Goal: Task Accomplishment & Management: Use online tool/utility

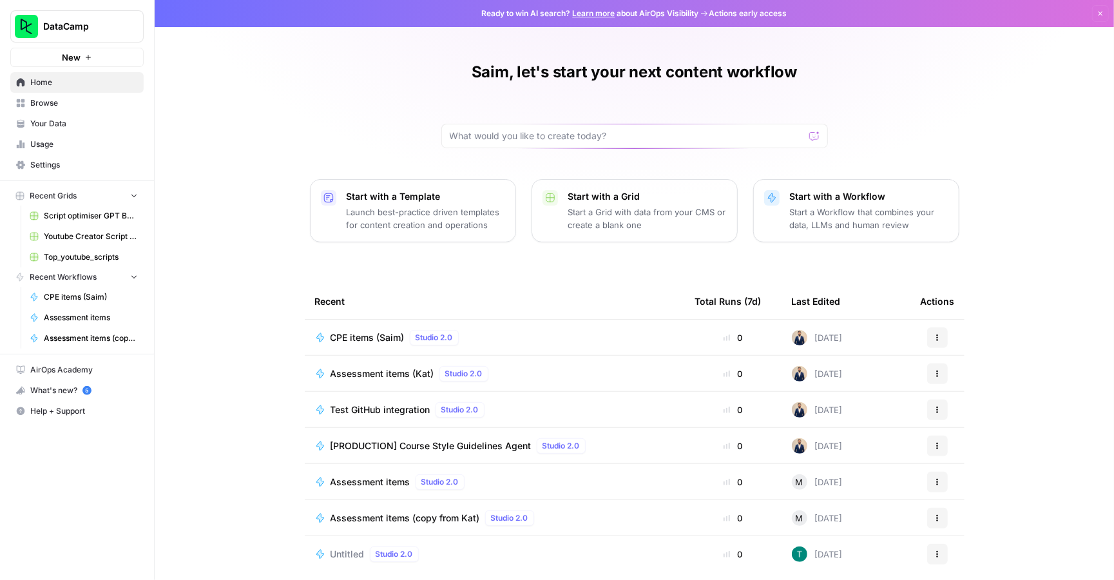
click at [378, 336] on span "CPE items (Saim)" at bounding box center [368, 337] width 74 height 13
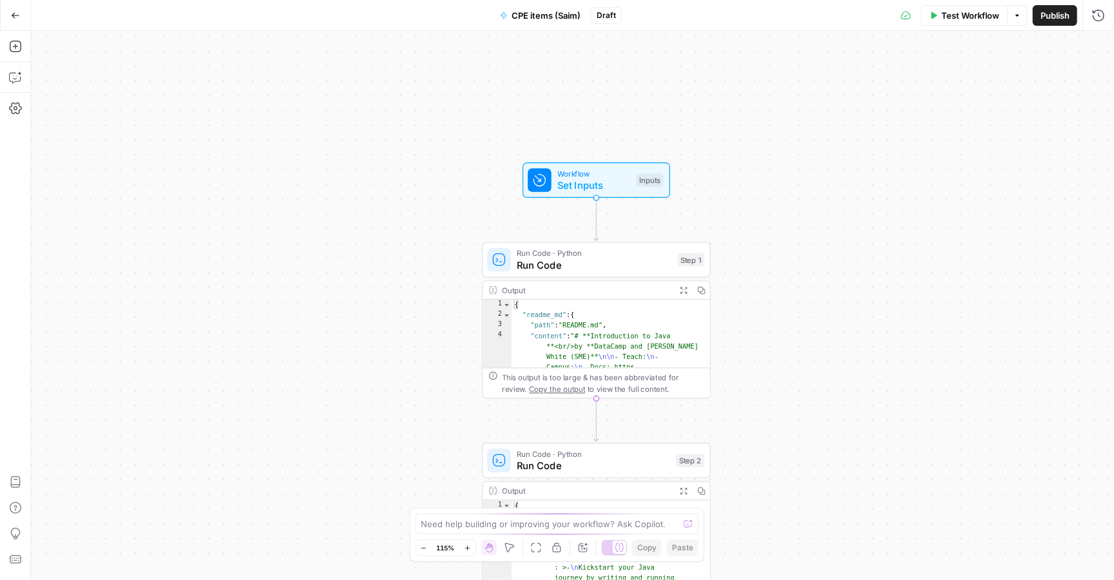
click at [969, 9] on span "Test Workflow" at bounding box center [971, 15] width 58 height 13
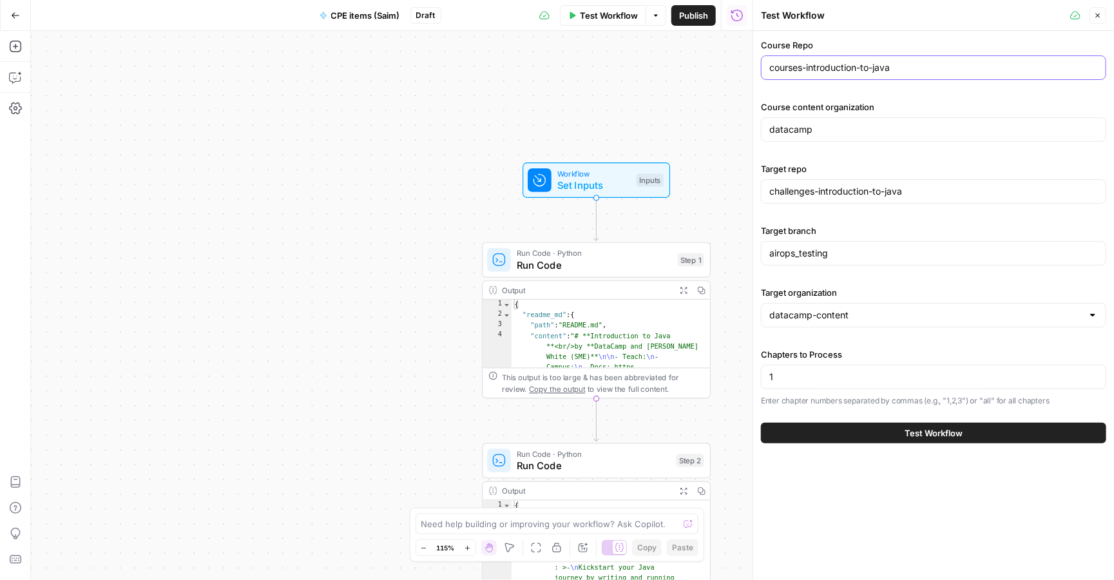
drag, startPoint x: 916, startPoint y: 67, endPoint x: 755, endPoint y: 67, distance: 161.8
click at [755, 67] on div "Test Workflow Close Course Repo courses-introduction-to-java Course content org…" at bounding box center [934, 290] width 362 height 580
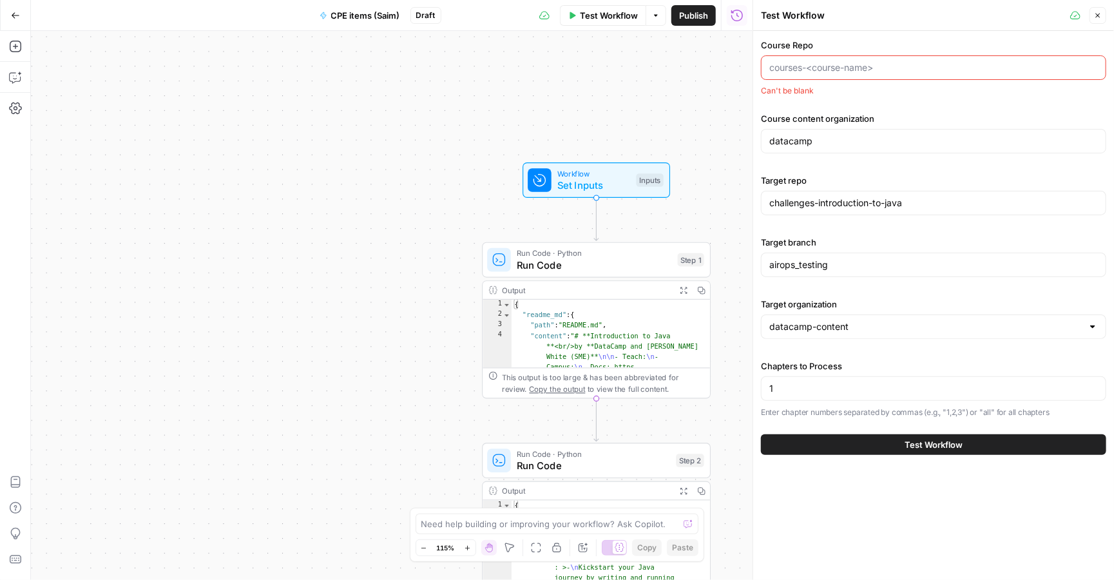
paste input "courses-introduction-to-python"
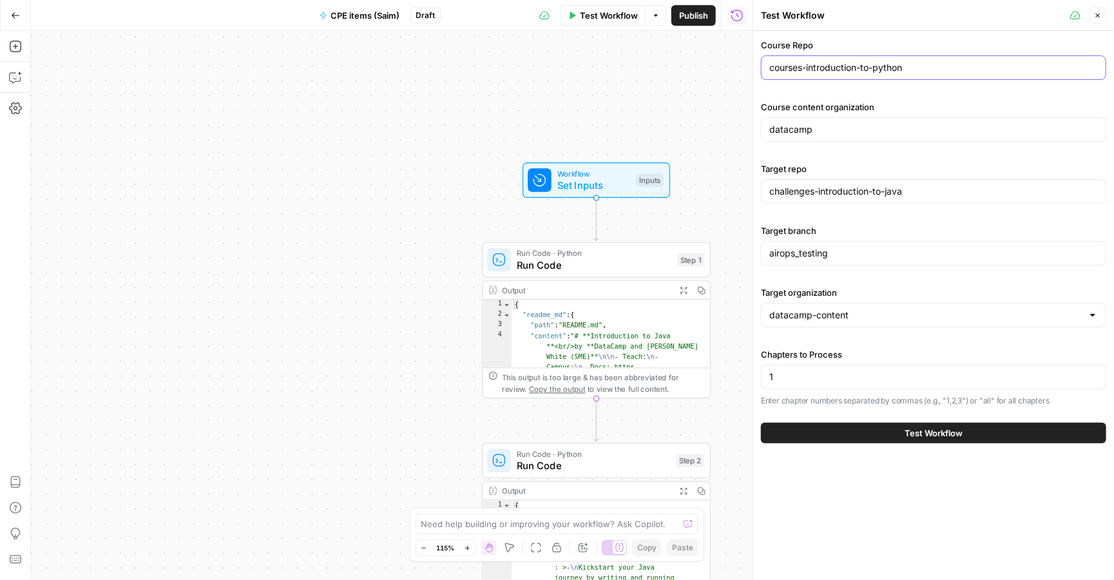
type input "courses-introduction-to-python"
click at [874, 430] on button "Test Workflow" at bounding box center [933, 433] width 345 height 21
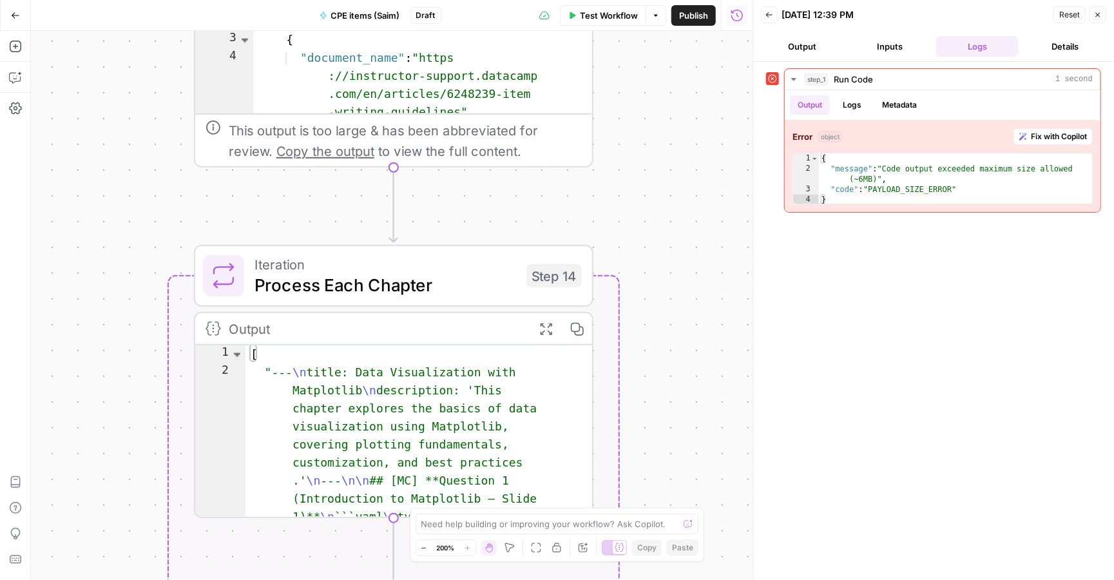
type textarea "**********"
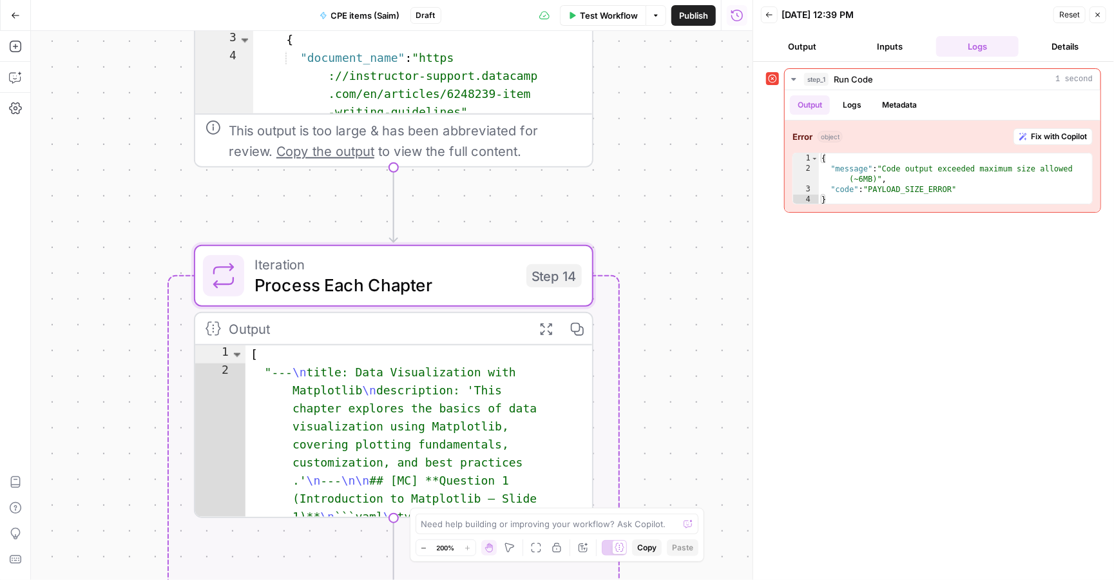
click at [428, 264] on span "Iteration" at bounding box center [386, 264] width 262 height 21
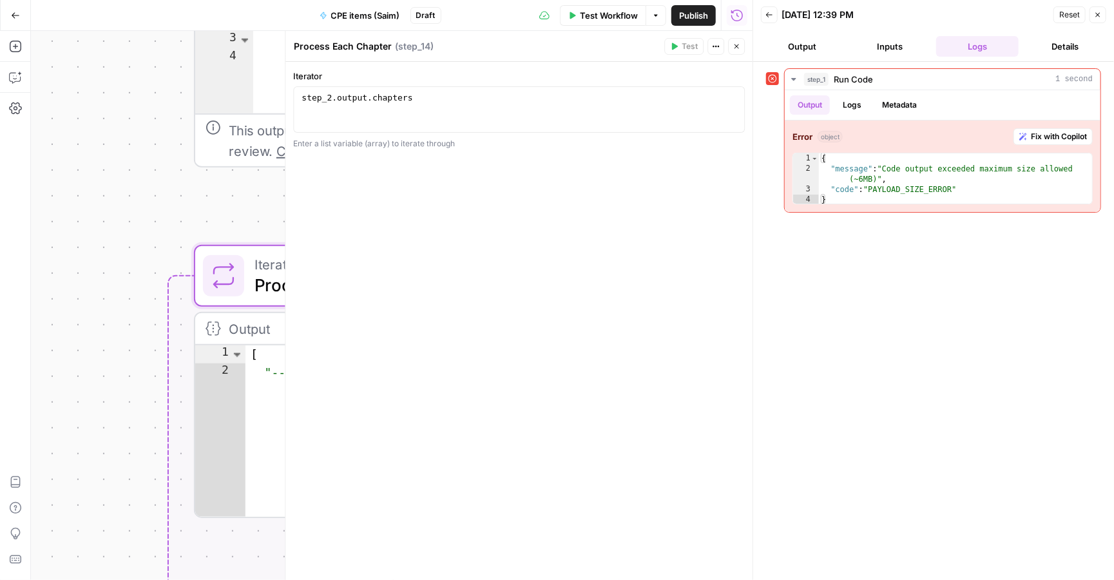
click at [734, 50] on icon "button" at bounding box center [737, 47] width 8 height 8
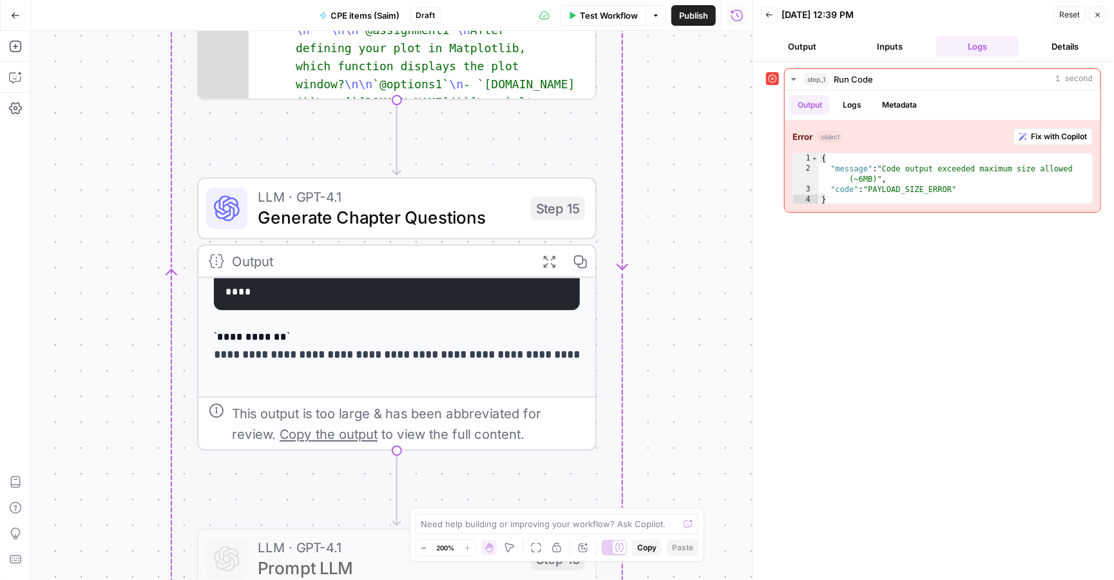
scroll to position [144, 0]
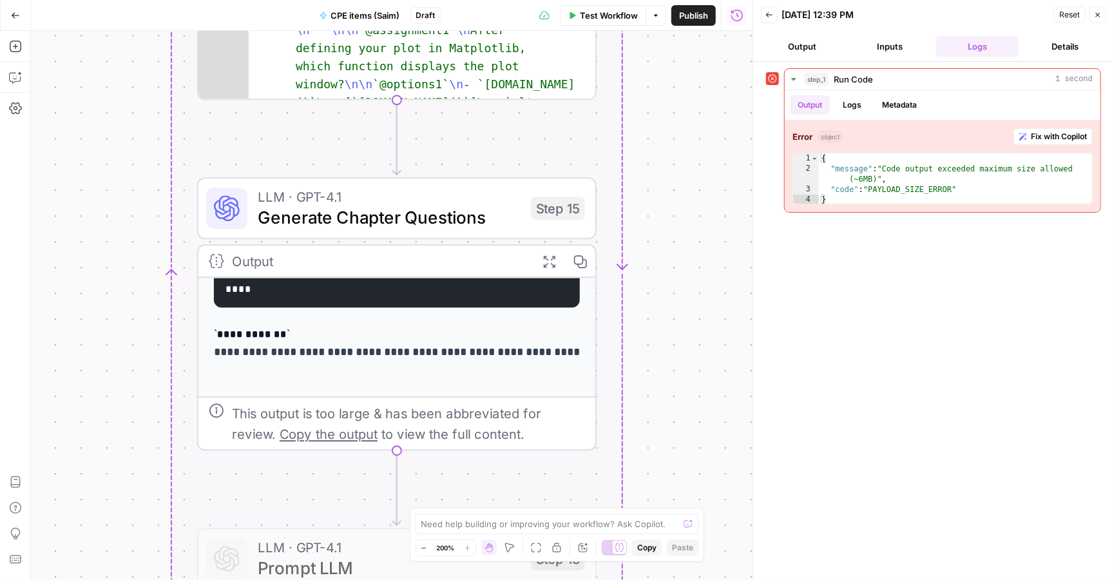
click at [436, 355] on p "**********" at bounding box center [397, 357] width 367 height 64
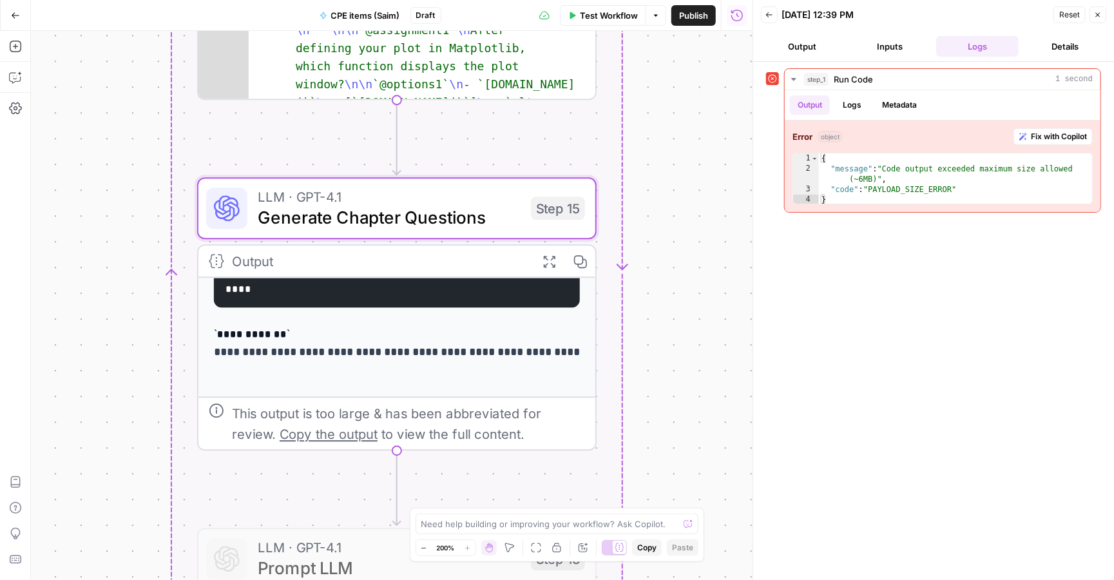
click at [433, 226] on span "Generate Chapter Questions" at bounding box center [389, 217] width 263 height 26
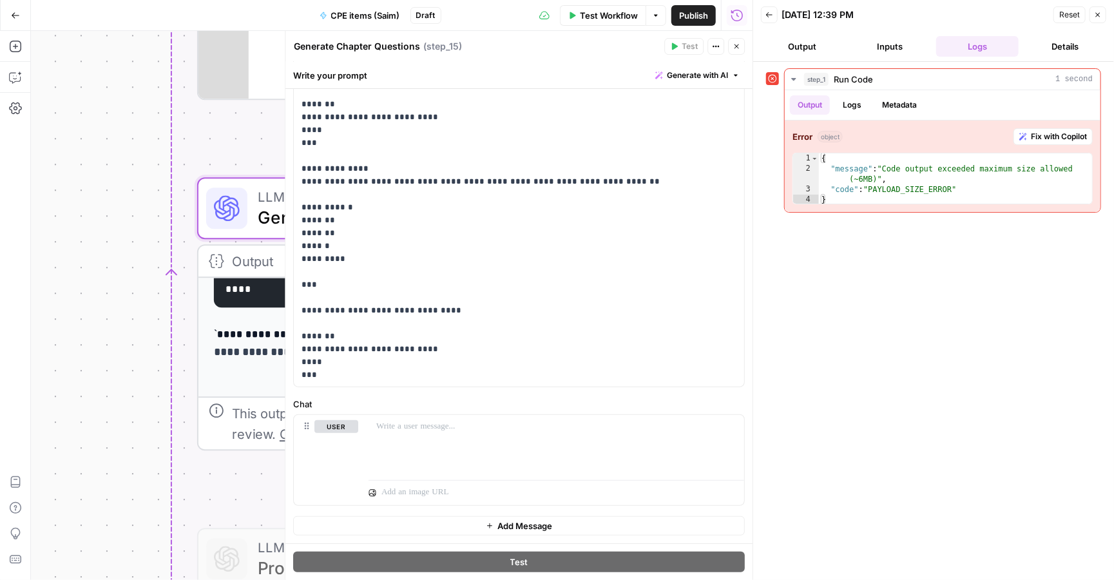
scroll to position [288, 0]
click at [108, 338] on div "Workflow Set Inputs Inputs Error Run Code · Python Run Code Step 1 Output Expan…" at bounding box center [392, 305] width 722 height 549
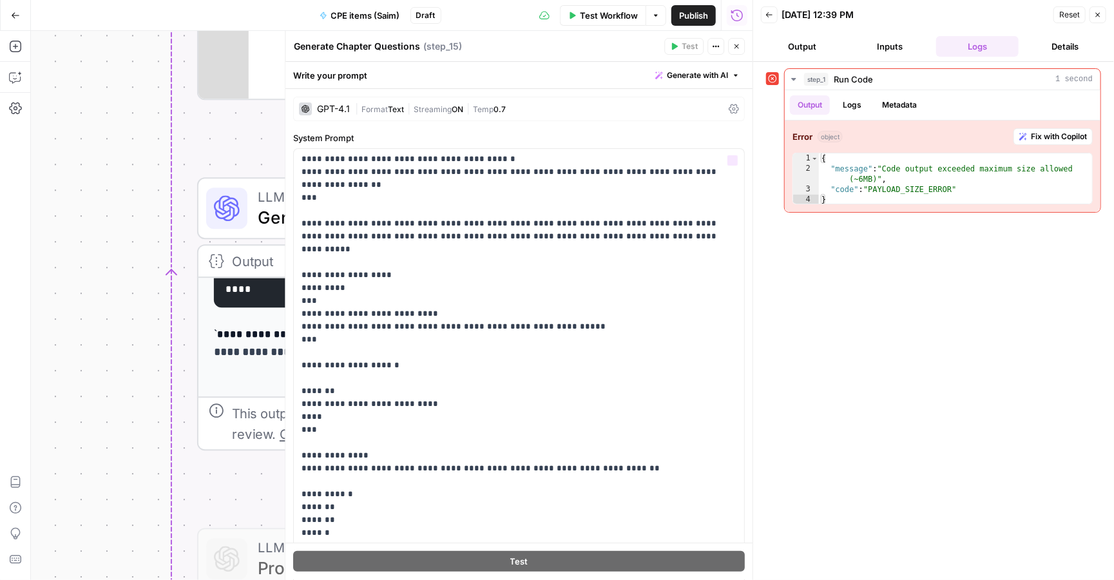
scroll to position [0, 0]
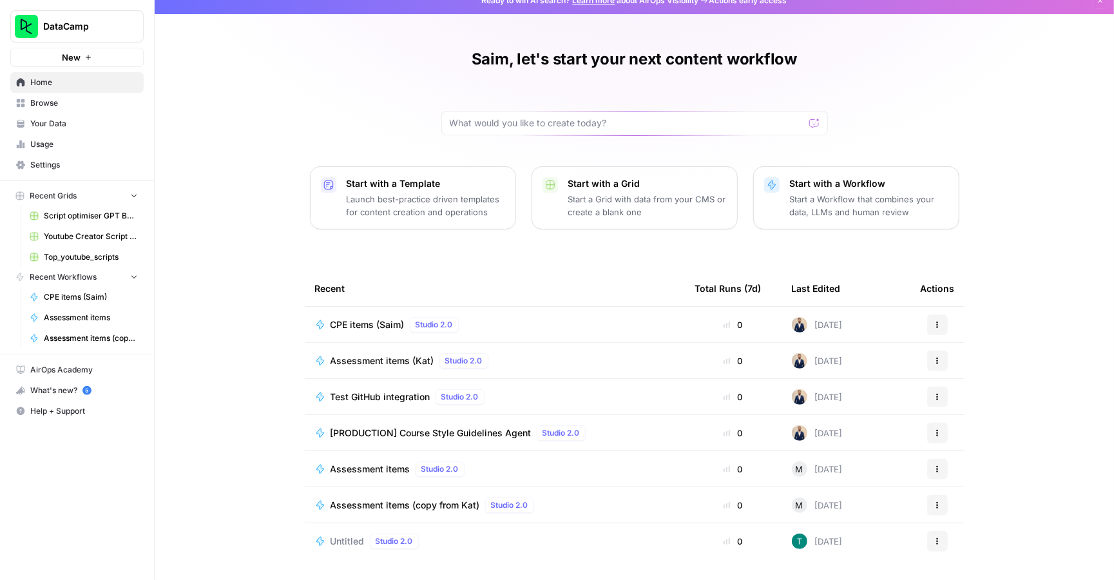
scroll to position [13, 0]
click at [409, 398] on span "Test GitHub integration" at bounding box center [381, 397] width 100 height 13
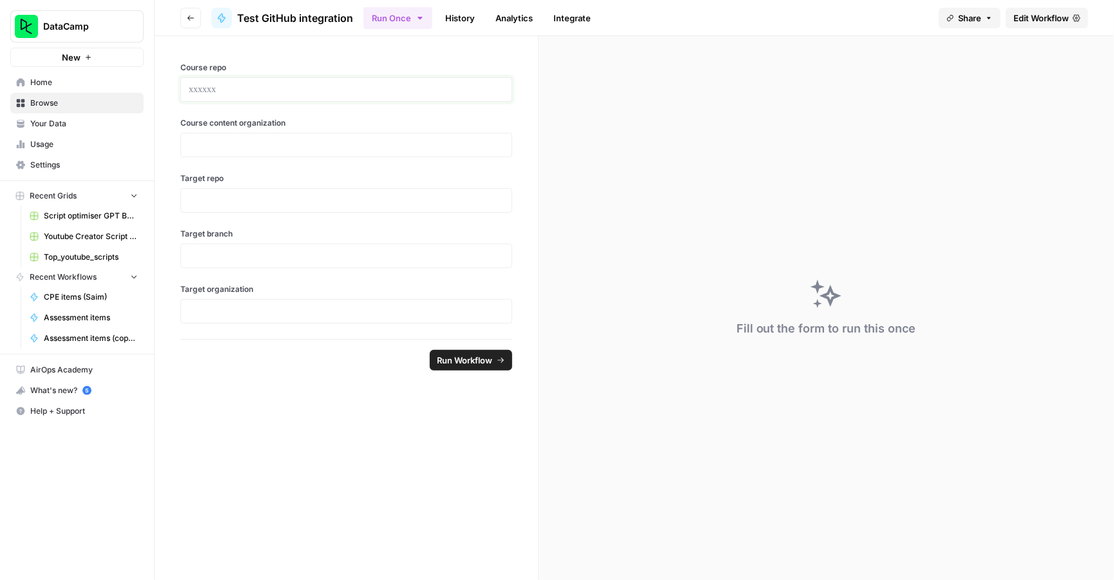
click at [304, 86] on p at bounding box center [346, 89] width 315 height 13
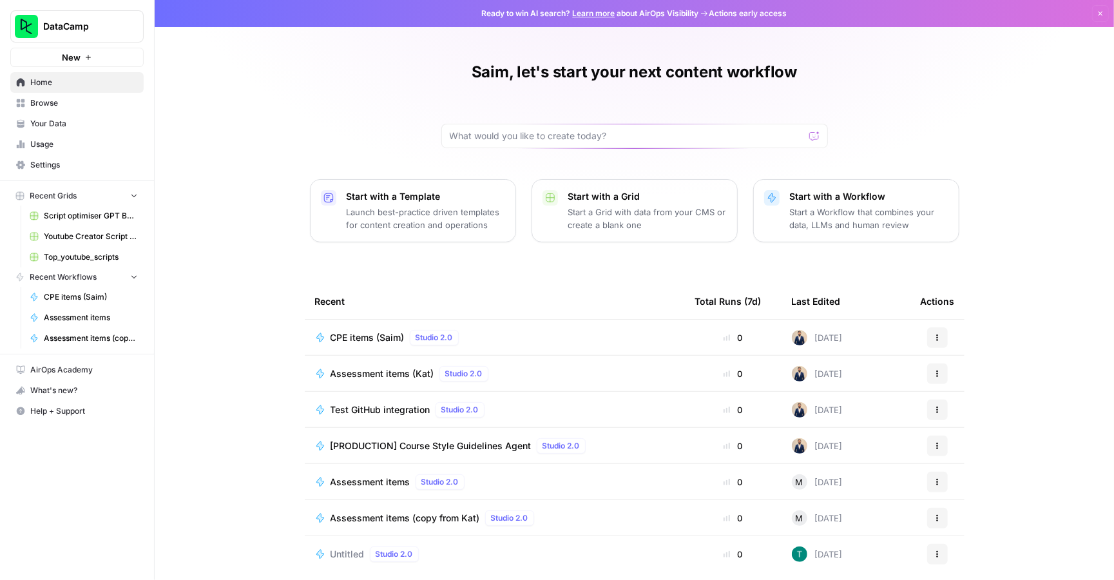
click at [936, 406] on icon "button" at bounding box center [938, 410] width 8 height 8
click at [993, 459] on span "Edit in Studio" at bounding box center [1003, 458] width 103 height 13
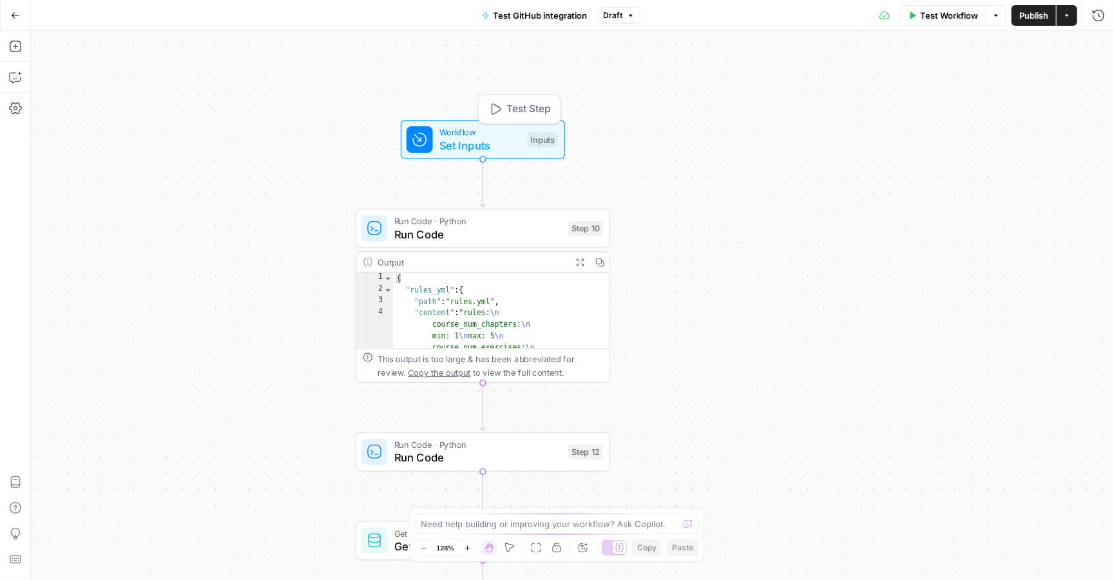
click at [514, 151] on span "Set Inputs" at bounding box center [480, 145] width 81 height 17
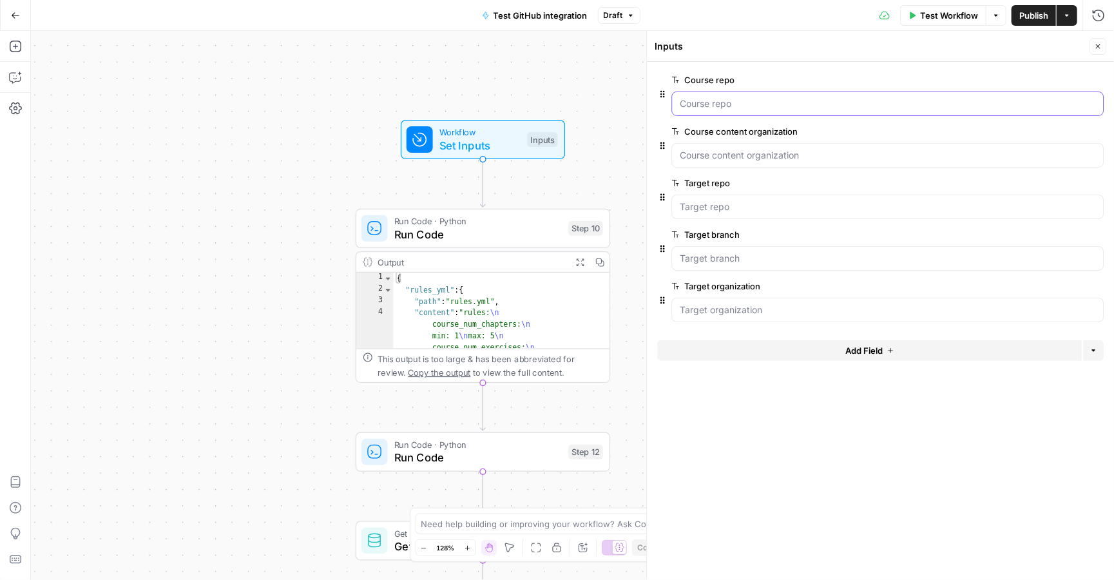
click at [748, 101] on repo "Course repo" at bounding box center [888, 103] width 416 height 13
click at [729, 105] on repo "Course repo" at bounding box center [888, 103] width 416 height 13
click at [740, 152] on organization "Course content organization" at bounding box center [888, 155] width 416 height 13
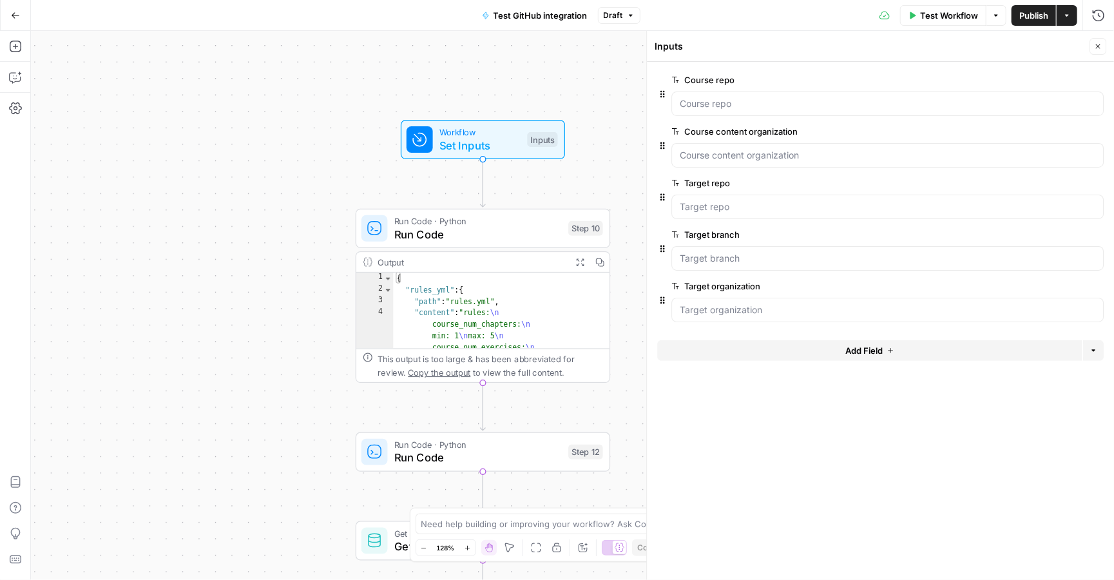
click at [950, 15] on span "Test Workflow" at bounding box center [949, 15] width 58 height 13
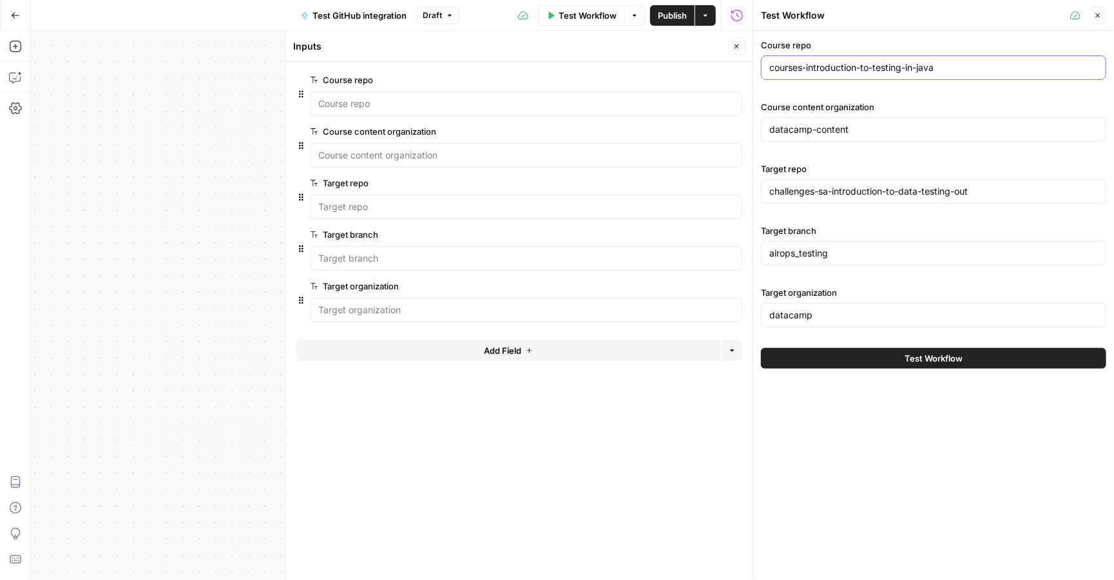
drag, startPoint x: 978, startPoint y: 72, endPoint x: 706, endPoint y: 79, distance: 272.0
click at [706, 79] on body "DataCamp New Home Browse Your Data Usage Settings Recent Grids Script optimiser…" at bounding box center [557, 290] width 1114 height 580
paste input "python"
type input "courses-introduction-to-python"
click at [874, 131] on input "datacamp-content" at bounding box center [933, 129] width 329 height 13
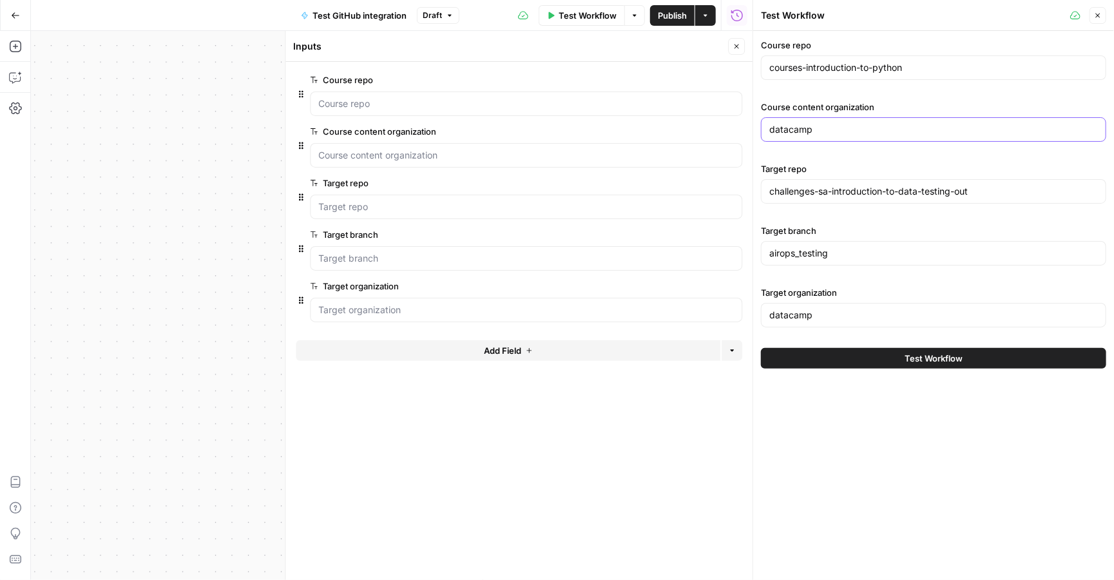
type input "datacamp"
click at [894, 367] on button "Test Workflow" at bounding box center [933, 358] width 345 height 21
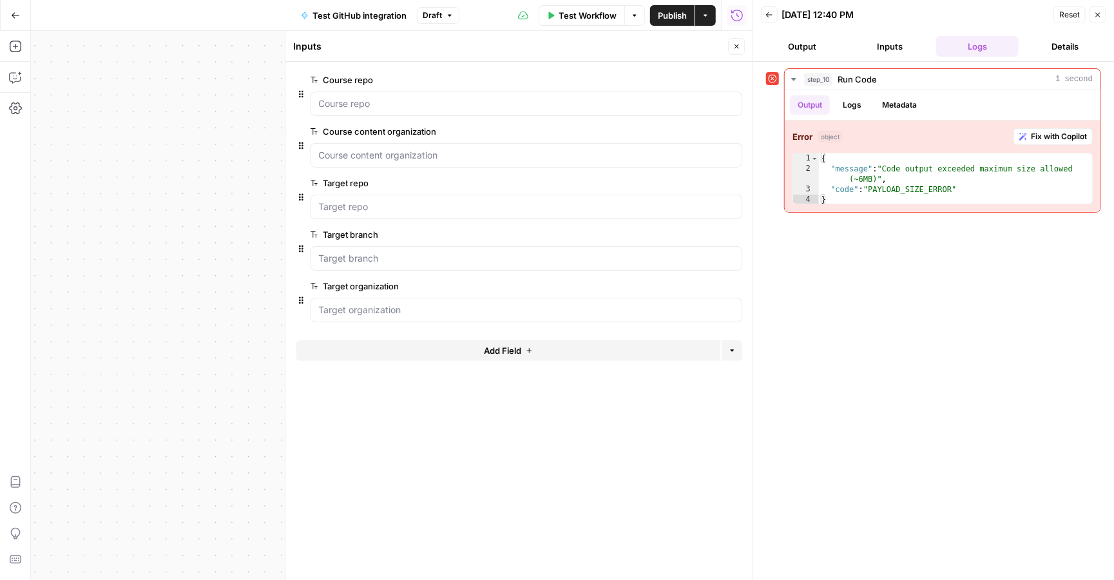
click at [912, 327] on div "step_10 Run Code 1 second Output Logs Metadata Error object Fix with Copilot 1 …" at bounding box center [933, 320] width 335 height 505
click at [1093, 14] on button "Close" at bounding box center [1098, 14] width 17 height 17
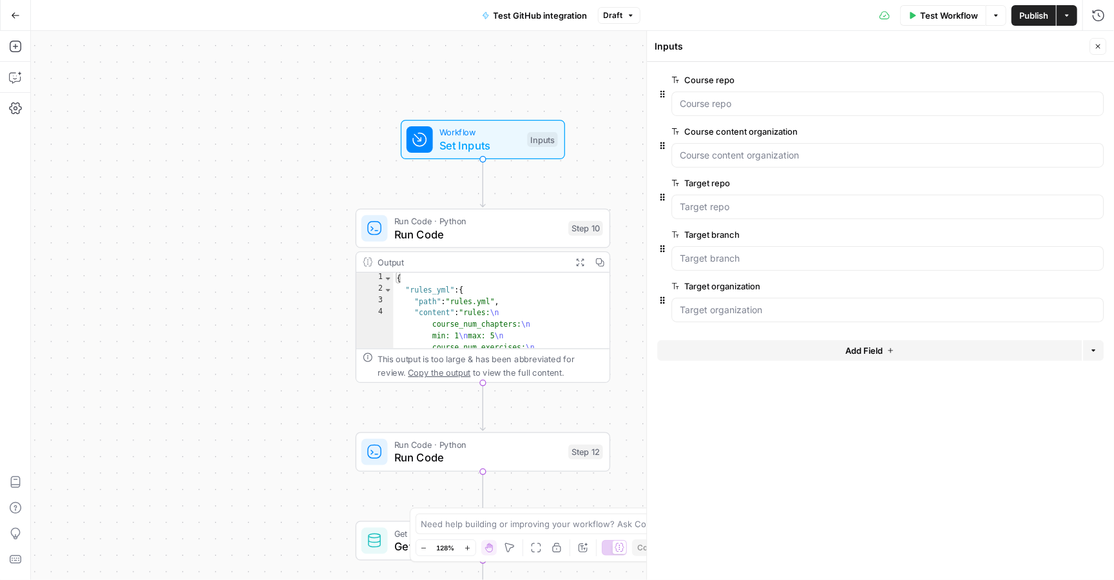
click at [280, 208] on div "Workflow Set Inputs Inputs Run Code · Python Run Code Step 10 Output Expand Out…" at bounding box center [572, 305] width 1083 height 549
click at [1099, 44] on icon "button" at bounding box center [1098, 47] width 8 height 8
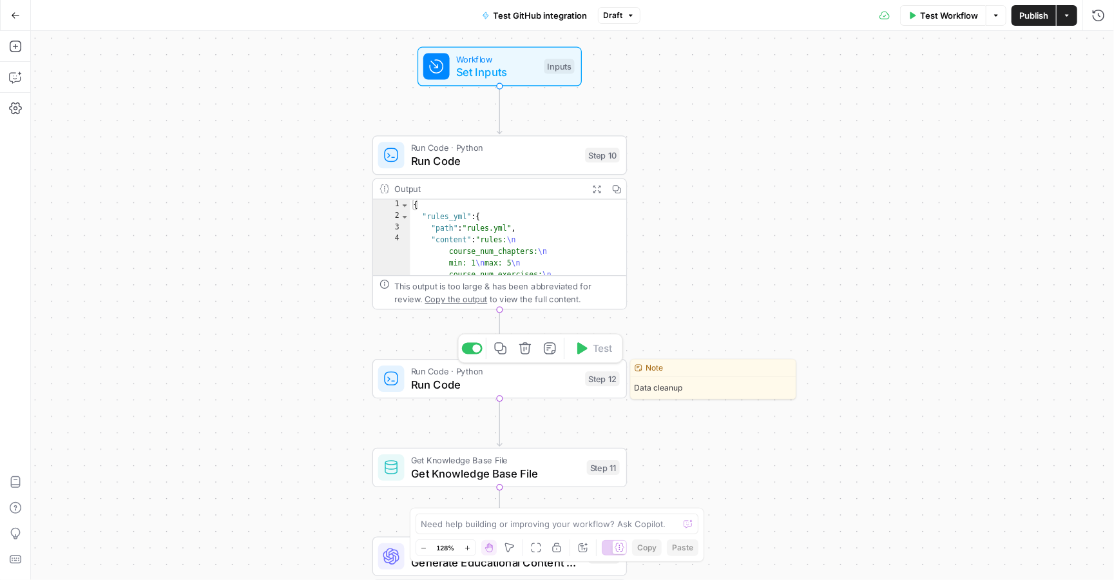
click at [530, 384] on span "Run Code" at bounding box center [495, 384] width 168 height 17
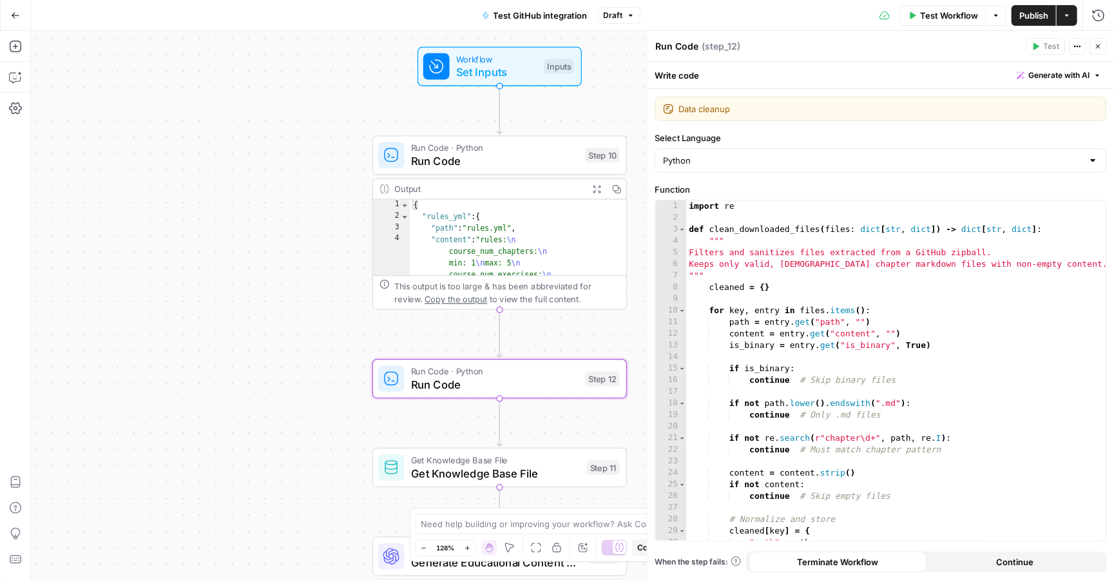
click at [1103, 48] on button "Close" at bounding box center [1098, 46] width 17 height 17
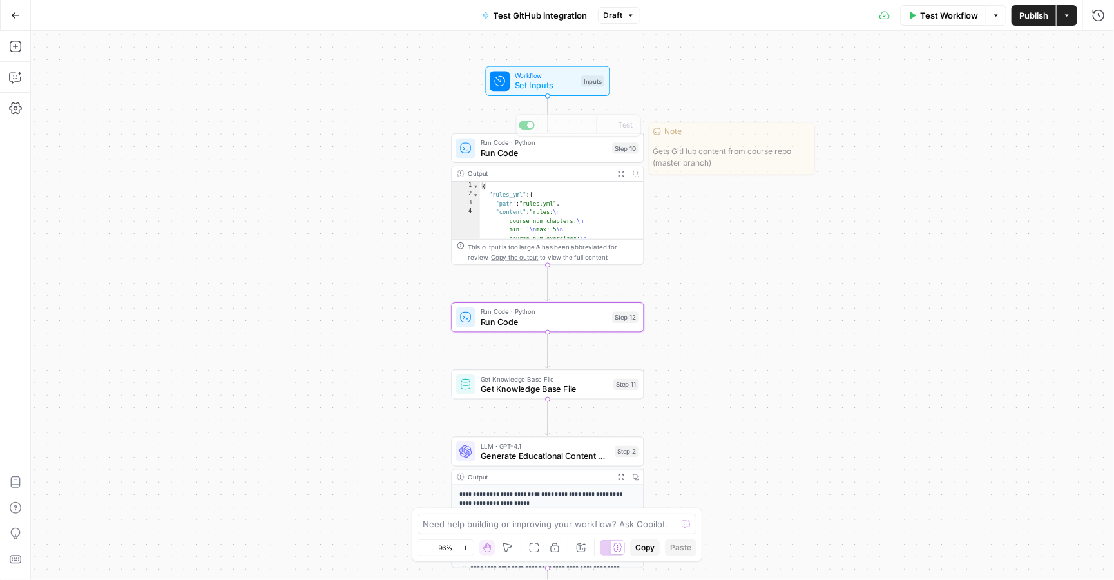
click at [548, 87] on span "Set Inputs" at bounding box center [545, 85] width 61 height 12
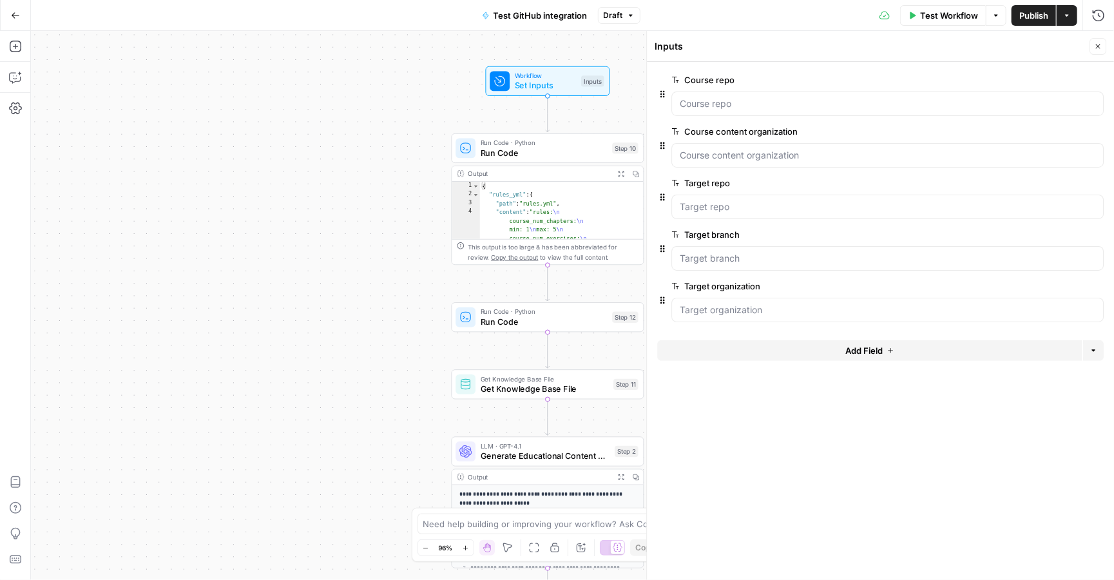
drag, startPoint x: 655, startPoint y: 65, endPoint x: 776, endPoint y: 325, distance: 287.2
click at [776, 325] on form "Course repo edit field Delete group Course content organization edit field Dele…" at bounding box center [880, 321] width 467 height 518
copy div "Course repo edit field Delete group Course content organization edit field Dele…"
type textarea "**********"
click at [540, 233] on div "{ "rules_yml" : { "path" : "rules.yml" , "content" : "rules: \n course_num_chap…" at bounding box center [562, 346] width 164 height 329
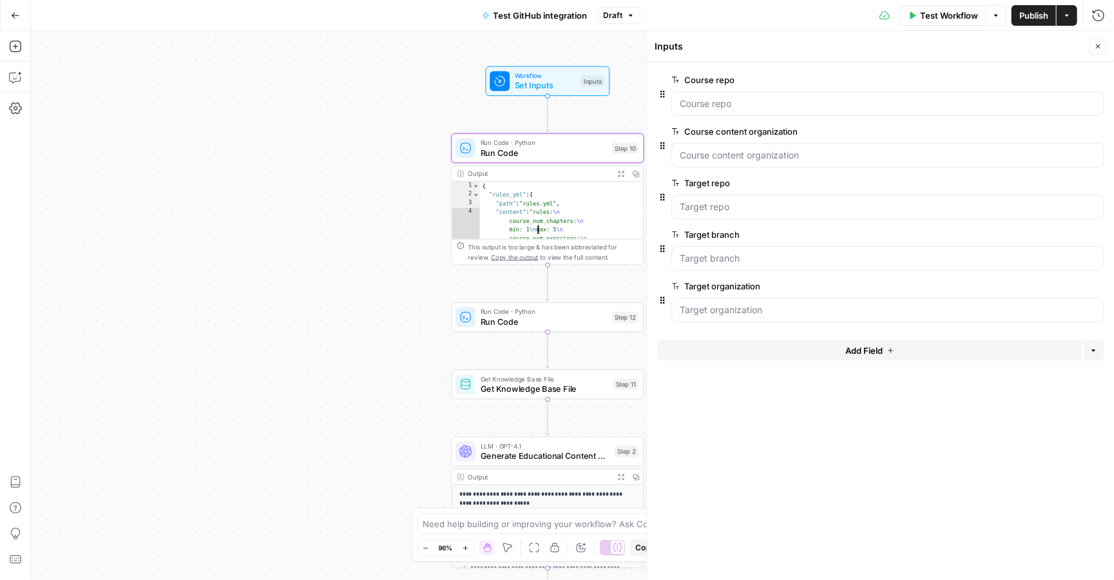
click at [545, 217] on div "{ "rules_yml" : { "path" : "rules.yml" , "content" : "rules: \n course_num_chap…" at bounding box center [562, 346] width 164 height 329
click at [543, 156] on span "Run Code" at bounding box center [544, 152] width 127 height 12
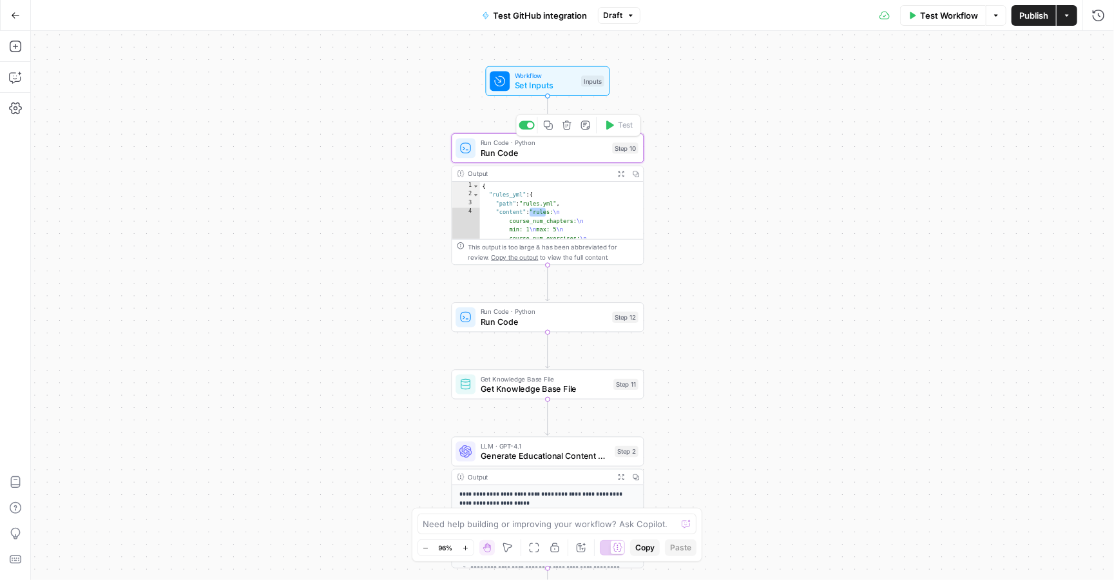
type textarea "Run Code"
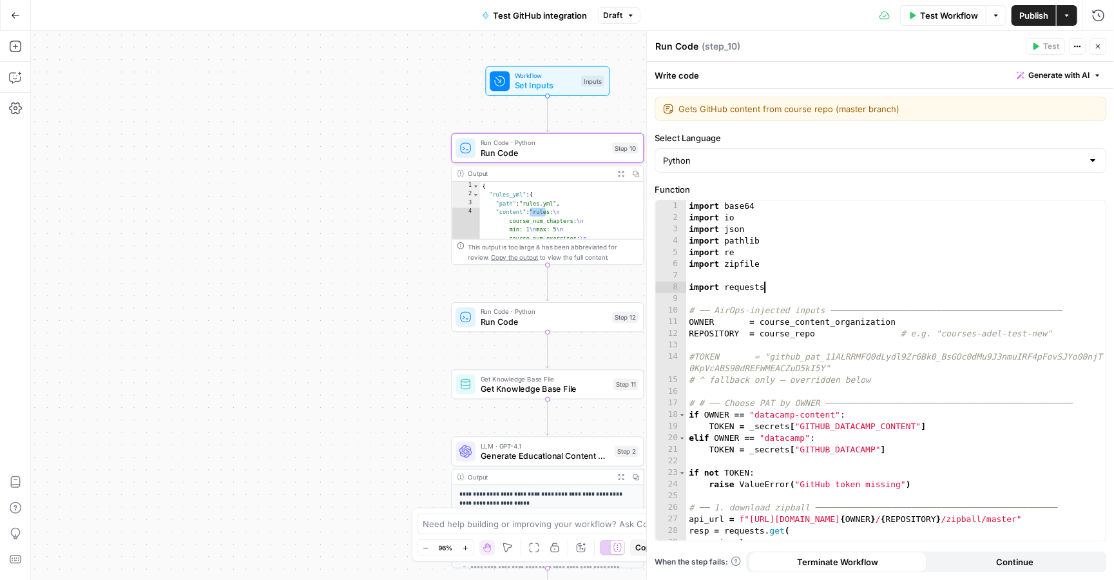
click at [773, 283] on div "import base64 import io import json import pathlib import re import zipfile imp…" at bounding box center [896, 381] width 420 height 363
type textarea "**********"
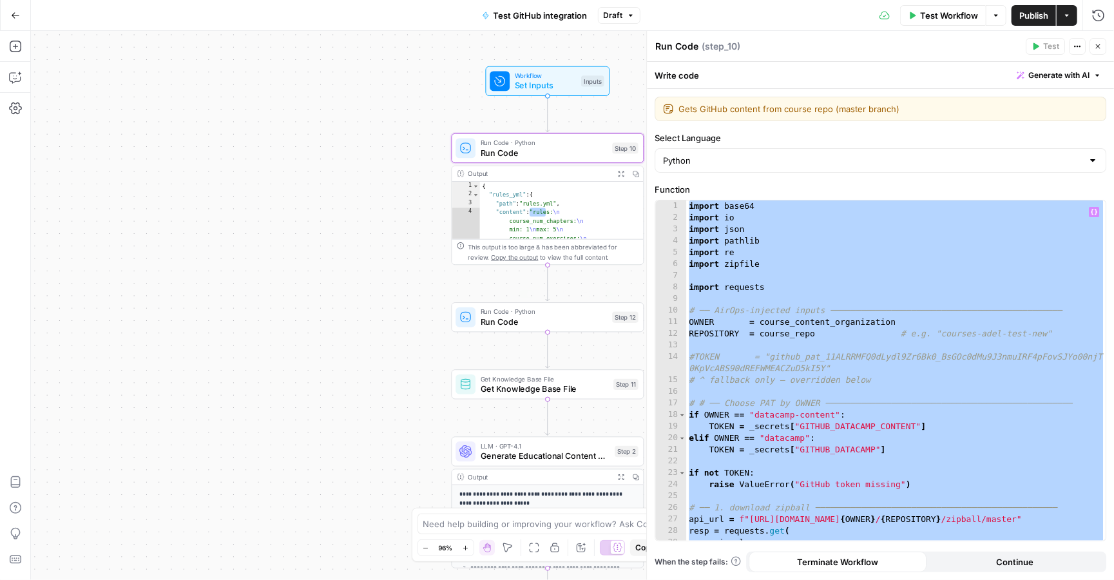
click at [557, 323] on span "Run Code" at bounding box center [544, 321] width 127 height 12
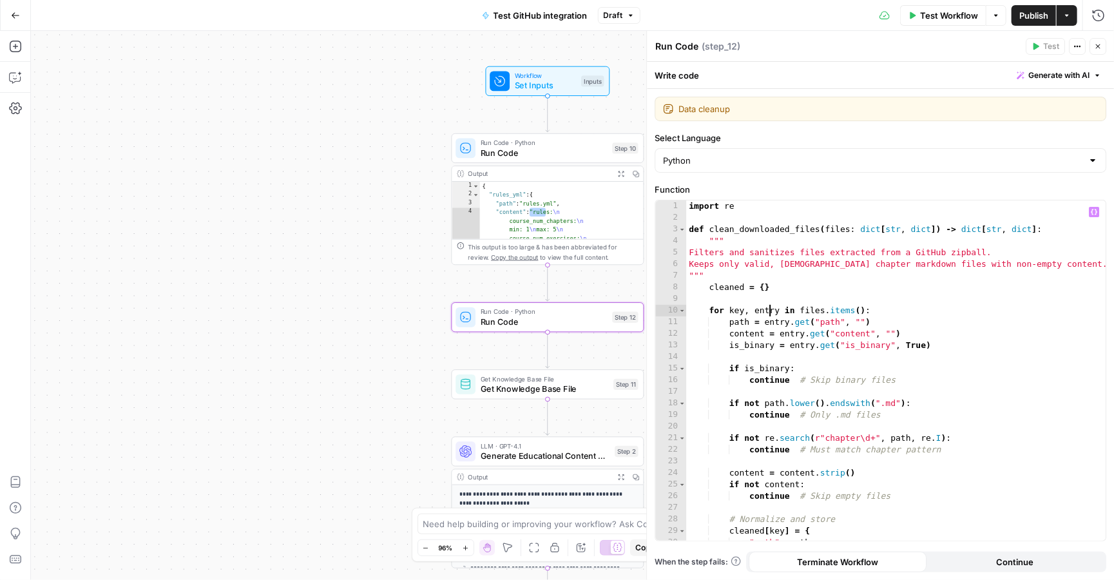
click at [771, 310] on div "import re def clean_downloaded_files ( files : dict [ str , dict ]) -> dict [ s…" at bounding box center [896, 381] width 420 height 363
type textarea "**********"
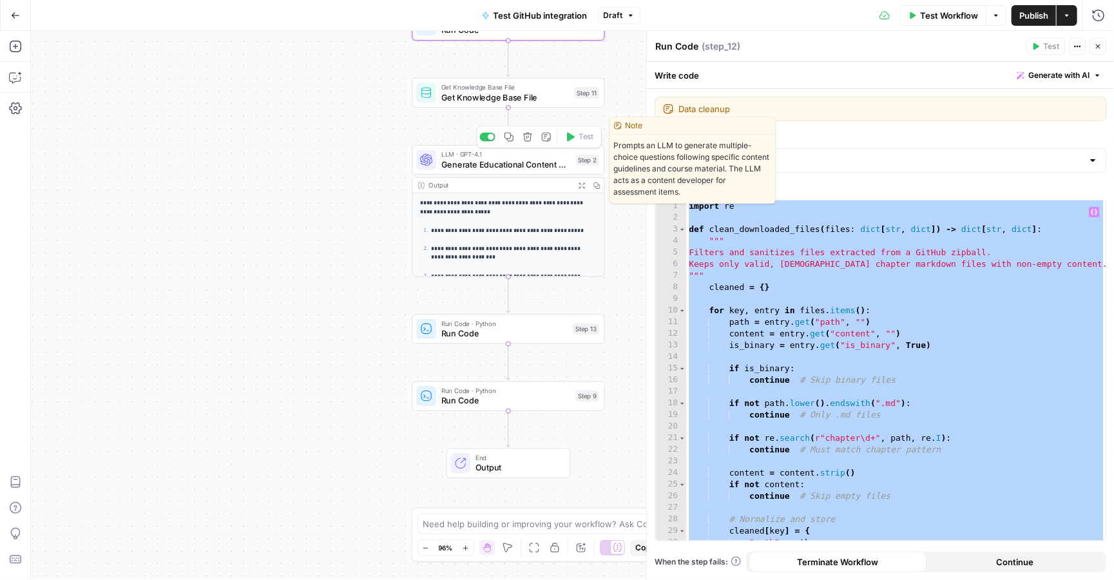
click at [478, 166] on span "Generate Educational Content Questions" at bounding box center [506, 164] width 130 height 12
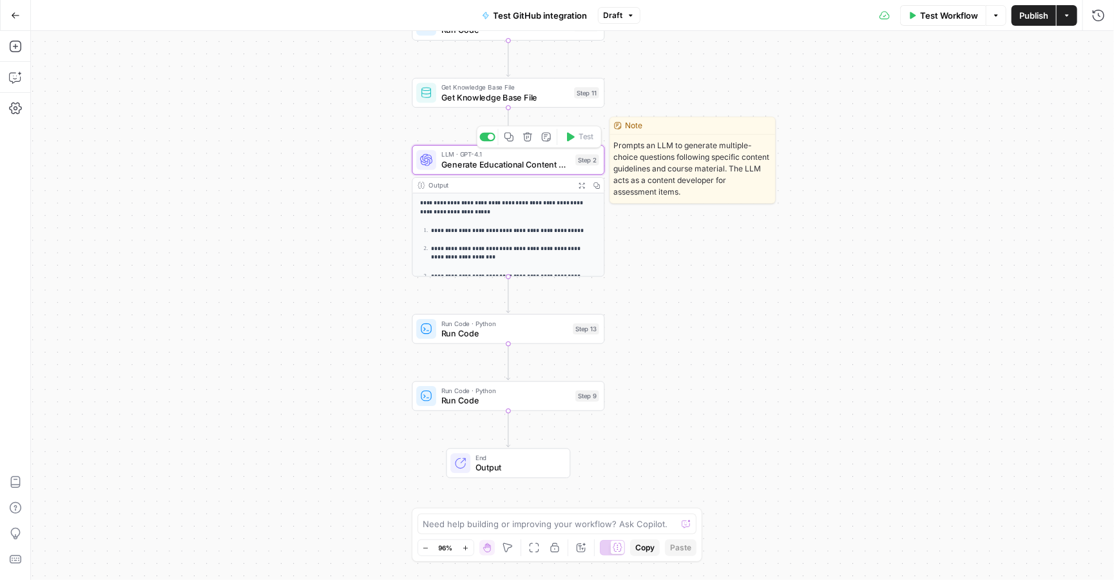
type textarea "Generate Educational Content Questions"
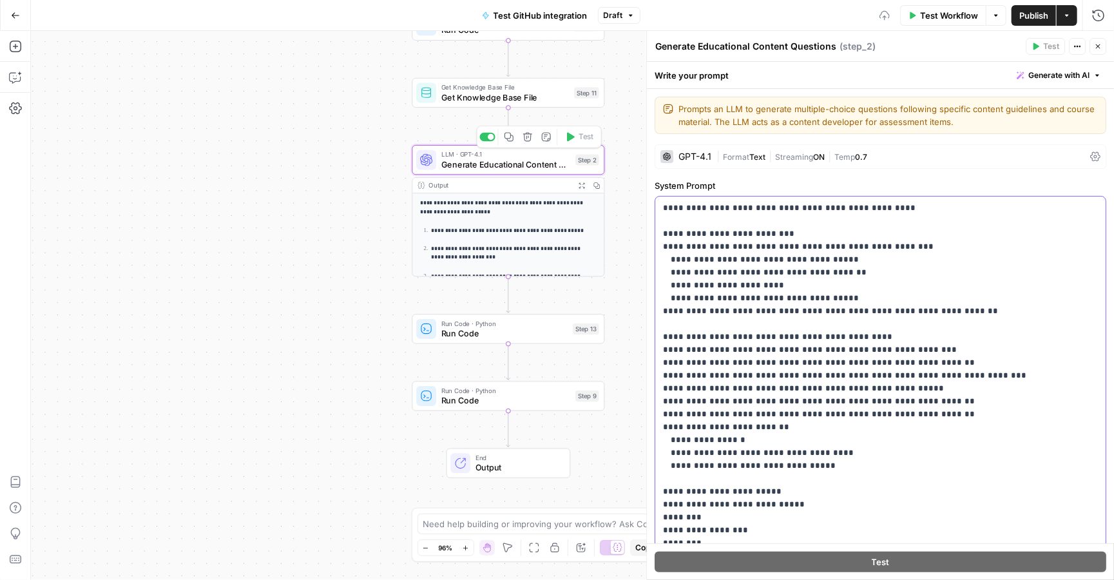
click at [827, 376] on p "**********" at bounding box center [880, 402] width 435 height 400
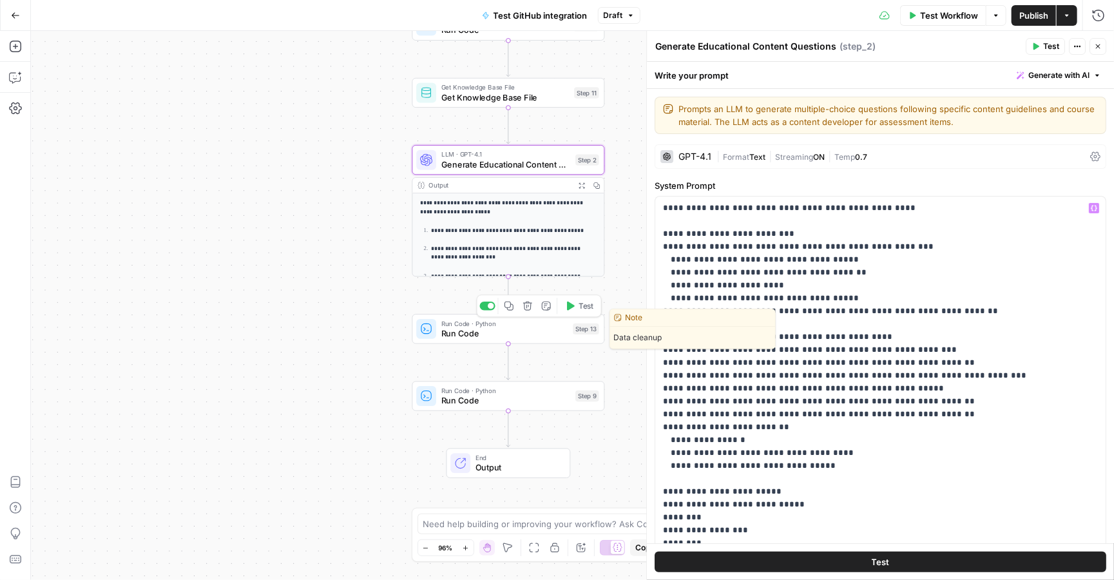
click at [499, 340] on div "Run Code · Python Run Code Step 13 Copy step Delete step Edit Note Test" at bounding box center [508, 329] width 193 height 30
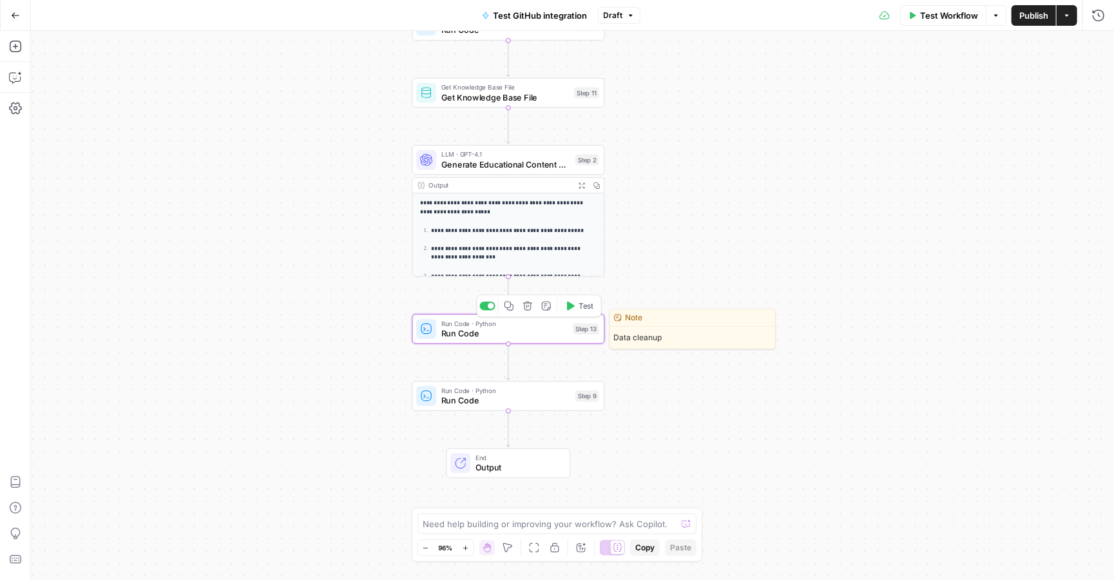
type textarea "Run Code"
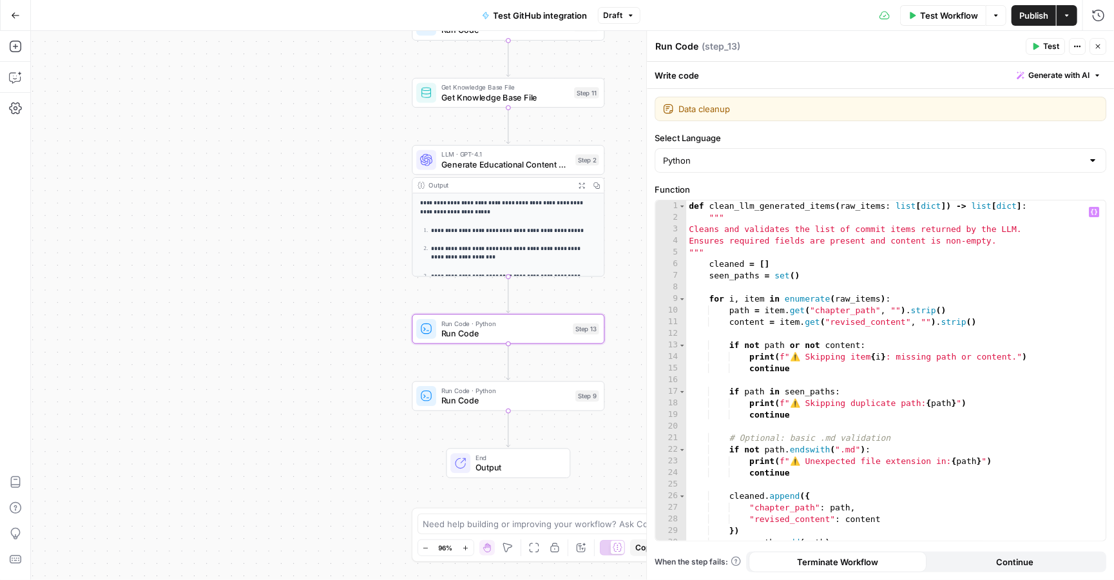
click at [871, 268] on div "def clean_llm_generated_items ( raw_items : list [ dict ]) -> list [ dict ] : "…" at bounding box center [896, 381] width 420 height 363
type textarea "**********"
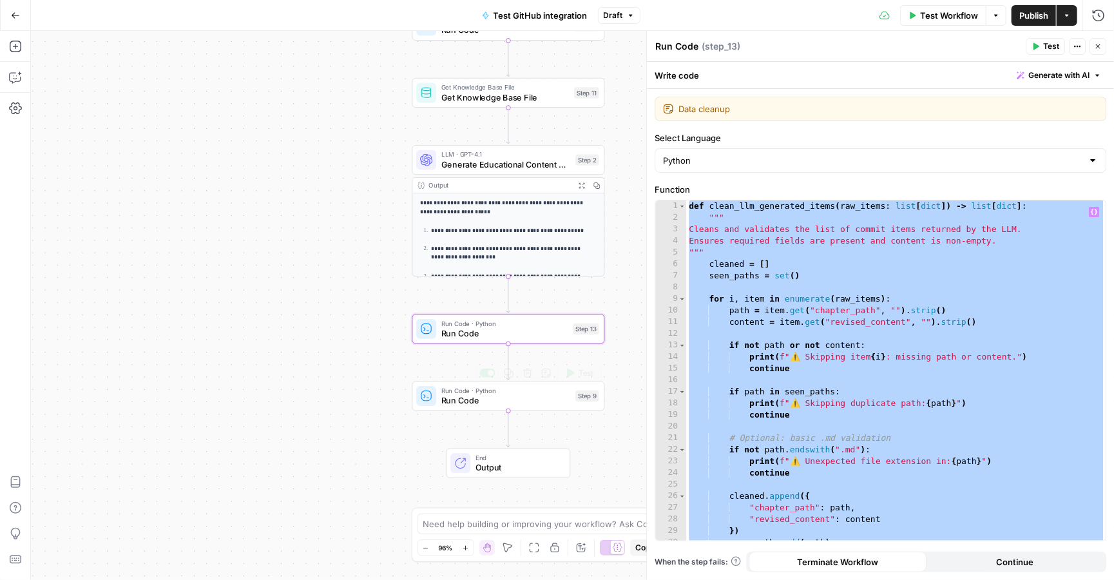
click at [510, 409] on div "Run Code · Python Run Code Step 9 Copy step Delete step Edit Note Test" at bounding box center [508, 396] width 193 height 30
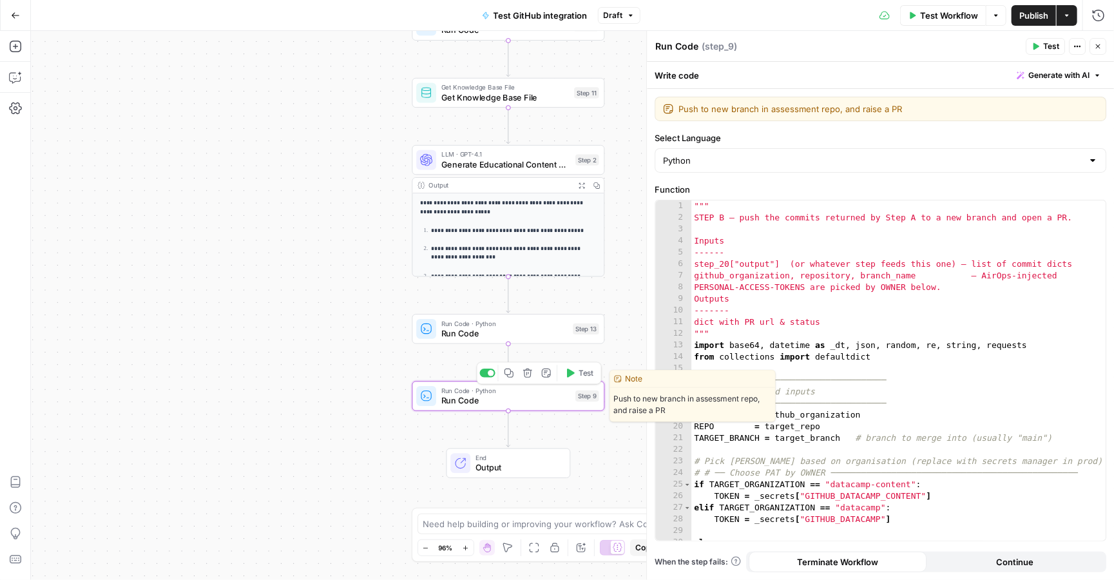
click at [847, 374] on div """" STEP B – push the commits returned by Step A to a new branch and open a PR.…" at bounding box center [898, 381] width 414 height 363
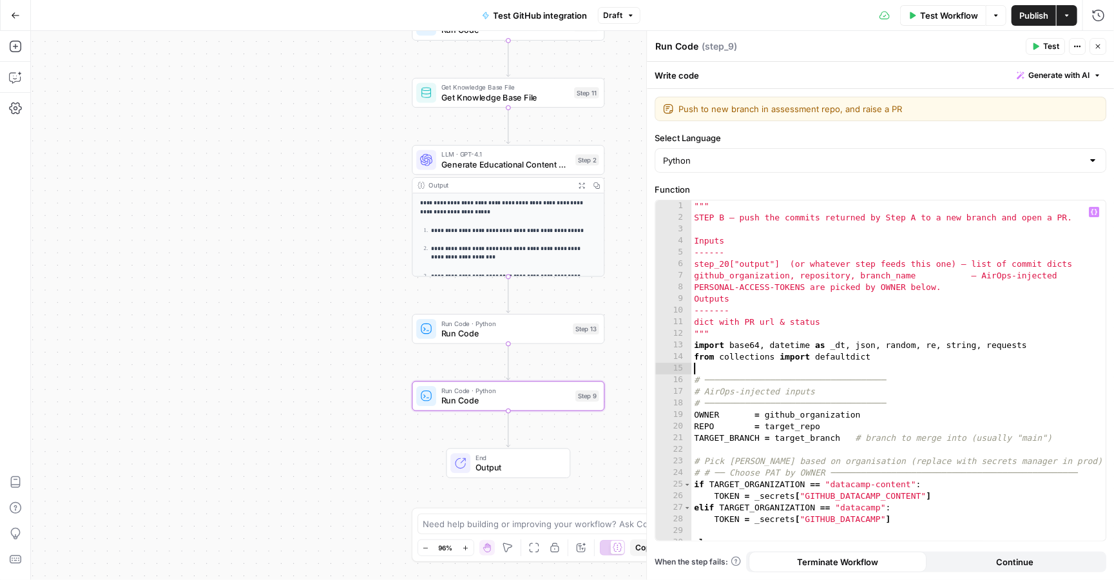
type textarea "*"
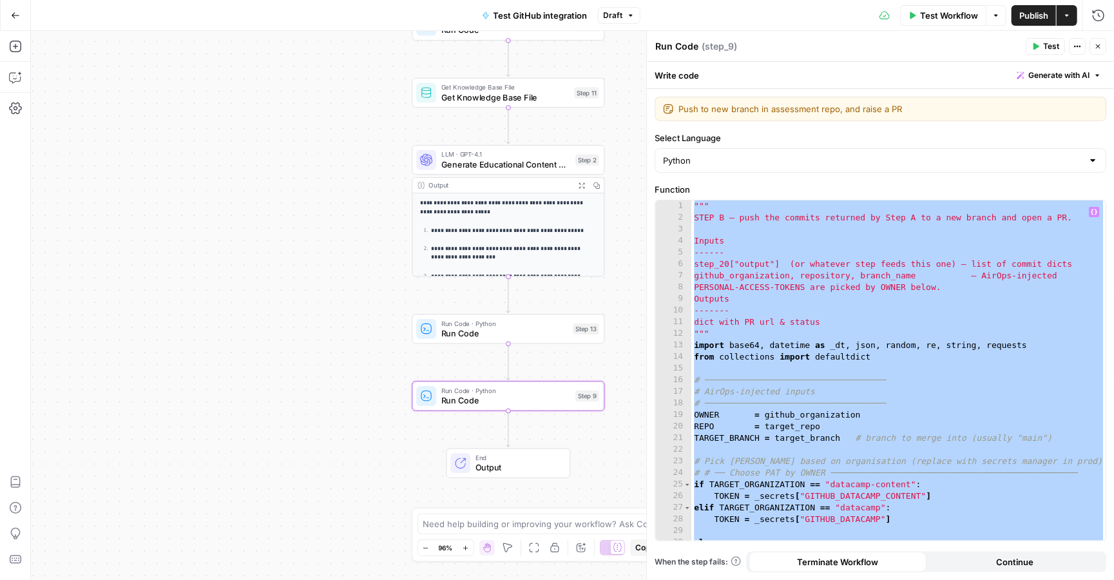
click at [628, 20] on button "Draft" at bounding box center [619, 15] width 43 height 17
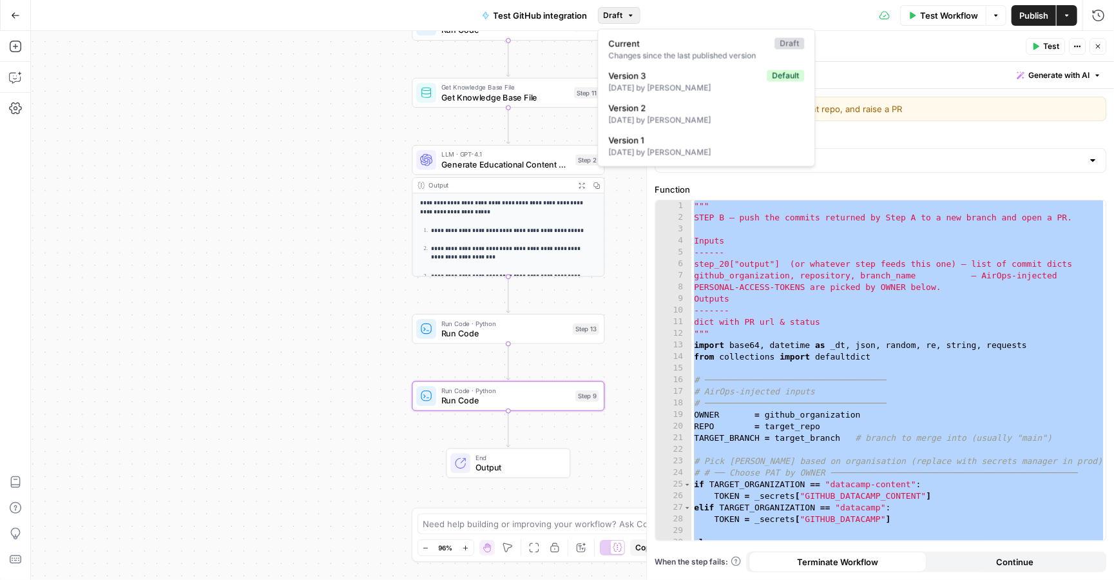
click at [1073, 14] on button "Actions" at bounding box center [1067, 15] width 21 height 21
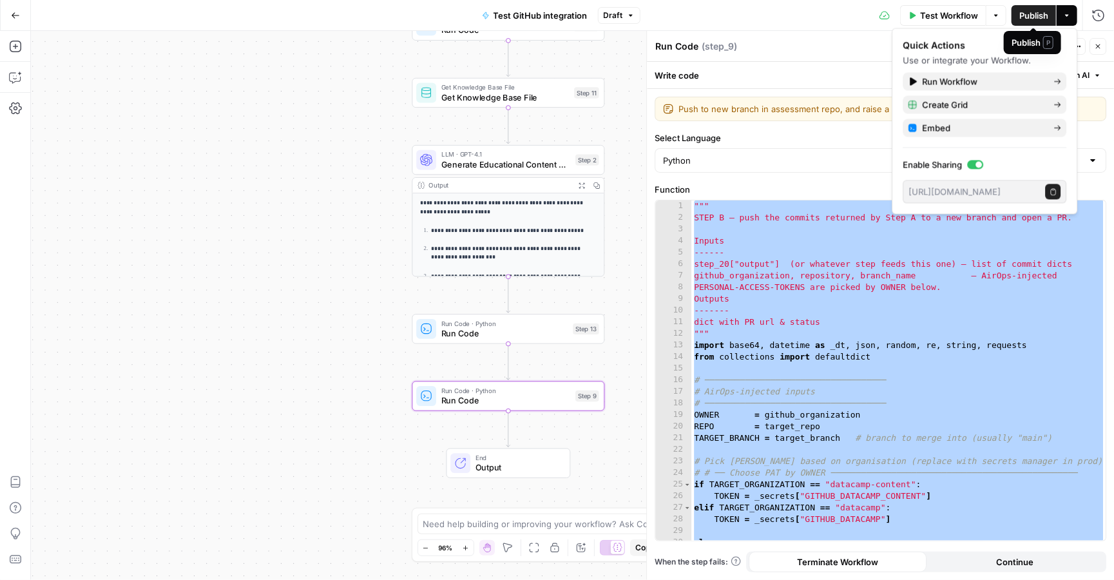
click at [1024, 19] on span "Publish" at bounding box center [1034, 15] width 29 height 13
click at [1075, 14] on button "Actions" at bounding box center [1067, 15] width 21 height 21
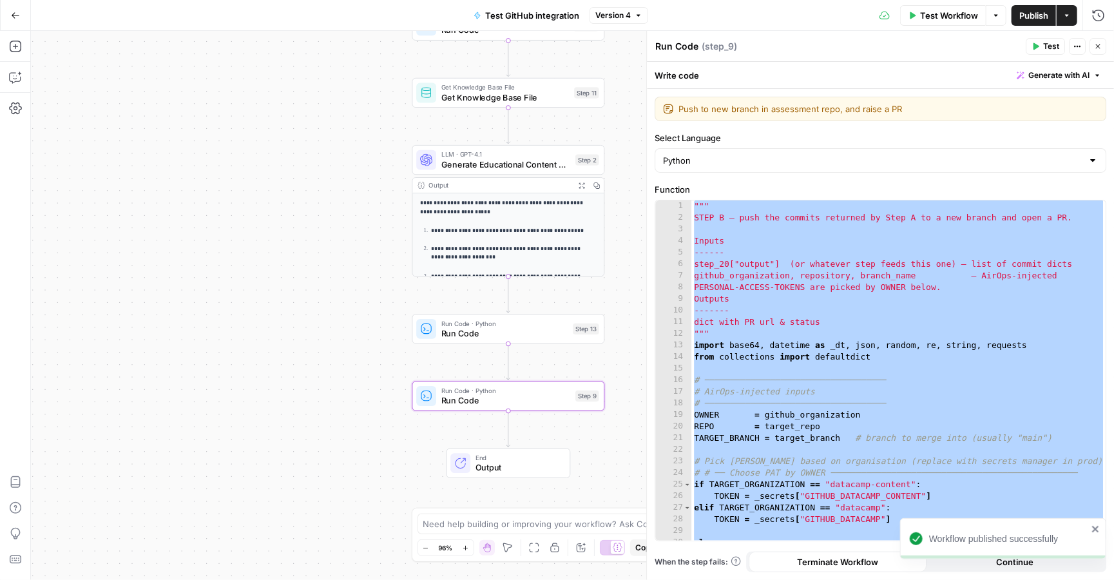
click at [1075, 14] on button "Actions" at bounding box center [1067, 15] width 21 height 21
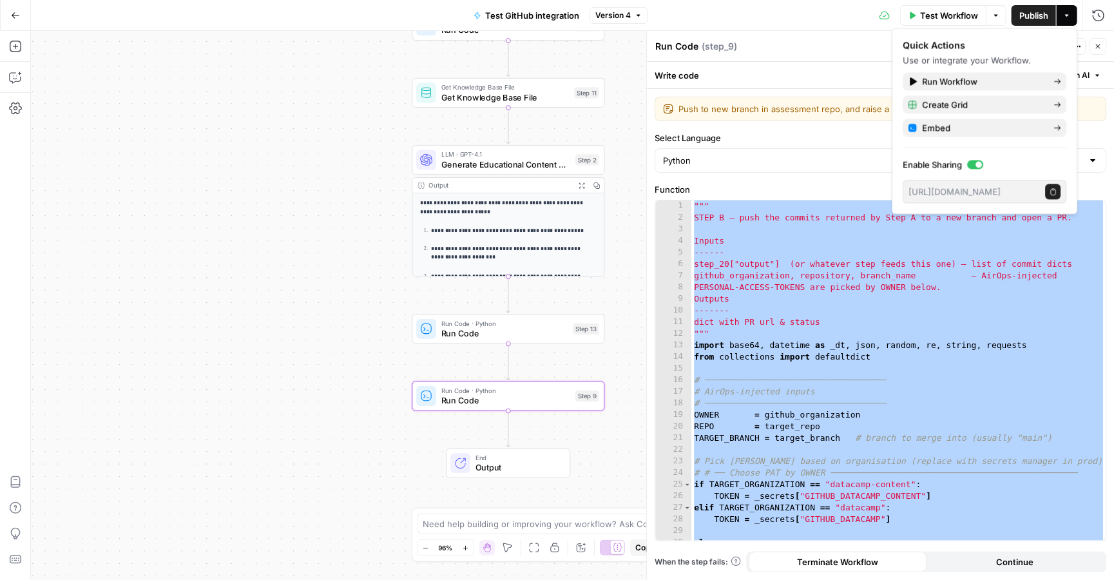
click at [1096, 50] on icon "button" at bounding box center [1098, 47] width 8 height 8
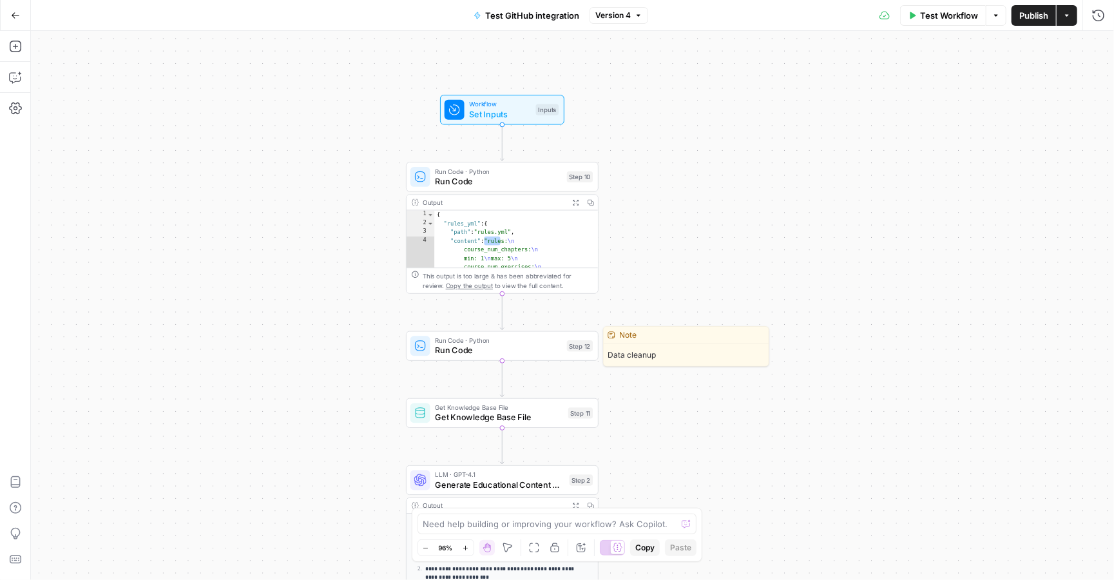
click at [525, 343] on span "Run Code · Python" at bounding box center [498, 340] width 127 height 10
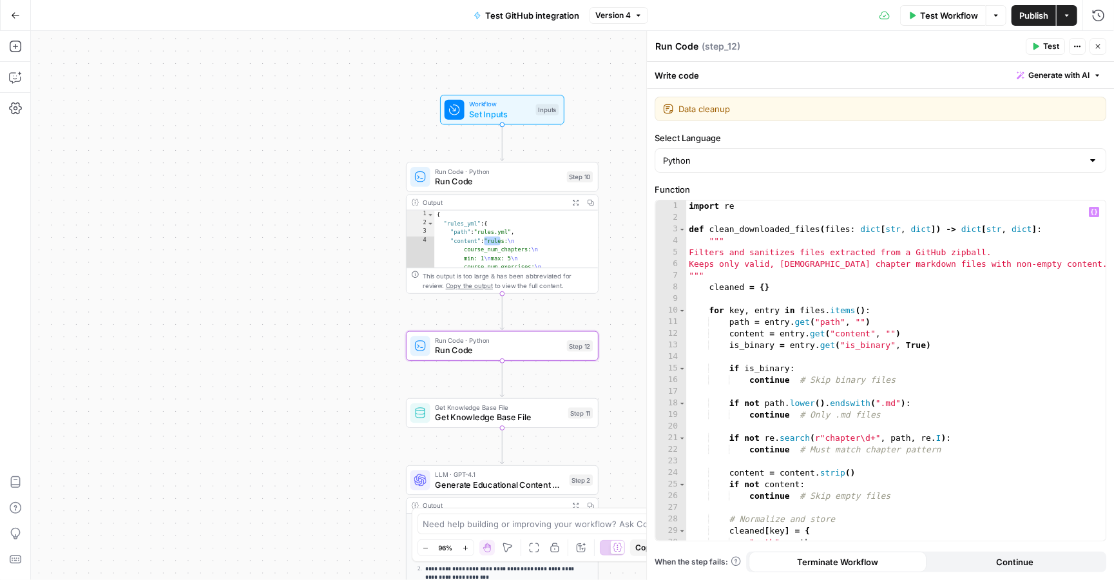
click at [960, 327] on div "import re def clean_downloaded_files ( files : dict [ str , dict ]) -> dict [ s…" at bounding box center [896, 381] width 420 height 363
type textarea "**********"
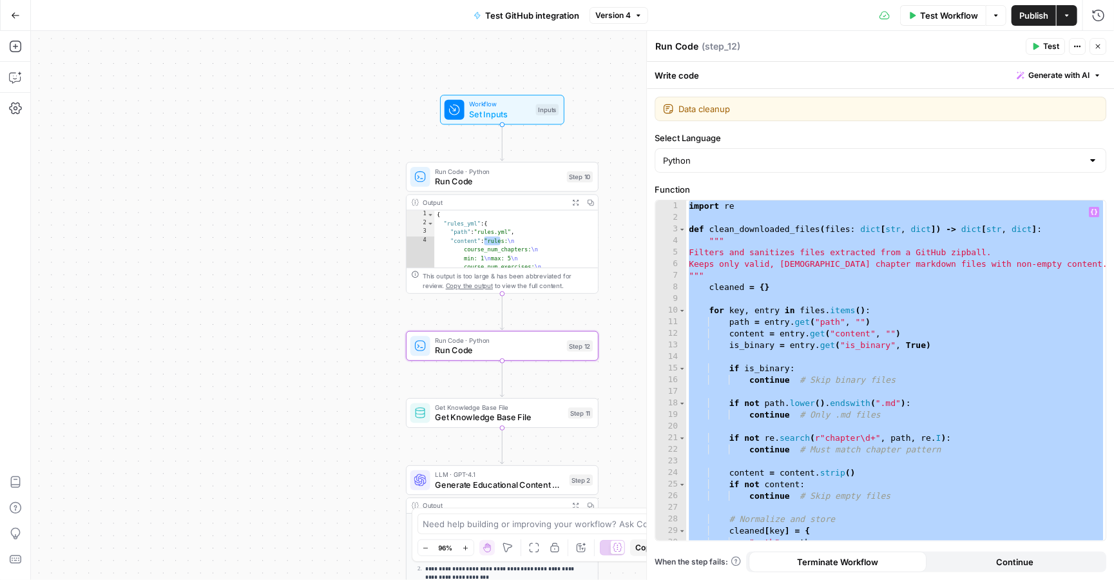
type textarea "**********"
click at [557, 234] on div "{ "rules_yml" : { "path" : "rules.yml" , "content" : "rules: \n course_num_chap…" at bounding box center [516, 375] width 164 height 329
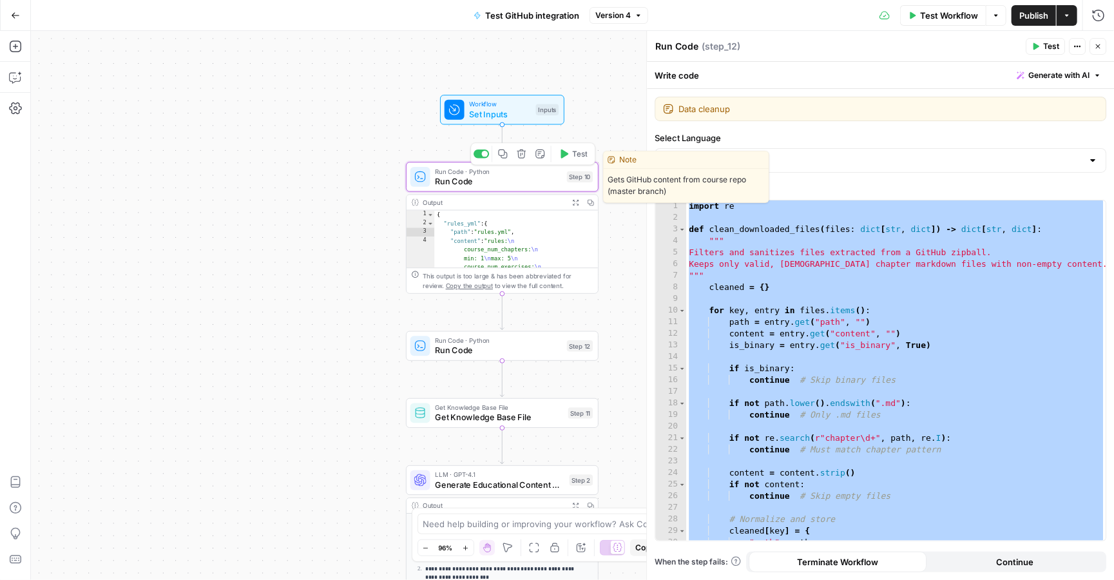
click at [520, 186] on span "Run Code" at bounding box center [498, 181] width 127 height 12
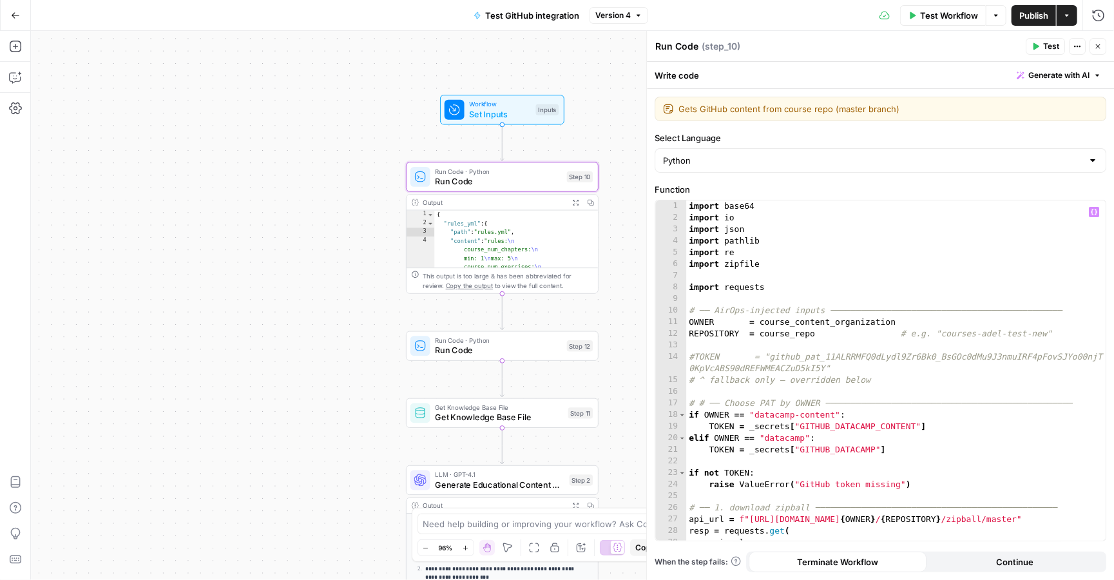
click at [871, 332] on div "import base64 import io import json import pathlib import re import zipfile imp…" at bounding box center [896, 381] width 420 height 363
type textarea "**********"
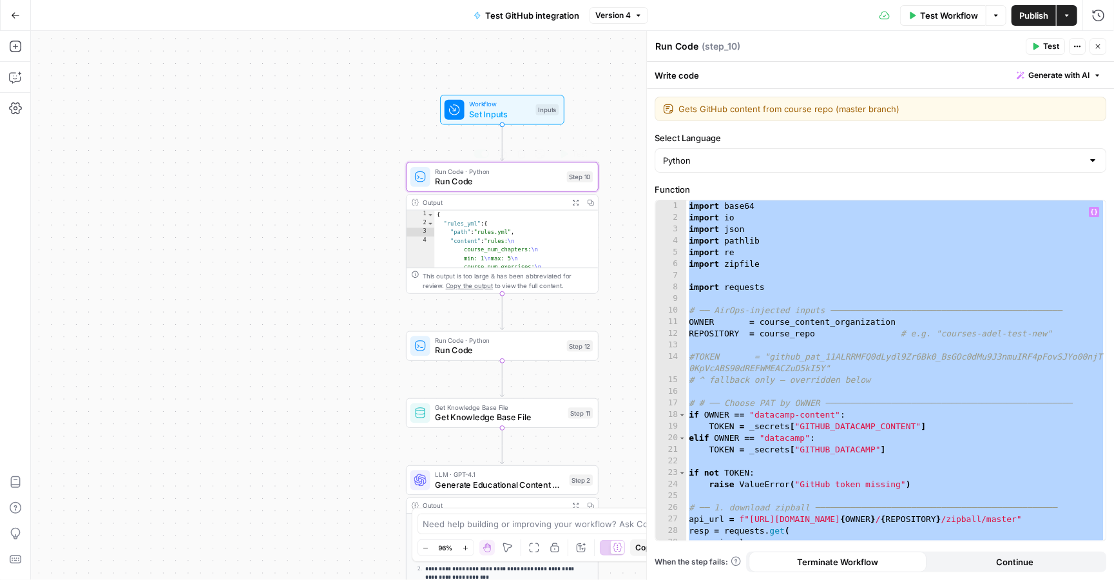
click at [507, 189] on div "Run Code · Python Run Code Step 10 Copy step Delete step Edit Note Test" at bounding box center [502, 177] width 193 height 30
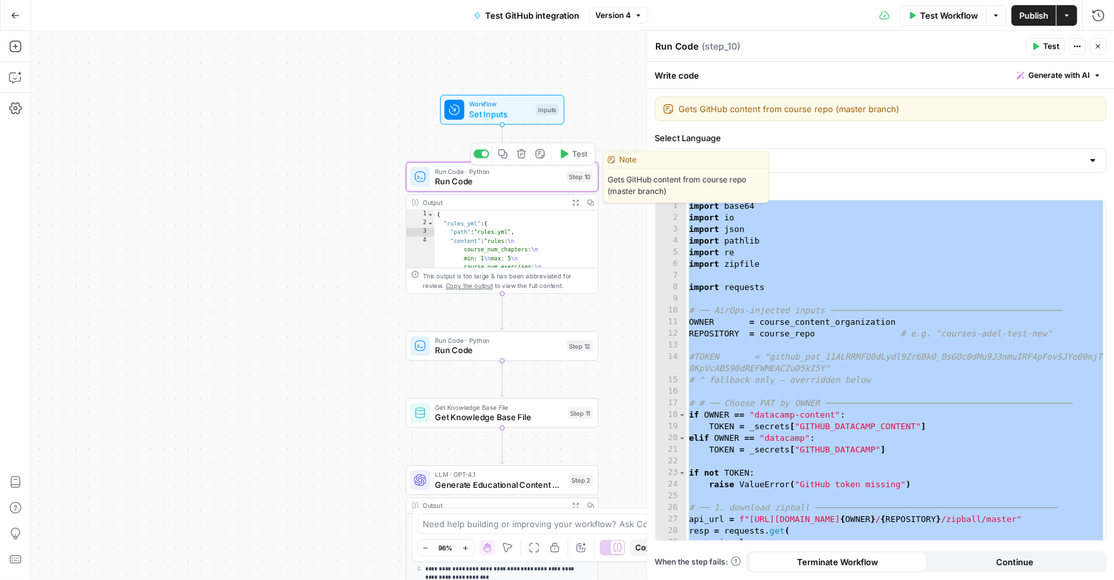
type textarea "**********"
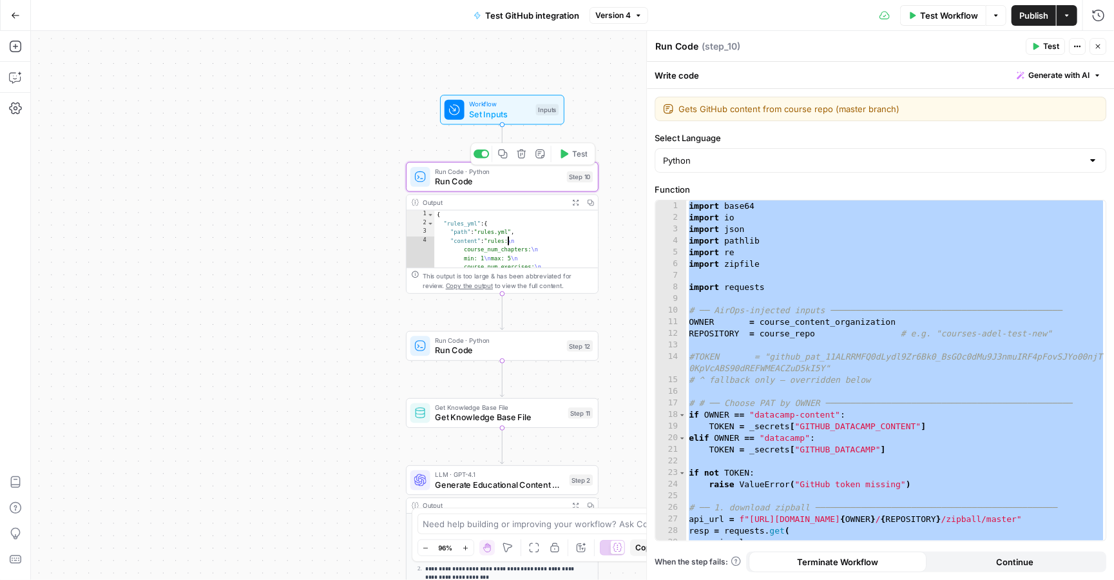
click at [512, 242] on div "{ "rules_yml" : { "path" : "rules.yml" , "content" : "rules: \n course_num_chap…" at bounding box center [516, 375] width 164 height 329
click at [653, 5] on div "Test Workflow Options Publish Actions Run History" at bounding box center [881, 15] width 466 height 30
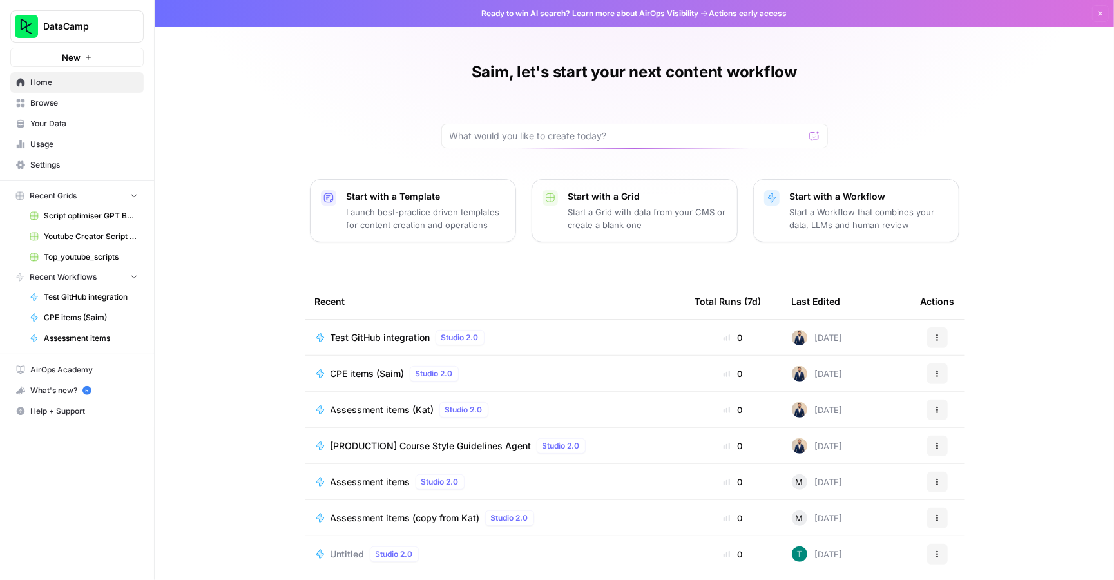
click at [936, 334] on icon "button" at bounding box center [938, 338] width 8 height 8
click at [973, 449] on span "Duplicate" at bounding box center [1003, 451] width 103 height 13
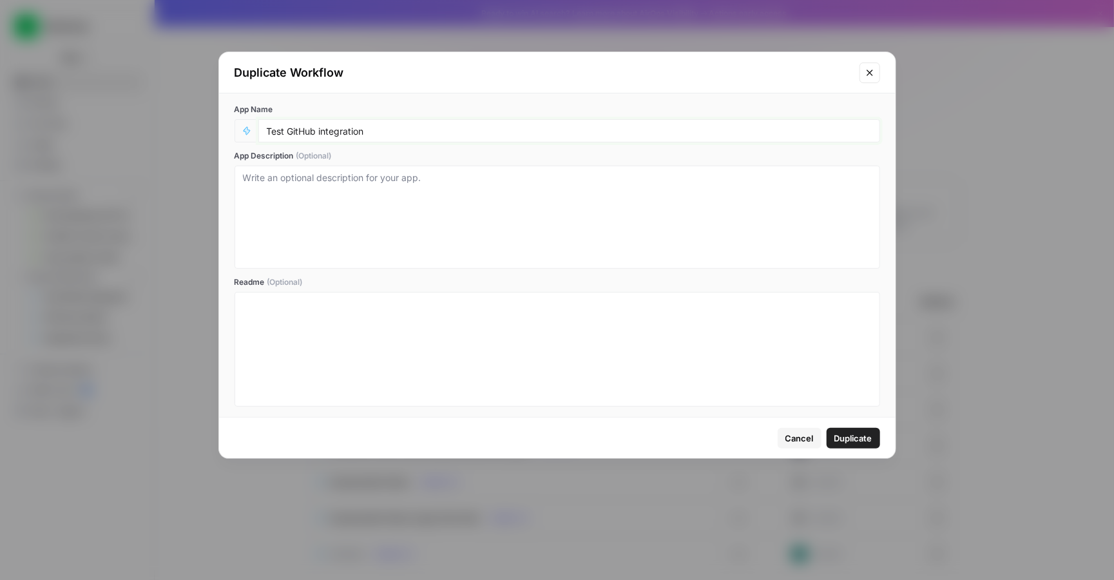
drag, startPoint x: 381, startPoint y: 131, endPoint x: 231, endPoint y: 131, distance: 149.5
click at [231, 131] on div "App Name Test GitHub integration App Description (Optional) Readme (Optional)" at bounding box center [557, 255] width 677 height 324
type input "CPE Testing"
click at [858, 438] on span "Duplicate" at bounding box center [854, 438] width 38 height 13
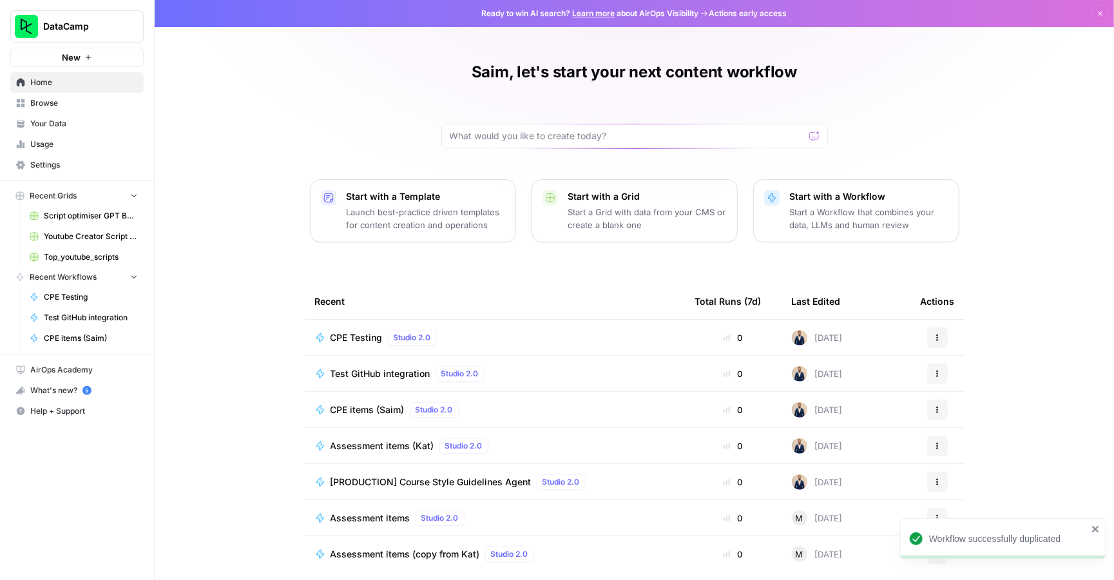
click at [363, 340] on span "CPE Testing" at bounding box center [357, 337] width 52 height 13
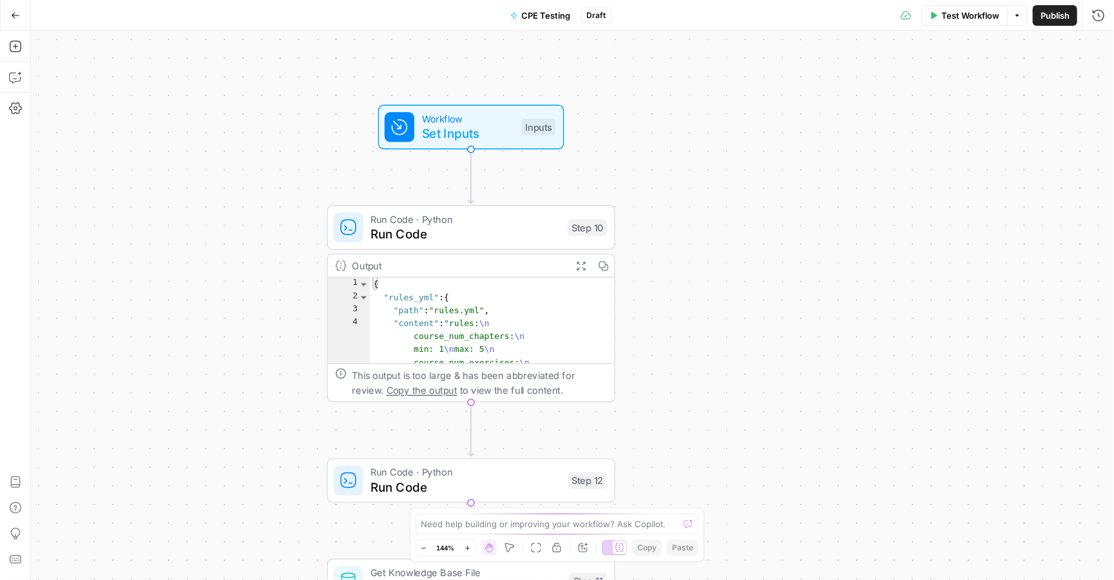
click at [481, 141] on span "Set Inputs" at bounding box center [468, 133] width 92 height 19
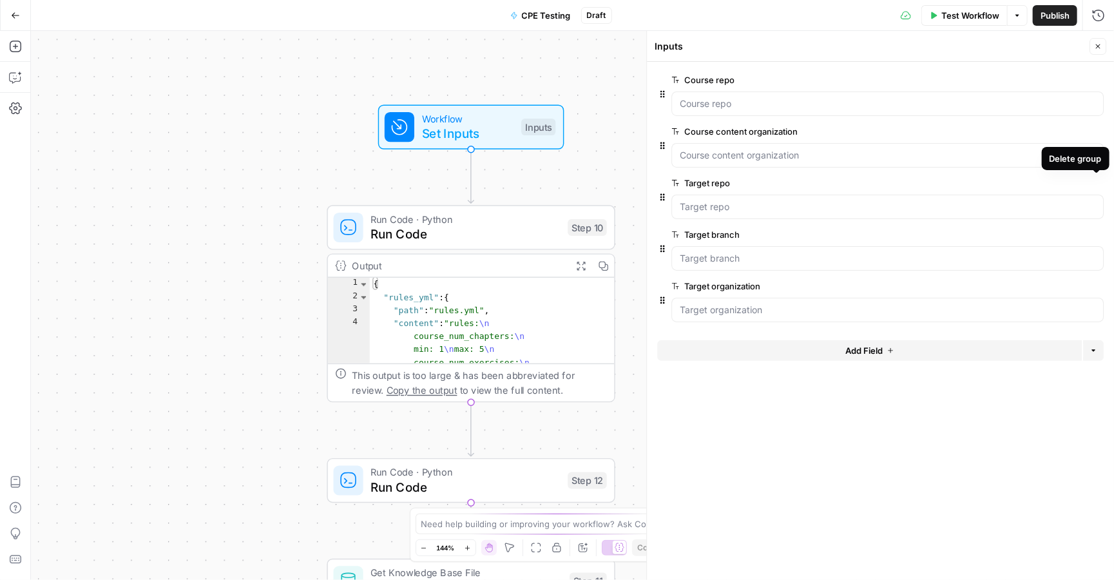
click at [1097, 182] on icon "button" at bounding box center [1096, 183] width 7 height 7
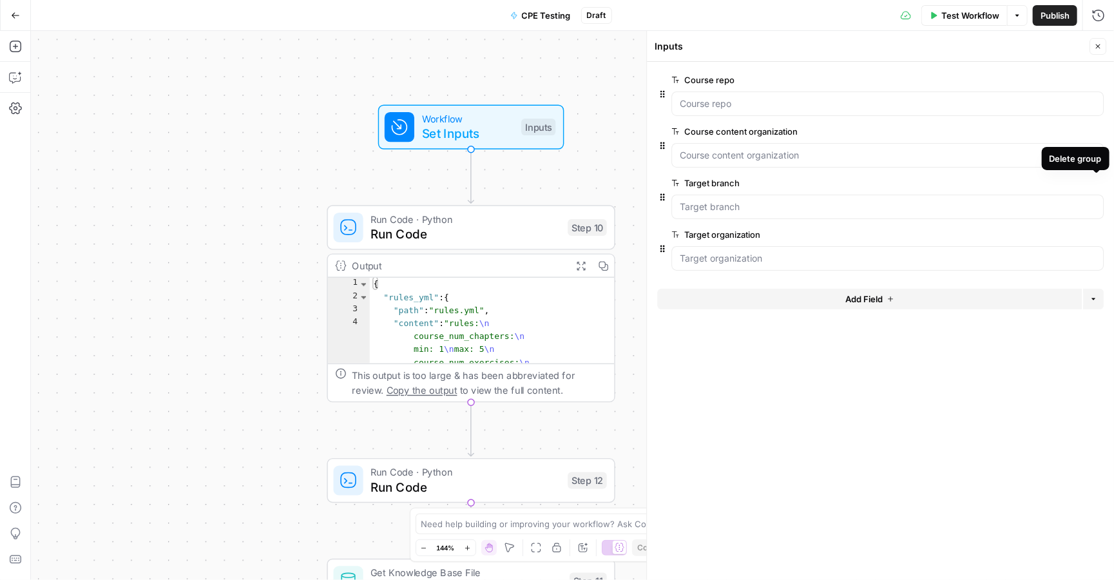
click at [1097, 182] on icon "button" at bounding box center [1096, 183] width 6 height 6
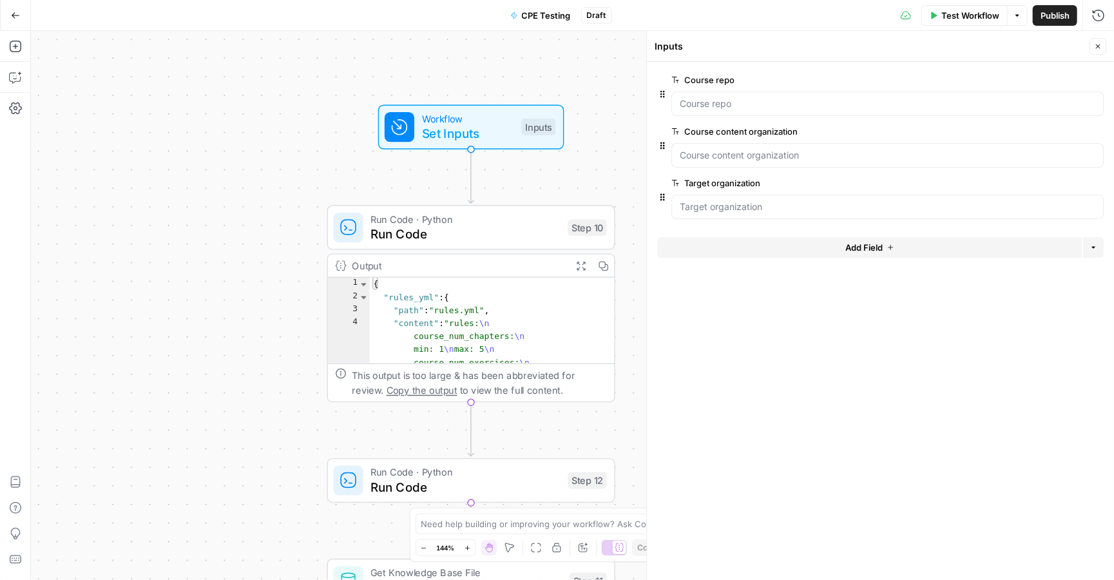
click at [1097, 182] on icon "button" at bounding box center [1096, 183] width 6 height 6
click at [851, 191] on span "Add Field" at bounding box center [864, 195] width 37 height 13
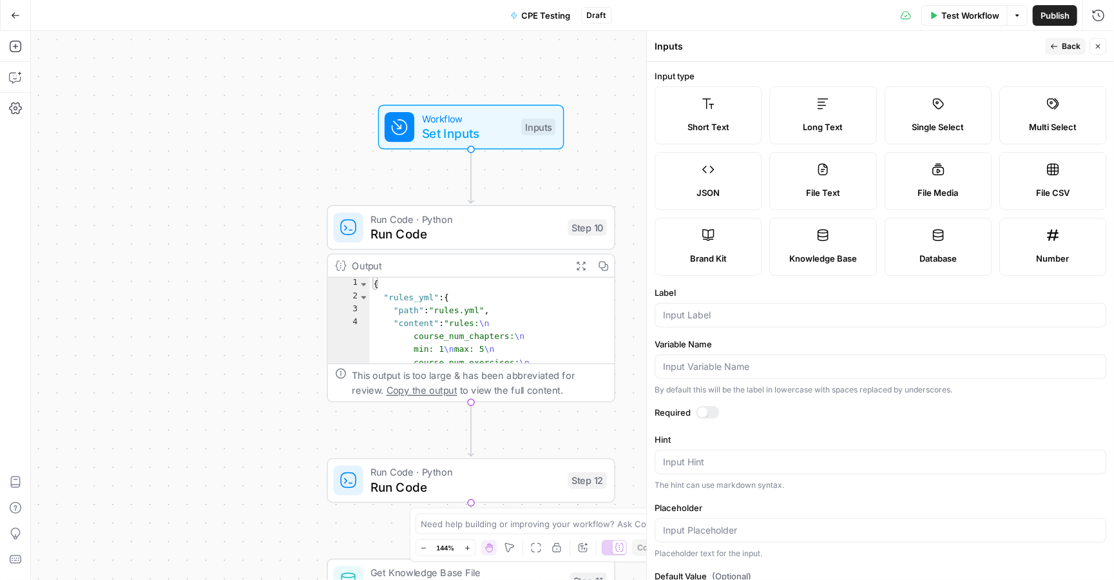
click at [827, 121] on span "Long Text" at bounding box center [824, 127] width 40 height 13
click at [732, 307] on div at bounding box center [881, 315] width 452 height 24
paste input "Learning objectives (one per line)"
type input "Learning objectives (one per line)"
click at [741, 369] on input "Variable Name" at bounding box center [880, 366] width 435 height 13
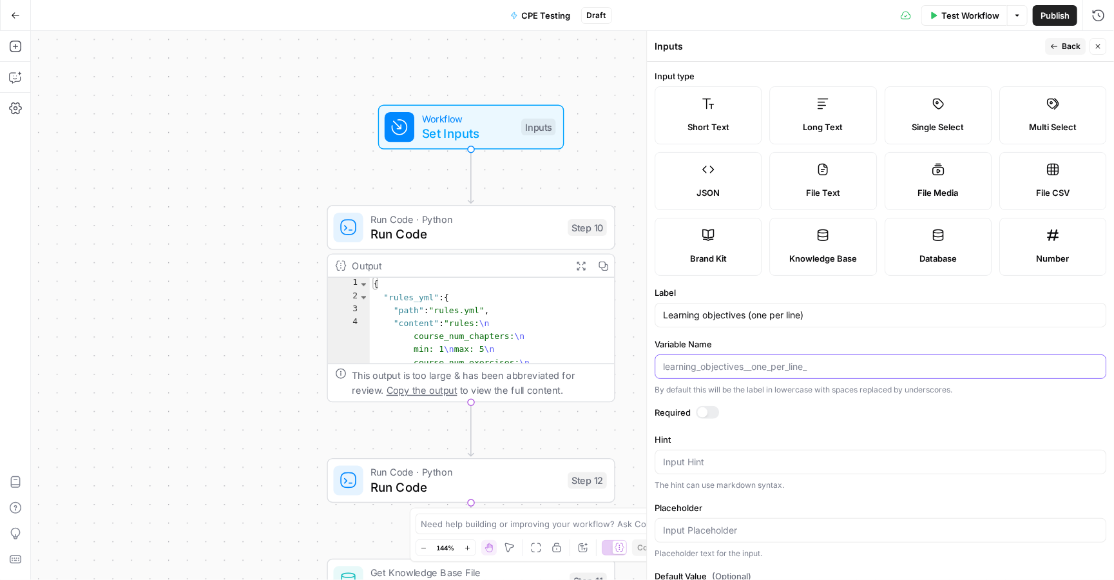
paste input "learning_objectives"
type input "learning_objectives"
click at [712, 418] on div at bounding box center [707, 412] width 23 height 13
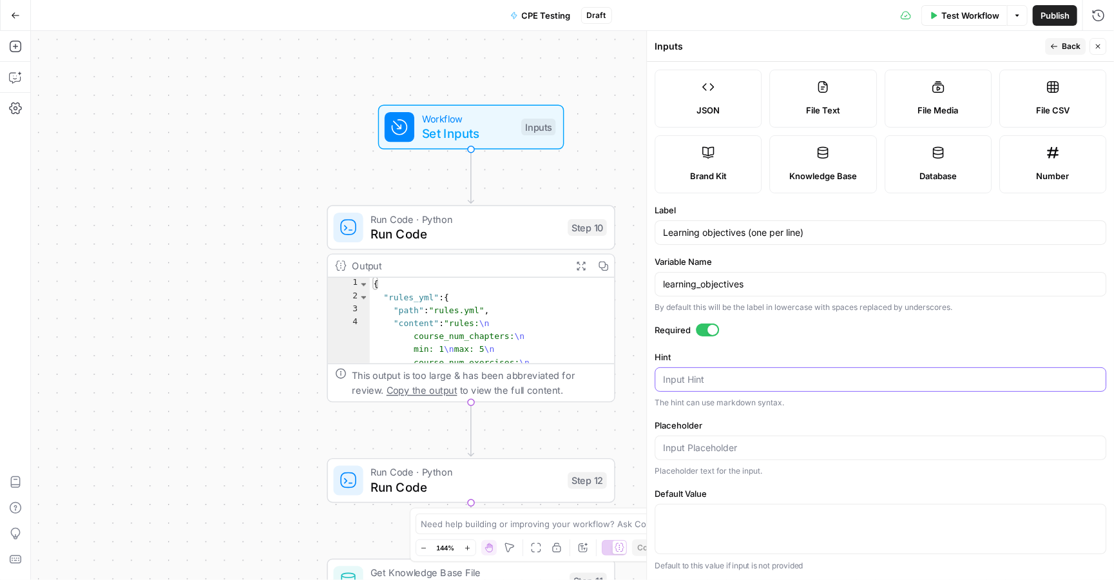
click at [731, 381] on textarea "Hint" at bounding box center [880, 379] width 435 height 13
paste textarea "Enter each LO on its own line. Bullets or numbers are OK."
type textarea "Enter each LO on its own line. Bullets or numbers are OK."
click at [724, 452] on input "Placeholder" at bounding box center [880, 447] width 435 height 13
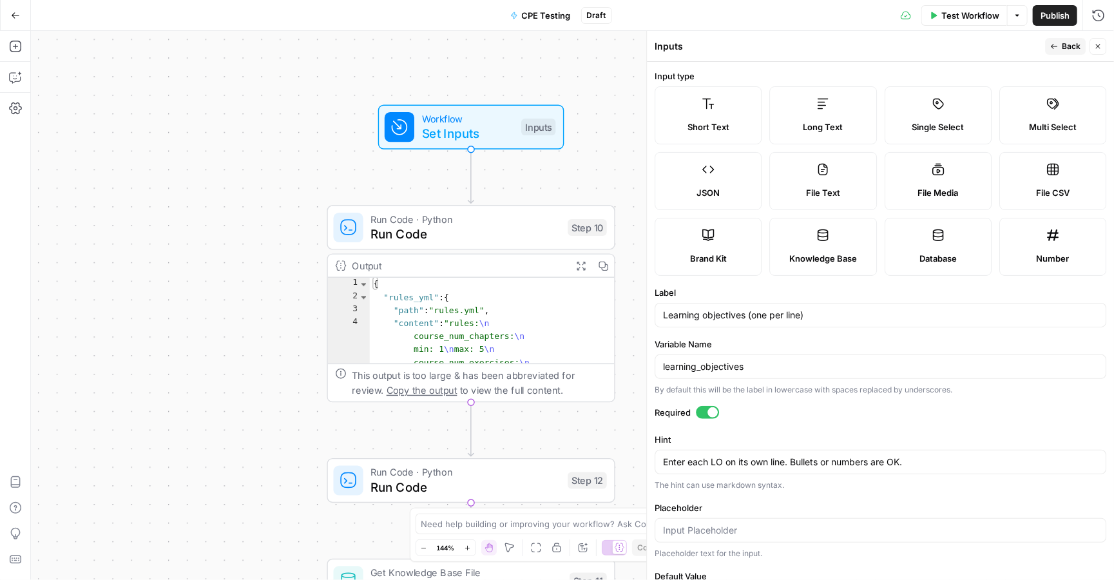
click at [1059, 50] on button "Back" at bounding box center [1065, 46] width 41 height 17
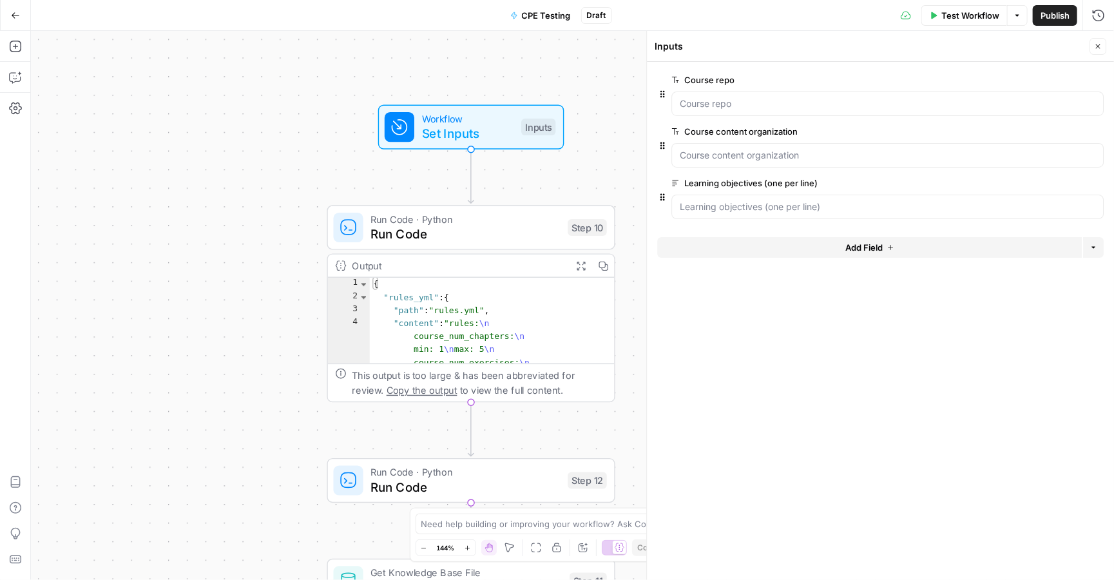
click at [780, 240] on button "Add Field" at bounding box center [869, 247] width 425 height 21
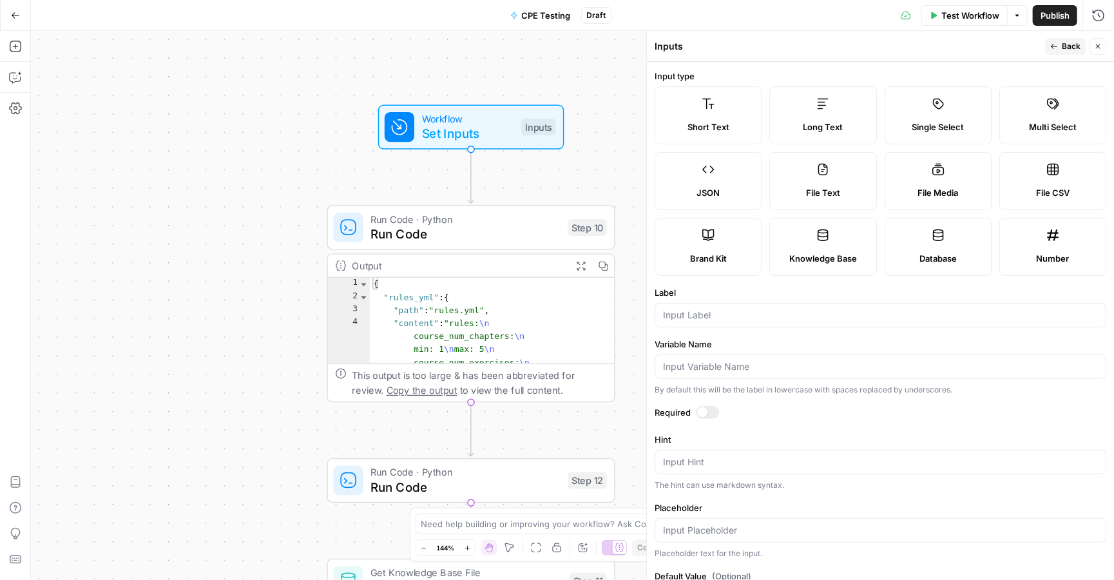
click at [1034, 244] on label "Number" at bounding box center [1053, 247] width 107 height 58
click at [771, 315] on input "Label" at bounding box center [880, 315] width 435 height 13
paste input "Total items to generate"
type input "Total items to generate"
click at [793, 363] on input "Variable Name" at bounding box center [880, 366] width 435 height 13
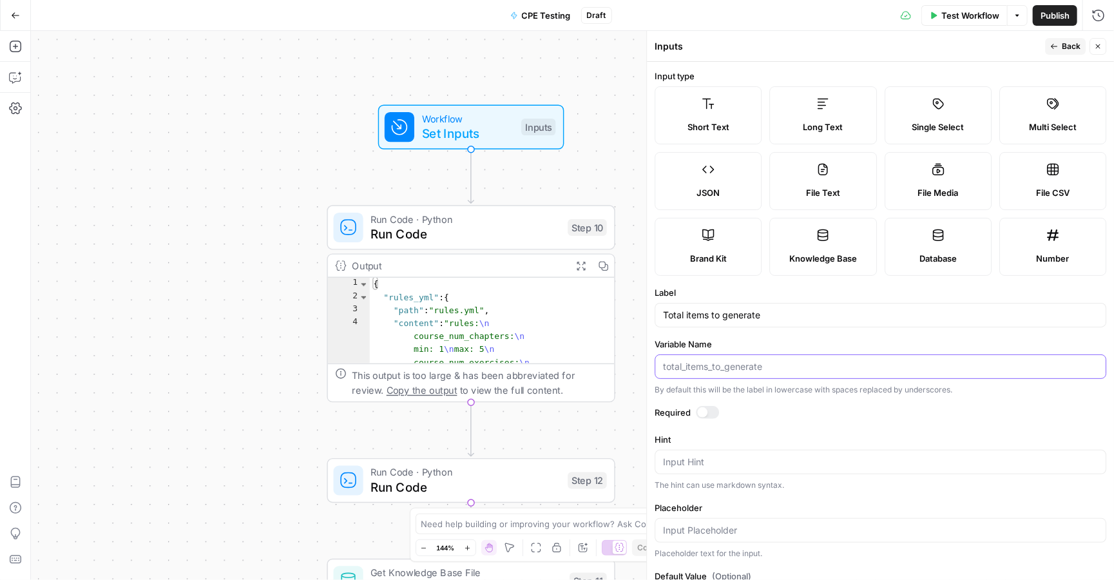
paste input "num_items"
type input "num_items"
click at [710, 414] on div at bounding box center [707, 412] width 23 height 13
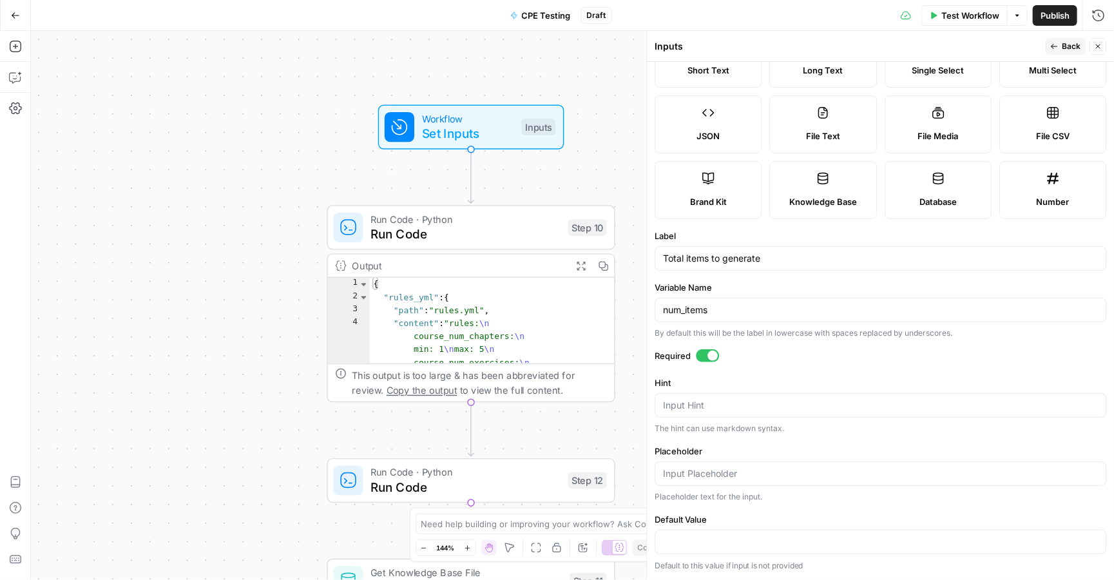
scroll to position [57, 0]
click at [757, 405] on textarea "Hint" at bounding box center [880, 405] width 435 height 13
paste textarea "Total items across all LOs."
type textarea "Total items across all LOs."
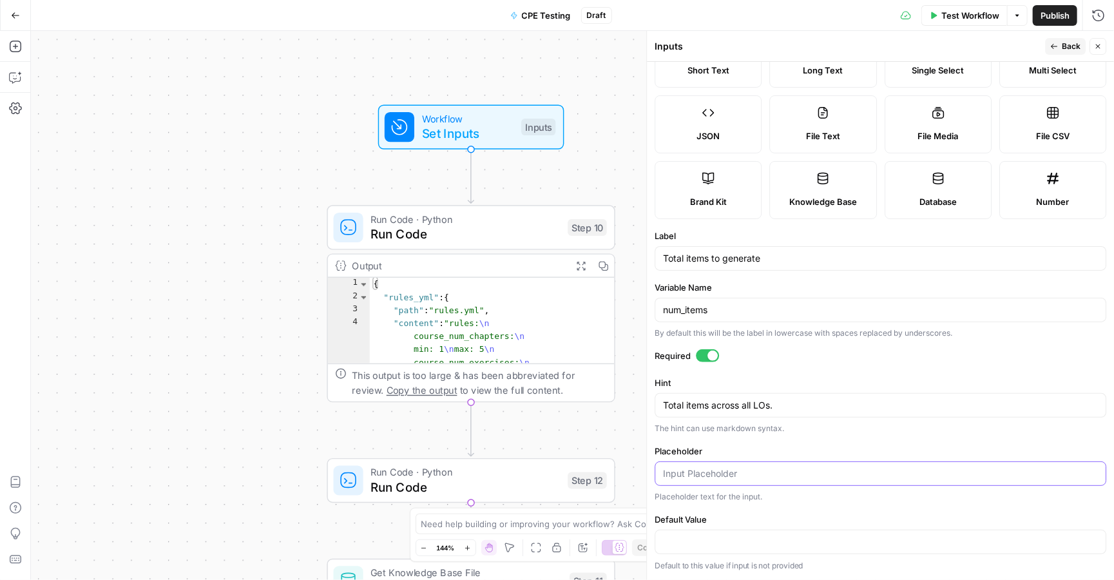
click at [770, 478] on input "Placeholder" at bounding box center [880, 473] width 435 height 13
click at [1095, 43] on icon "button" at bounding box center [1098, 47] width 8 height 8
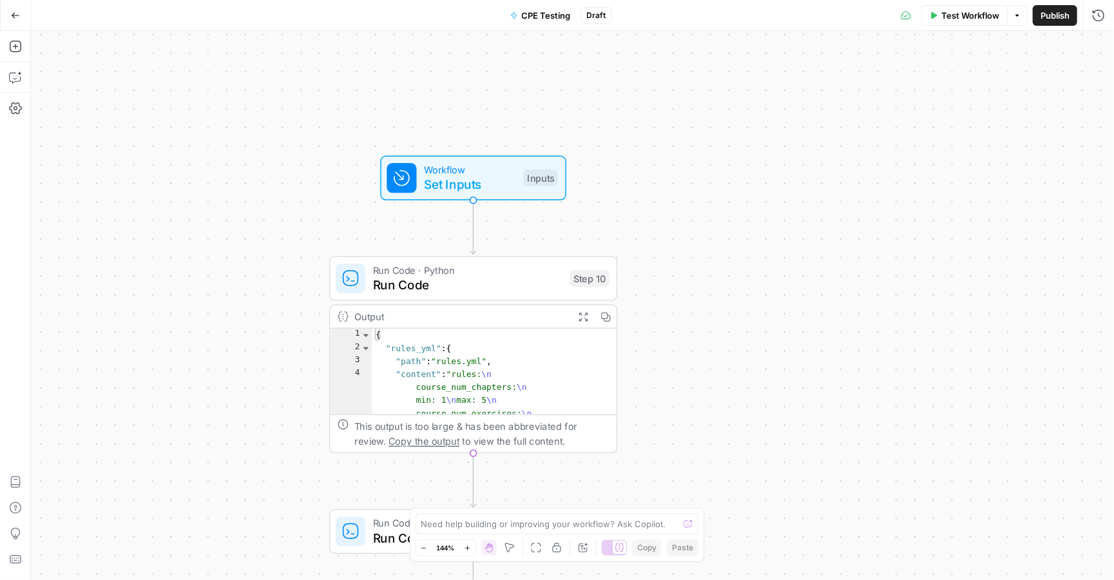
click at [505, 182] on span "Set Inputs" at bounding box center [470, 184] width 92 height 19
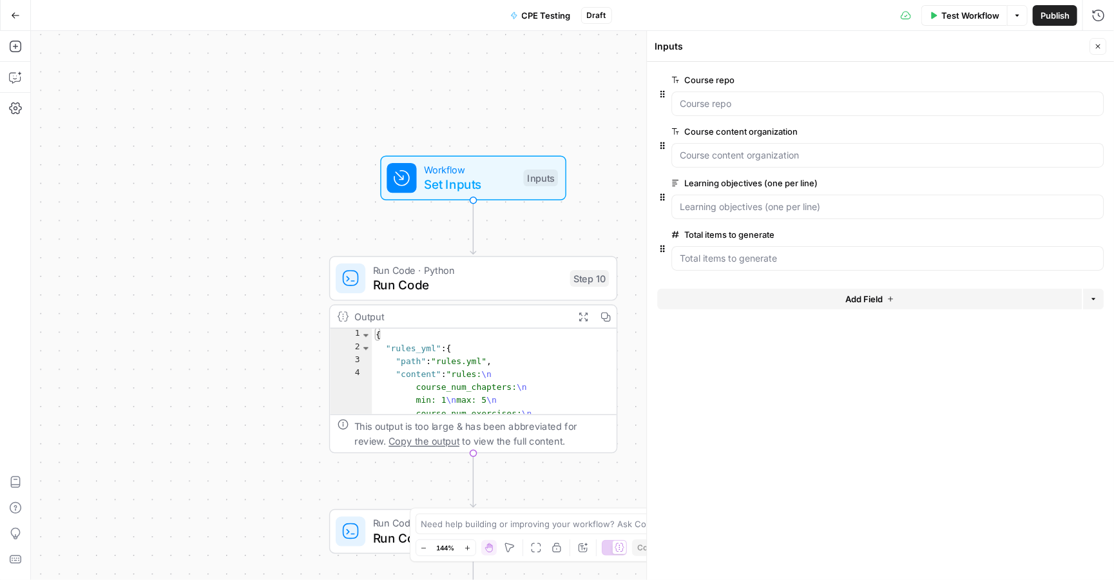
click at [754, 237] on label "Total items to generate" at bounding box center [852, 234] width 360 height 13
click at [754, 252] on generate "Total items to generate" at bounding box center [888, 258] width 416 height 13
click at [1058, 237] on span "edit field" at bounding box center [1055, 234] width 28 height 10
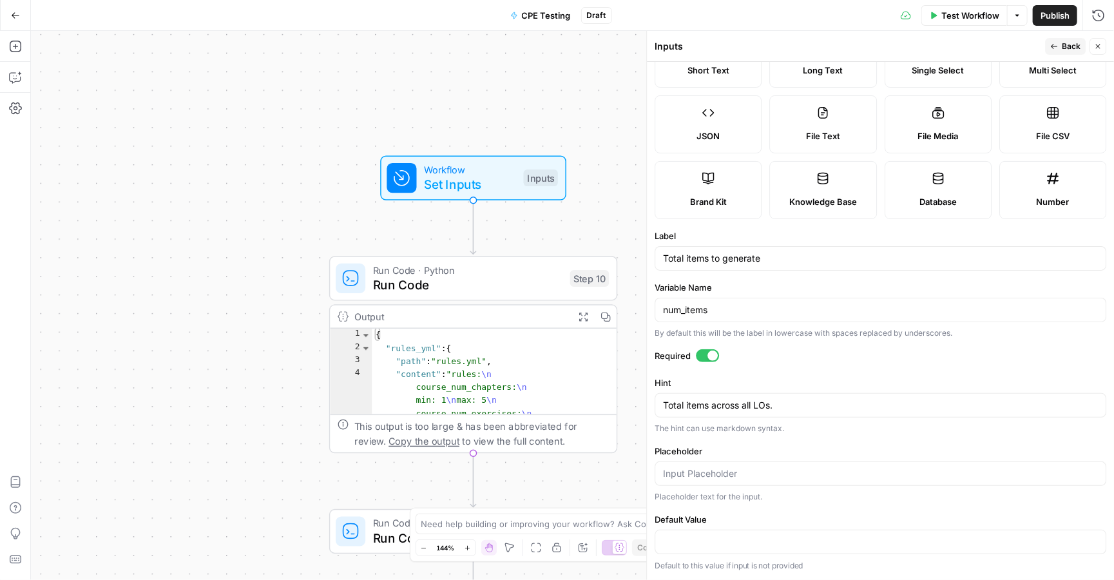
scroll to position [57, 0]
click at [1060, 43] on button "Back" at bounding box center [1065, 46] width 41 height 17
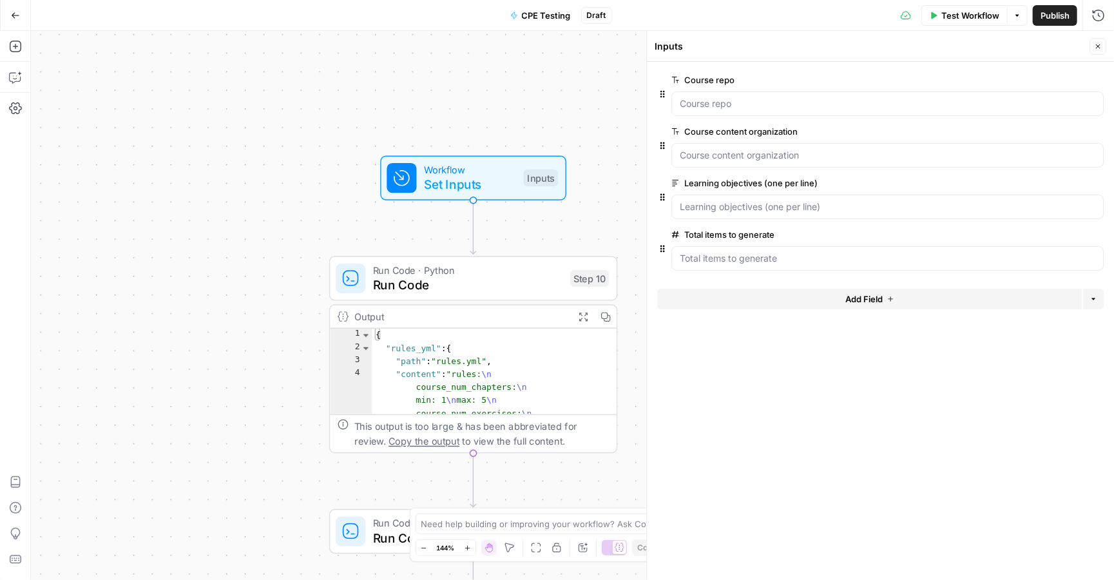
scroll to position [0, 0]
click at [487, 378] on div "{ "rules_yml" : { "path" : "rules.yml" , "content" : "rules: \n course_num_chap…" at bounding box center [495, 575] width 246 height 492
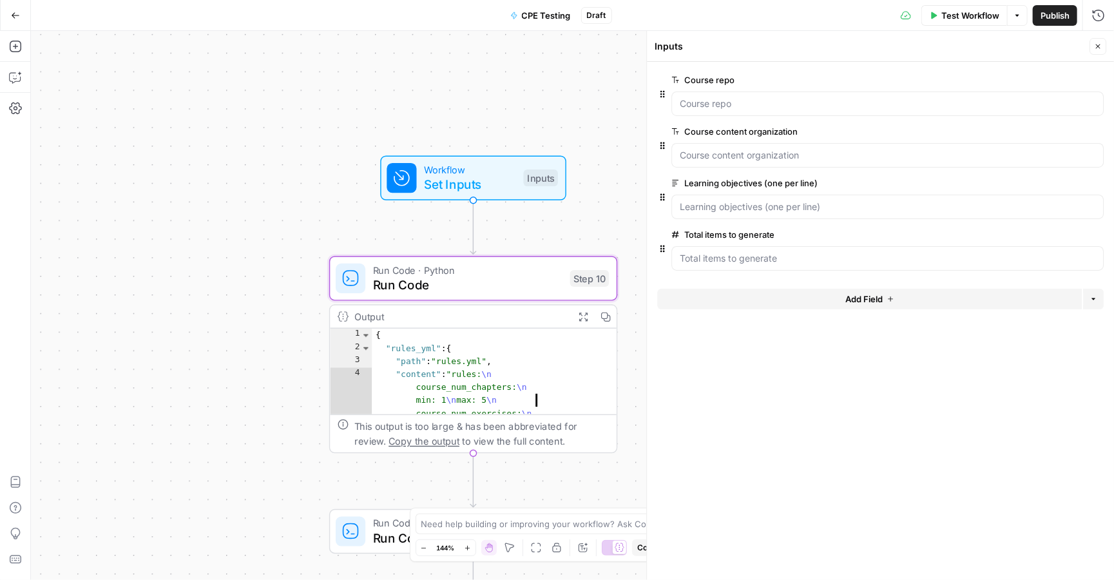
type textarea "* *"
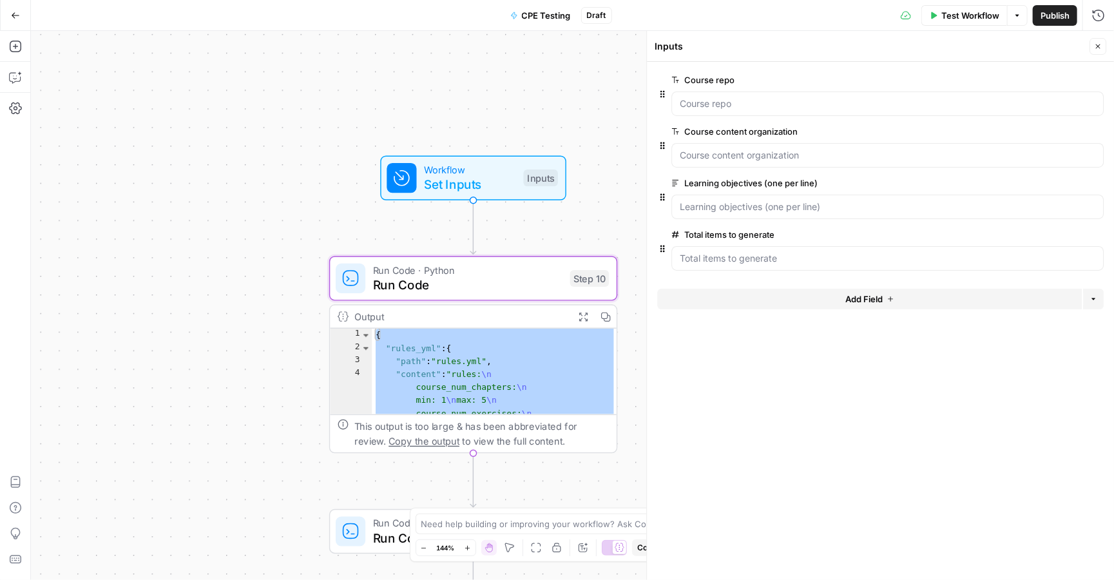
click at [492, 278] on span "Run Code" at bounding box center [467, 285] width 189 height 19
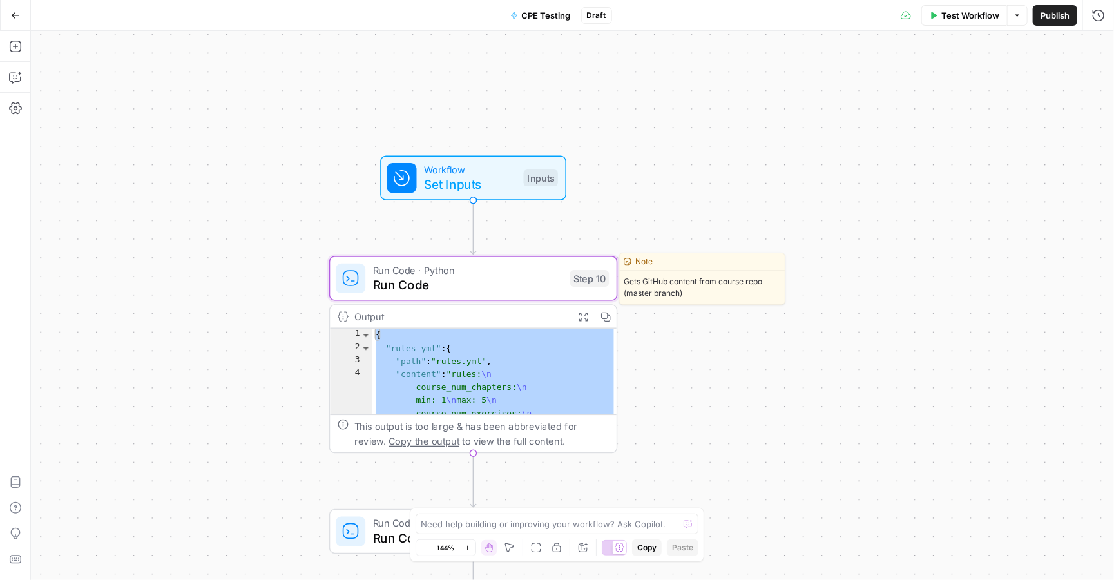
type textarea "Run Code"
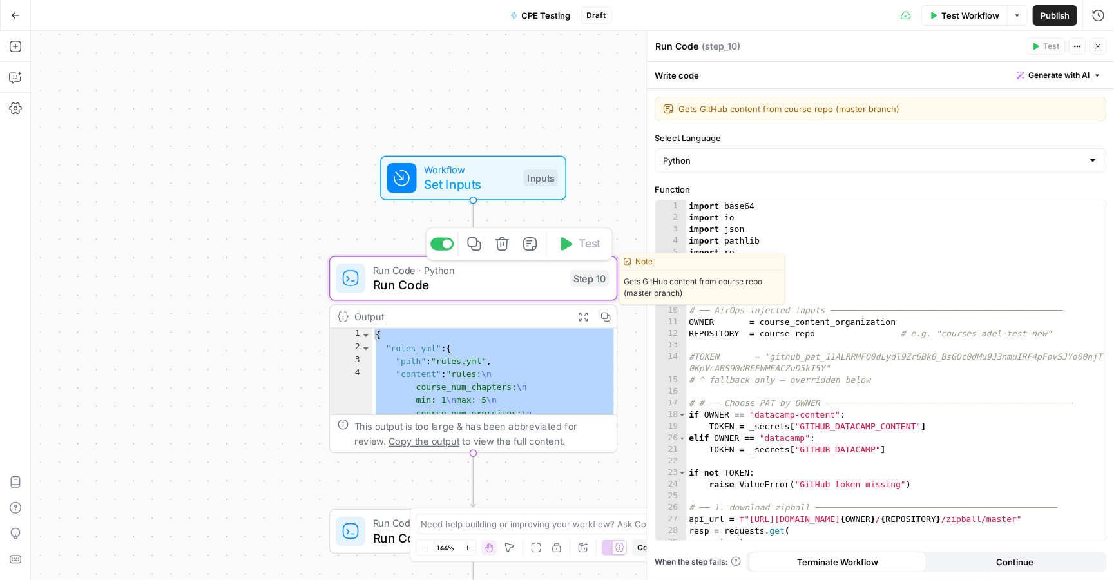
click at [780, 329] on div "import base64 import io import json import pathlib import re import zipfile imp…" at bounding box center [896, 381] width 420 height 363
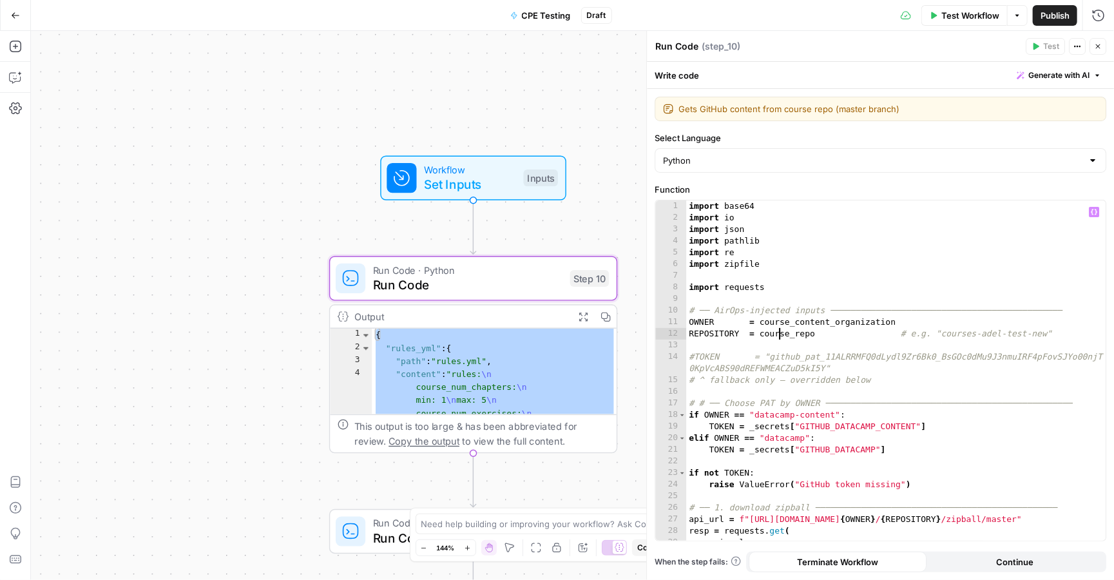
type textarea "**********"
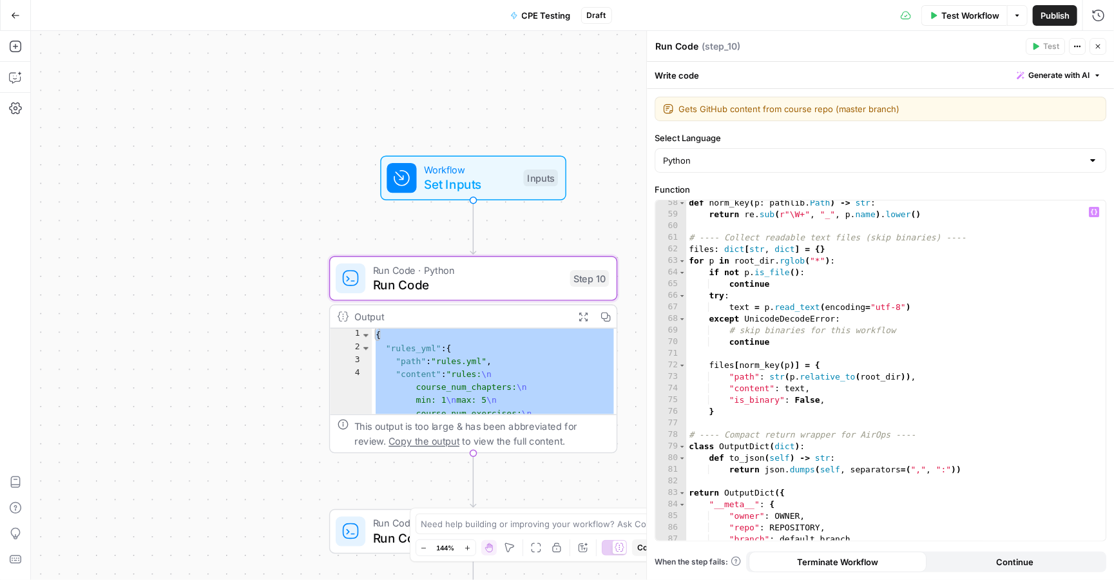
scroll to position [738, 0]
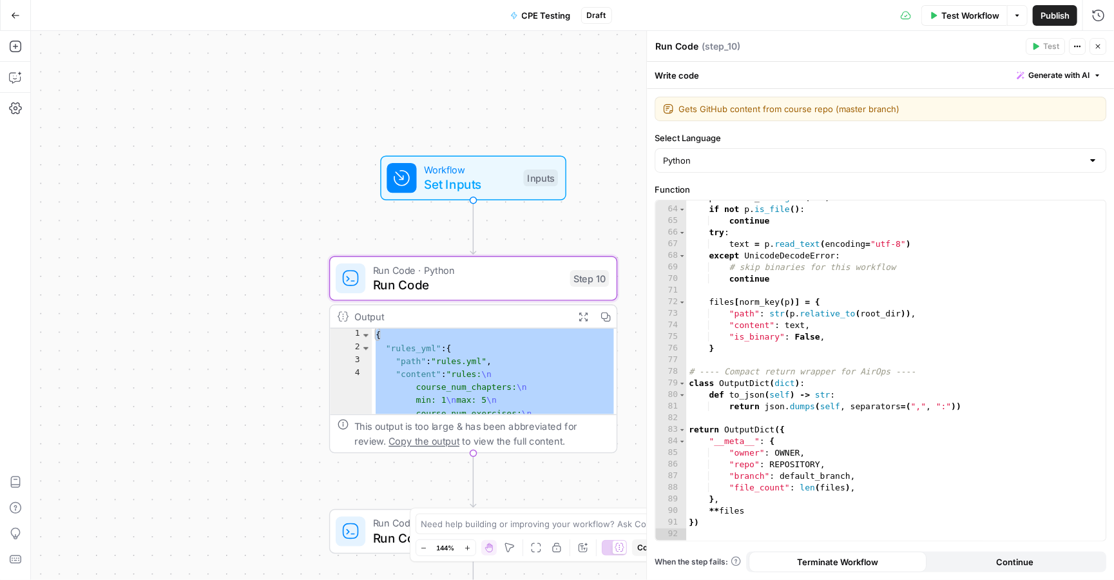
click at [488, 178] on span "Set Inputs" at bounding box center [470, 184] width 92 height 19
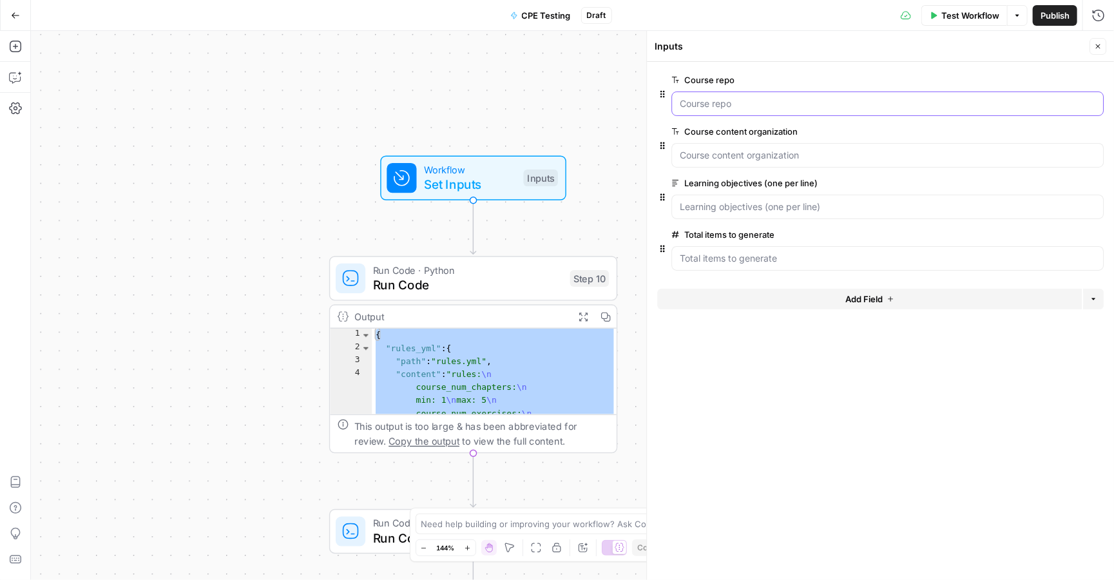
click at [731, 108] on repo "Course repo" at bounding box center [888, 103] width 416 height 13
click at [720, 102] on repo "Course repo" at bounding box center [888, 103] width 416 height 13
click at [548, 362] on div "{ "rules_yml" : { "path" : "rules.yml" , "content" : "rules: \n course_num_chap…" at bounding box center [495, 575] width 246 height 492
type textarea "**********"
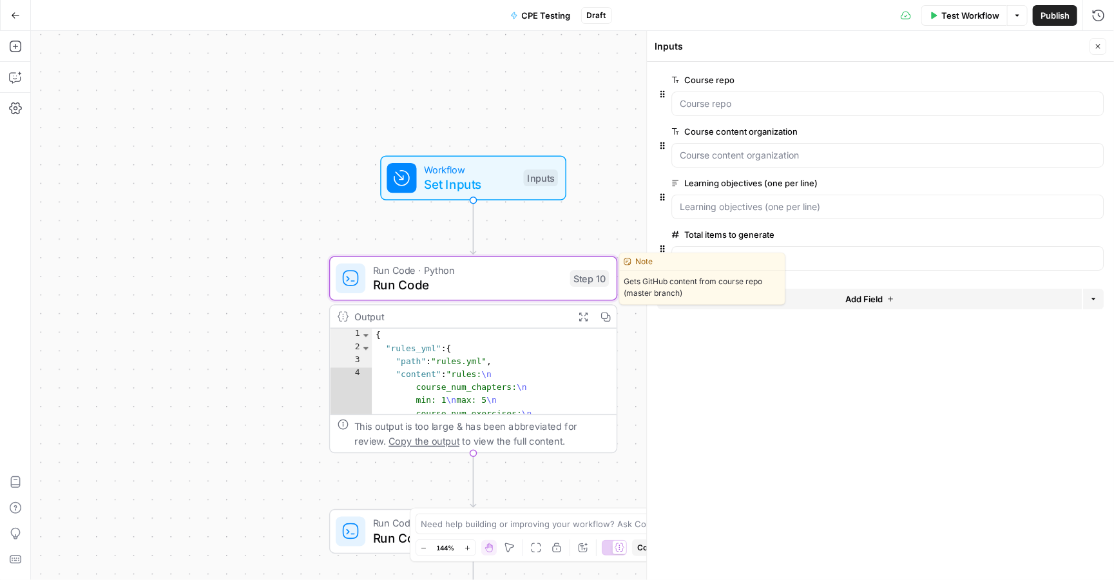
click at [564, 276] on div "Run Code · Python Run Code Step 10 Copy step Delete step Edit Note Test" at bounding box center [472, 279] width 273 height 32
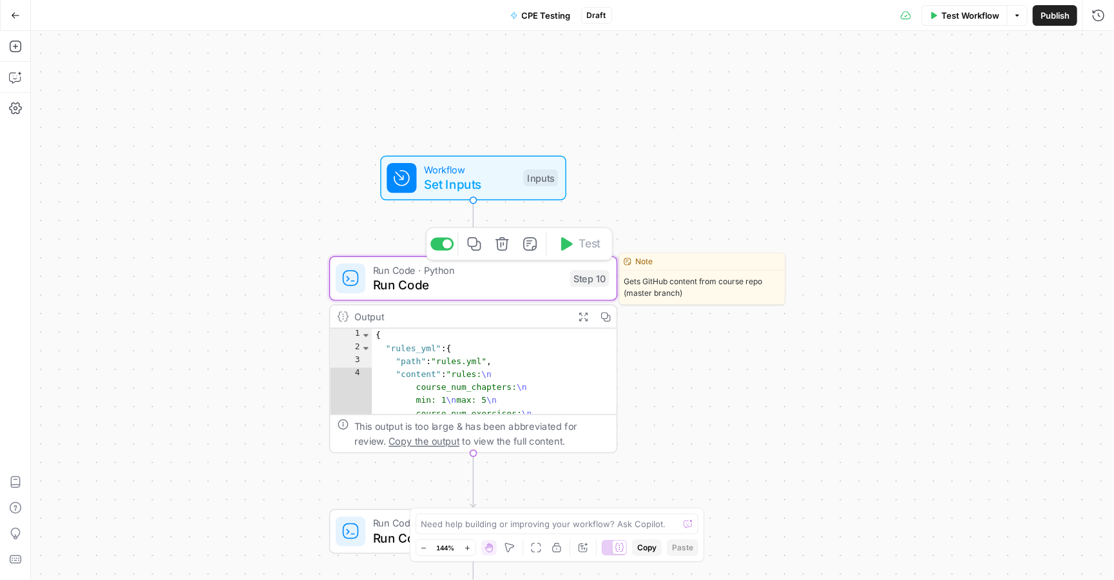
type textarea "Run Code"
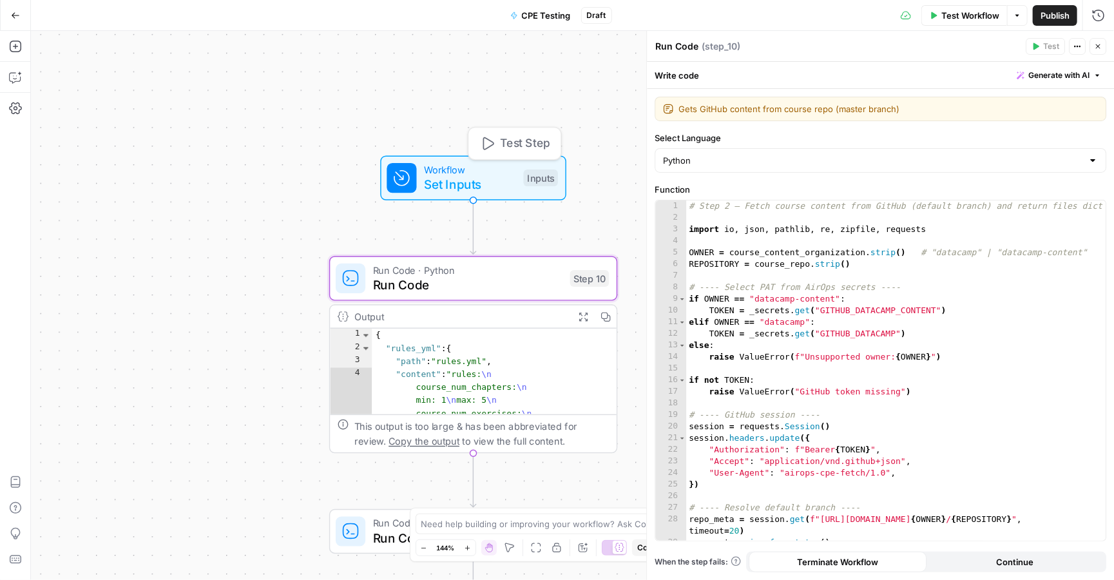
click at [495, 183] on span "Set Inputs" at bounding box center [470, 184] width 92 height 19
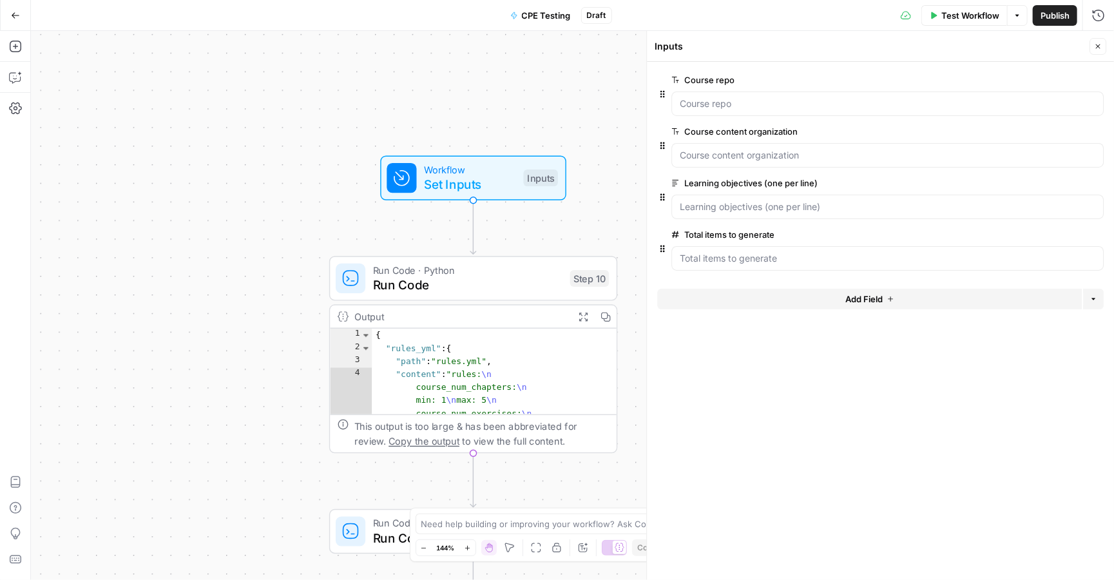
click at [953, 3] on div "Test Workflow Options Publish Run History" at bounding box center [863, 15] width 503 height 30
click at [953, 9] on span "Test Workflow" at bounding box center [971, 15] width 58 height 13
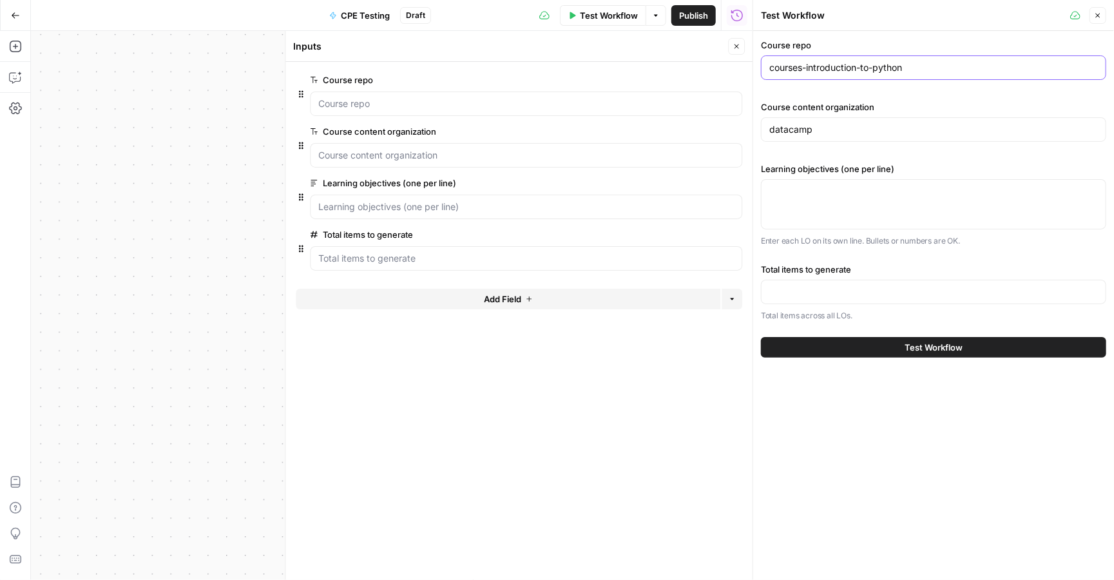
drag, startPoint x: 920, startPoint y: 69, endPoint x: 727, endPoint y: 86, distance: 193.5
click at [727, 86] on body "**********" at bounding box center [557, 290] width 1114 height 580
paste input "ower-bi"
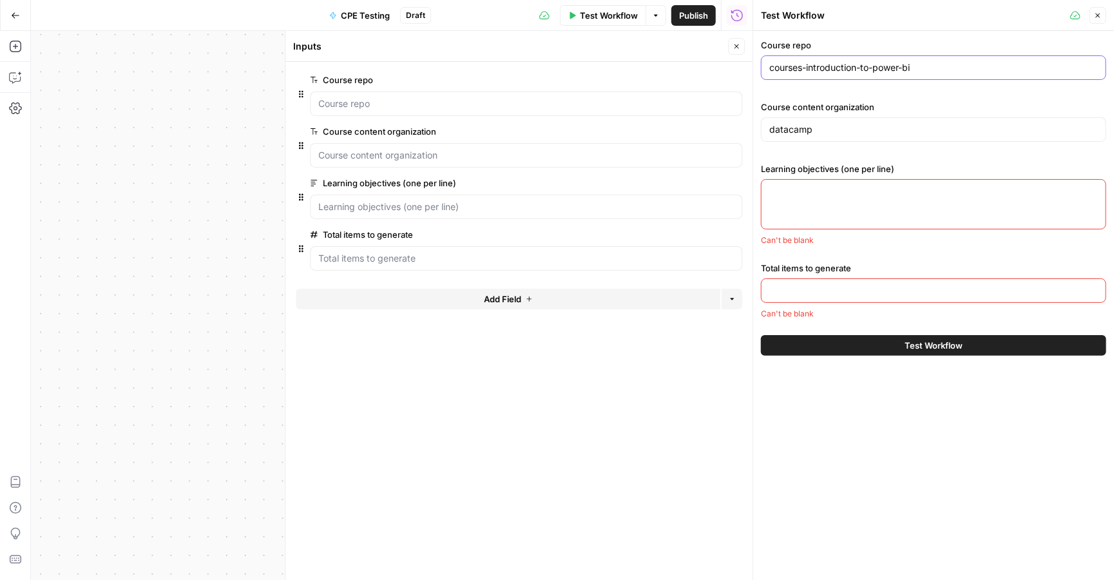
type input "courses-introduction-to-power-bi"
click at [879, 206] on div at bounding box center [933, 204] width 345 height 50
paste textarea "Identify what the difference is between M and DAX and when each tool should be …"
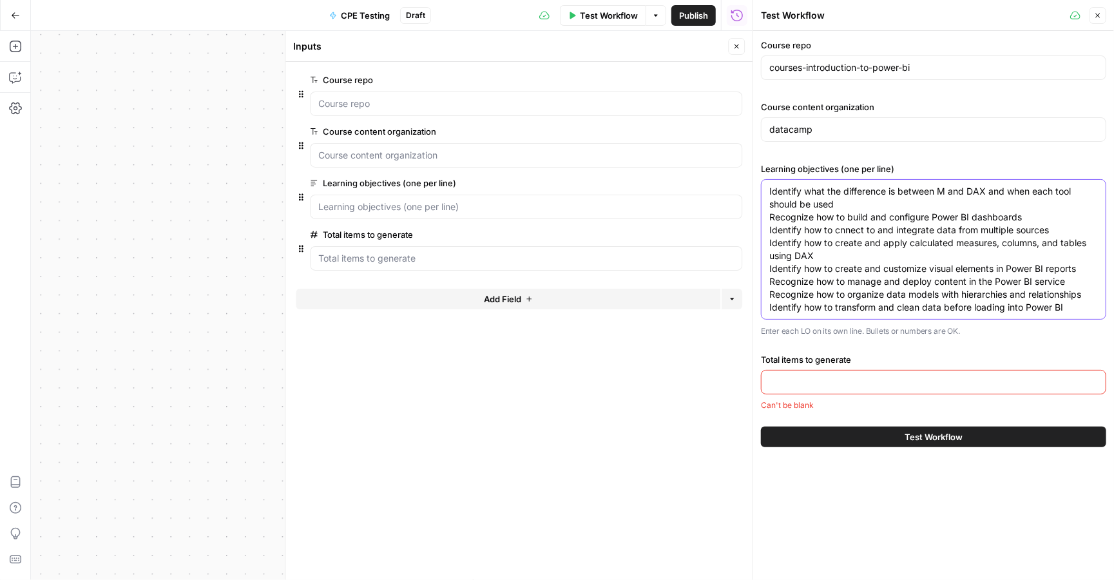
click at [770, 205] on textarea "Identify what the difference is between M and DAX and when each tool should be …" at bounding box center [933, 249] width 329 height 129
type textarea "Identify what the difference is between M and DAX and when each tool should be …"
click at [815, 383] on input "Total items to generate" at bounding box center [933, 382] width 329 height 13
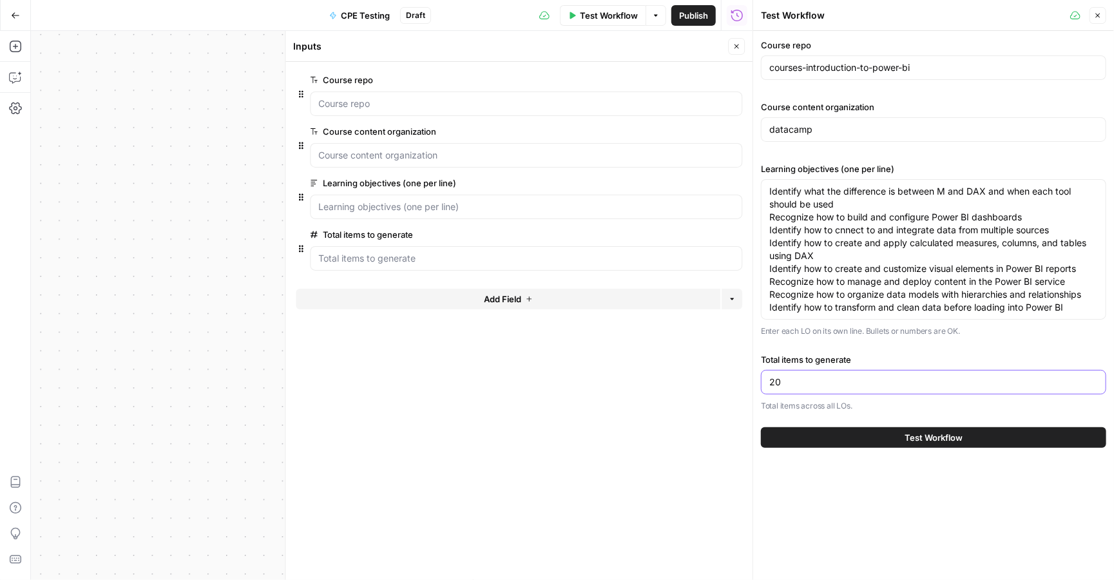
type input "20"
click at [898, 438] on button "Test Workflow" at bounding box center [933, 437] width 345 height 21
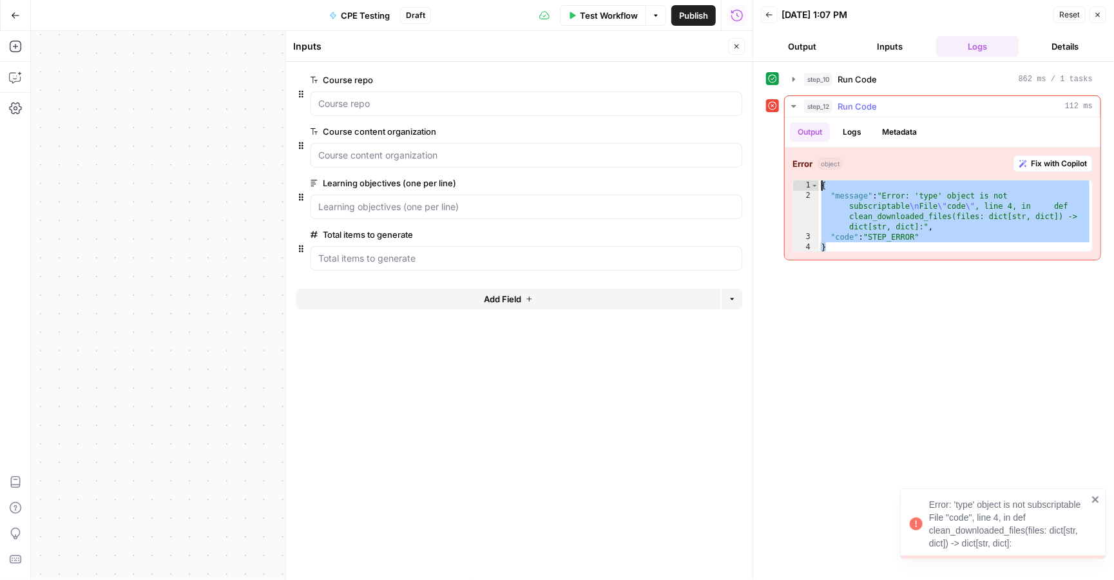
drag, startPoint x: 847, startPoint y: 248, endPoint x: 820, endPoint y: 186, distance: 67.5
click at [820, 186] on div "{ "message" : "Error: 'type' object is not subscriptable \n File \" code \" , l…" at bounding box center [955, 226] width 273 height 93
type textarea "**********"
click at [738, 48] on icon "button" at bounding box center [737, 47] width 8 height 8
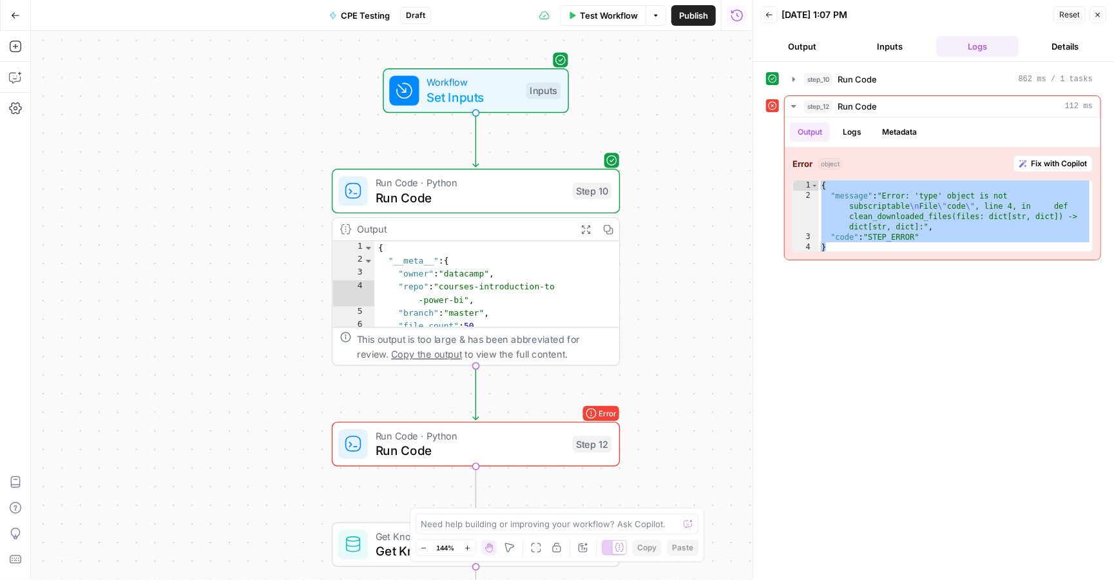
click at [529, 195] on span "Run Code" at bounding box center [470, 197] width 189 height 19
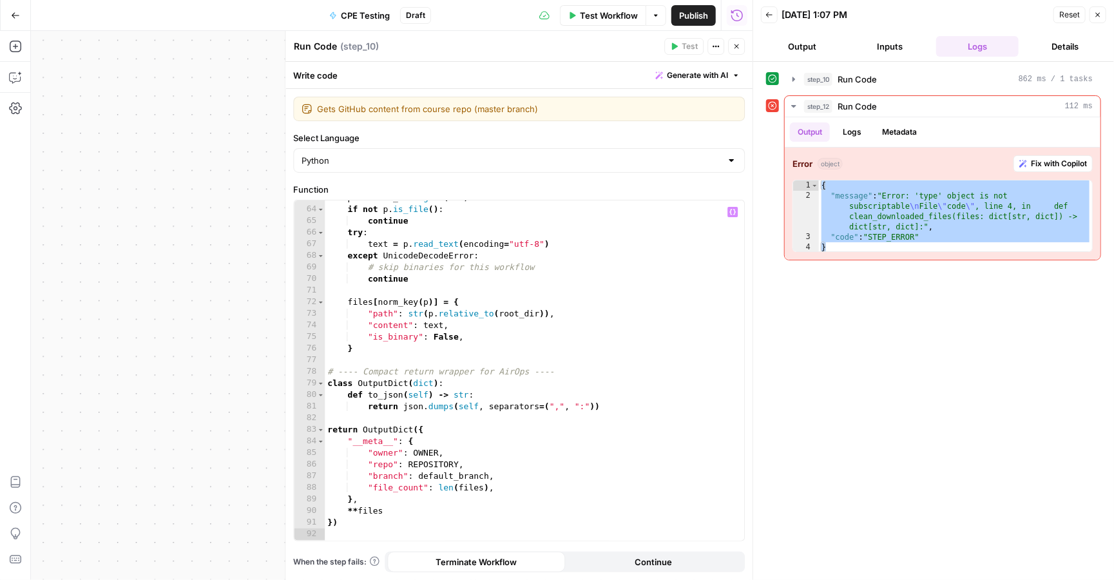
scroll to position [738, 0]
click at [913, 135] on button "Metadata" at bounding box center [900, 131] width 50 height 19
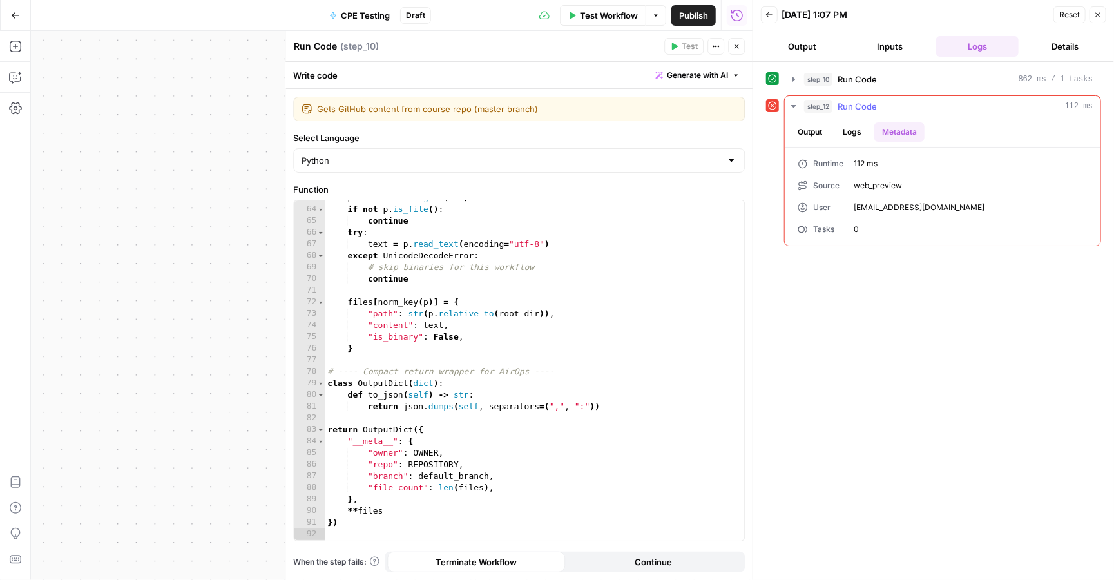
click at [856, 137] on button "Logs" at bounding box center [852, 131] width 34 height 19
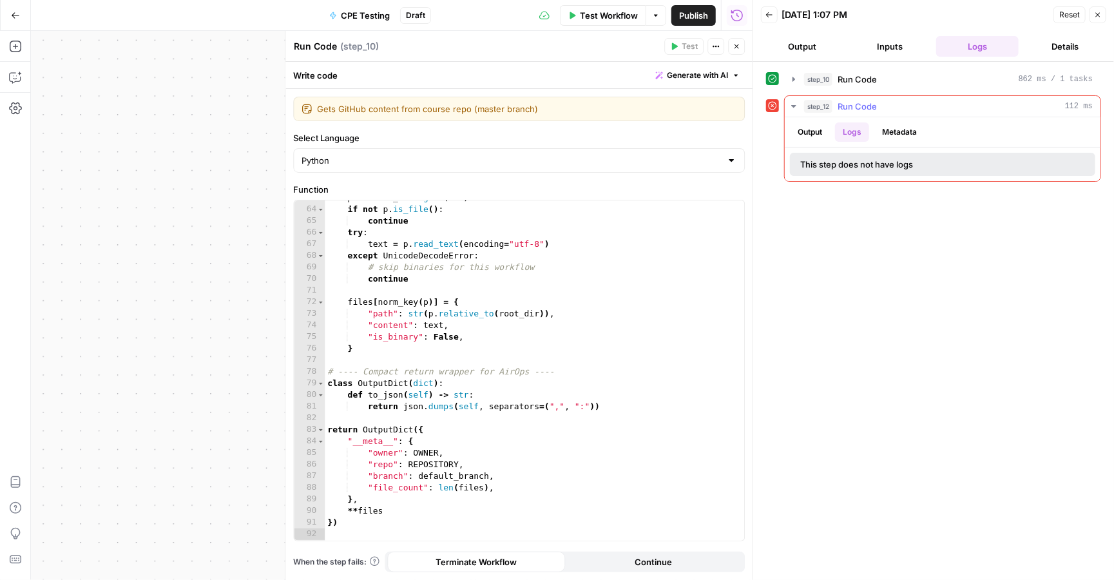
click at [813, 139] on button "Output" at bounding box center [810, 131] width 40 height 19
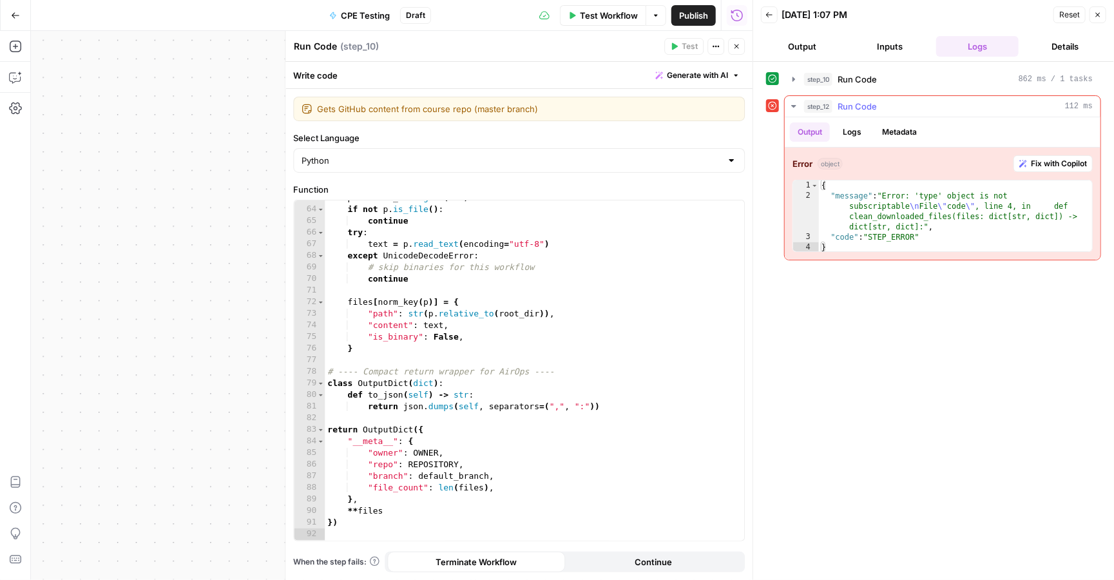
scroll to position [0, 0]
click at [903, 79] on div "step_10 Run Code 862 ms / 1 tasks" at bounding box center [948, 79] width 289 height 13
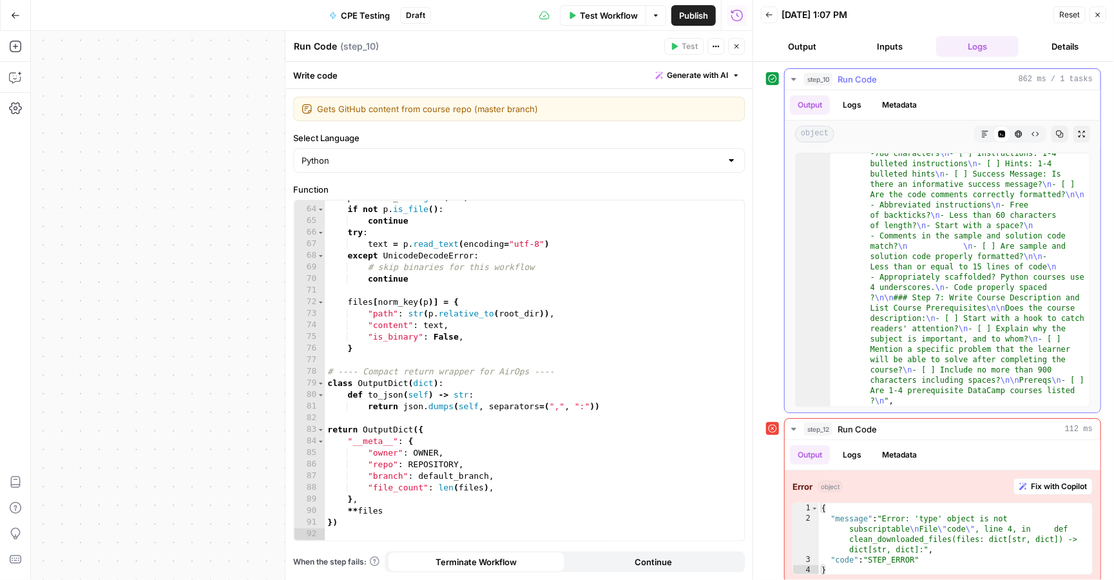
scroll to position [657, 0]
click at [918, 244] on div ""content" : "### Step 1: Brainstorming \n\n - [ ] Are there at least 2 analogie…" at bounding box center [960, 64] width 259 height 1202
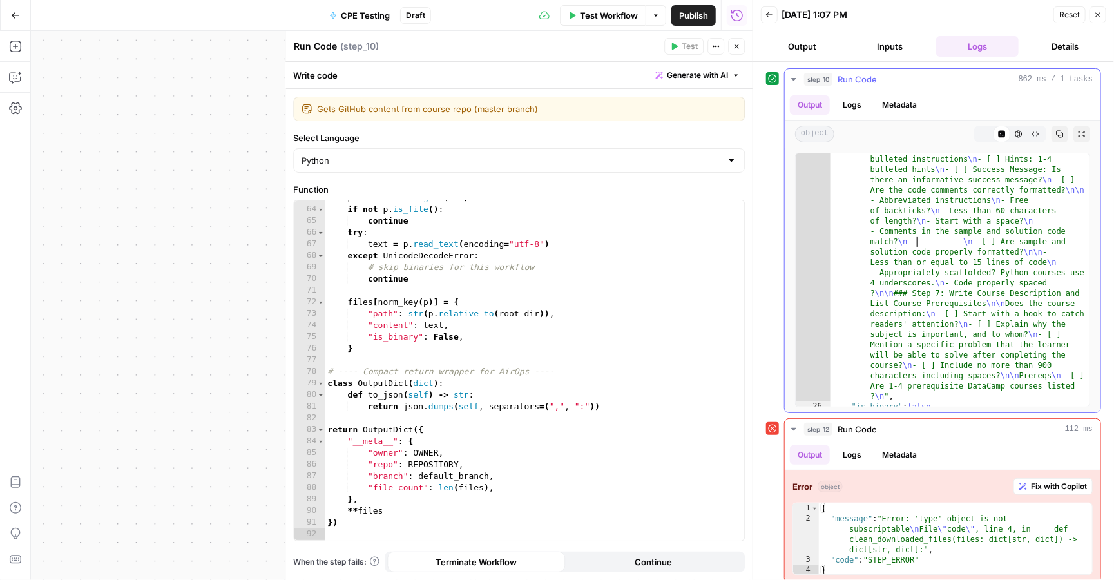
type textarea "* *"
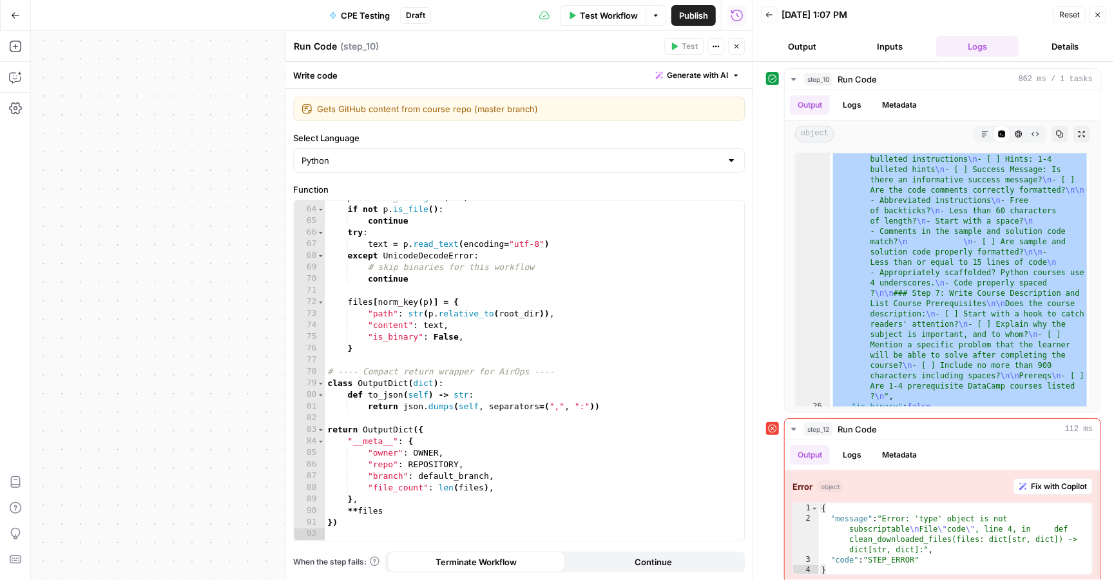
type textarea "**********"
click at [552, 316] on div "for p in root_dir . rglob ( "*" ) : if not p . is_file ( ) : continue try : tex…" at bounding box center [535, 373] width 420 height 363
click at [737, 44] on icon "button" at bounding box center [737, 47] width 8 height 8
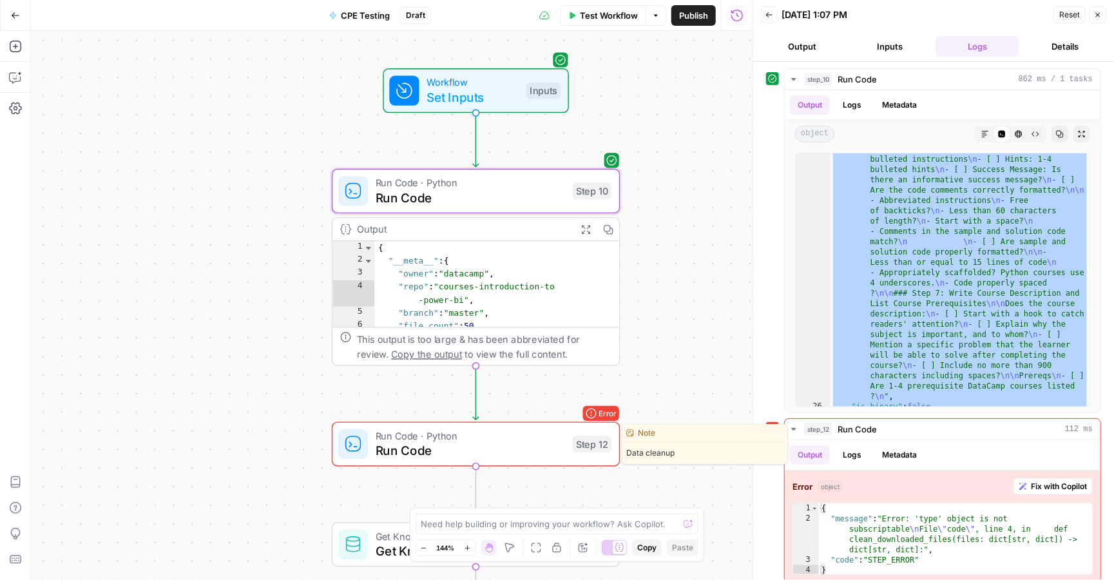
click at [505, 445] on span "Run Code" at bounding box center [470, 450] width 189 height 19
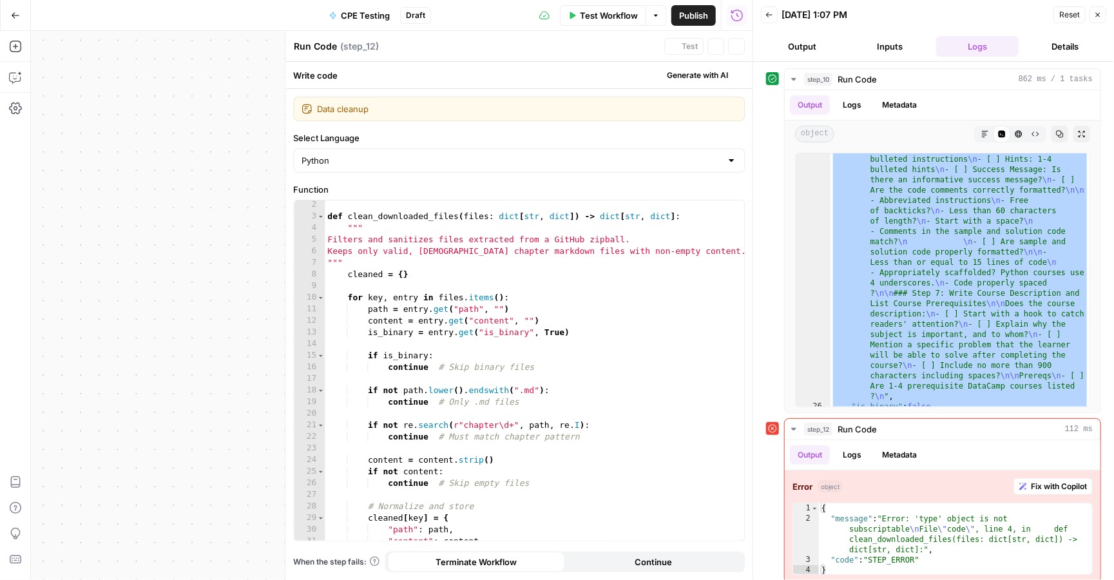
scroll to position [28, 0]
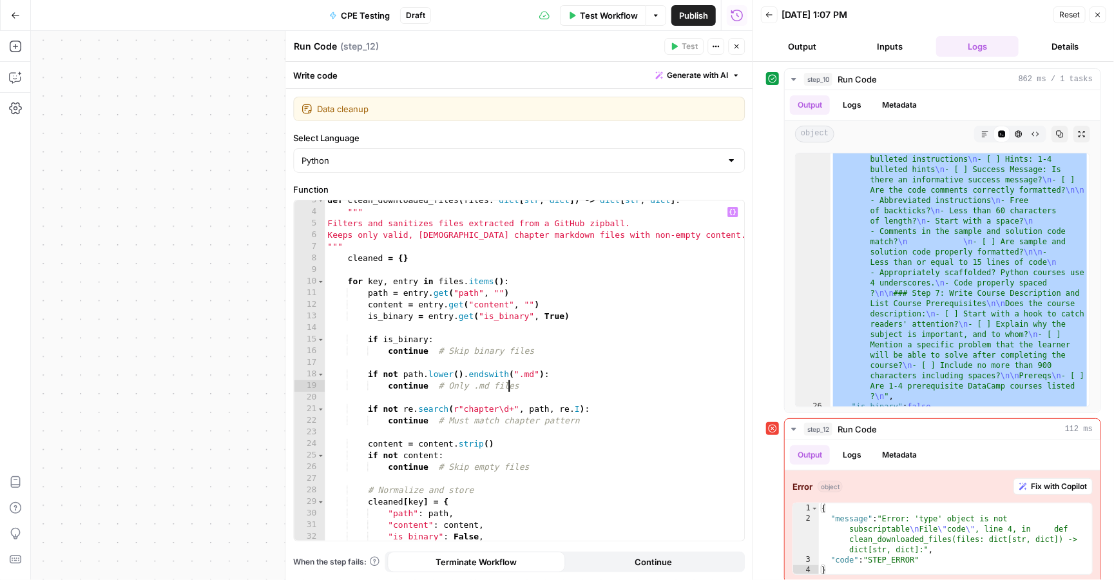
click at [510, 381] on div "def clean_downloaded_files ( files : dict [ str , dict ]) -> dict [ str , dict …" at bounding box center [535, 376] width 420 height 363
type textarea "**********"
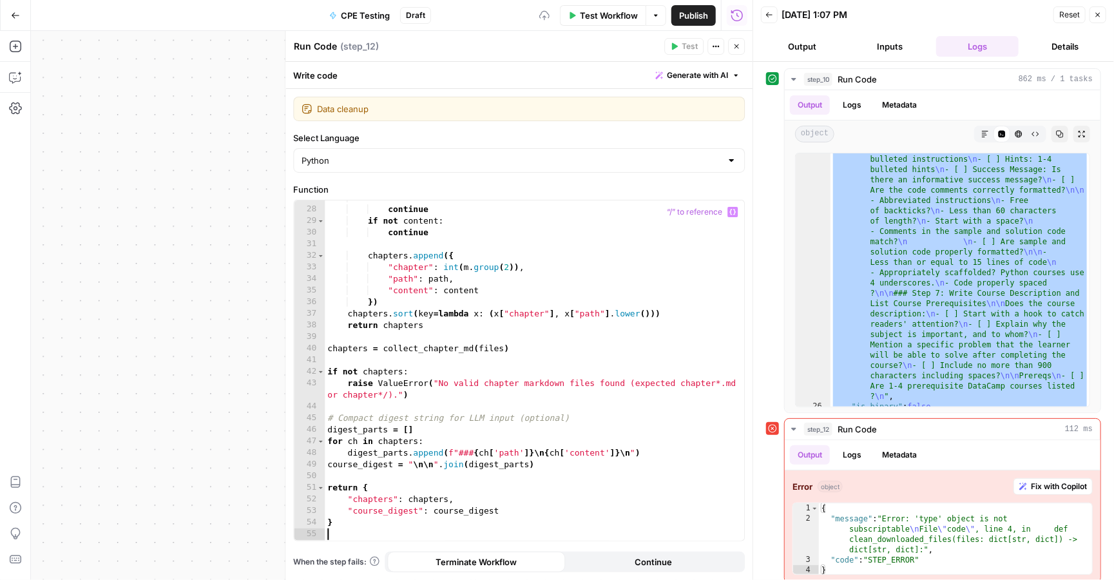
scroll to position [310, 0]
click at [682, 49] on span "Test" at bounding box center [690, 47] width 16 height 12
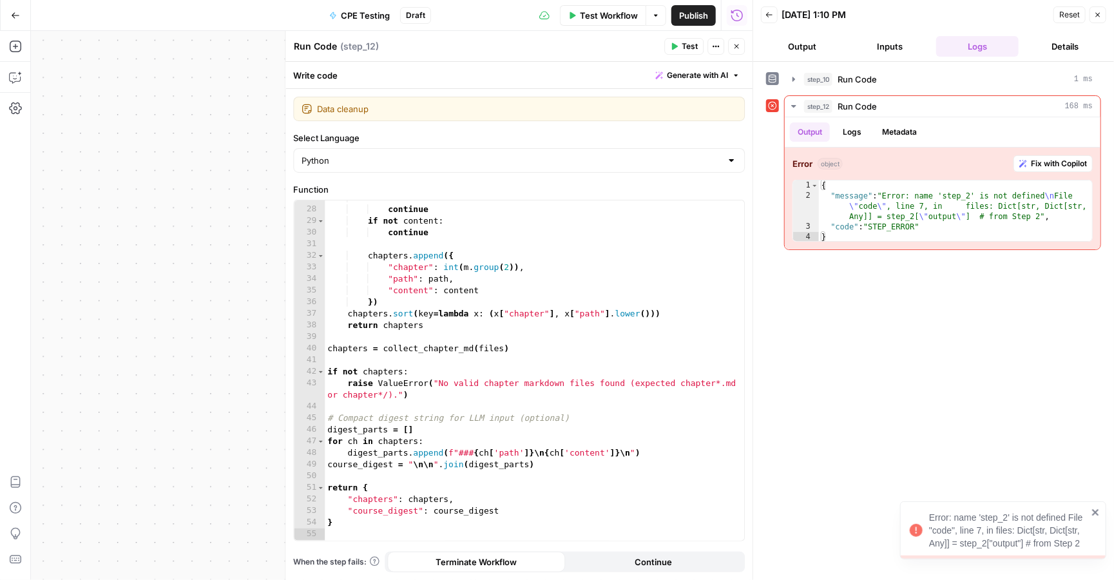
click at [737, 46] on icon "button" at bounding box center [737, 47] width 8 height 8
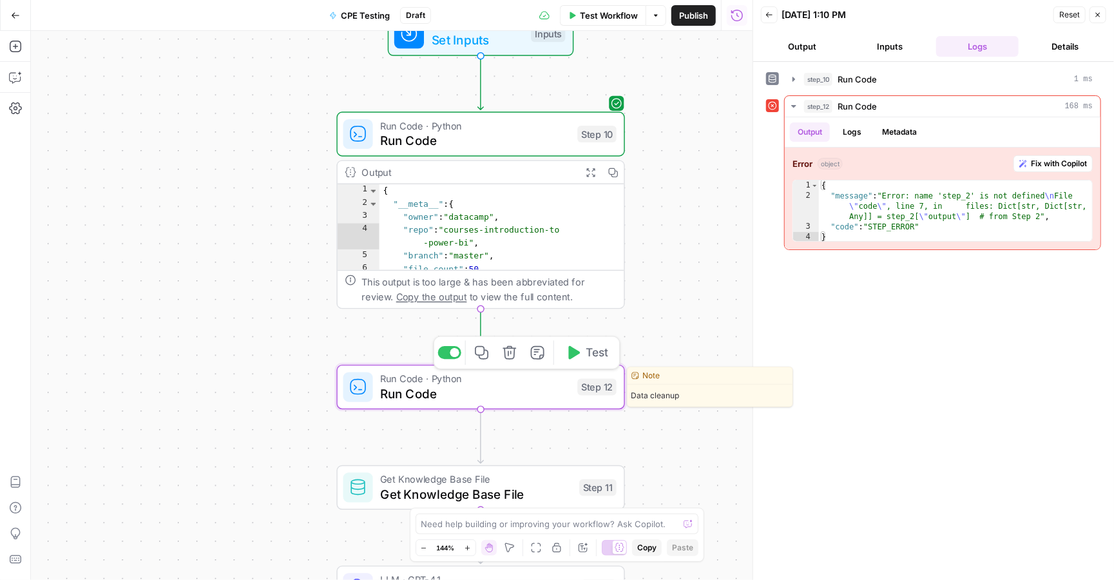
click at [523, 385] on span "Run Code" at bounding box center [474, 393] width 189 height 19
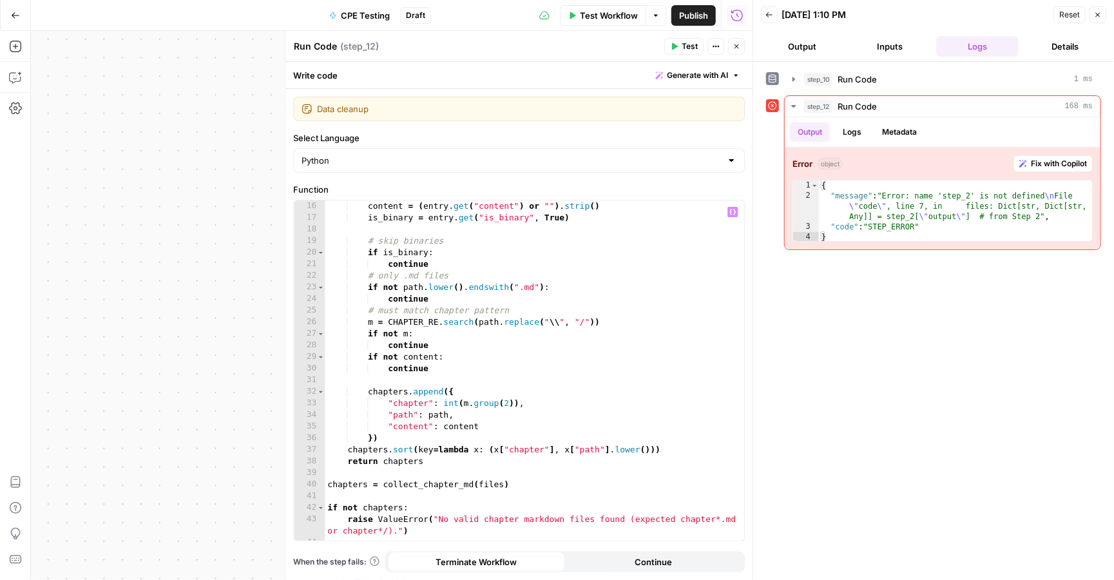
scroll to position [309, 0]
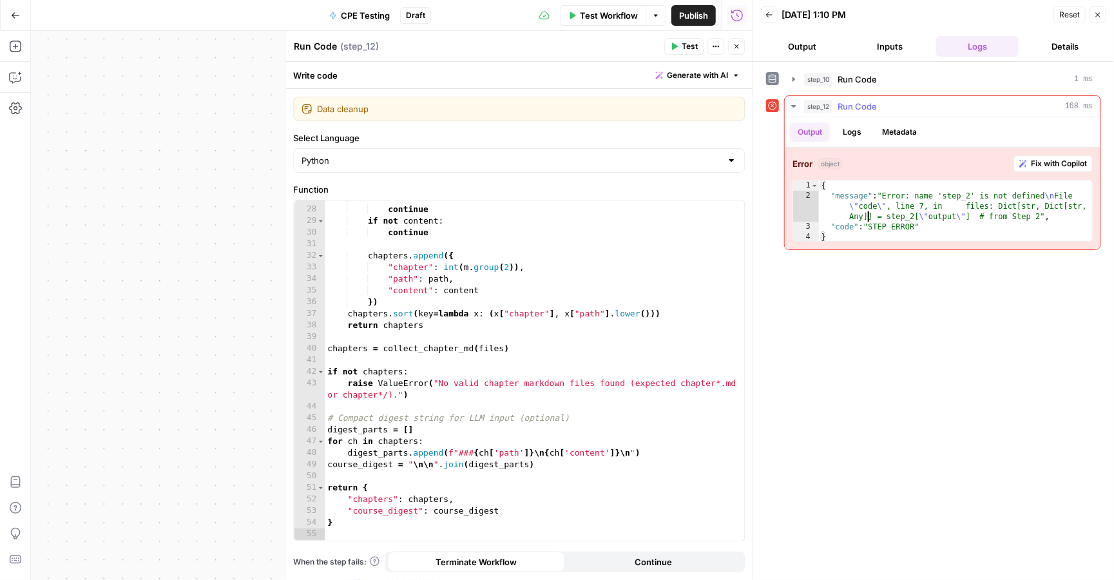
click at [868, 222] on div "{ "message" : "Error: name 'step_2' is not defined \n File \" code \" , line 7,…" at bounding box center [955, 221] width 273 height 82
drag, startPoint x: 853, startPoint y: 242, endPoint x: 827, endPoint y: 209, distance: 41.8
click at [827, 209] on div "**********" at bounding box center [943, 199] width 316 height 102
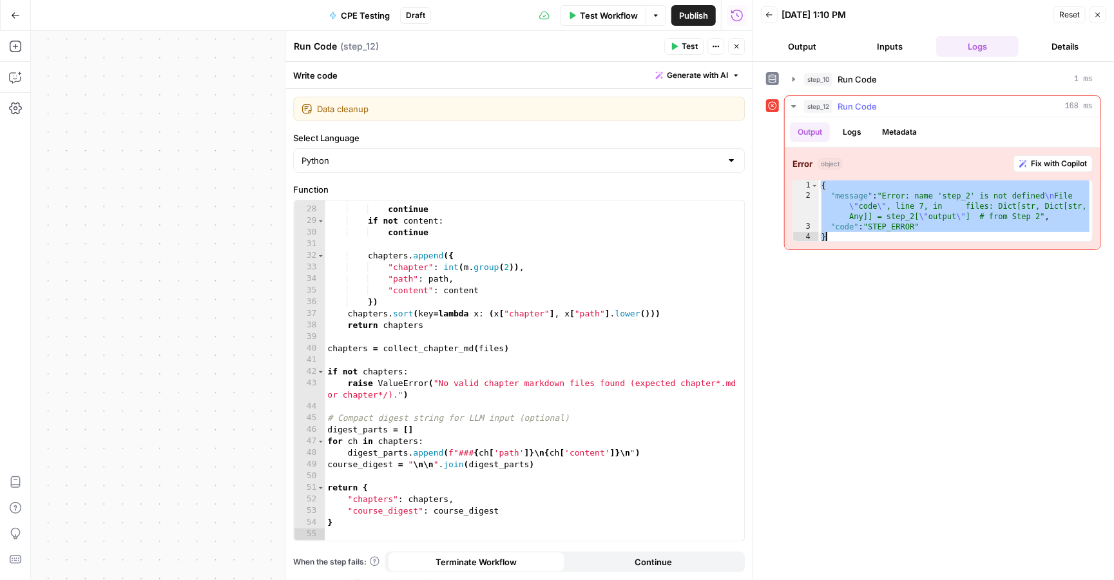
drag, startPoint x: 824, startPoint y: 186, endPoint x: 852, endPoint y: 250, distance: 70.4
click at [852, 250] on div "step_12 Run Code 168 ms Output Logs Metadata Error object Fix with Copilot * 1 …" at bounding box center [942, 172] width 317 height 155
type textarea "**********"
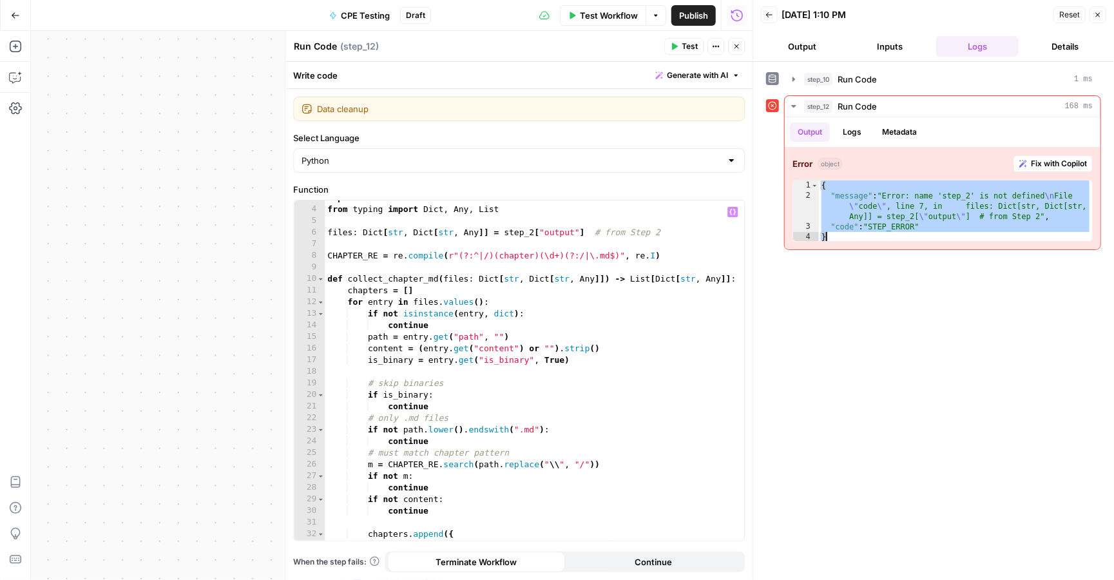
scroll to position [0, 0]
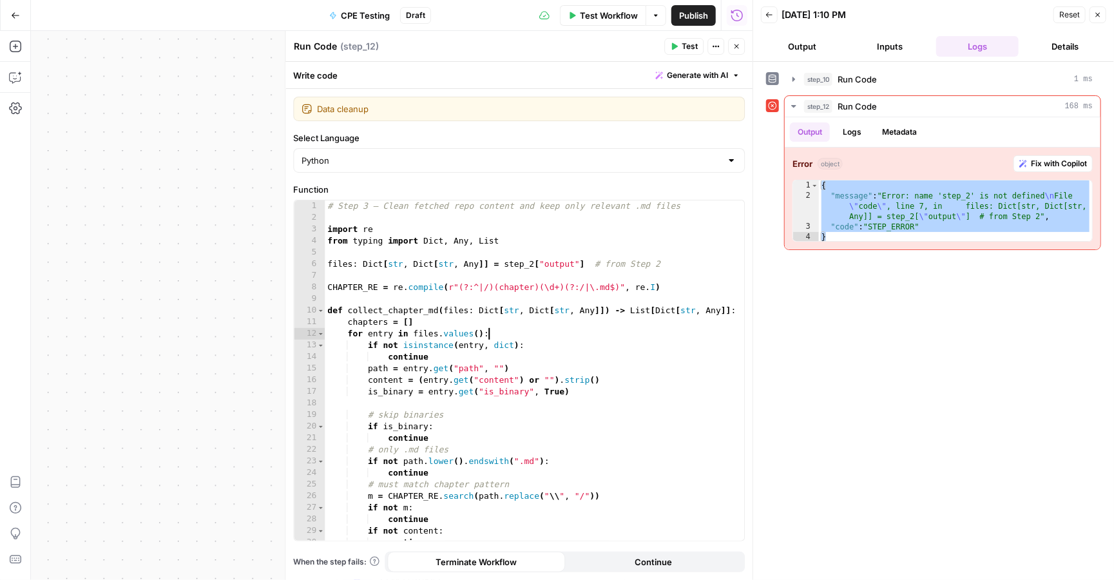
click at [499, 331] on div "# Step 3 — Clean fetched repo content and keep only relevant .md files import r…" at bounding box center [535, 381] width 420 height 363
type textarea "*"
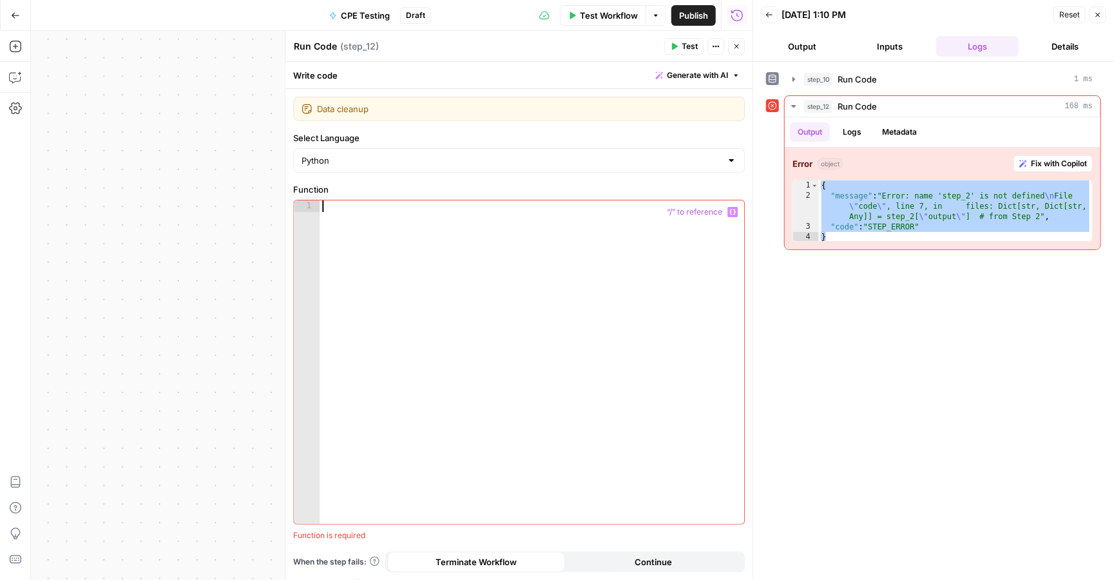
scroll to position [275, 0]
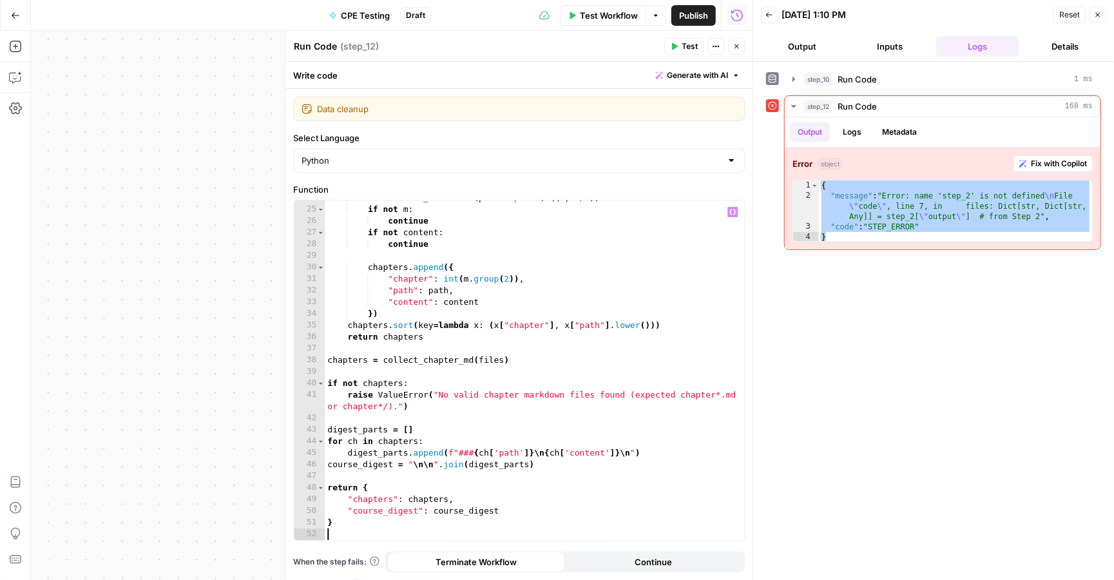
click at [682, 50] on span "Test" at bounding box center [690, 47] width 16 height 12
drag, startPoint x: 840, startPoint y: 238, endPoint x: 820, endPoint y: 183, distance: 58.9
click at [820, 183] on div "{ "message" : "Error: name 'step_2' is not defined \n File \" code \" , line 8,…" at bounding box center [955, 221] width 273 height 82
type textarea "**********"
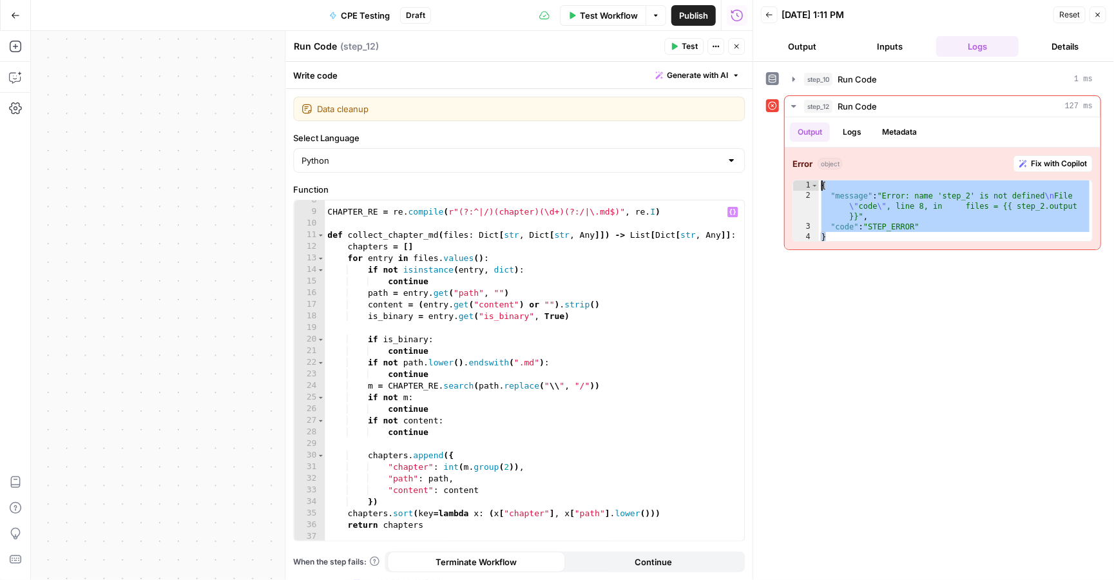
scroll to position [0, 0]
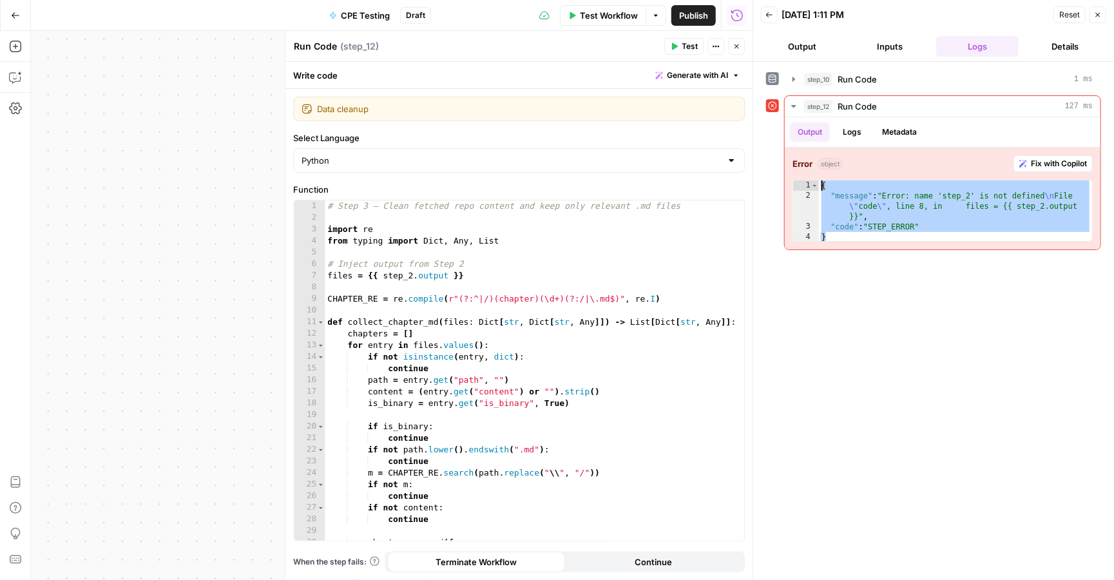
click at [736, 49] on icon "button" at bounding box center [737, 47] width 8 height 8
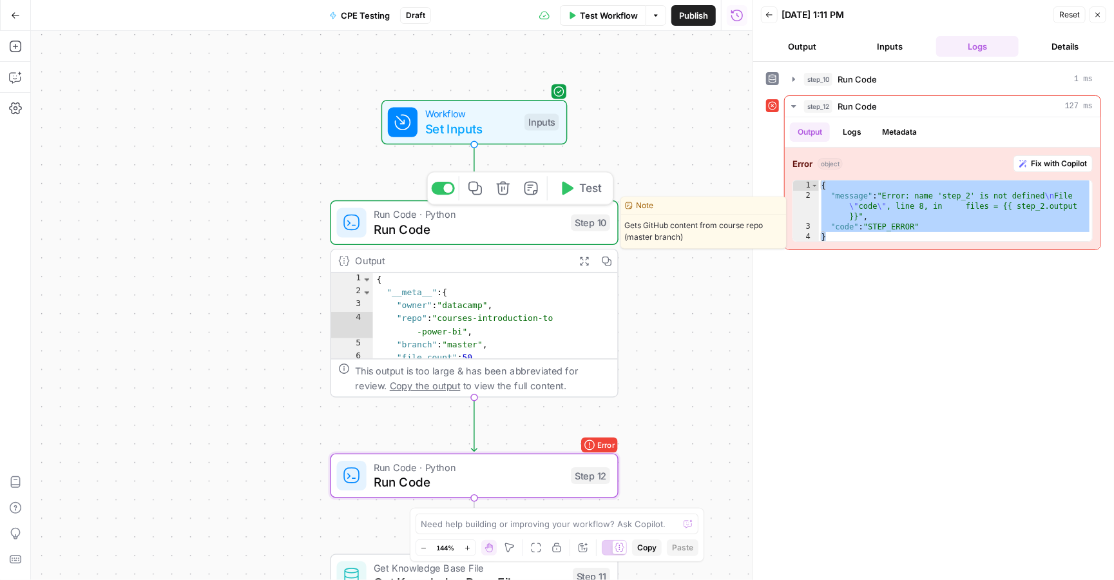
click at [509, 231] on span "Run Code" at bounding box center [468, 229] width 189 height 19
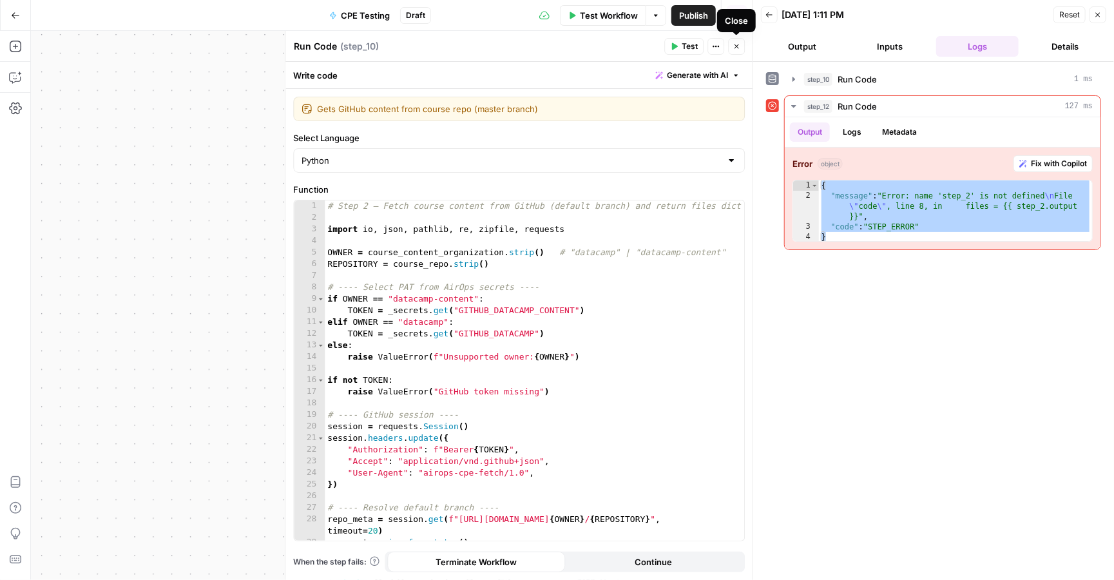
click at [742, 46] on button "Close" at bounding box center [736, 46] width 17 height 17
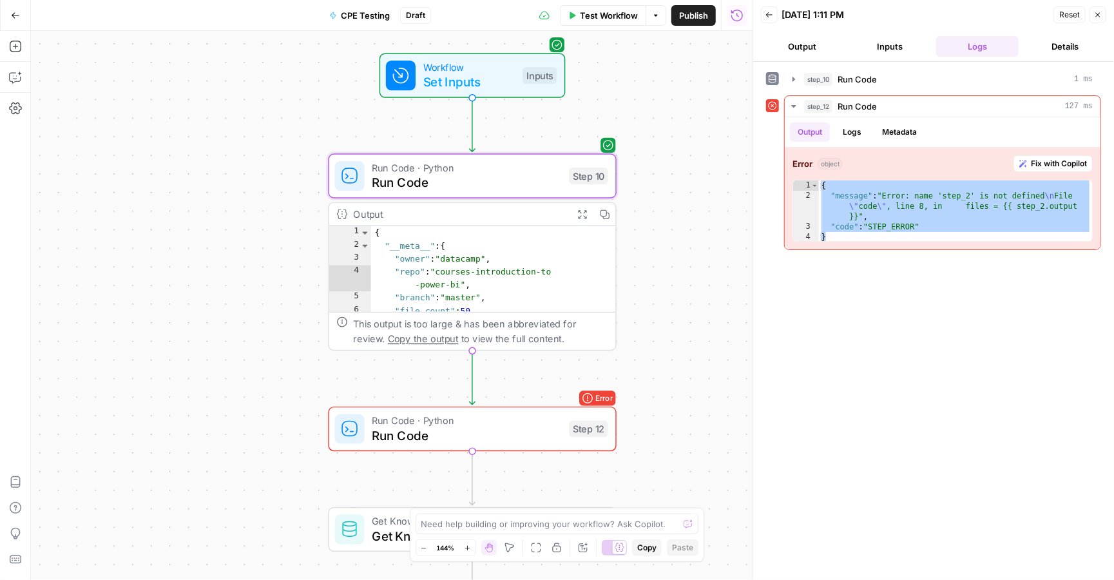
click at [592, 175] on div "Step 10" at bounding box center [588, 176] width 39 height 17
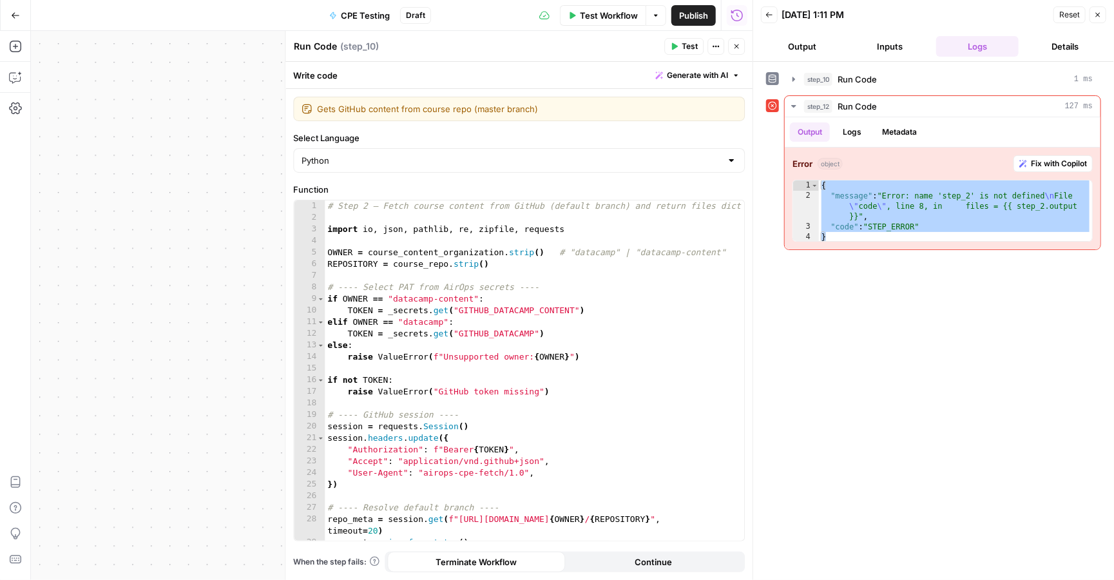
click at [375, 40] on span "( step_10 )" at bounding box center [359, 46] width 39 height 13
click at [368, 50] on span "( step_10 )" at bounding box center [359, 46] width 39 height 13
drag, startPoint x: 389, startPoint y: 43, endPoint x: 369, endPoint y: 44, distance: 20.0
click at [369, 44] on div "Run Code Run Code ( step_10 )" at bounding box center [476, 46] width 367 height 14
click at [717, 49] on icon "button" at bounding box center [716, 47] width 8 height 8
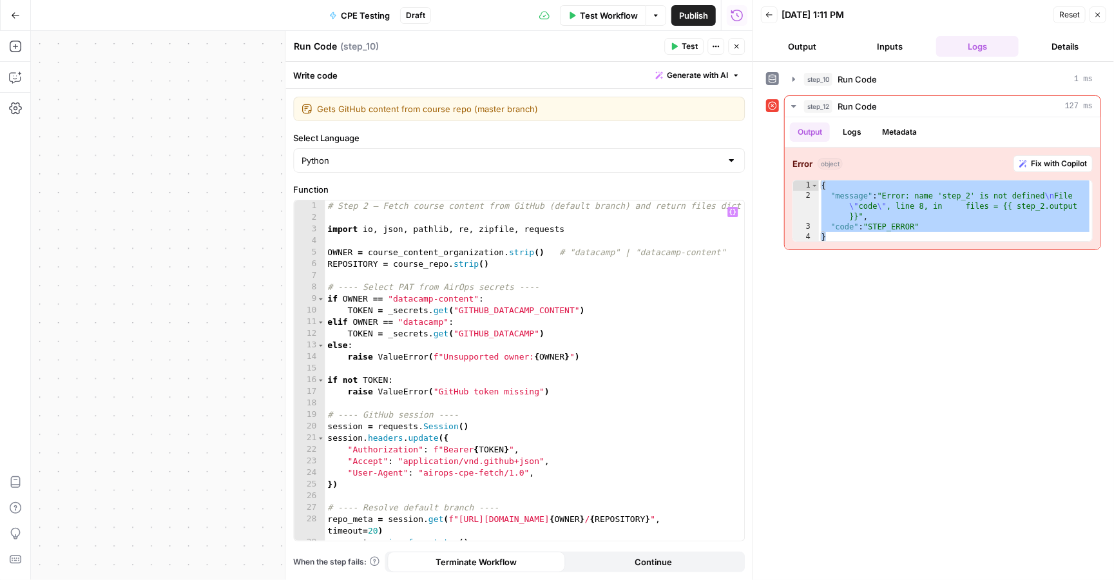
click at [202, 244] on div "**********" at bounding box center [392, 305] width 722 height 549
click at [739, 49] on icon "button" at bounding box center [737, 47] width 8 height 8
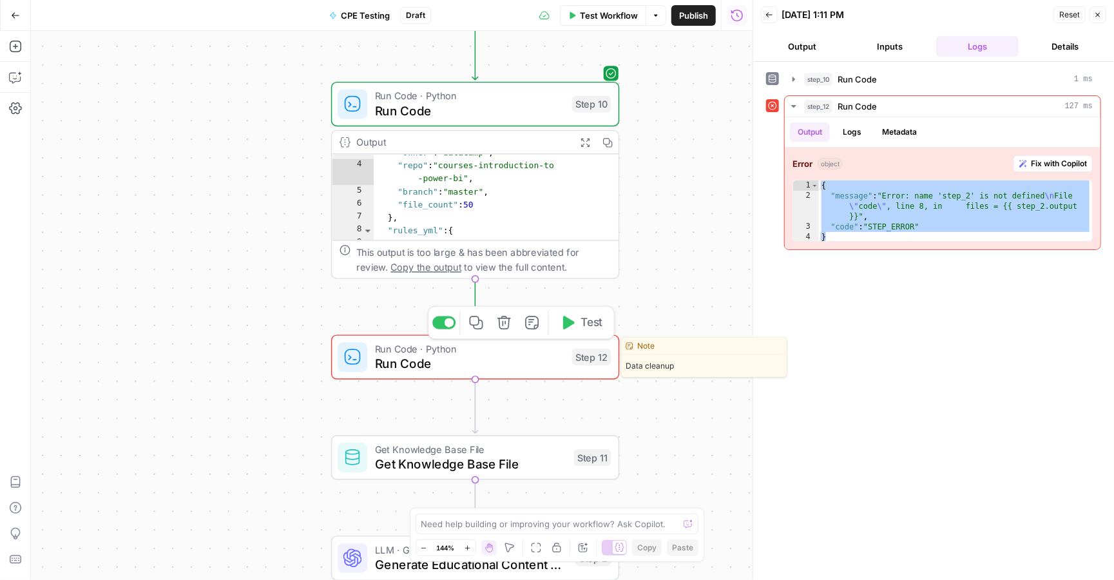
click at [530, 356] on span "Run Code" at bounding box center [469, 363] width 189 height 19
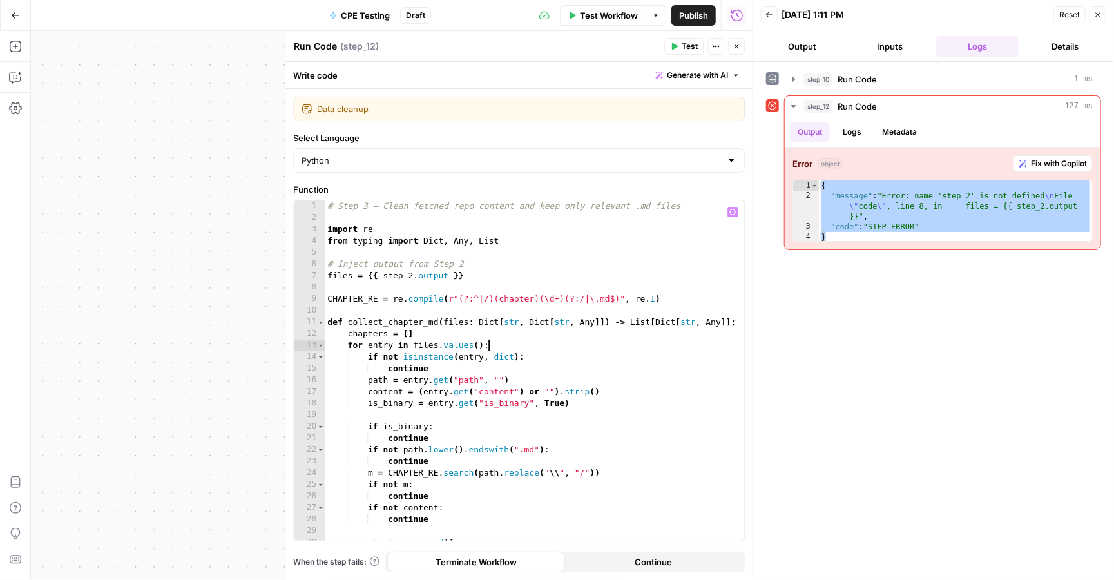
click at [595, 342] on div "# Step 3 — Clean fetched repo content and keep only relevant .md files import r…" at bounding box center [535, 381] width 420 height 363
type textarea "*"
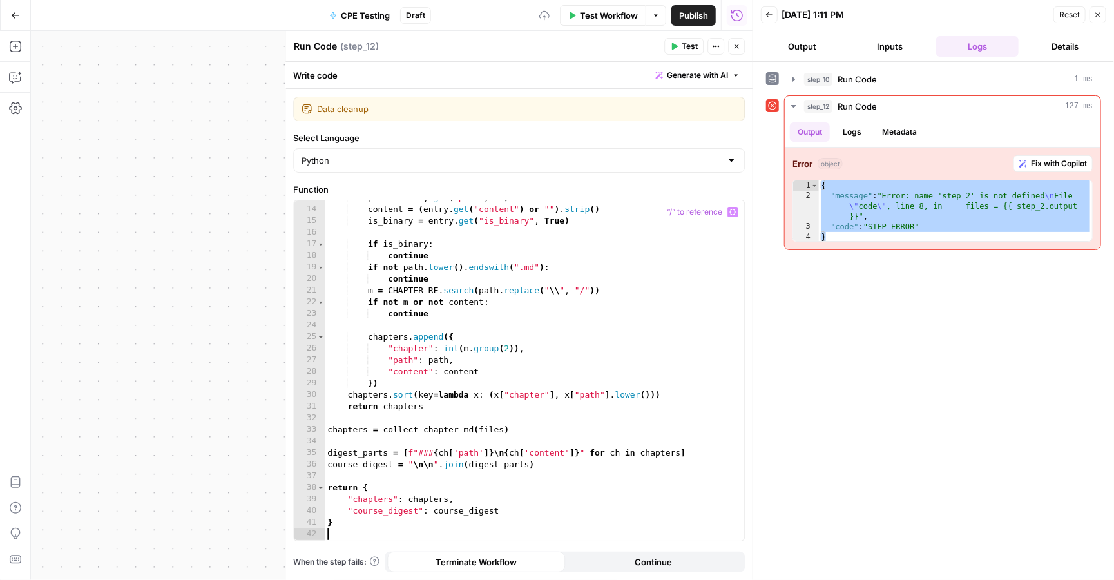
scroll to position [148, 0]
click at [677, 44] on icon "button" at bounding box center [674, 47] width 8 height 8
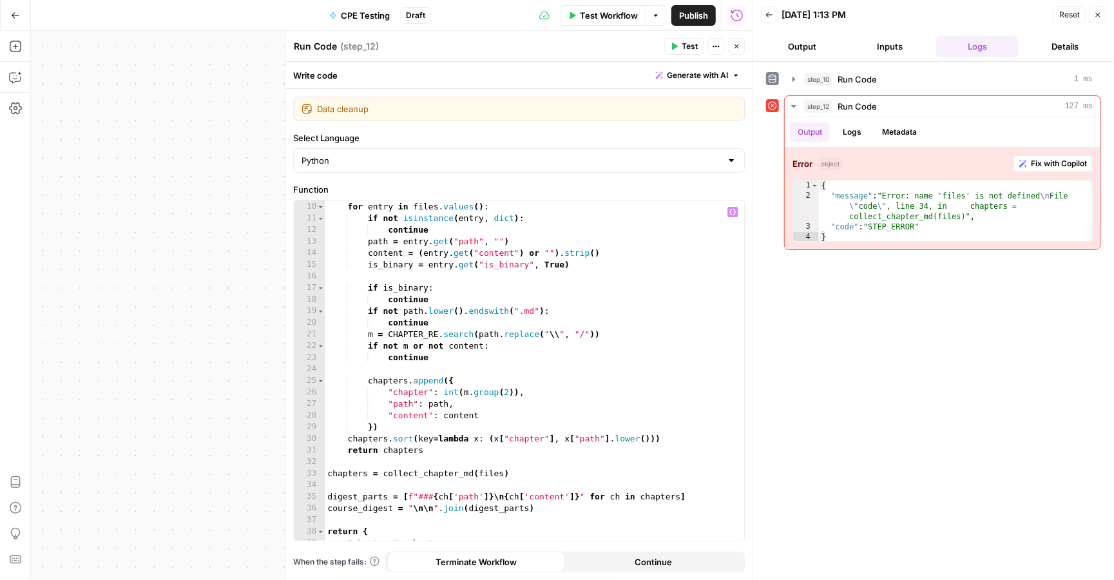
scroll to position [0, 0]
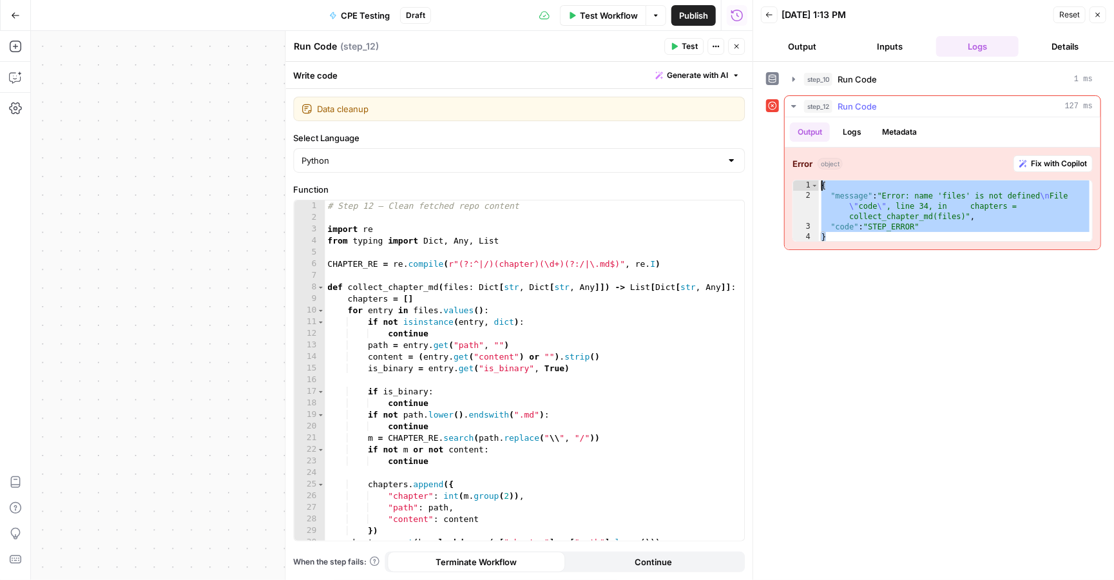
drag, startPoint x: 841, startPoint y: 235, endPoint x: 818, endPoint y: 171, distance: 68.5
click at [818, 171] on div "Error object Fix with Copilot * 1 2 3 4 { "message" : "Error: name 'files' is n…" at bounding box center [943, 199] width 316 height 102
type textarea "**********"
click at [740, 46] on span "Close" at bounding box center [740, 46] width 1 height 1
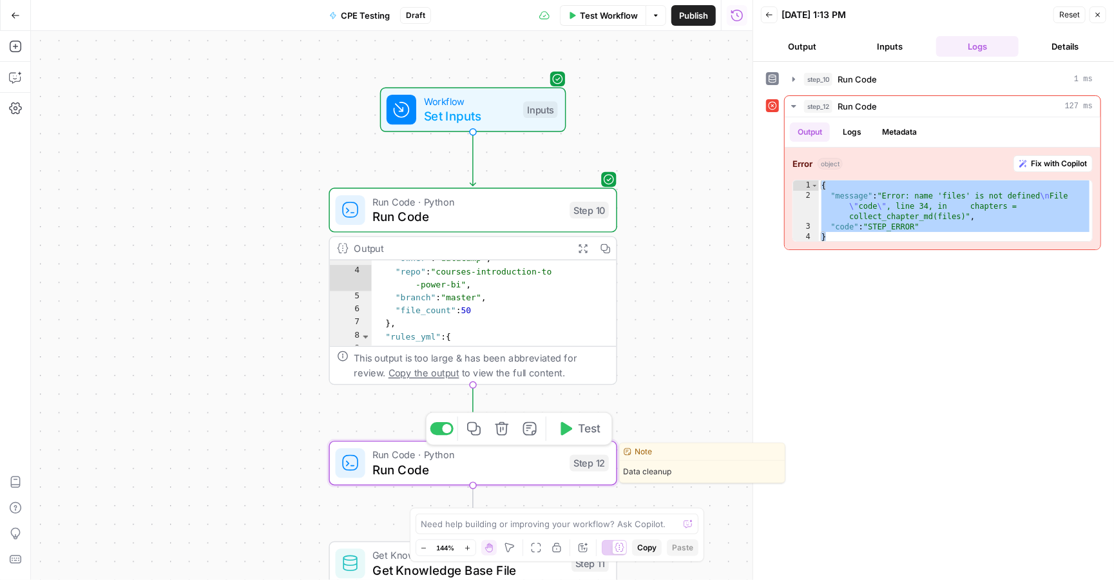
click at [506, 470] on span "Run Code" at bounding box center [466, 469] width 189 height 19
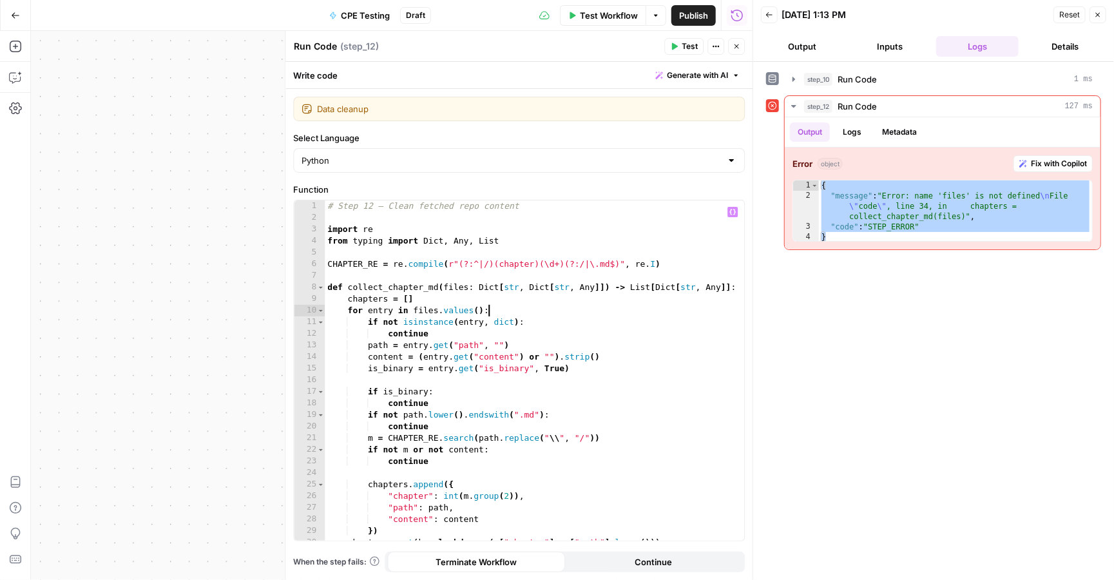
click at [543, 307] on div "# Step 12 — Clean fetched repo content import re from typing import Dict , Any …" at bounding box center [535, 381] width 420 height 363
type textarea "*"
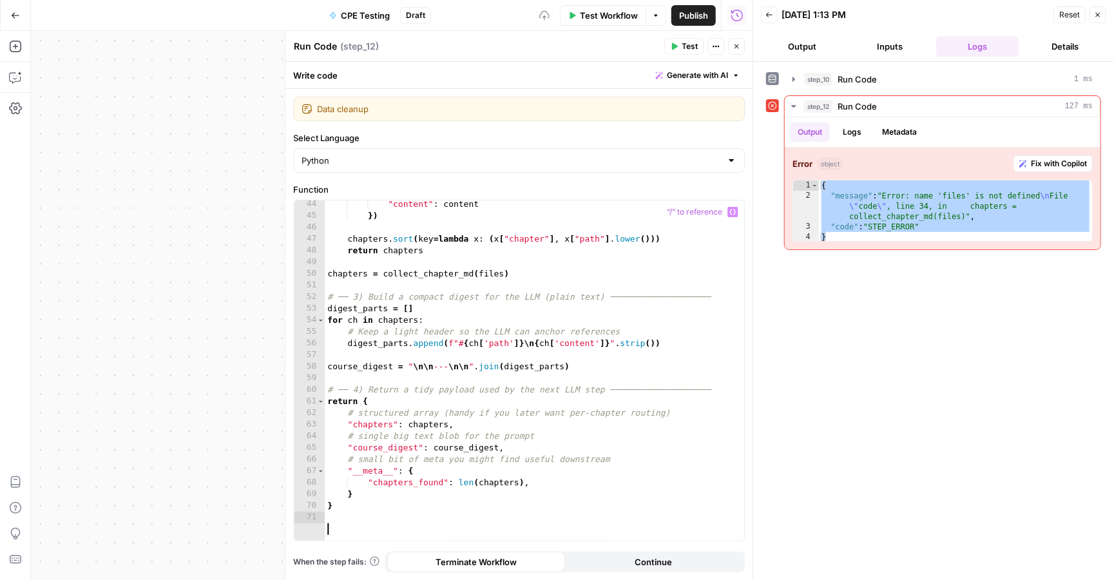
scroll to position [496, 0]
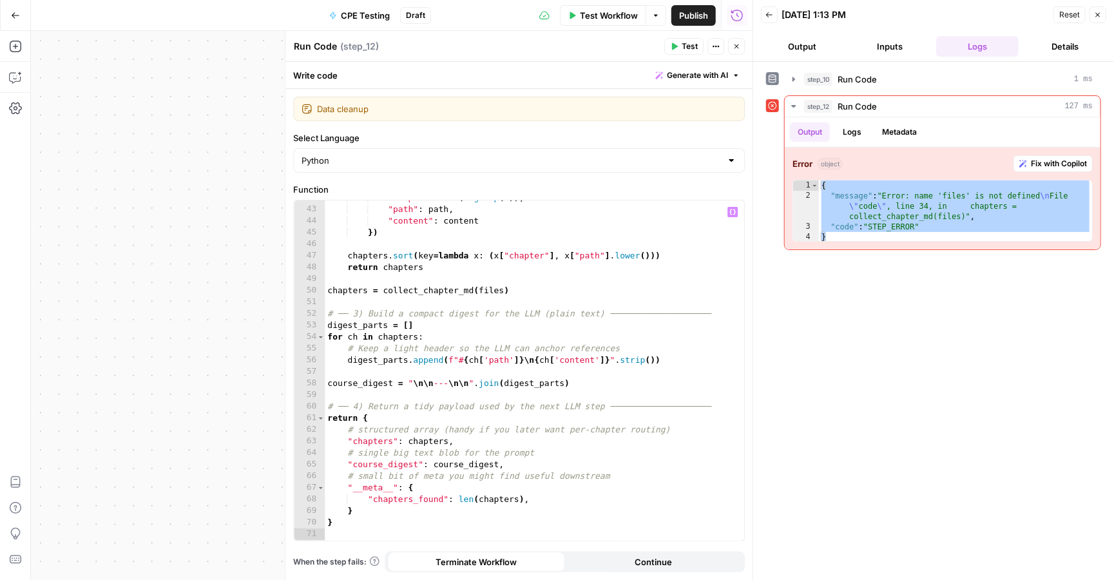
click at [690, 46] on span "Test" at bounding box center [690, 47] width 16 height 12
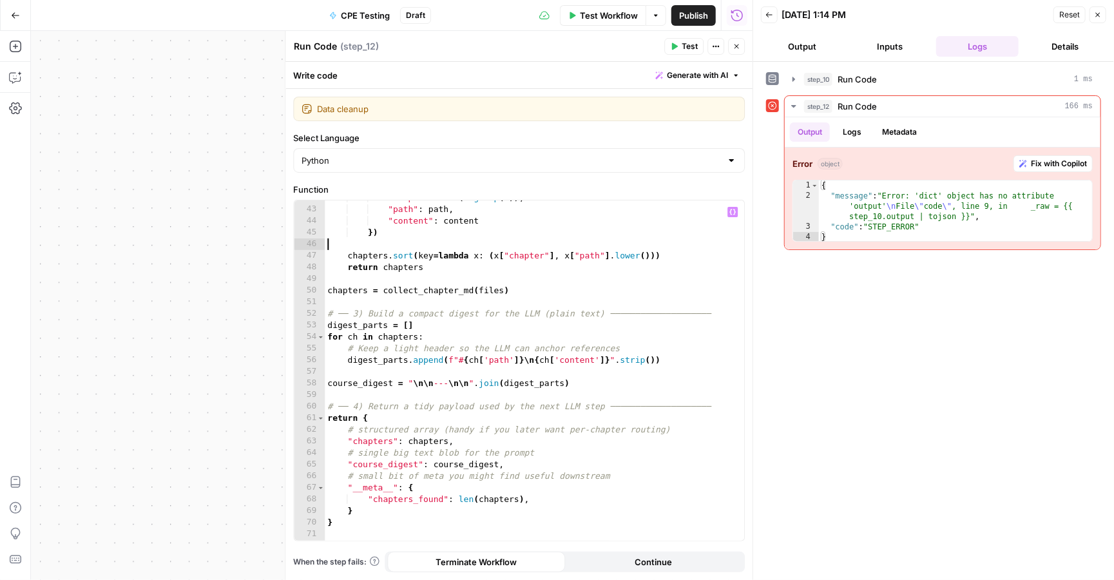
click at [516, 239] on div ""chapter" : int ( m . group ( 2 )) , "path" : path , "content" : content }) cha…" at bounding box center [535, 373] width 420 height 363
type textarea "*"
click at [693, 43] on span "Test" at bounding box center [690, 47] width 16 height 12
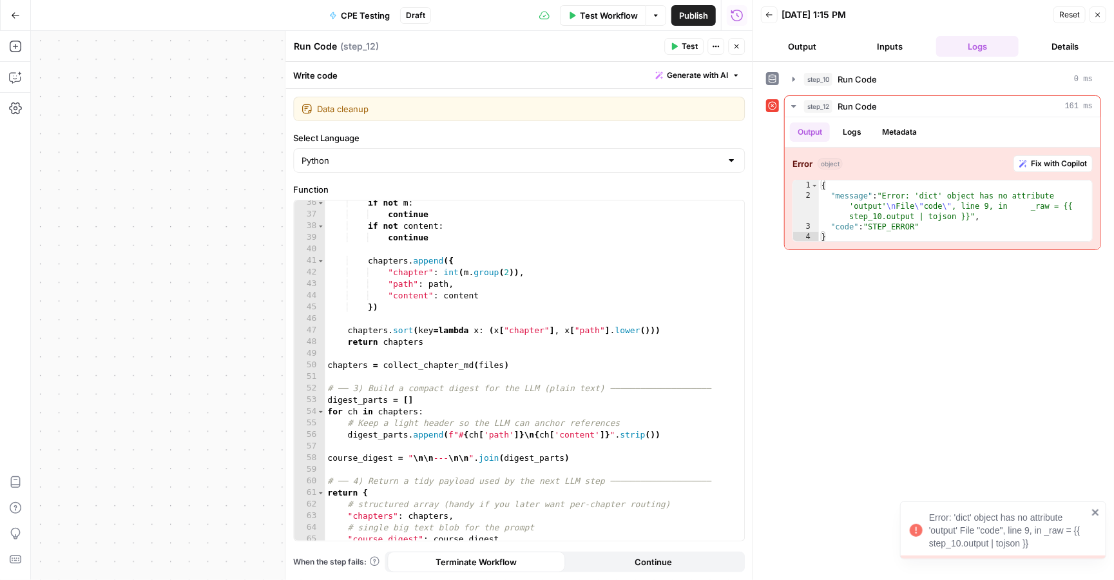
click at [737, 46] on icon "button" at bounding box center [737, 46] width 5 height 5
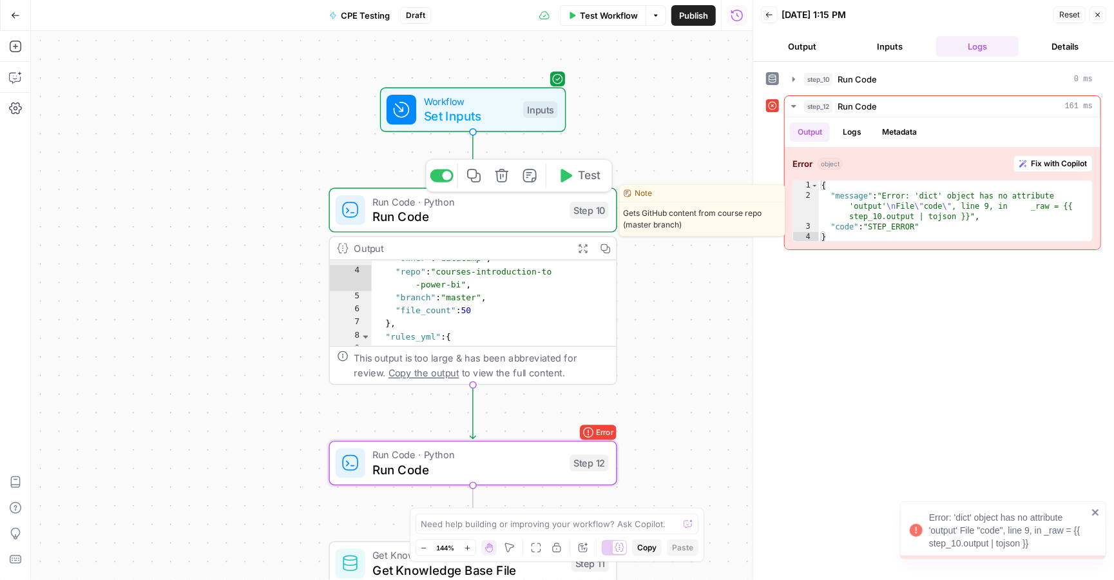
click at [501, 220] on span "Run Code" at bounding box center [466, 217] width 189 height 19
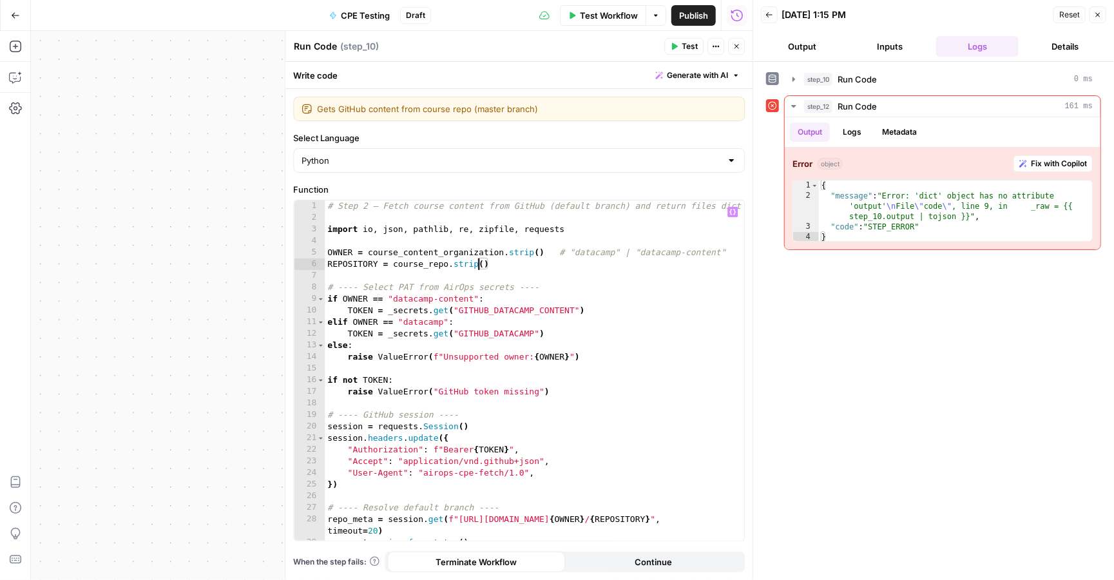
click at [478, 266] on div "# Step 2 — Fetch course content from GitHub (default branch) and return files d…" at bounding box center [535, 381] width 420 height 363
type textarea "**"
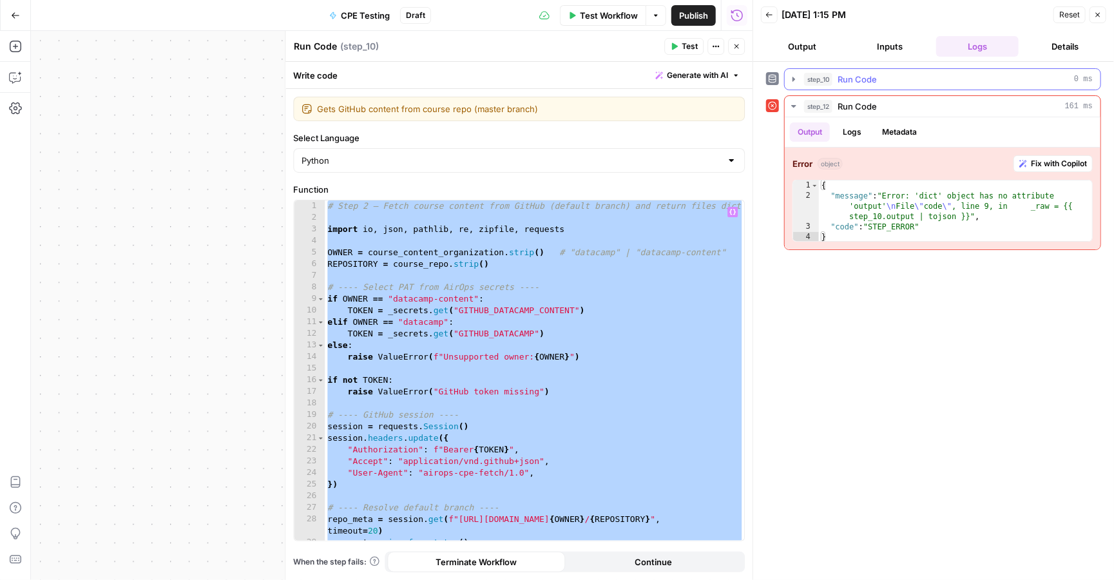
click at [849, 76] on span "Run Code" at bounding box center [857, 79] width 39 height 13
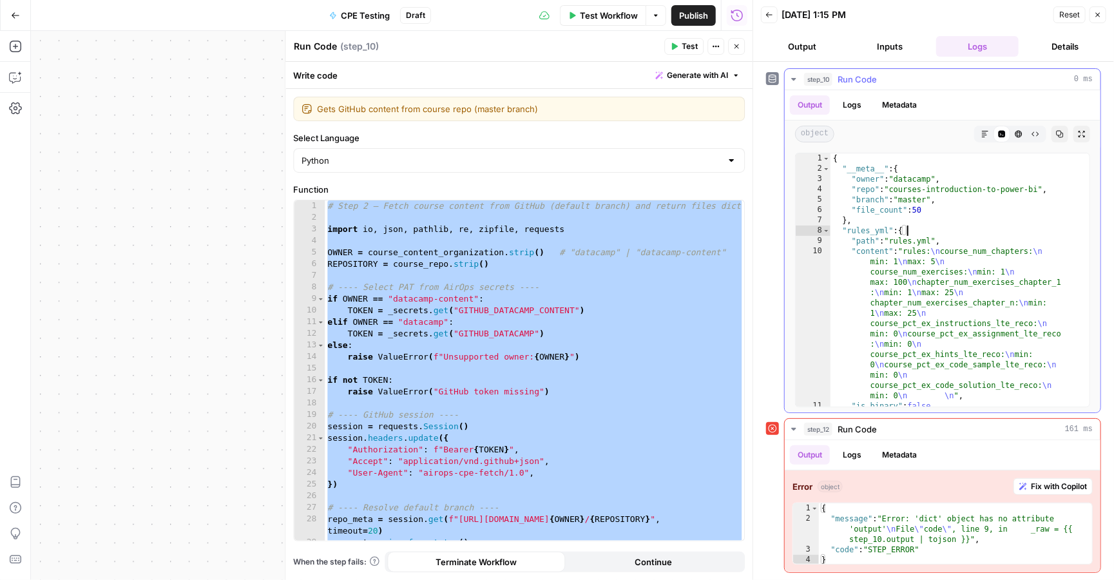
click at [916, 235] on div "{ "__meta__" : { "owner" : "datacamp" , "repo" : "courses-introduction-to-power…" at bounding box center [960, 290] width 259 height 274
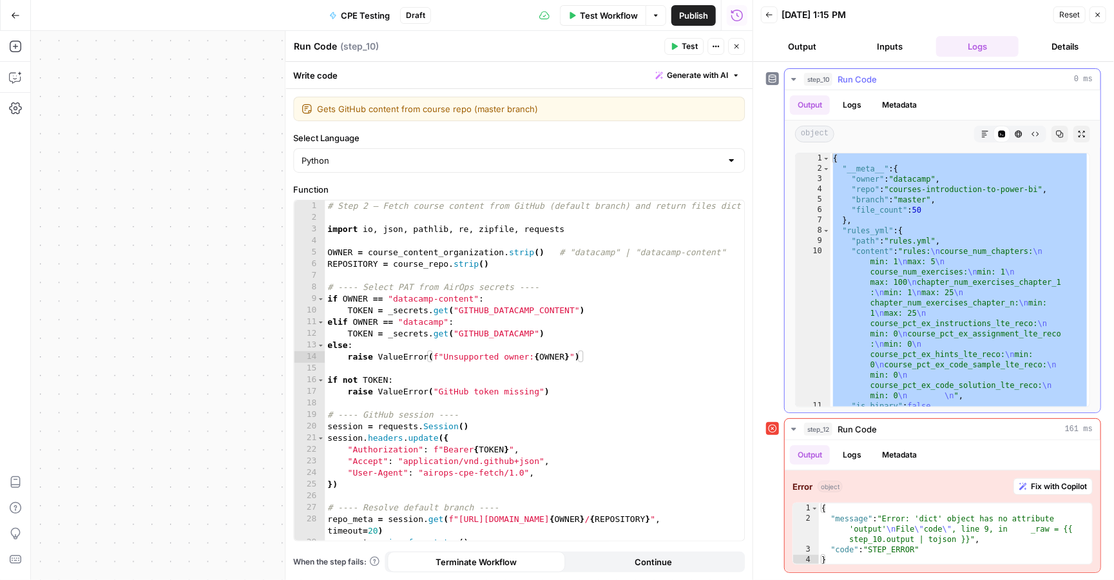
click at [913, 298] on div "{ "__meta__" : { "owner" : "datacamp" , "repo" : "courses-introduction-to-power…" at bounding box center [960, 290] width 259 height 274
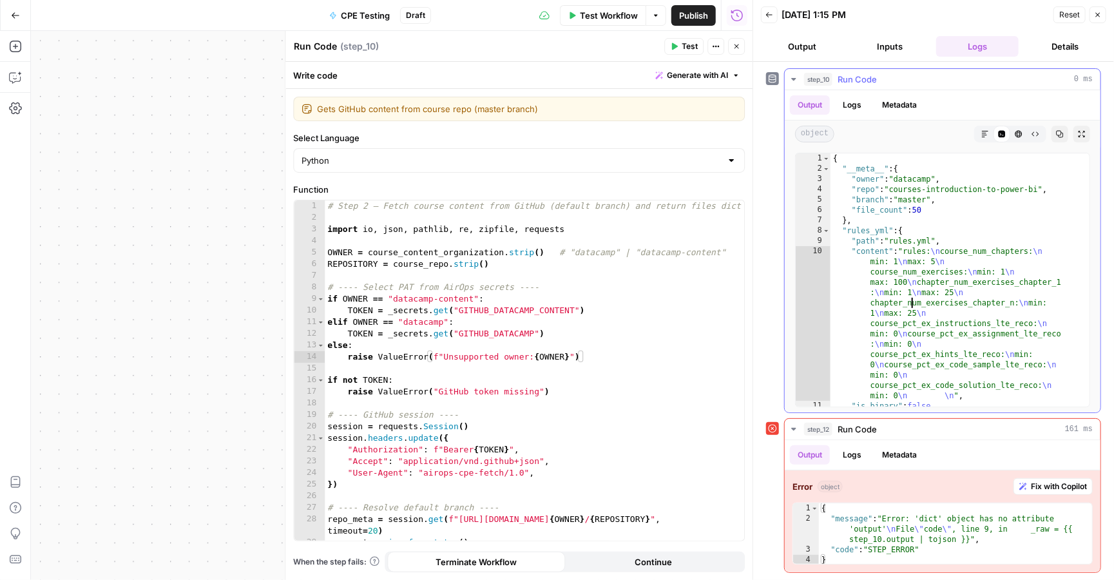
click at [976, 231] on div "{ "__meta__" : { "owner" : "datacamp" , "repo" : "courses-introduction-to-power…" at bounding box center [960, 290] width 259 height 274
type textarea "**********"
click at [1058, 136] on icon "button" at bounding box center [1060, 134] width 8 height 8
click at [544, 302] on div "# Step 2 — Fetch course content from GitHub (default branch) and return files d…" at bounding box center [535, 381] width 420 height 363
type textarea "**"
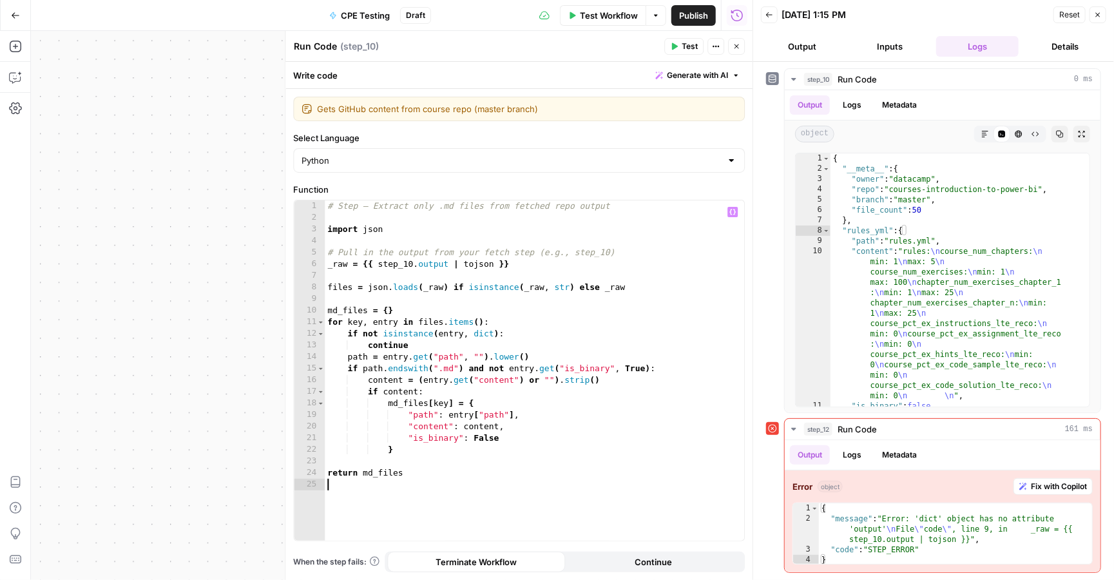
click at [682, 46] on span "Test" at bounding box center [690, 47] width 16 height 12
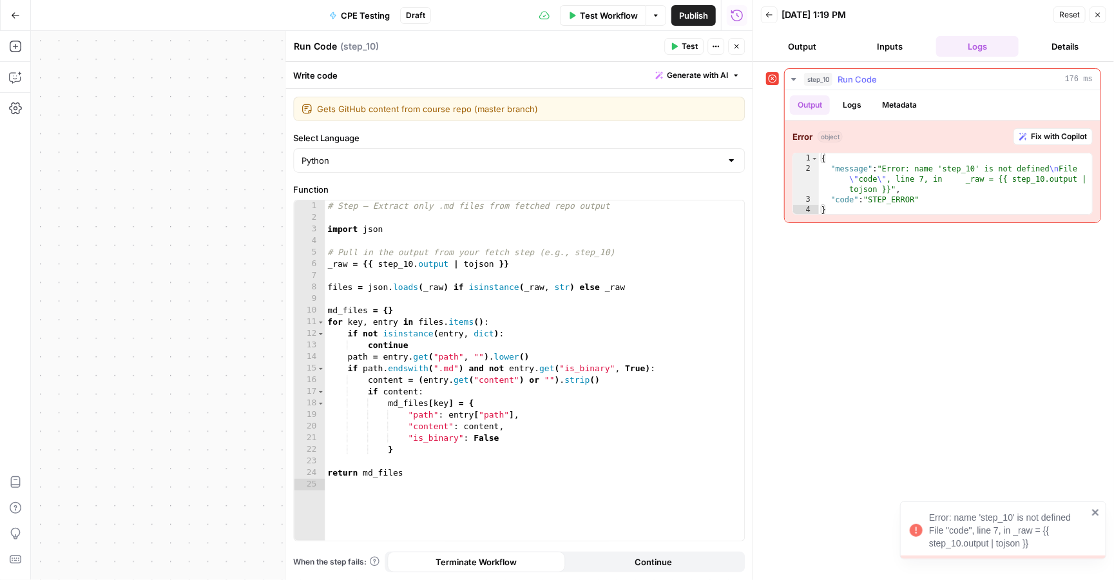
drag, startPoint x: 860, startPoint y: 217, endPoint x: 819, endPoint y: 156, distance: 73.3
click at [819, 156] on div "Error object Fix with Copilot 1 2 3 4 { "message" : "Error: name 'step_10' is n…" at bounding box center [943, 172] width 316 height 102
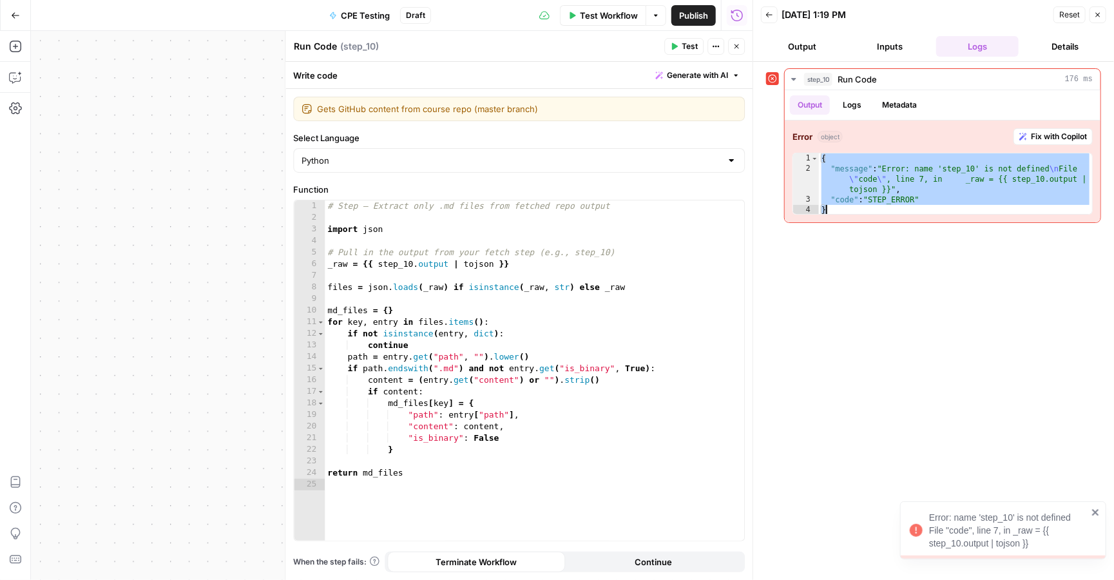
drag, startPoint x: 819, startPoint y: 156, endPoint x: 850, endPoint y: 224, distance: 75.0
click at [850, 224] on div "step_10 Run Code 176 ms Output Logs Metadata Error object Fix with Copilot * 1 …" at bounding box center [933, 320] width 335 height 505
type textarea "**********"
click at [542, 289] on div "# Step — Extract only .md files from fetched repo output import json # Pull in …" at bounding box center [535, 381] width 420 height 363
type textarea "**********"
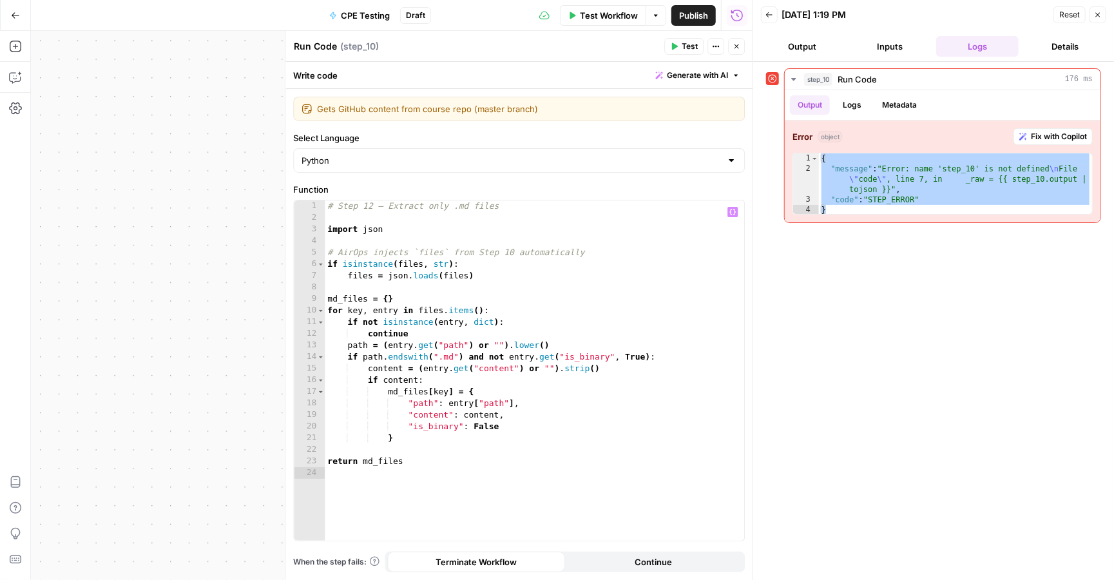
click at [689, 48] on span "Test" at bounding box center [690, 47] width 16 height 12
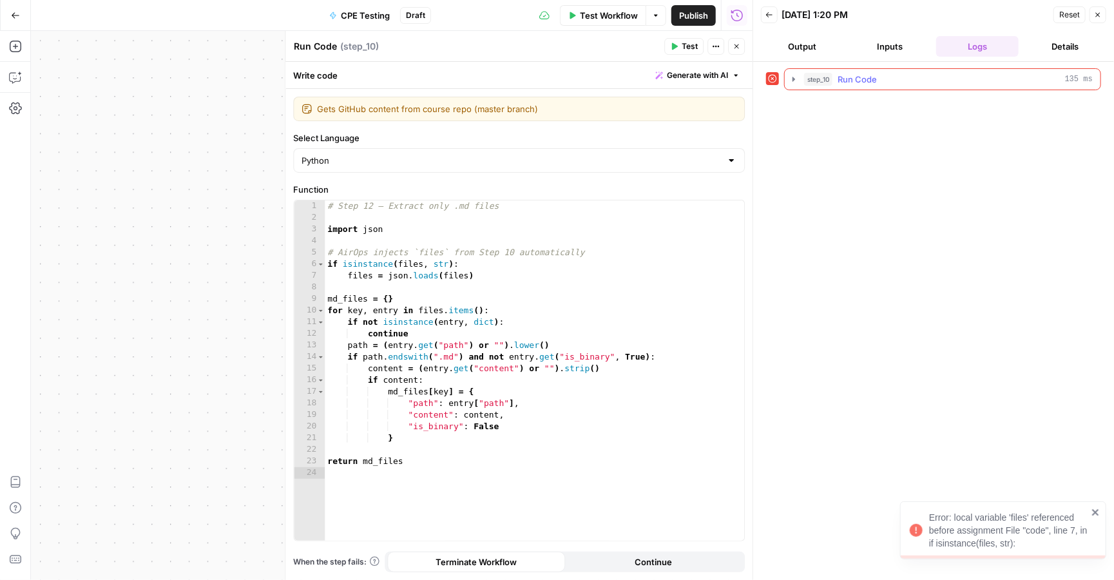
click at [888, 81] on div "step_10 Run Code 135 ms" at bounding box center [948, 79] width 289 height 13
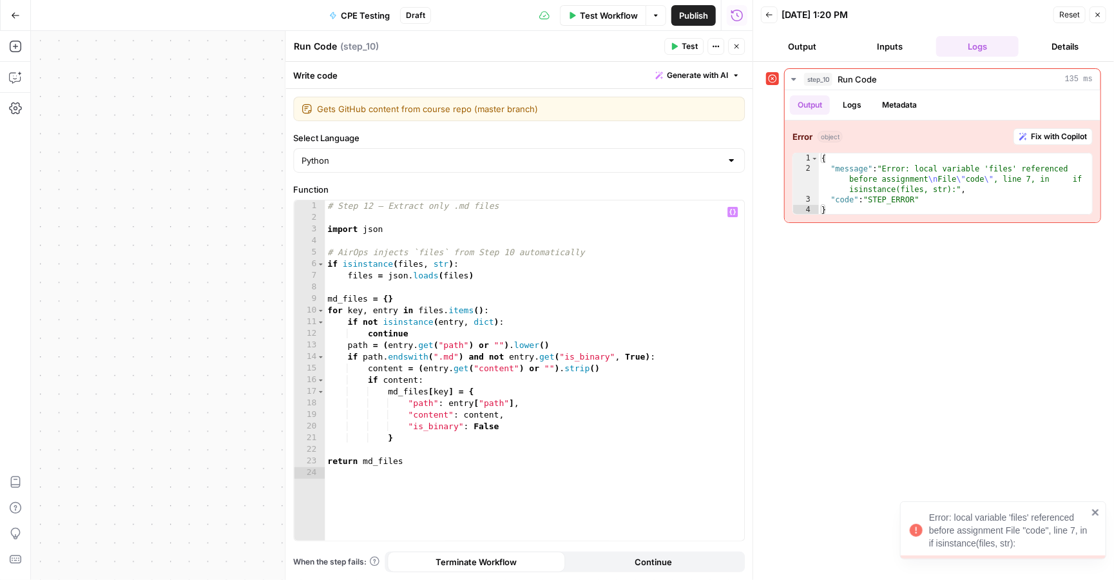
scroll to position [0, 0]
click at [733, 46] on icon "button" at bounding box center [737, 47] width 8 height 8
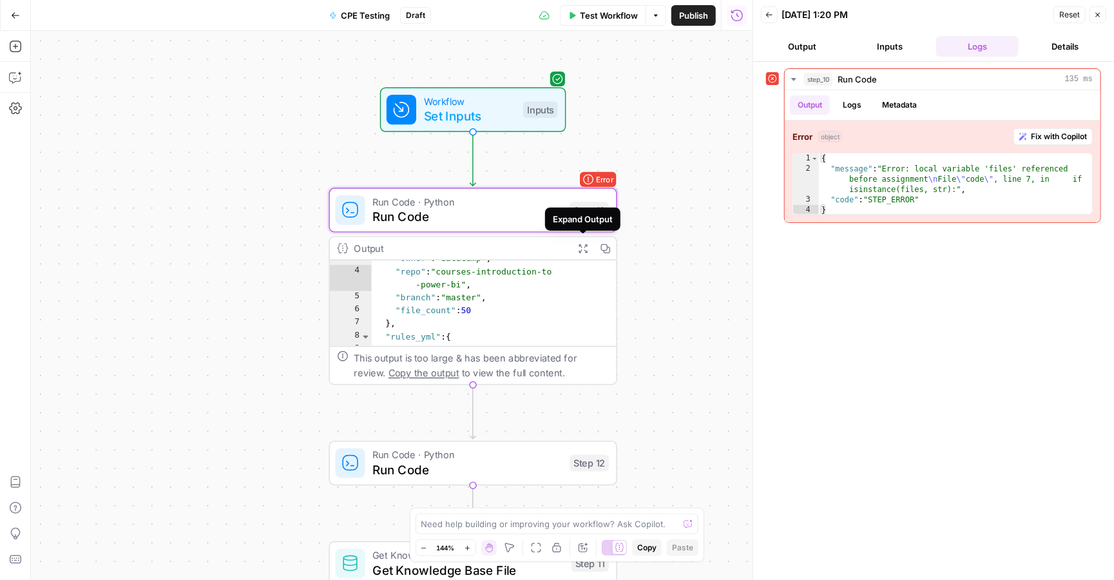
click at [543, 196] on span "Run Code · Python" at bounding box center [466, 202] width 189 height 15
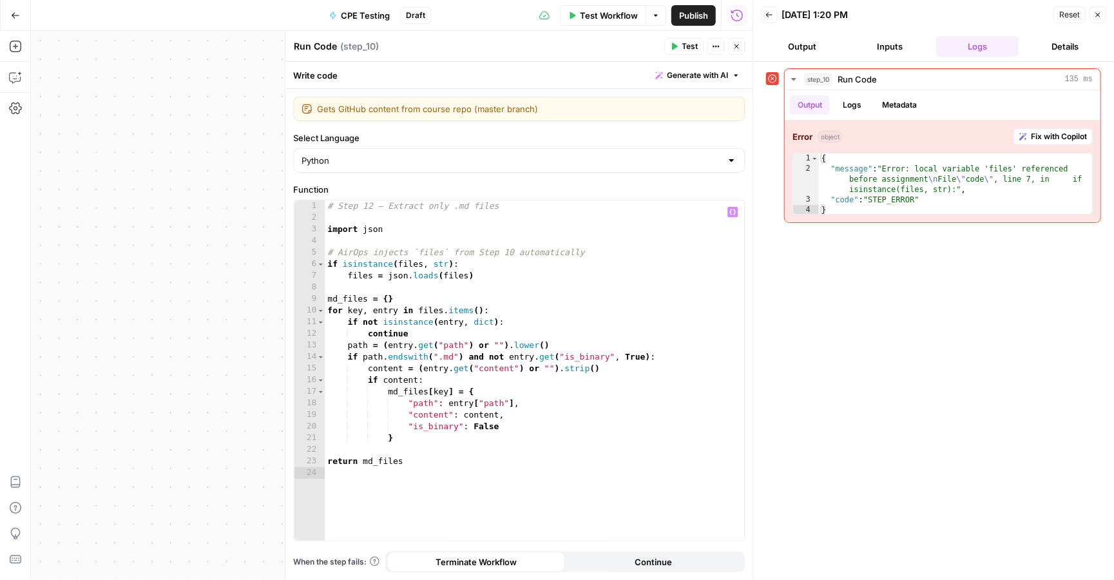
click at [513, 307] on div "# Step 12 — Extract only .md files import json # AirOps injects `files` from St…" at bounding box center [535, 381] width 420 height 363
type textarea "**********"
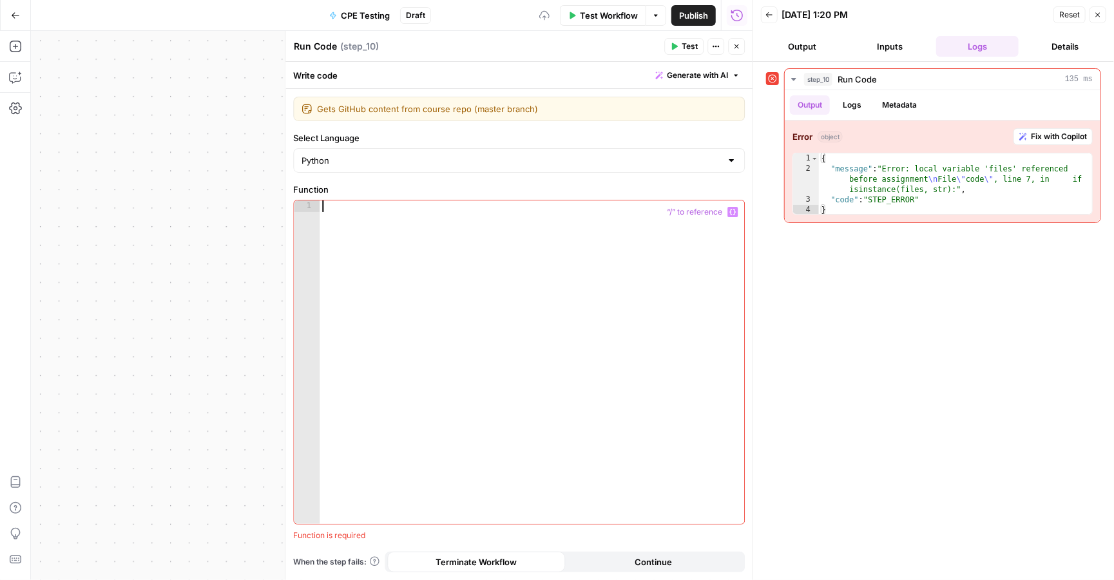
scroll to position [391, 0]
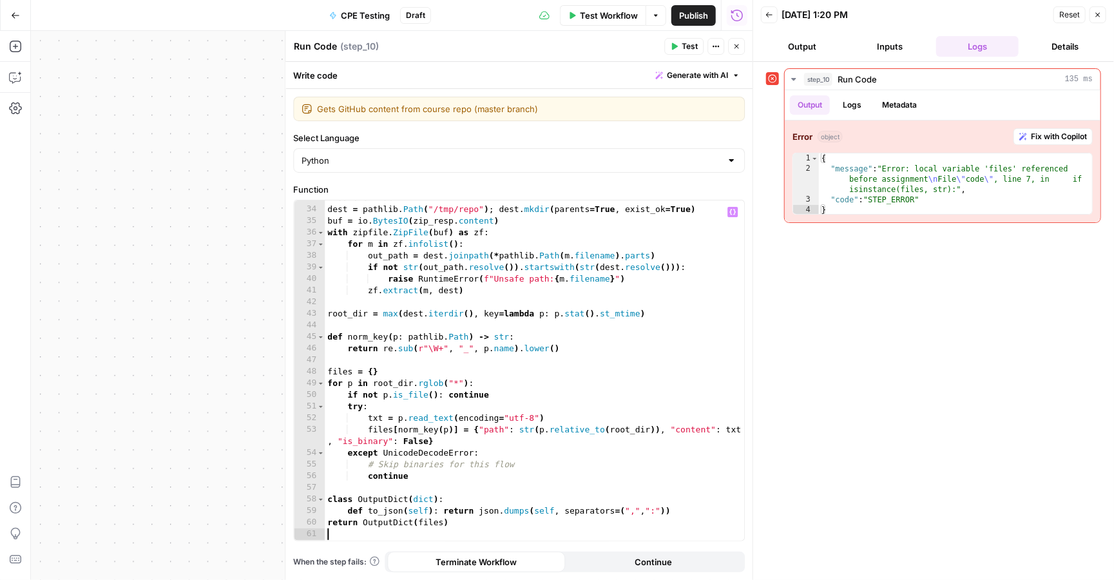
click at [677, 48] on icon "button" at bounding box center [674, 47] width 8 height 8
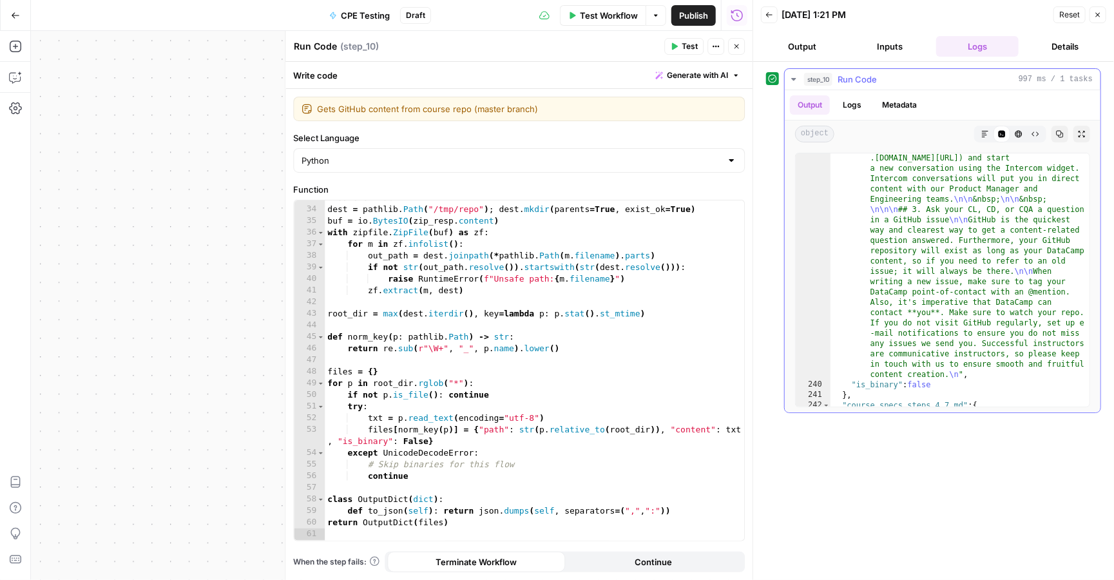
scroll to position [20864, 0]
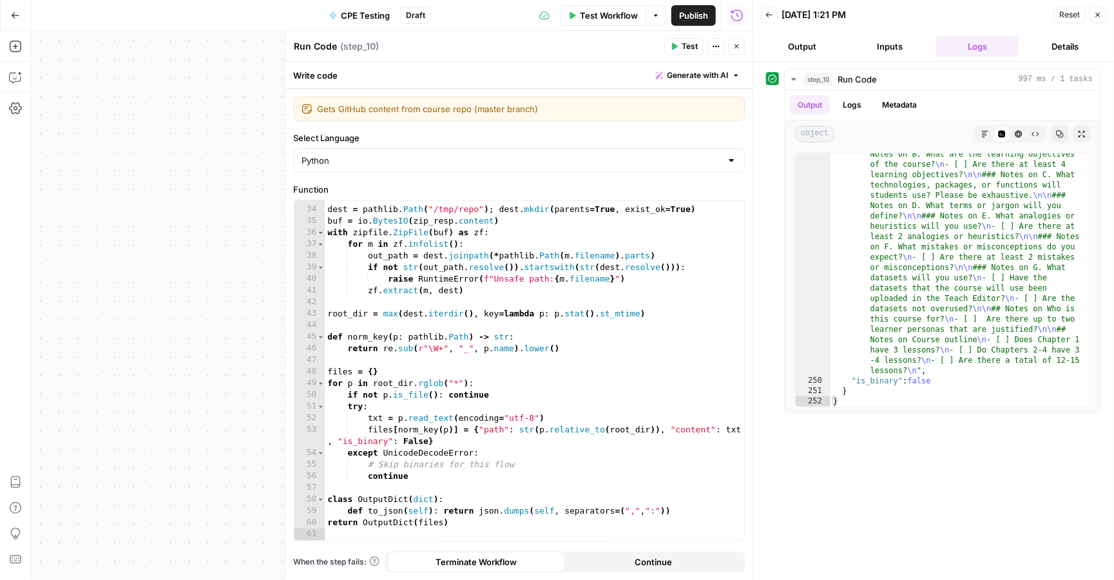
click at [736, 48] on icon "button" at bounding box center [737, 47] width 8 height 8
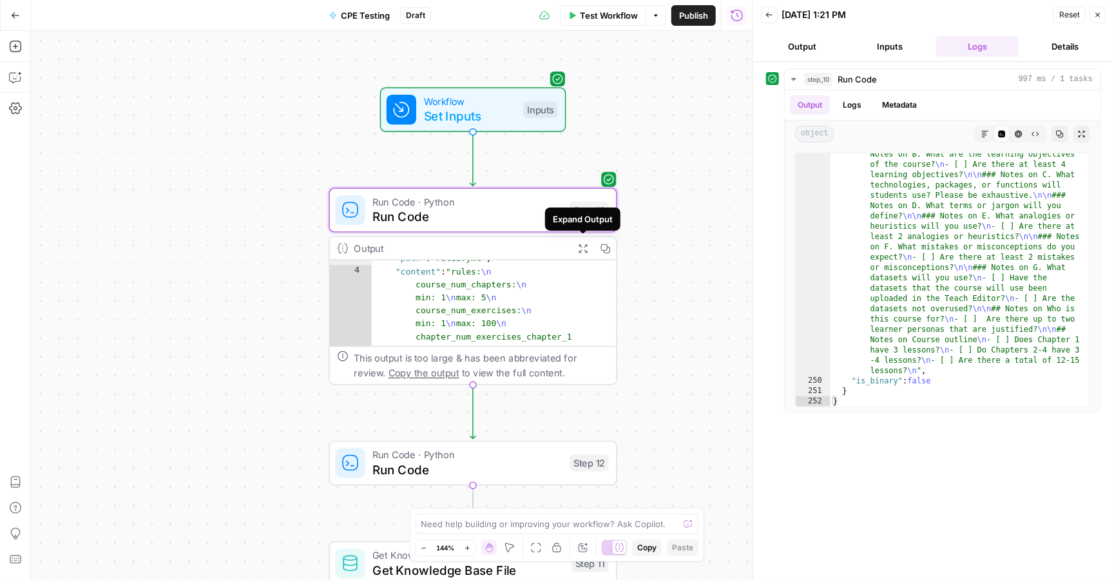
scroll to position [0, 0]
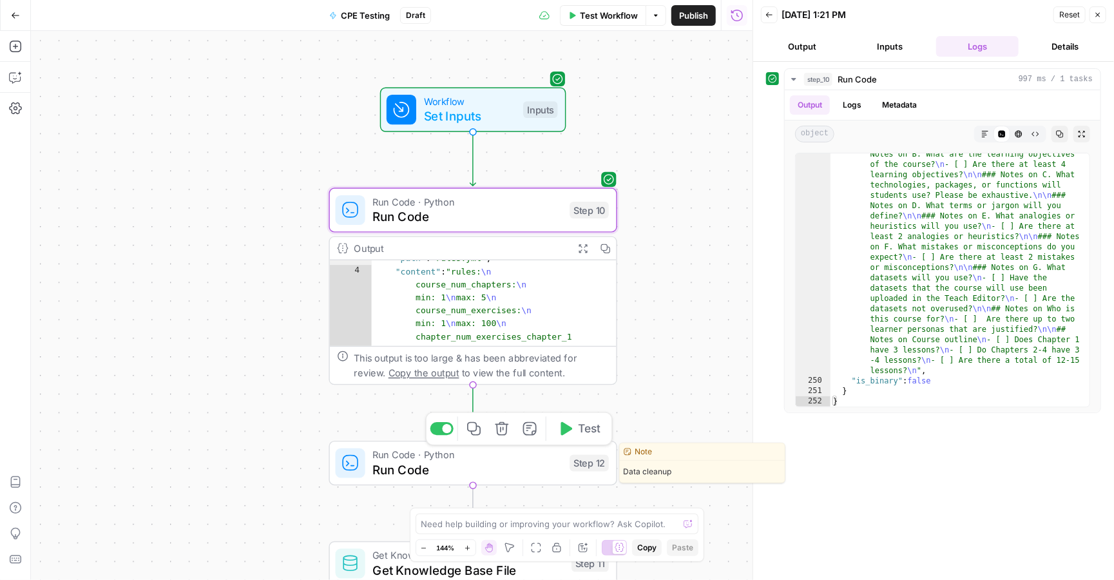
click at [481, 474] on span "Run Code" at bounding box center [466, 469] width 189 height 19
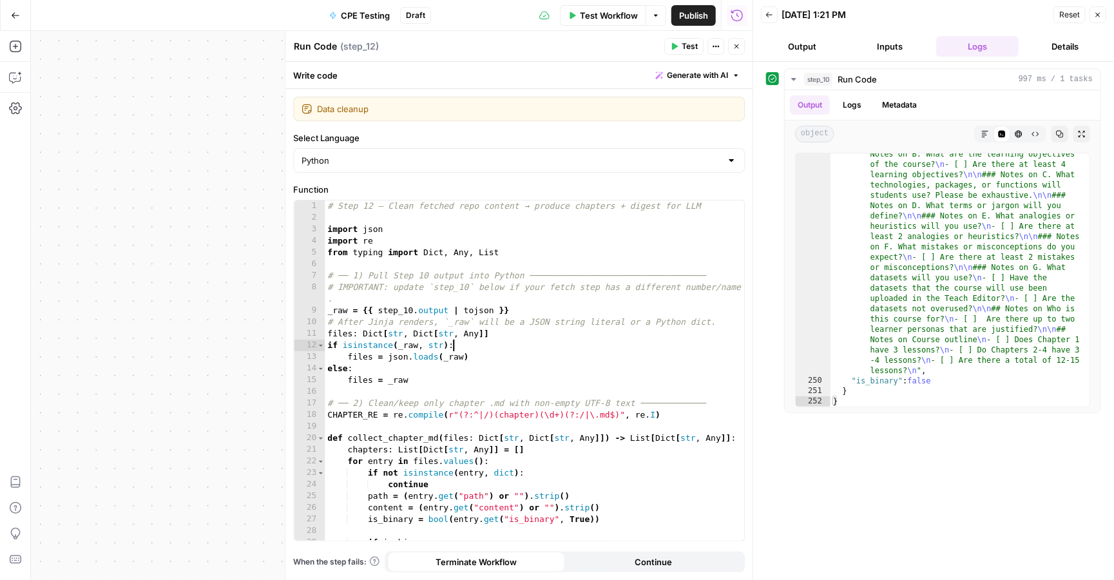
click at [499, 343] on div "# Step 12 — Clean fetched repo content → produce chapters + digest for LLM impo…" at bounding box center [535, 381] width 420 height 363
type textarea "*"
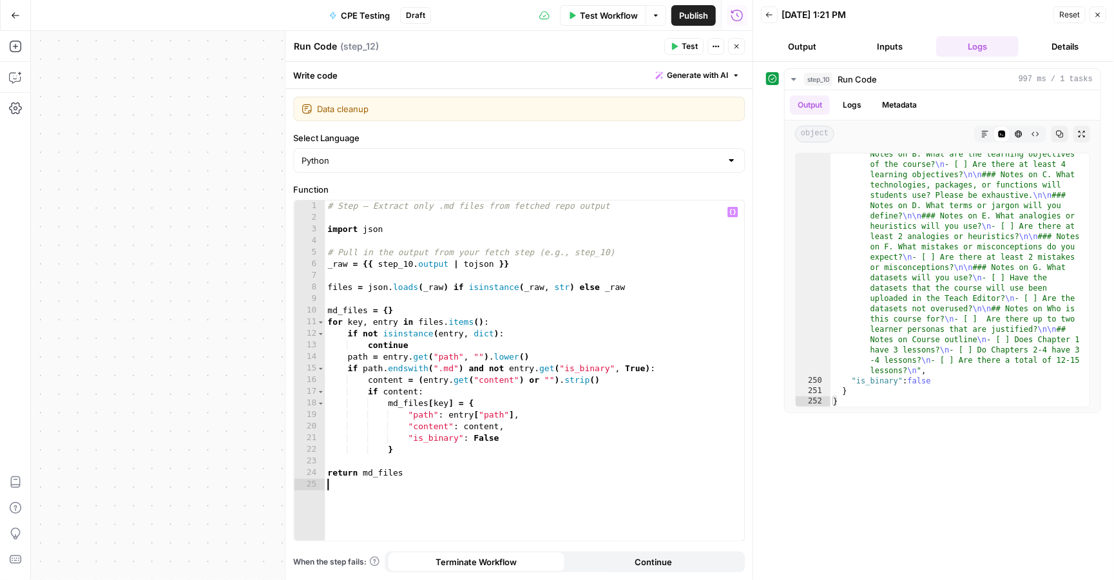
click at [685, 43] on span "Test" at bounding box center [690, 47] width 16 height 12
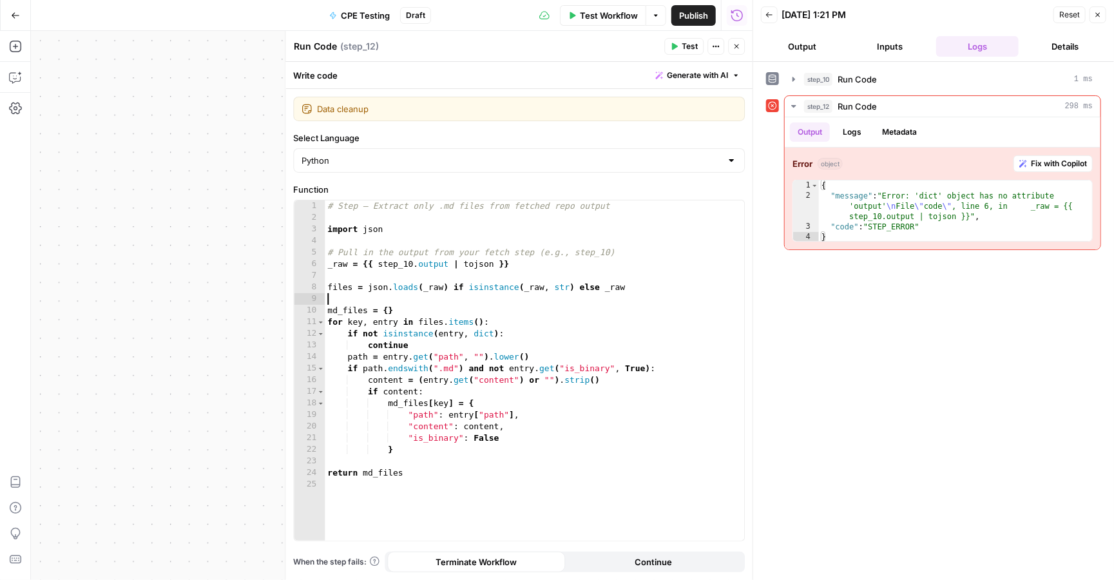
click at [577, 302] on div "# Step — Extract only .md files from fetched repo output import json # Pull in …" at bounding box center [535, 381] width 420 height 363
type textarea "**********"
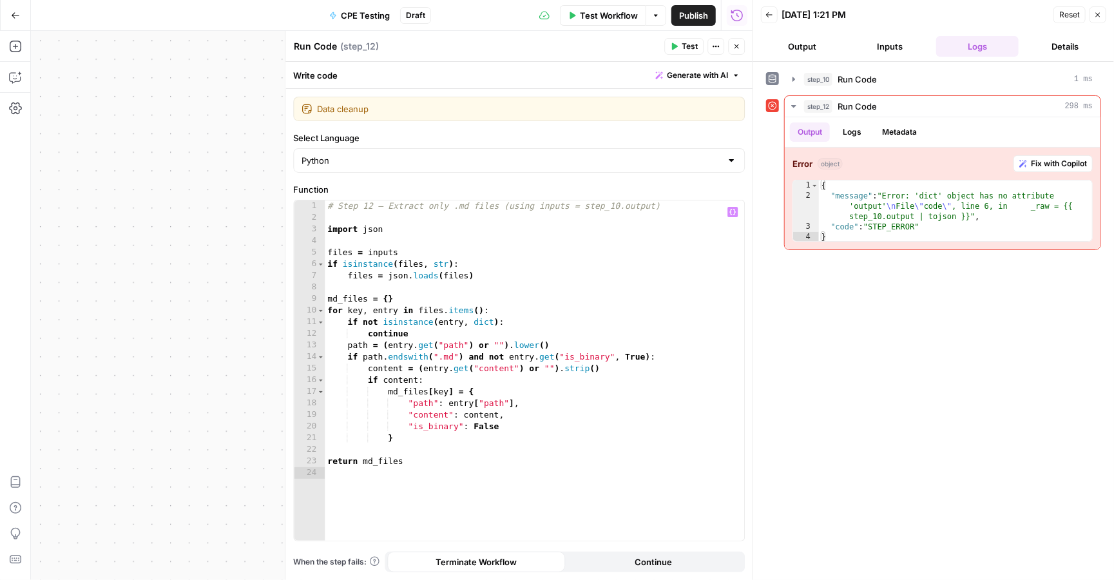
click at [685, 44] on span "Test" at bounding box center [690, 47] width 16 height 12
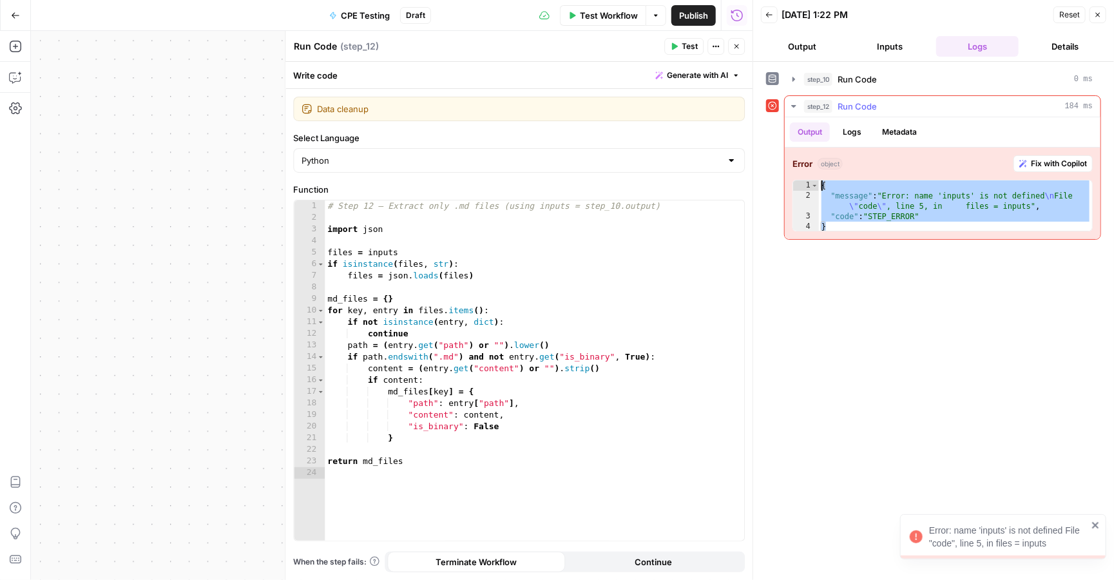
drag, startPoint x: 854, startPoint y: 229, endPoint x: 824, endPoint y: 179, distance: 58.4
click at [824, 179] on div "Error object Fix with Copilot * 1 2 3 4 { "message" : "Error: name 'inputs' is …" at bounding box center [943, 194] width 316 height 92
type textarea "**********"
click at [737, 48] on icon "button" at bounding box center [737, 47] width 8 height 8
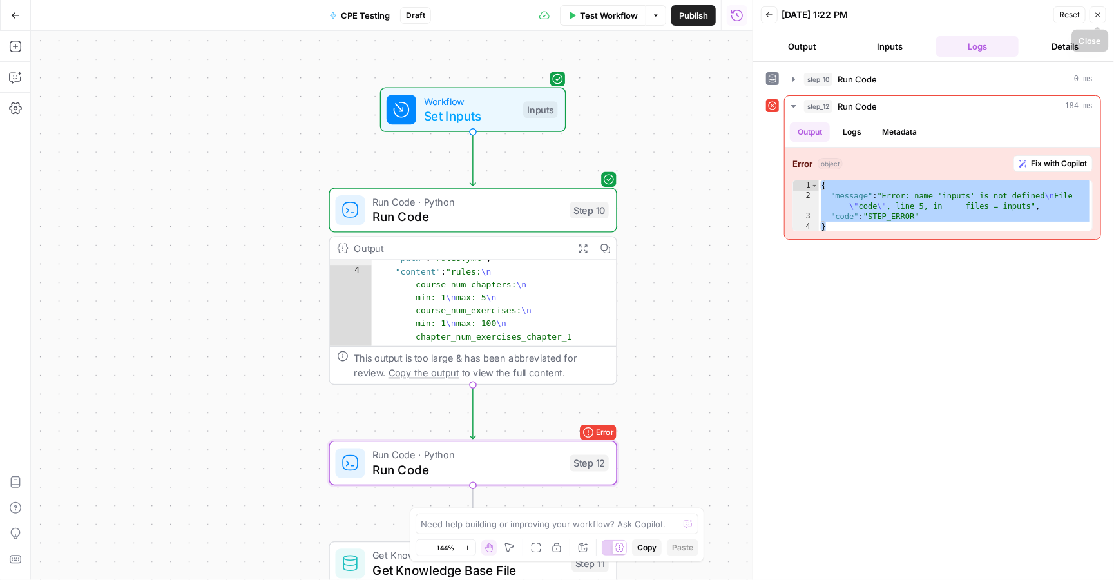
click at [1098, 12] on icon "button" at bounding box center [1098, 15] width 8 height 8
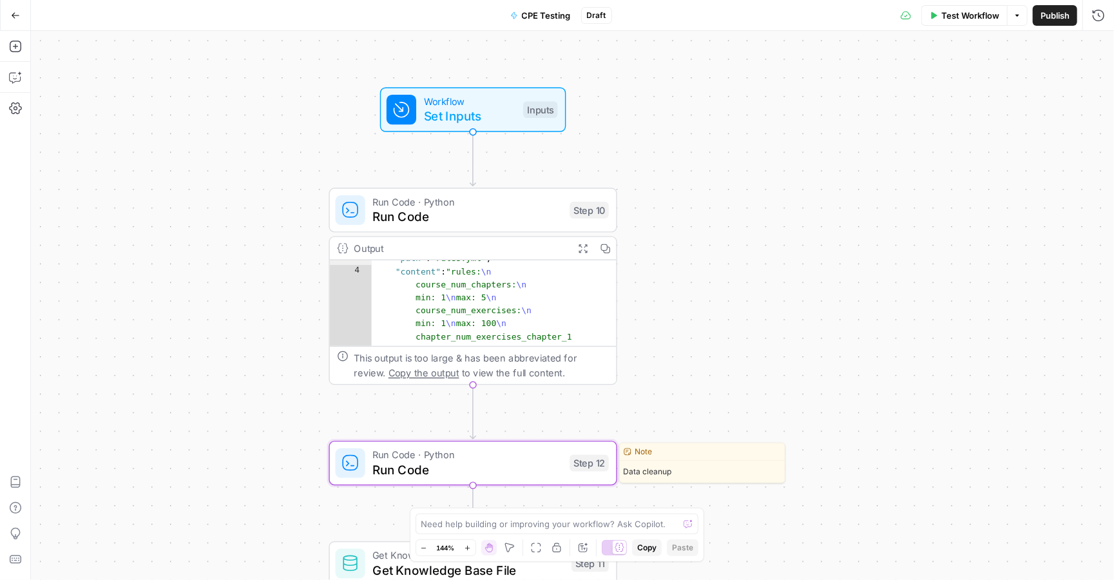
click at [475, 461] on span "Run Code" at bounding box center [466, 469] width 189 height 19
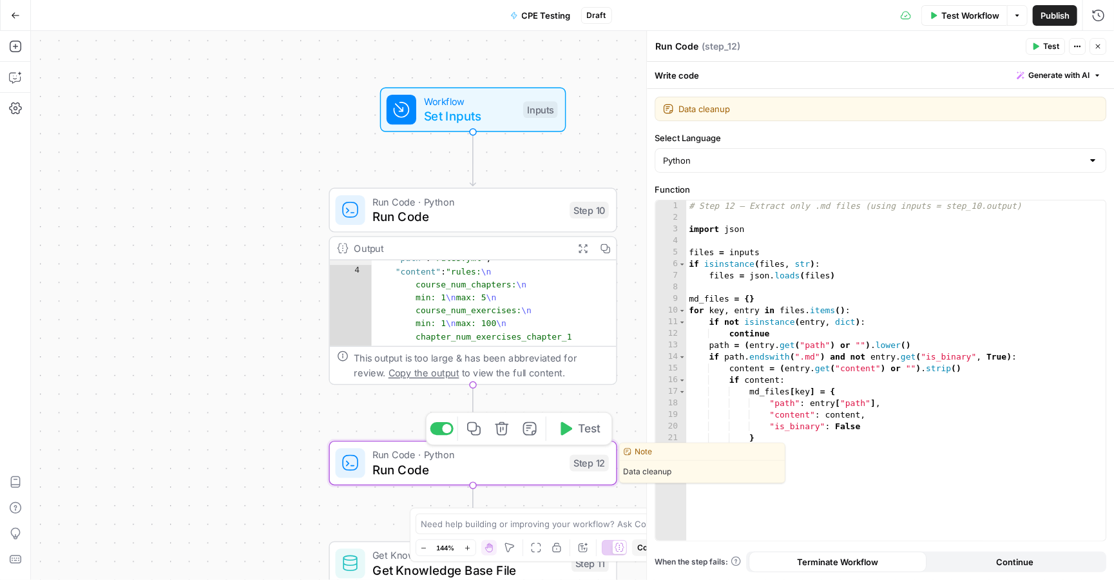
click at [523, 470] on span "Run Code" at bounding box center [466, 469] width 189 height 19
click at [487, 470] on span "Run Code" at bounding box center [466, 469] width 189 height 19
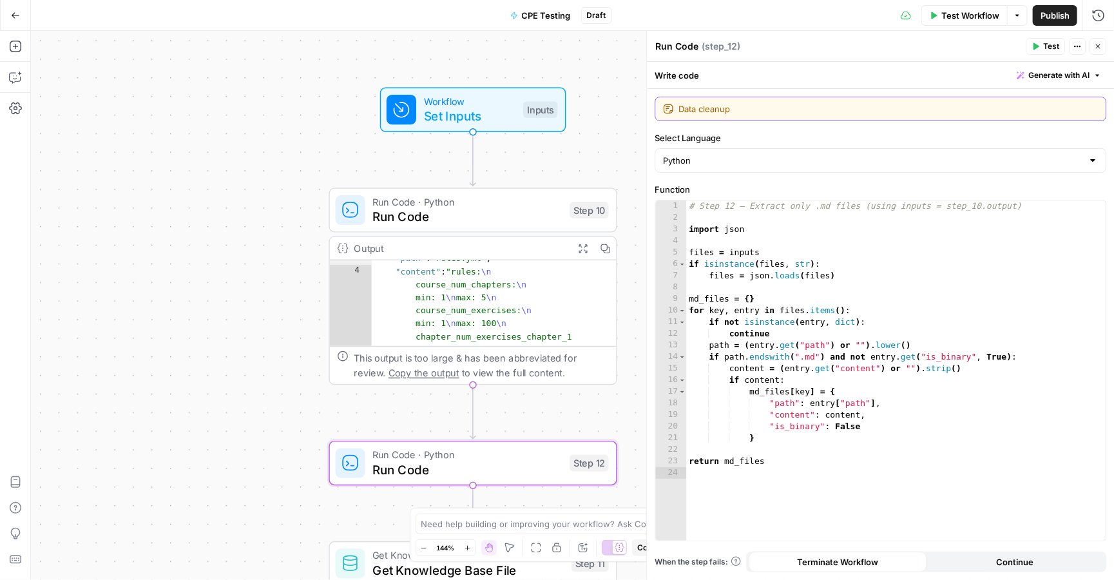
click at [741, 112] on textarea "Data cleanup" at bounding box center [889, 108] width 420 height 13
click at [781, 78] on div "Write code Generate with AI" at bounding box center [880, 75] width 467 height 26
click at [1076, 46] on icon "button" at bounding box center [1078, 47] width 8 height 8
click at [809, 50] on div "Run Code Run Code ( step_12 )" at bounding box center [838, 46] width 367 height 14
click at [704, 49] on span "( step_12 )" at bounding box center [721, 46] width 39 height 13
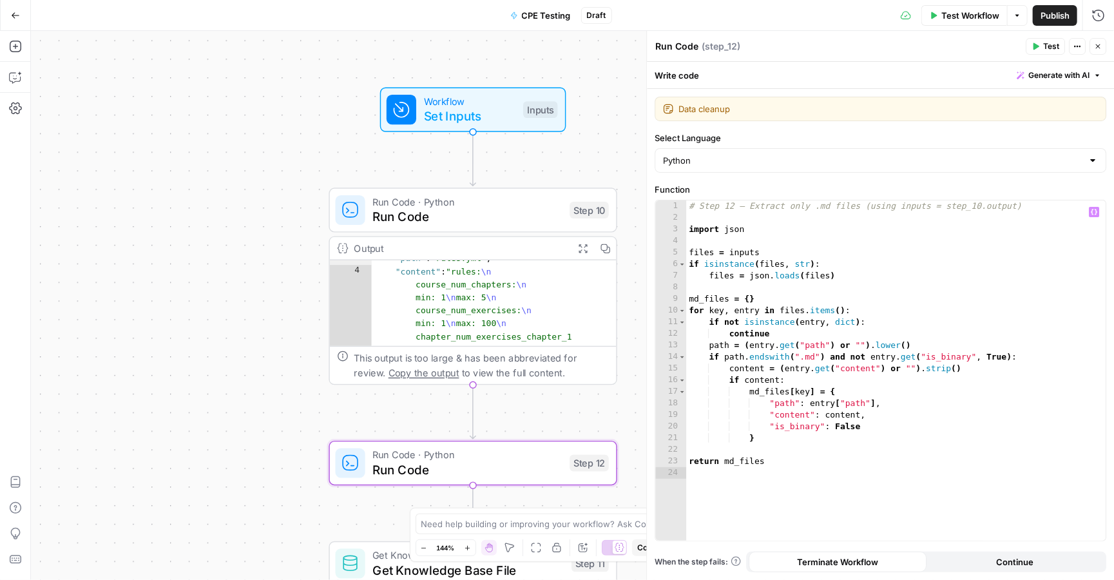
click at [827, 343] on div "# Step 12 — Extract only .md files (using inputs = step_10.output) import json …" at bounding box center [896, 381] width 420 height 363
type textarea "**********"
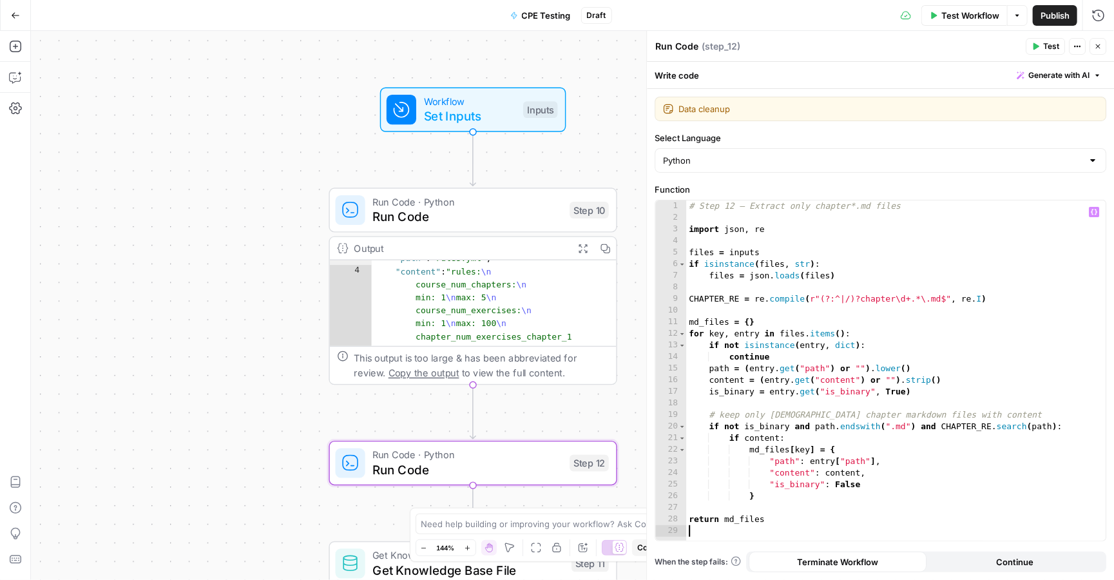
click at [1043, 45] on span "Test" at bounding box center [1051, 47] width 16 height 12
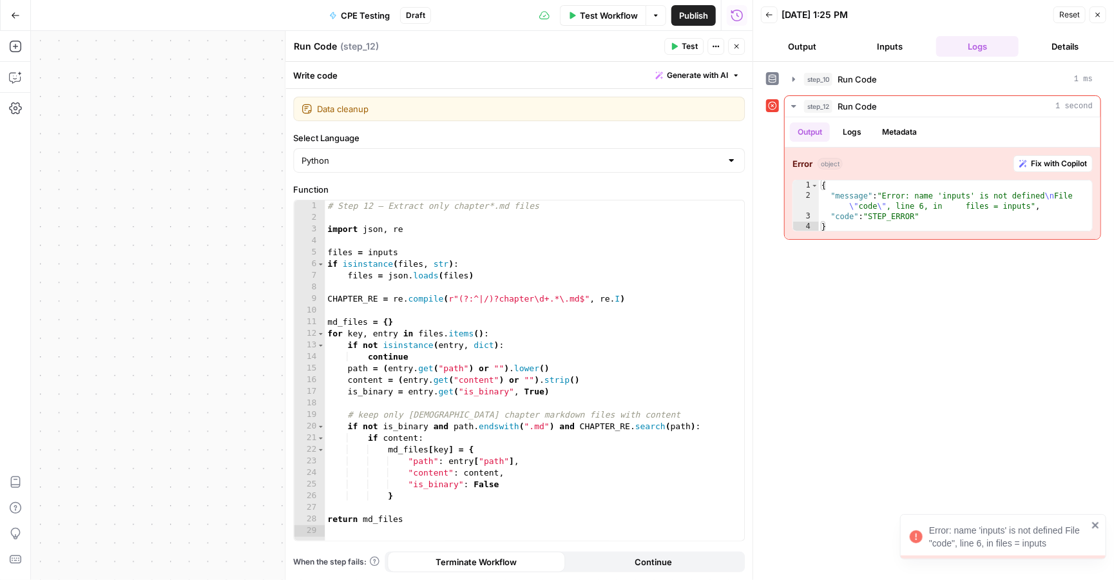
click at [900, 45] on button "Inputs" at bounding box center [890, 46] width 82 height 21
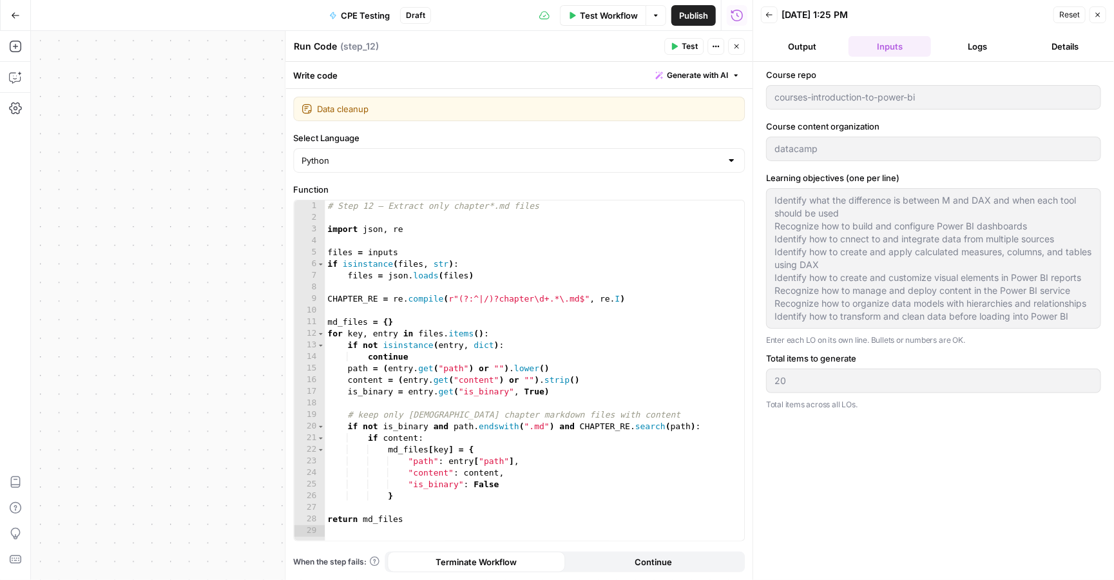
click at [959, 52] on button "Logs" at bounding box center [977, 46] width 82 height 21
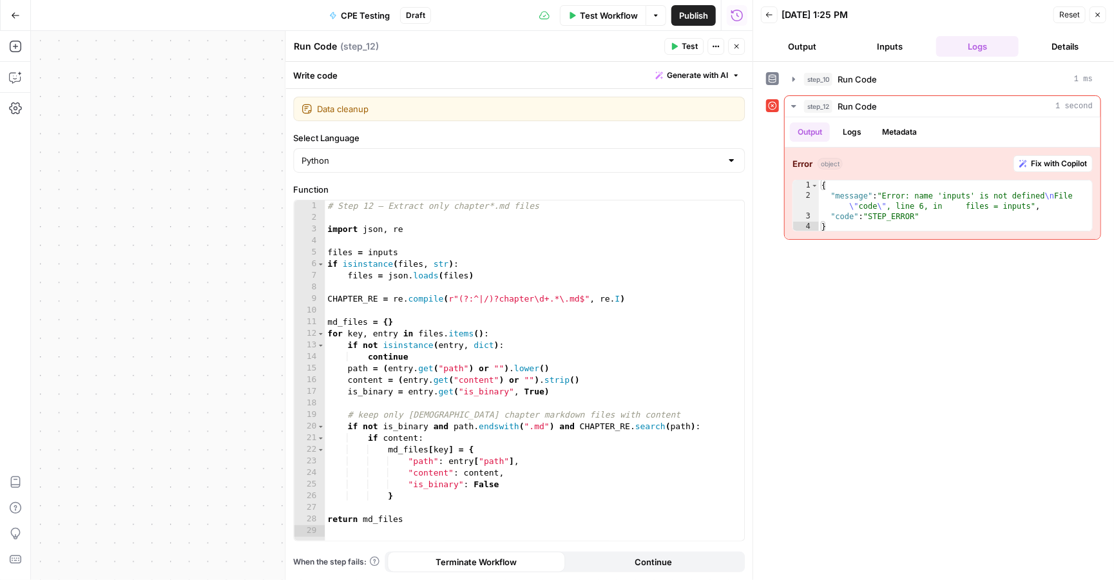
click at [601, 11] on span "Test Workflow" at bounding box center [609, 15] width 58 height 13
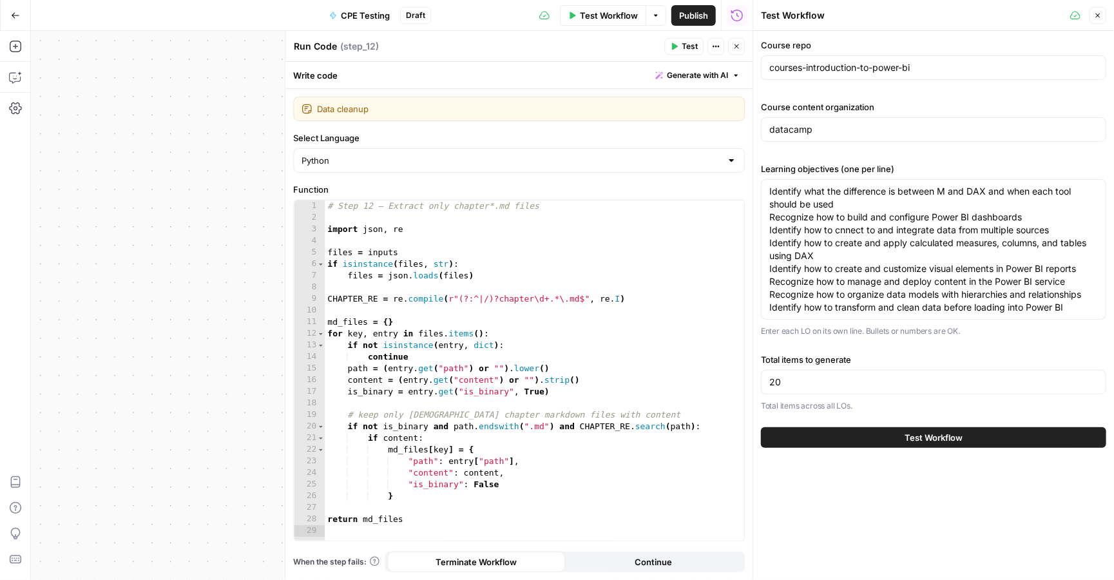
click at [911, 437] on span "Test Workflow" at bounding box center [934, 437] width 58 height 13
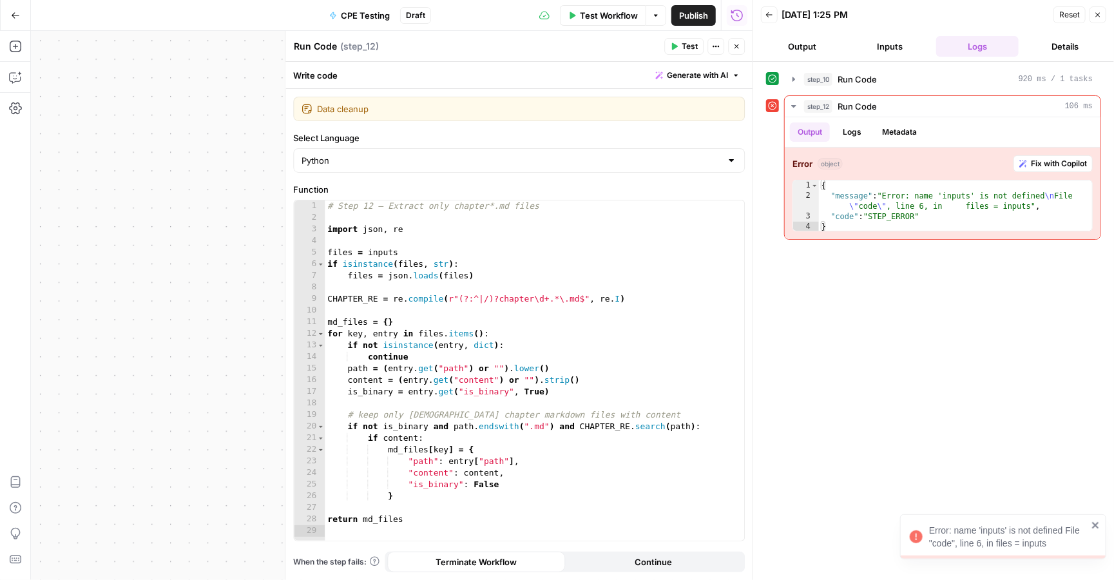
click at [734, 49] on icon "button" at bounding box center [737, 47] width 8 height 8
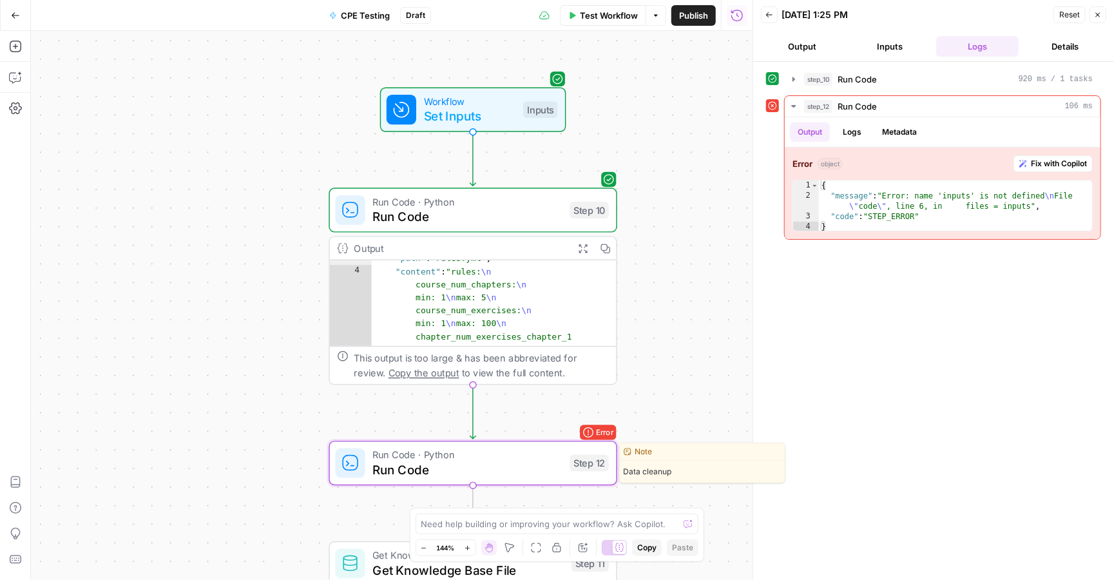
click at [515, 470] on span "Run Code" at bounding box center [466, 469] width 189 height 19
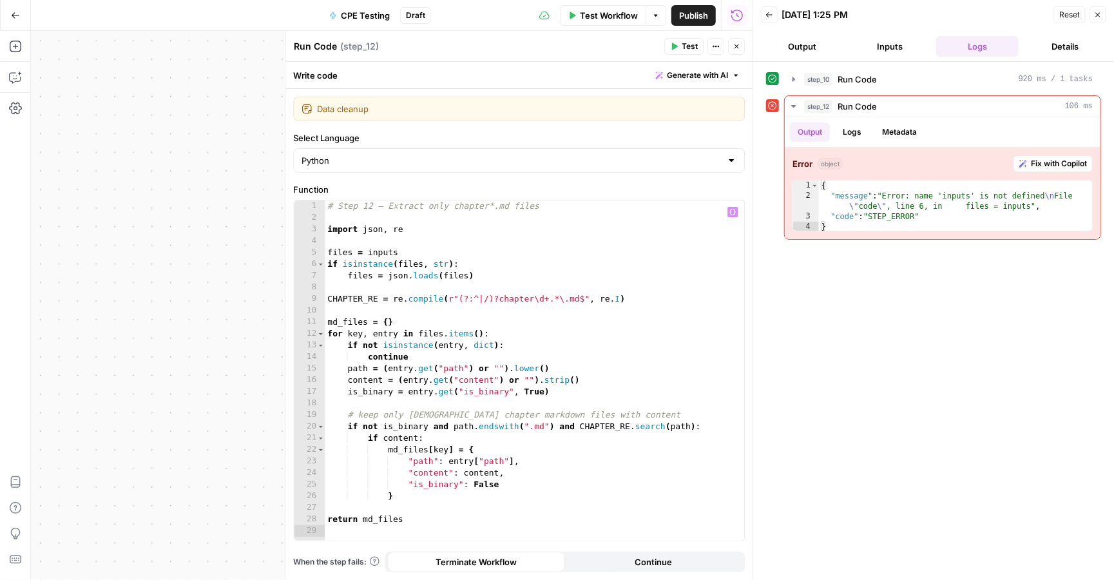
click at [534, 325] on div "# Step 12 — Extract only chapter*.md files import json , re files = inputs if i…" at bounding box center [535, 381] width 420 height 363
type textarea "**********"
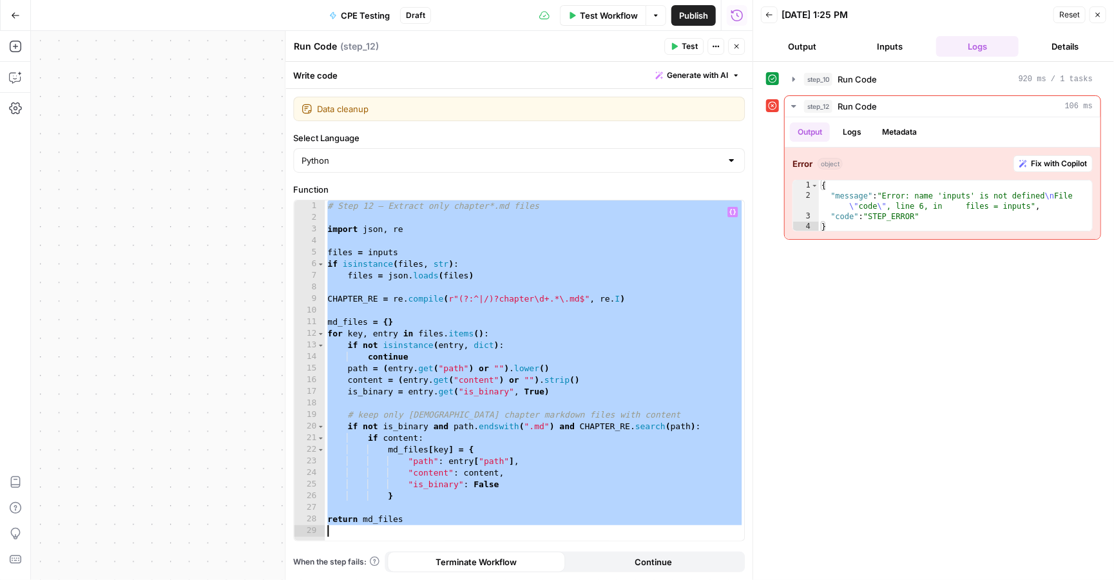
paste textarea
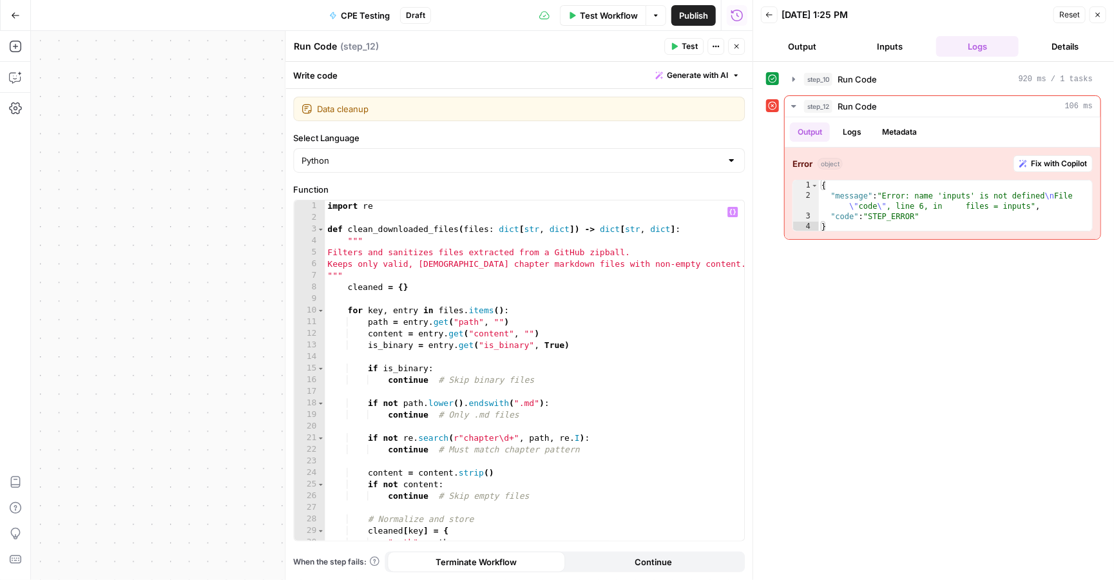
click at [688, 42] on span "Test" at bounding box center [690, 47] width 16 height 12
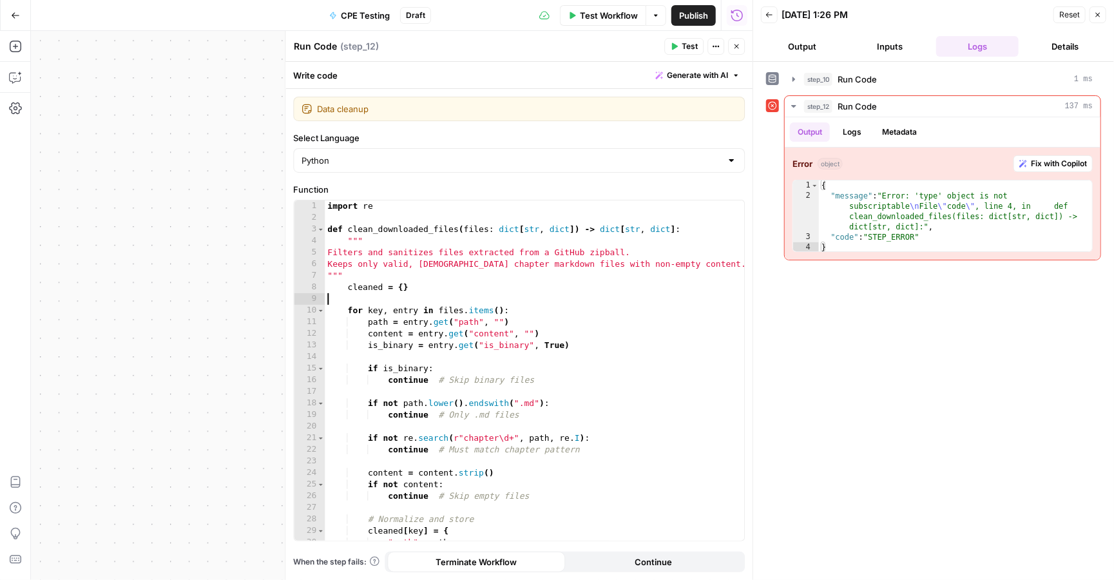
click at [544, 298] on div "import re def clean_downloaded_files ( files : dict [ str , dict ]) -> dict [ s…" at bounding box center [535, 381] width 420 height 363
type textarea "**********"
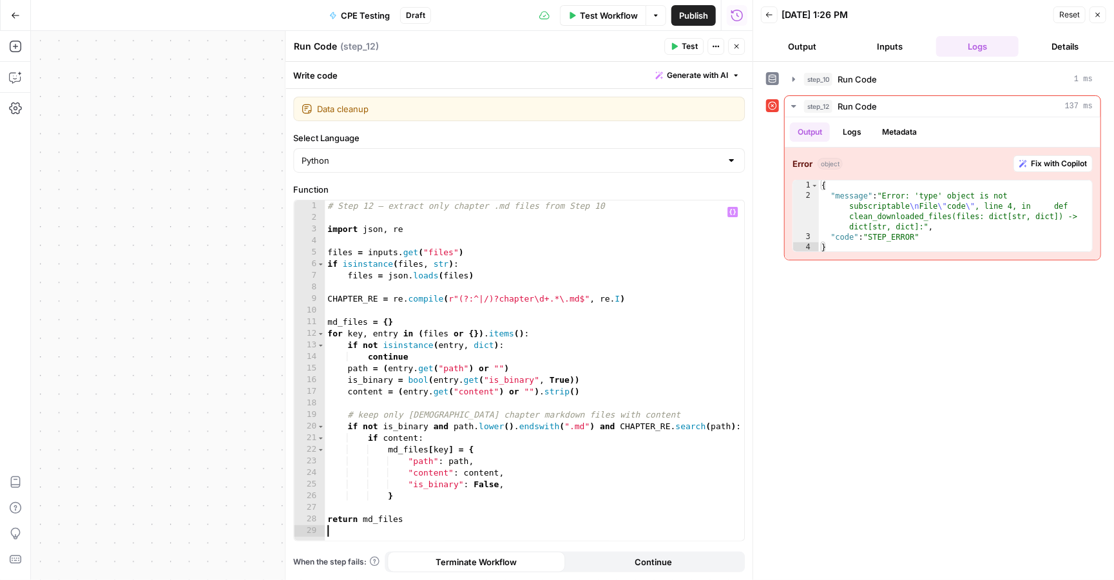
click at [684, 43] on span "Test" at bounding box center [690, 47] width 16 height 12
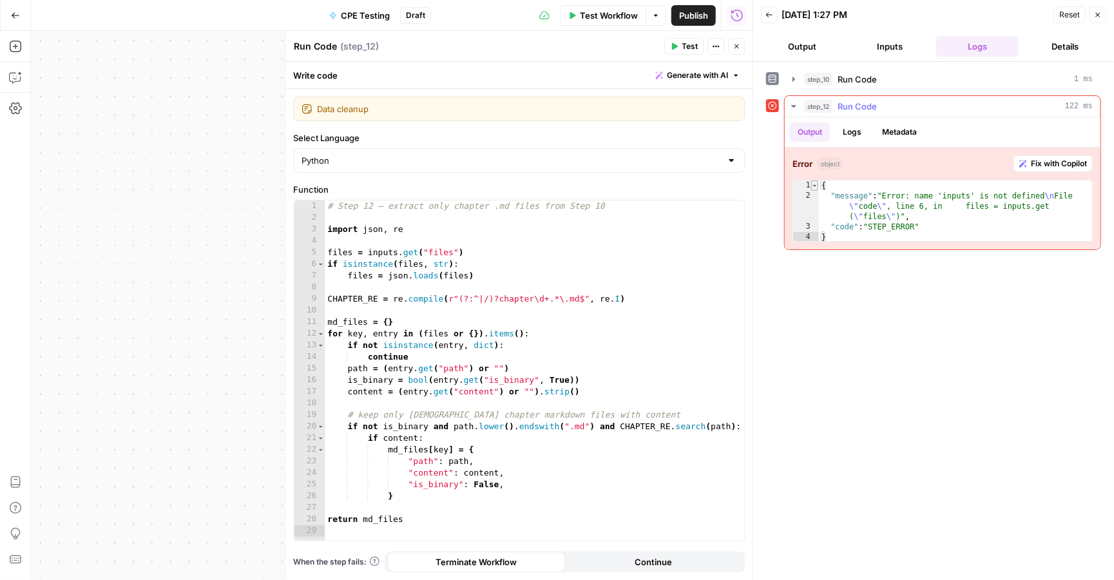
drag, startPoint x: 845, startPoint y: 242, endPoint x: 811, endPoint y: 190, distance: 62.0
click at [811, 190] on div "Error object Fix with Copilot 1 2 3 4 { "message" : "Error: name 'inputs' is no…" at bounding box center [943, 199] width 316 height 102
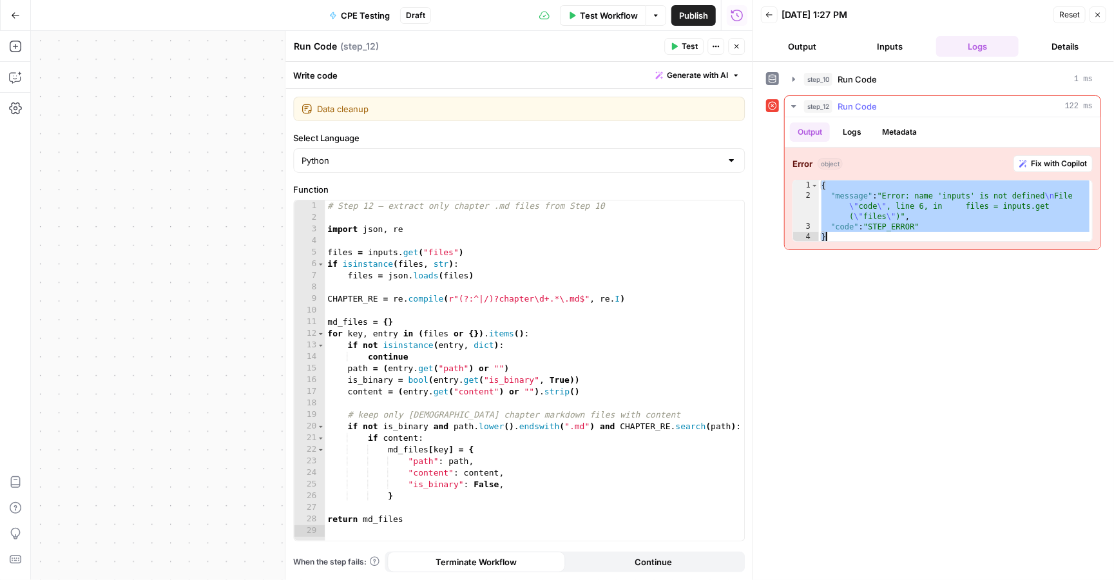
drag, startPoint x: 822, startPoint y: 187, endPoint x: 840, endPoint y: 247, distance: 63.2
click at [840, 247] on div "Error object Fix with Copilot * 1 2 3 4 { "message" : "Error: name 'inputs' is …" at bounding box center [943, 199] width 316 height 102
type textarea "**********"
click at [570, 383] on div "# Step 12 — extract only chapter .md files from Step 10 import json , re files …" at bounding box center [535, 381] width 420 height 363
type textarea "**********"
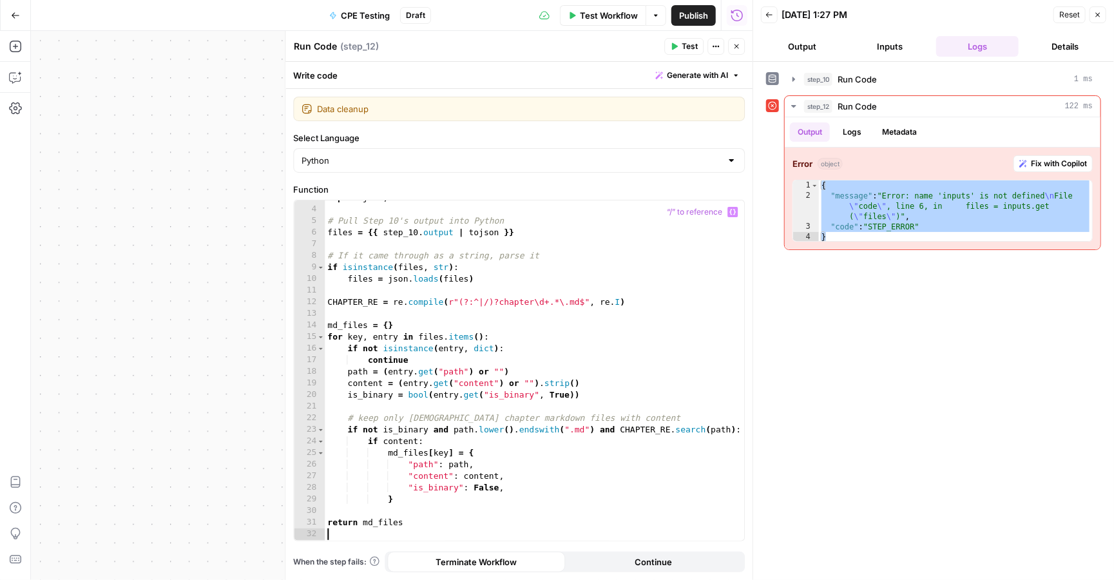
scroll to position [32, 0]
click at [686, 45] on div "Publish P" at bounding box center [693, 42] width 42 height 13
click at [682, 44] on span "Test" at bounding box center [690, 47] width 16 height 12
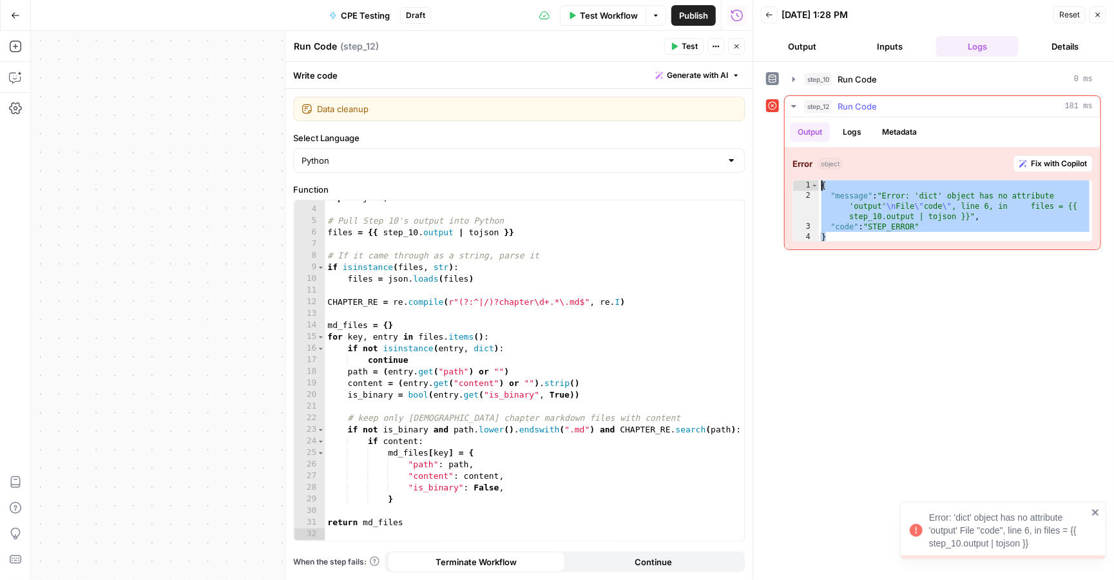
drag, startPoint x: 844, startPoint y: 238, endPoint x: 820, endPoint y: 181, distance: 61.5
click at [820, 181] on div "{ "message" : "Error: 'dict' object has no attribute 'output' \n File \" code \…" at bounding box center [955, 210] width 273 height 61
type textarea "**********"
click at [554, 375] on div "import json , re # Pull Step 10's output into Python files = {{ step_10 . outpu…" at bounding box center [535, 373] width 420 height 363
type textarea "**********"
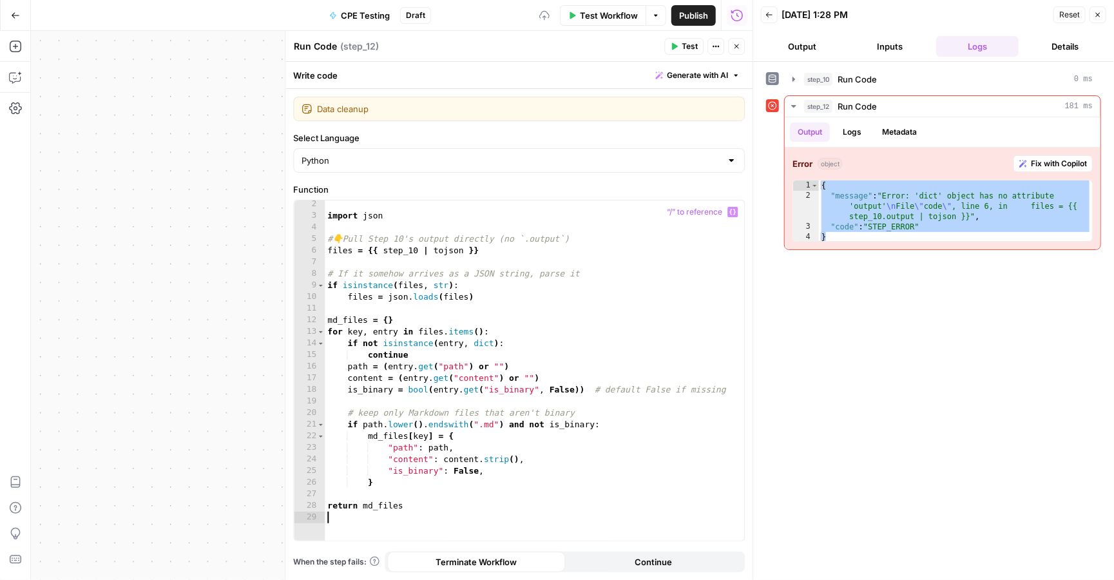
scroll to position [0, 0]
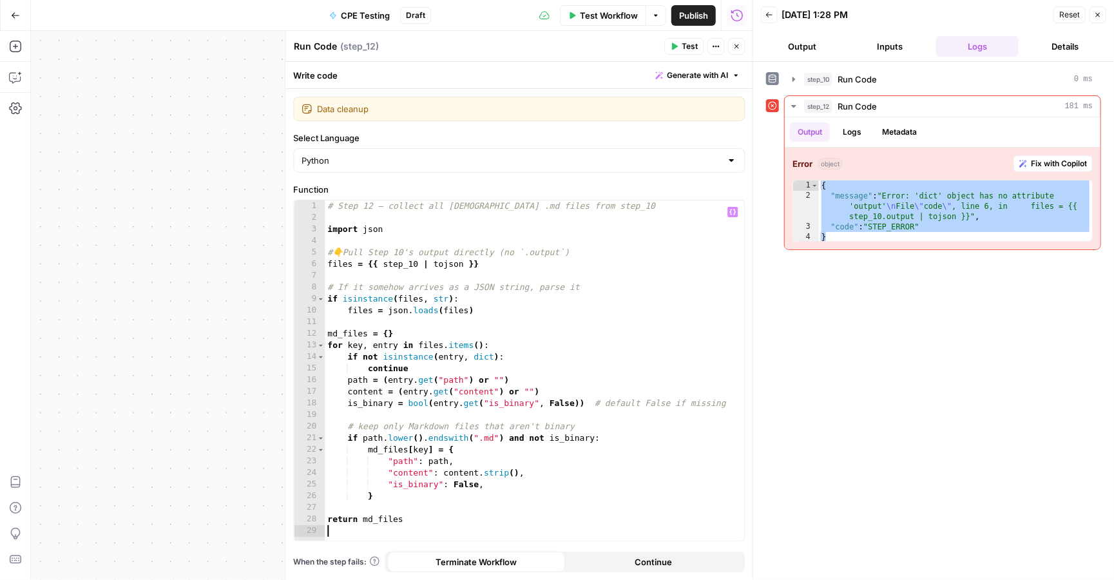
click at [684, 44] on span "Test" at bounding box center [690, 47] width 16 height 12
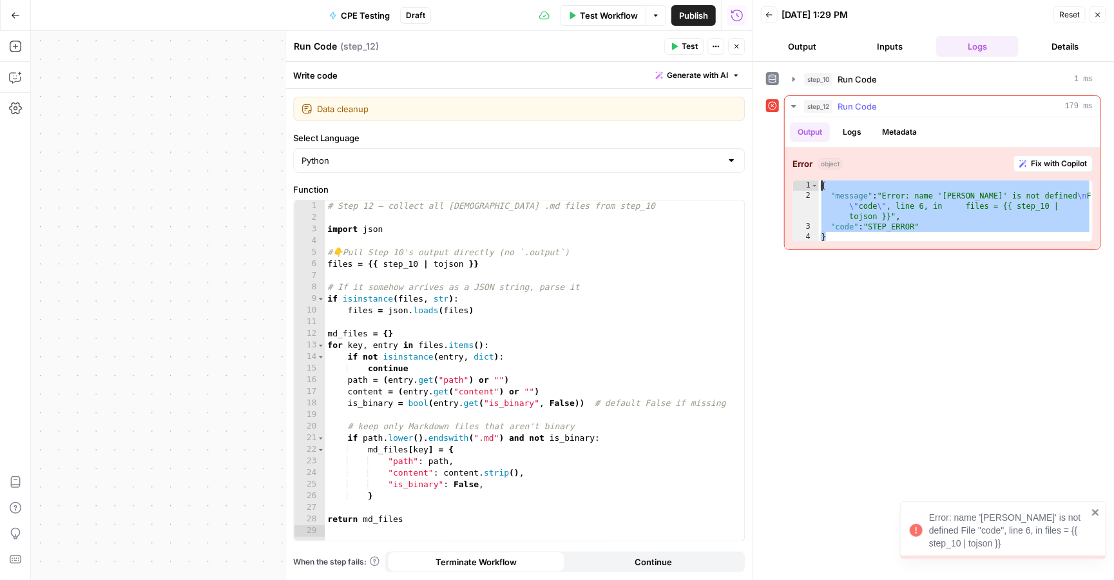
drag, startPoint x: 848, startPoint y: 235, endPoint x: 819, endPoint y: 183, distance: 59.2
click at [819, 183] on div "{ "message" : "Error: name 'tojson' is not defined \n File \" code \" , line 6,…" at bounding box center [955, 221] width 273 height 82
type textarea "**********"
click at [609, 346] on div "# Step 12 — collect all non-binary .md files from step_10 import json # 👇 Pull …" at bounding box center [535, 381] width 420 height 363
type textarea "**********"
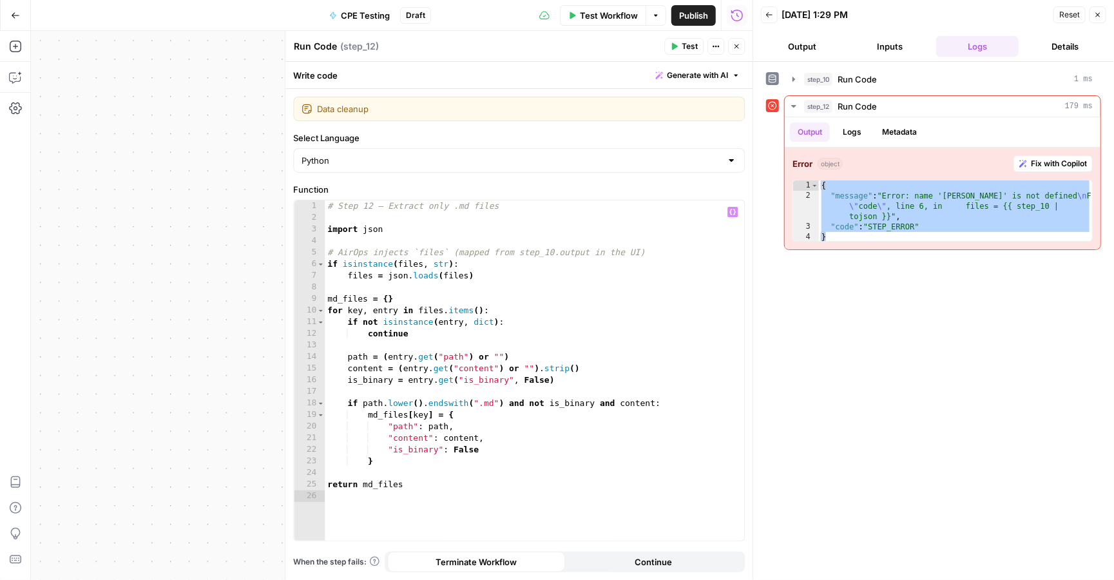
click at [691, 45] on span "Test" at bounding box center [690, 47] width 16 height 12
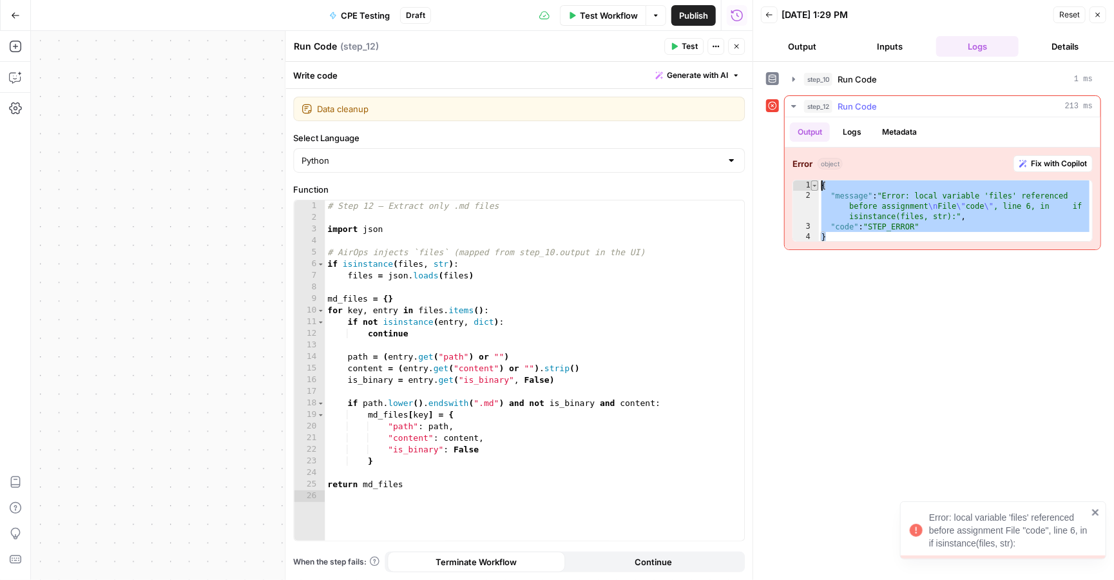
drag, startPoint x: 846, startPoint y: 237, endPoint x: 811, endPoint y: 185, distance: 62.7
click at [811, 185] on div "* 1 2 3 4 { "message" : "Error: local variable 'files' referenced before assign…" at bounding box center [943, 211] width 300 height 62
type textarea "**********"
click at [581, 282] on div "# Step 12 — Extract only .md files import json # AirOps injects `files` (mapped…" at bounding box center [535, 381] width 420 height 363
type textarea "**********"
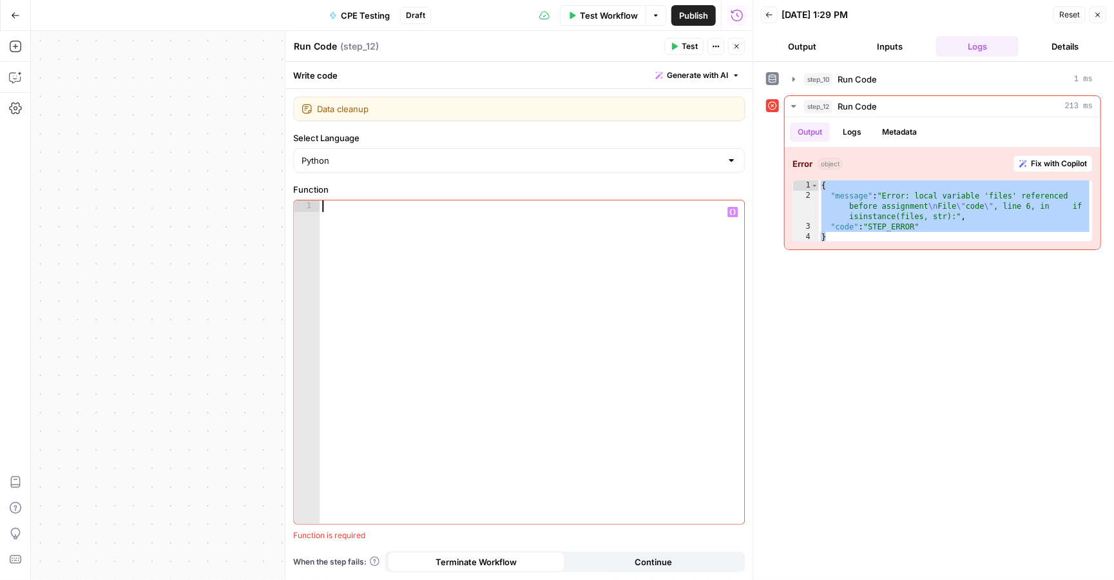
scroll to position [646, 0]
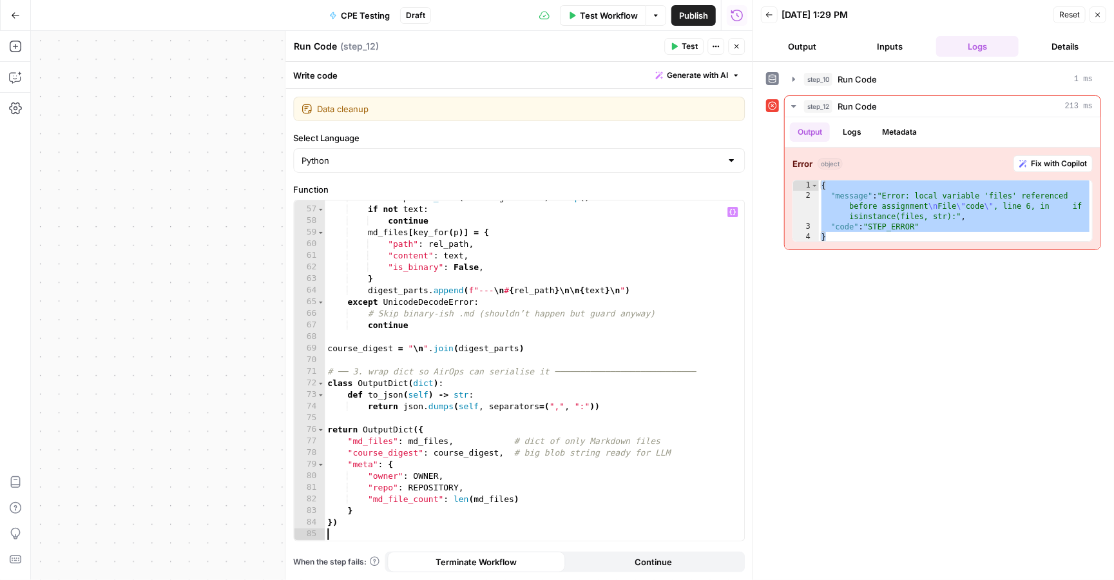
click at [682, 42] on span "Test" at bounding box center [690, 47] width 16 height 12
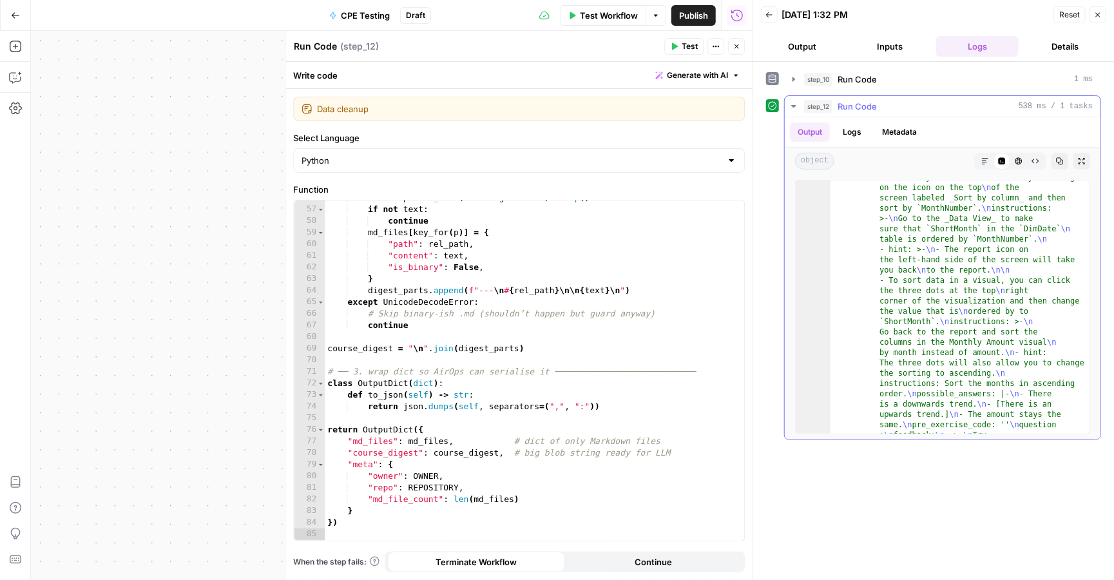
scroll to position [854, 0]
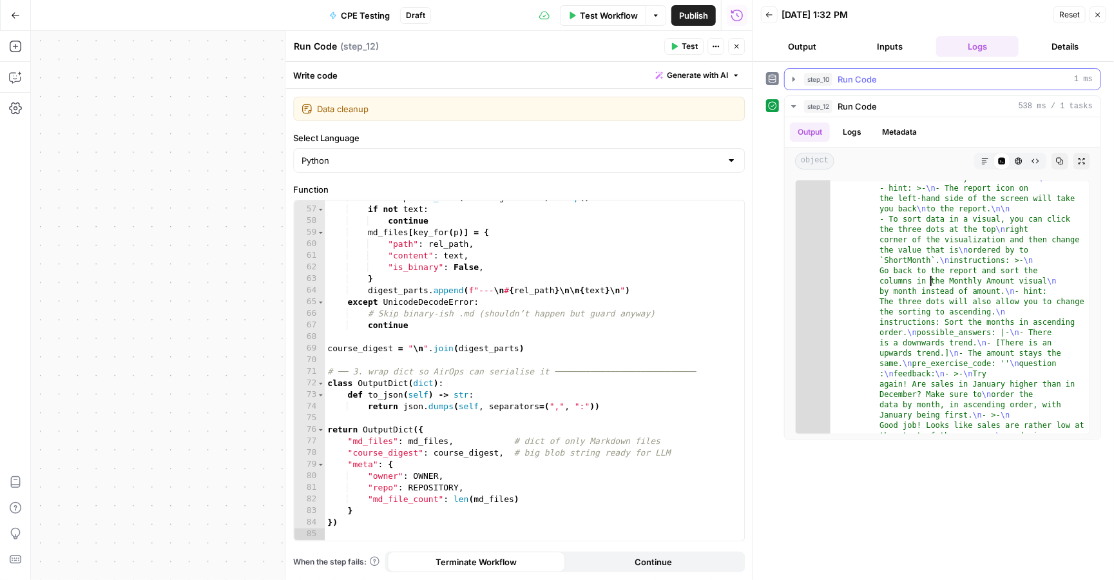
click at [848, 78] on span "Run Code" at bounding box center [857, 79] width 39 height 13
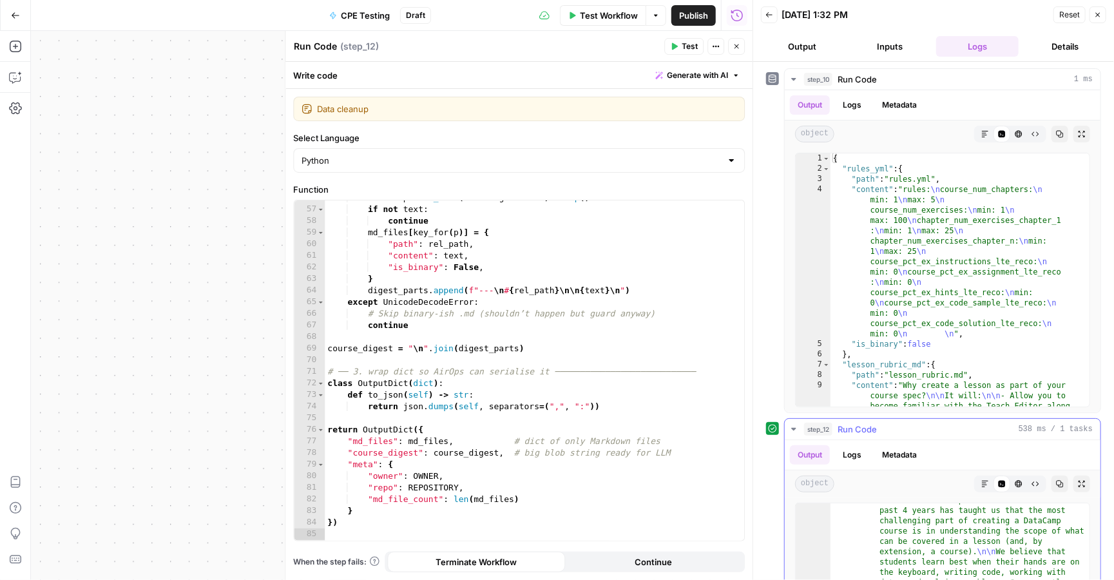
scroll to position [0, 0]
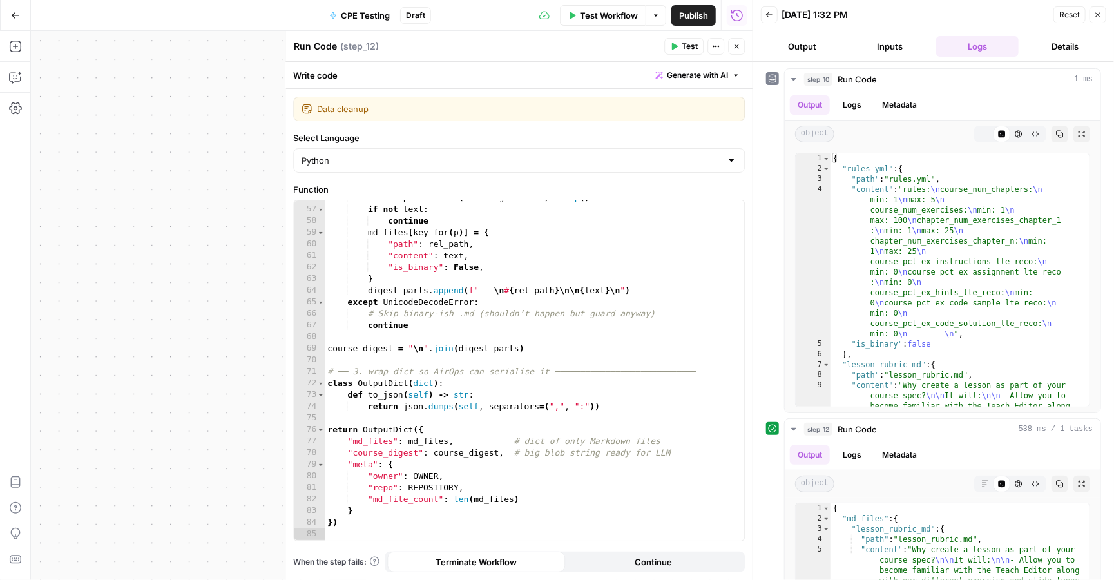
click at [739, 45] on icon "button" at bounding box center [737, 47] width 8 height 8
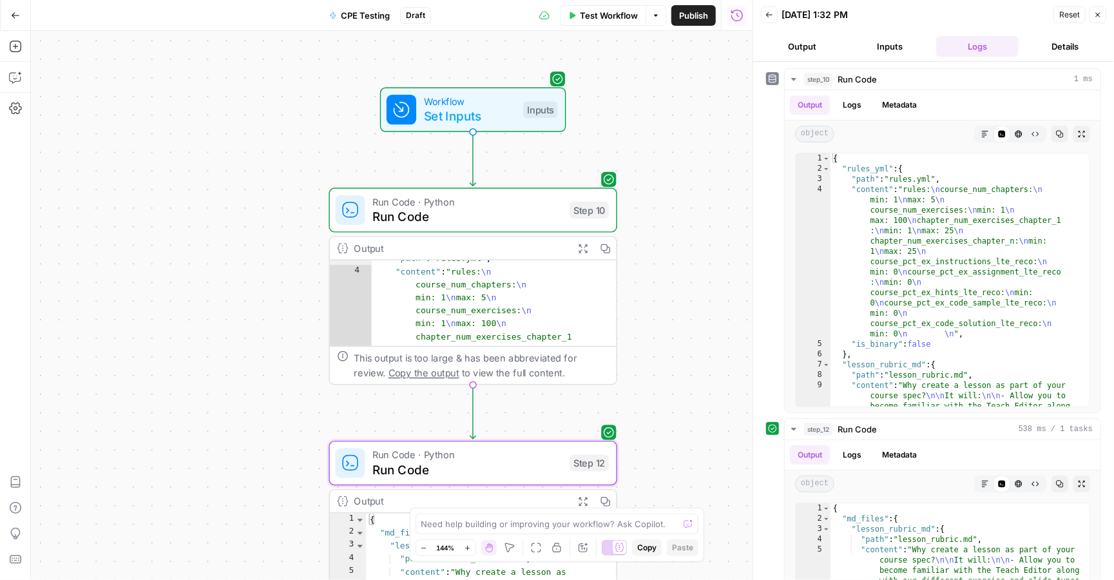
click at [521, 224] on span "Run Code" at bounding box center [466, 217] width 189 height 19
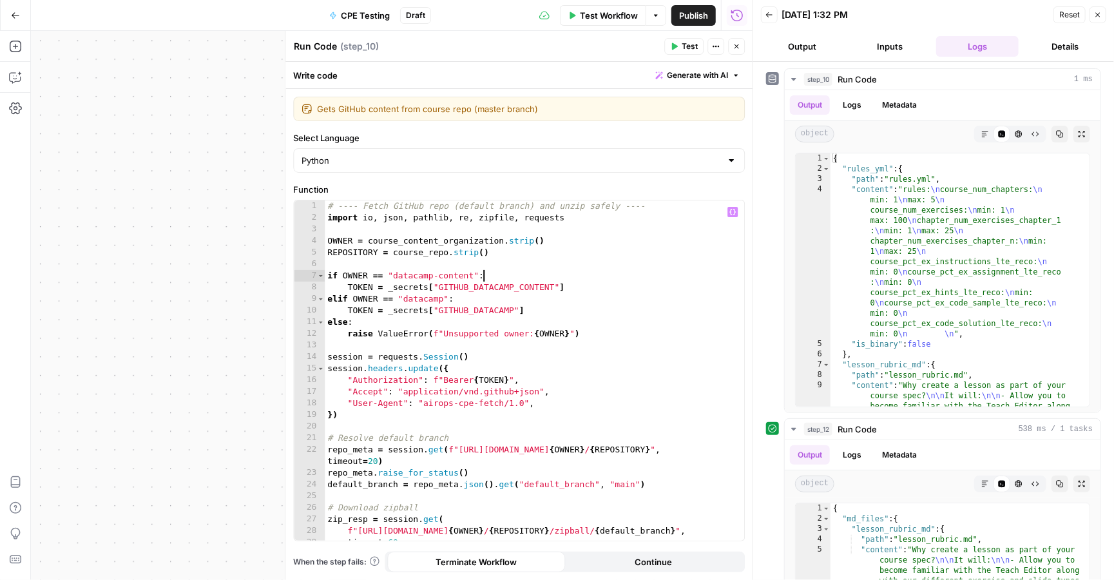
click at [555, 273] on div "# ---- Fetch GitHub repo (default branch) and unzip safely ---- import io , jso…" at bounding box center [535, 381] width 420 height 363
type textarea "**********"
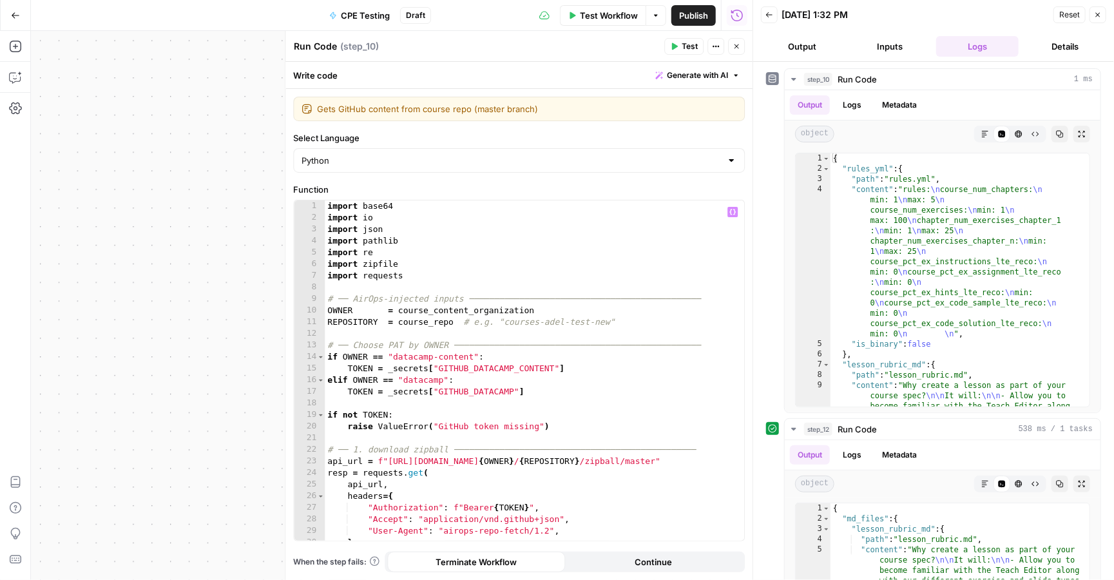
click at [680, 39] on button "Test" at bounding box center [683, 46] width 39 height 17
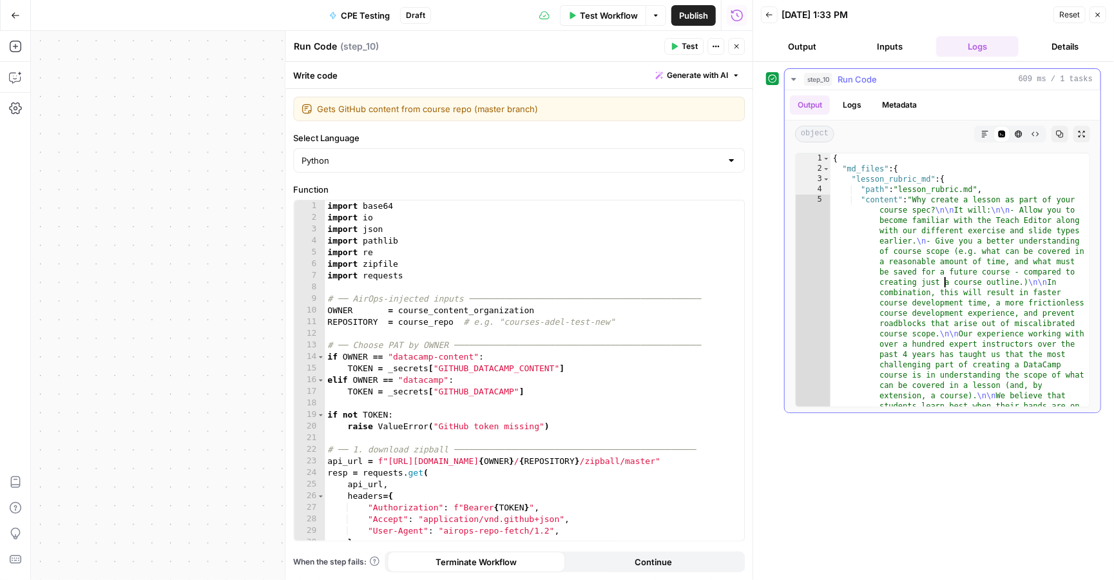
type textarea "* *"
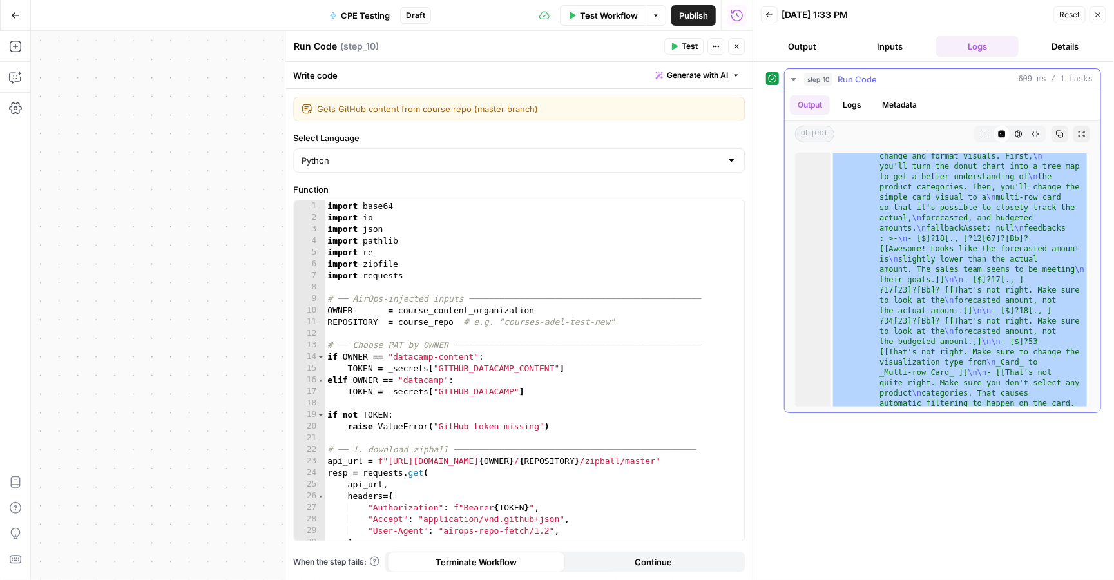
scroll to position [493, 0]
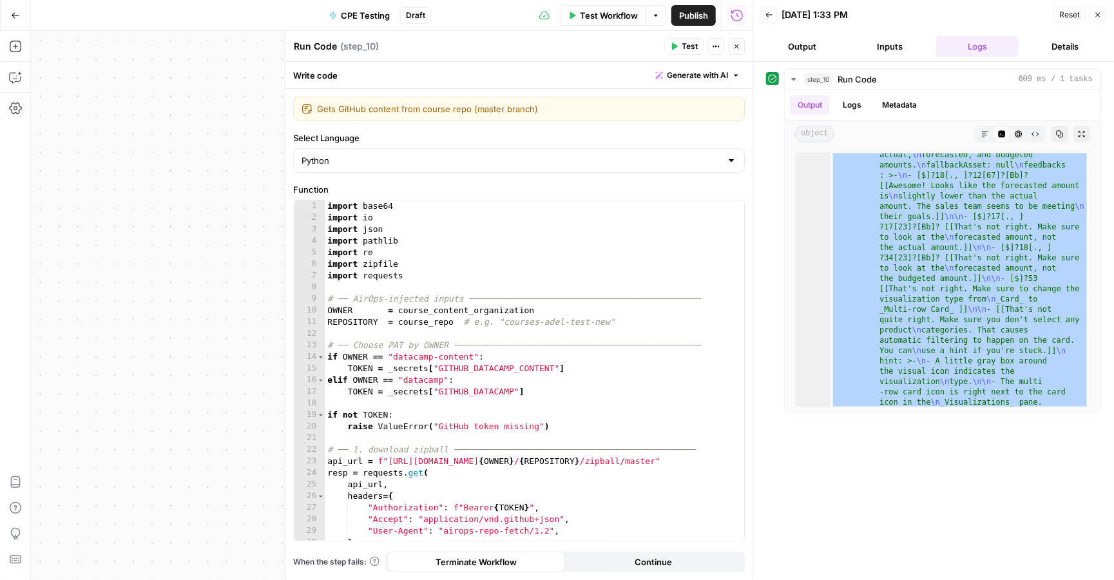
click at [740, 46] on span "Close" at bounding box center [740, 46] width 1 height 1
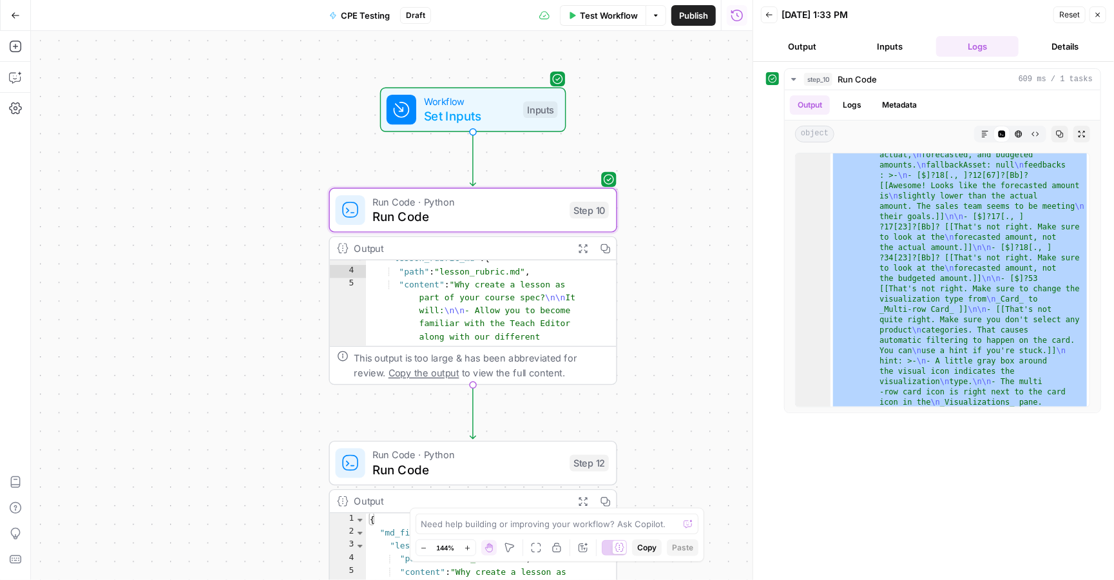
click at [504, 467] on span "Run Code" at bounding box center [466, 469] width 189 height 19
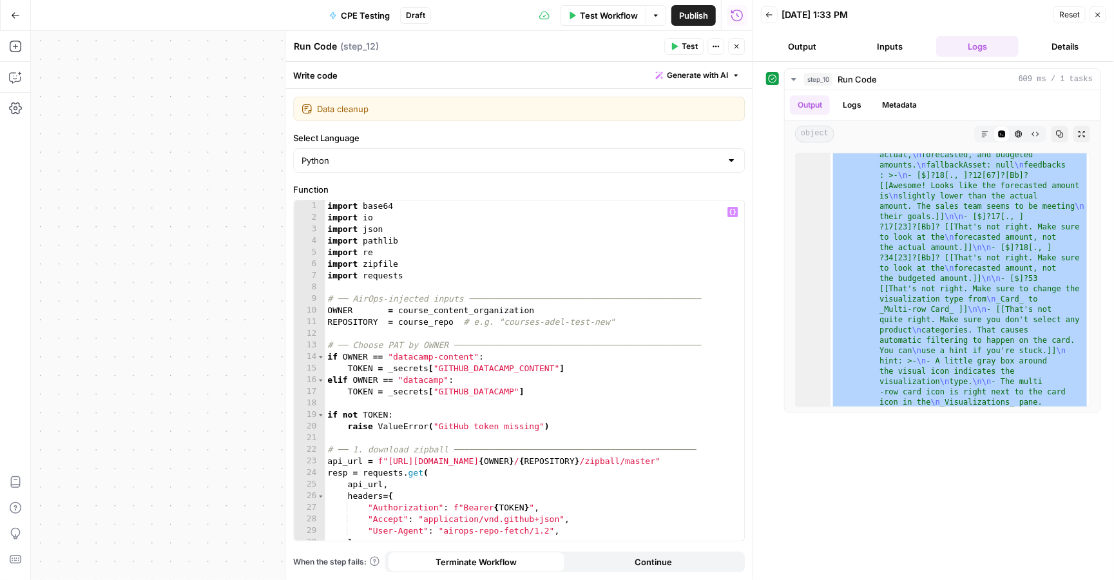
click at [555, 302] on div "import base64 import io import json import pathlib import re import zipfile imp…" at bounding box center [535, 381] width 420 height 363
type textarea "**"
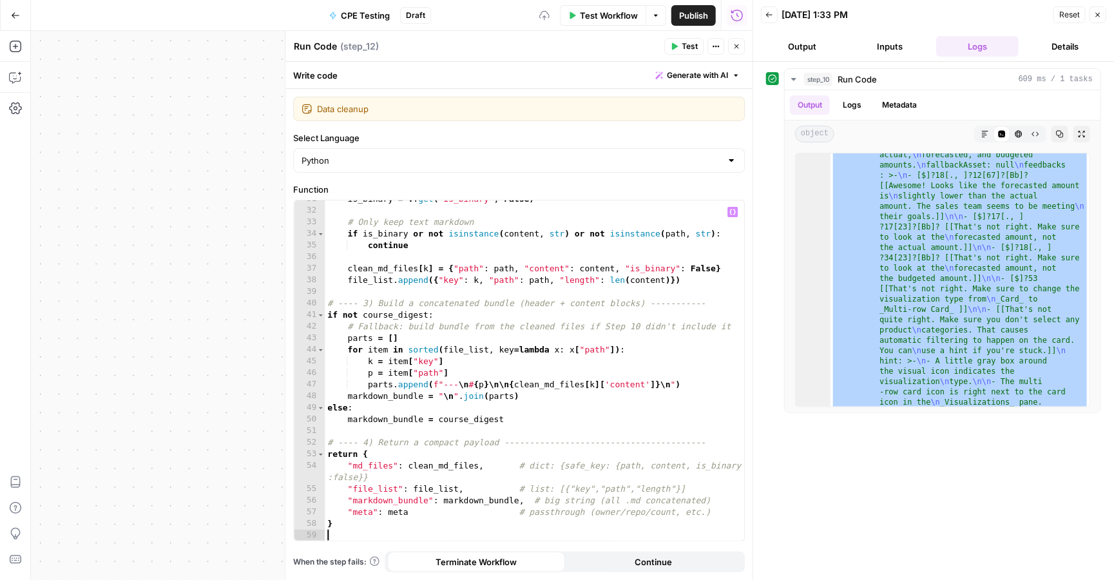
scroll to position [0, 0]
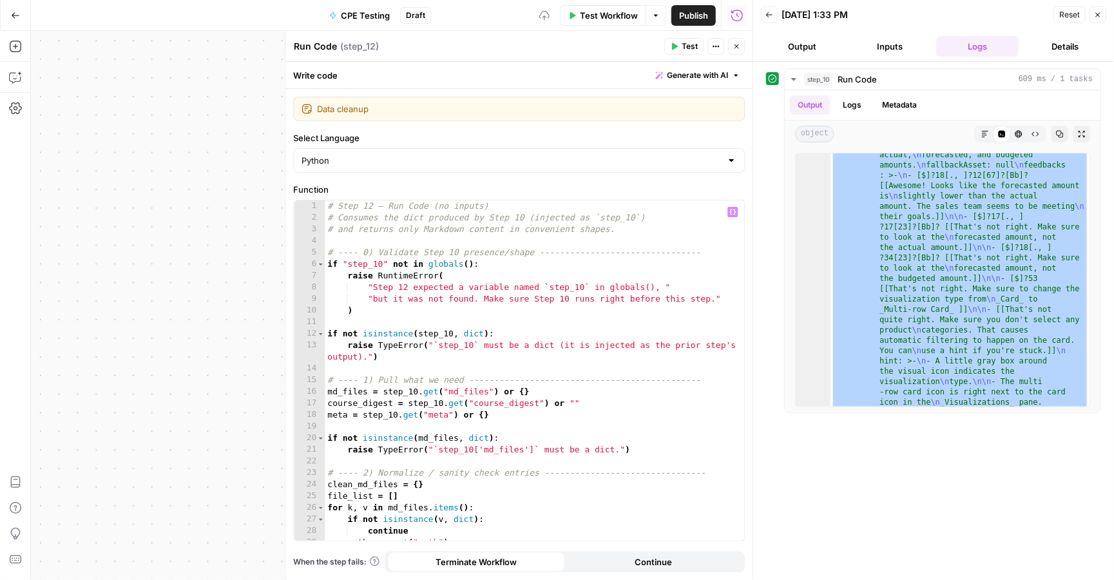
click at [685, 43] on span "Test" at bounding box center [690, 47] width 16 height 12
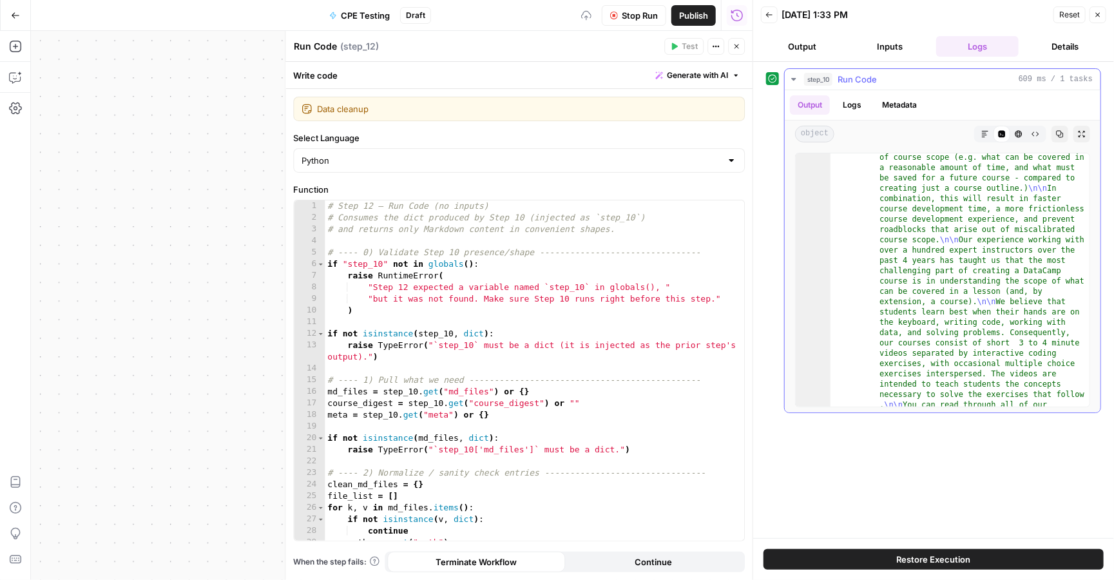
scroll to position [13, 0]
click at [1097, 18] on icon "button" at bounding box center [1098, 15] width 8 height 8
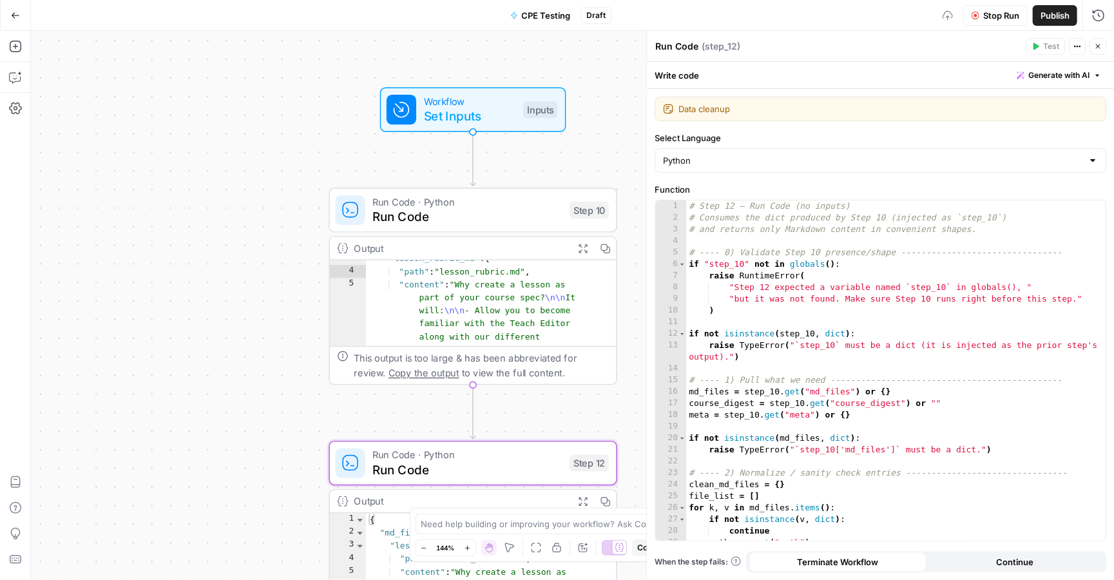
click at [1098, 50] on icon "button" at bounding box center [1098, 47] width 8 height 8
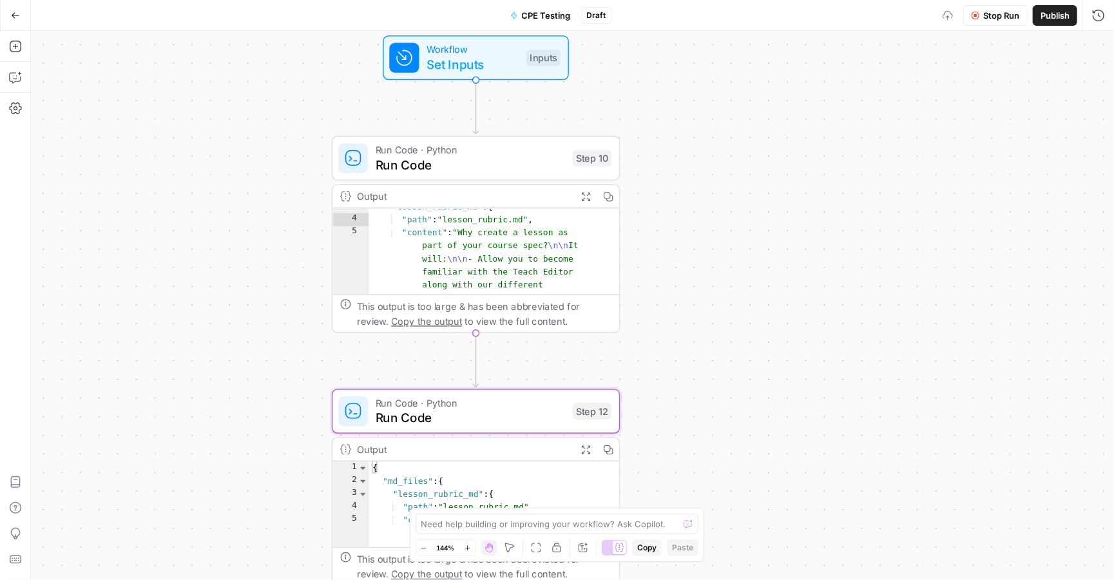
click at [527, 418] on span "Run Code" at bounding box center [470, 418] width 189 height 19
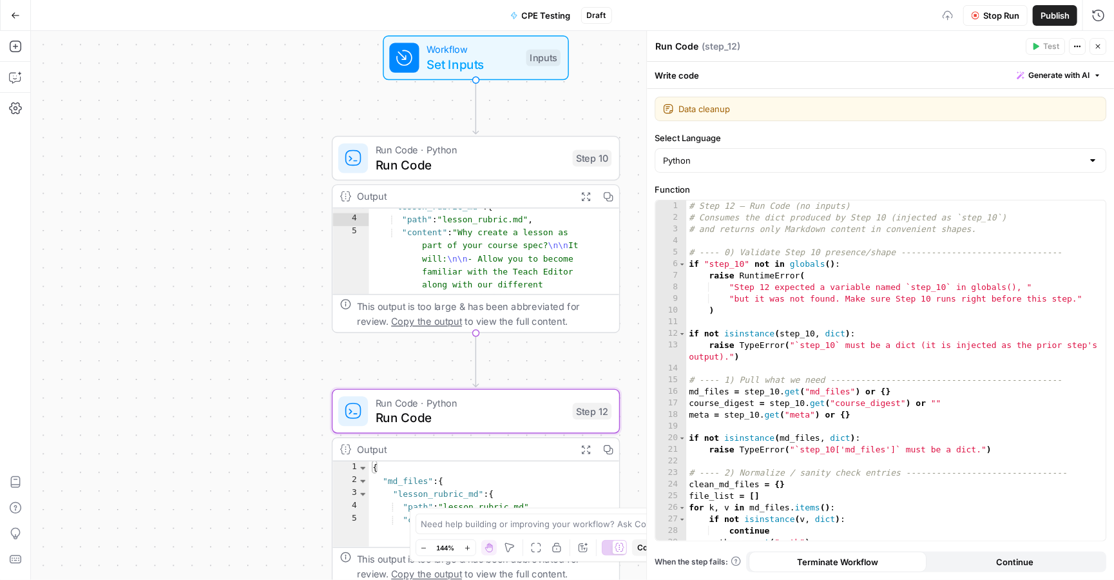
click at [1013, 17] on span "Stop Run" at bounding box center [1001, 15] width 36 height 13
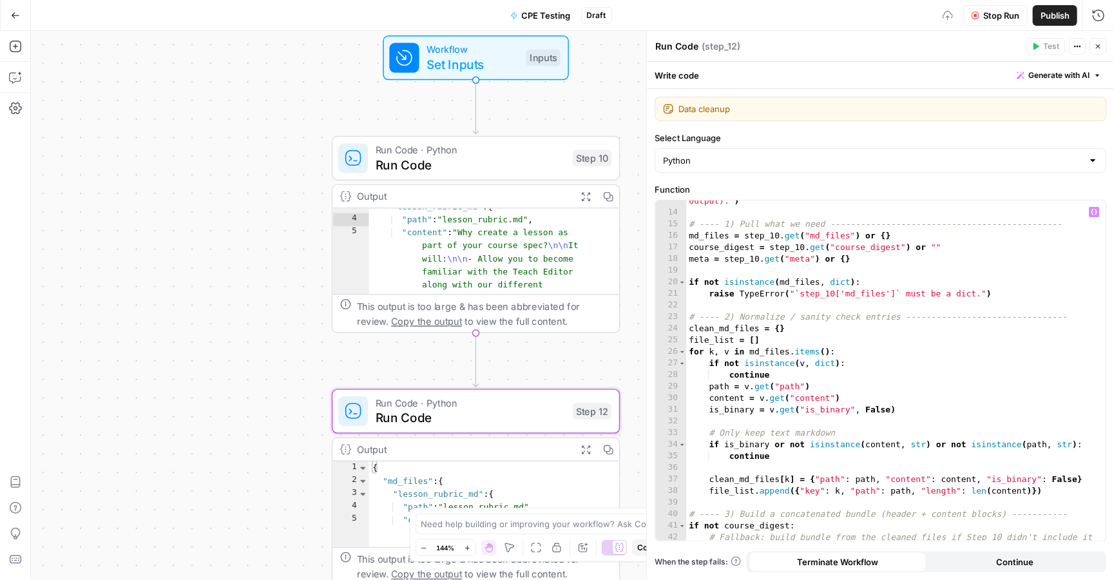
scroll to position [0, 0]
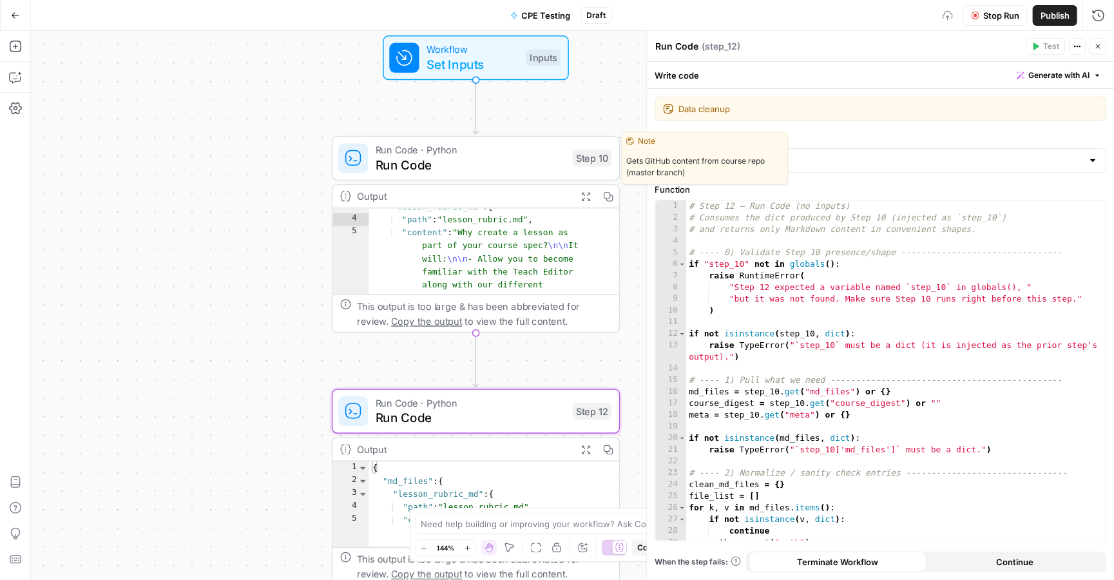
click at [487, 169] on span "Run Code" at bounding box center [470, 164] width 189 height 19
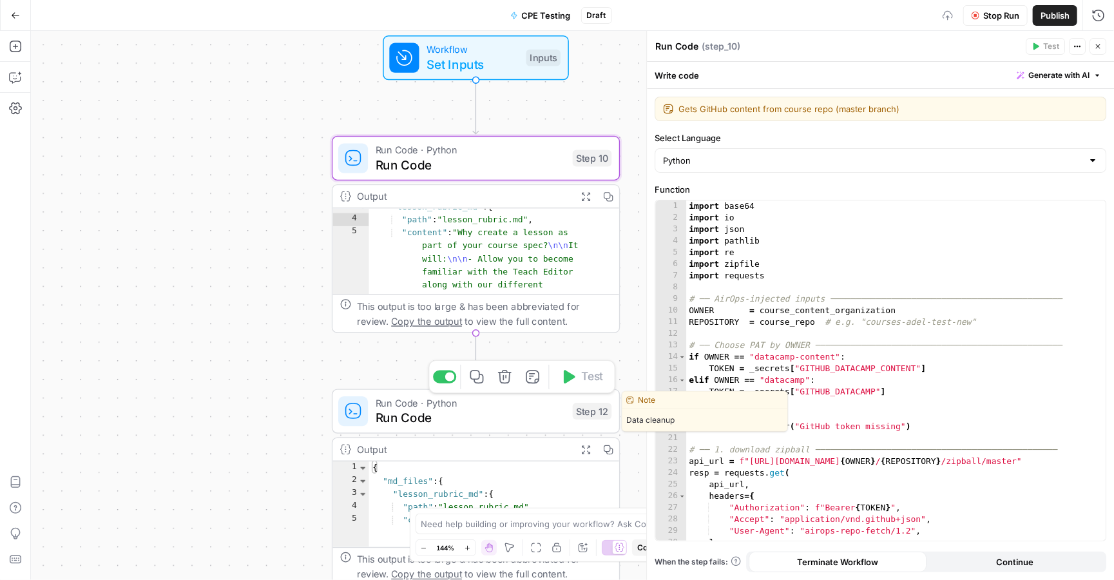
click at [517, 422] on span "Run Code" at bounding box center [470, 418] width 189 height 19
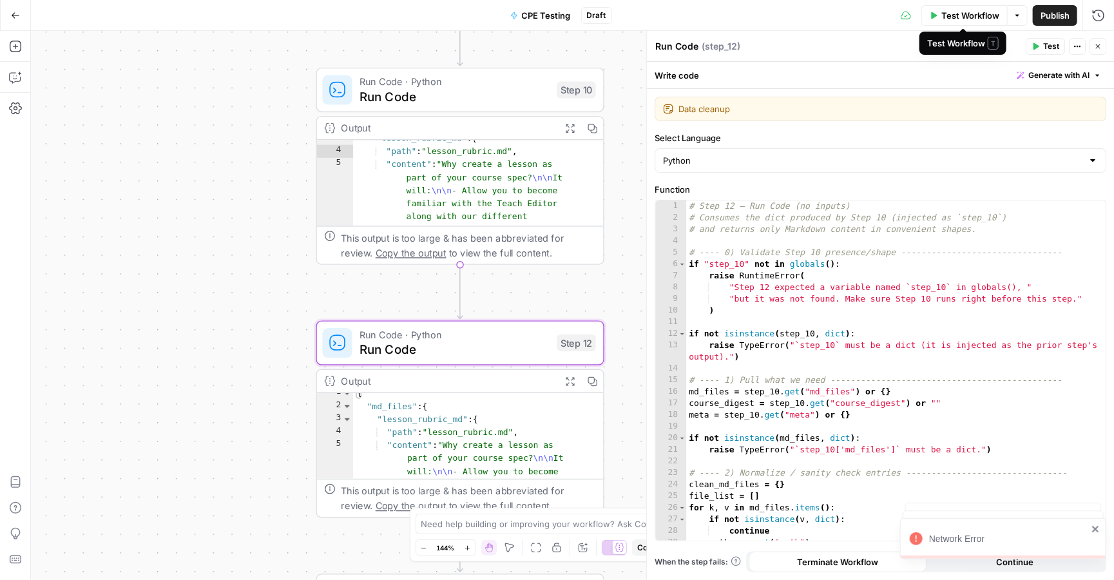
click at [963, 11] on span "Test Workflow" at bounding box center [971, 15] width 58 height 13
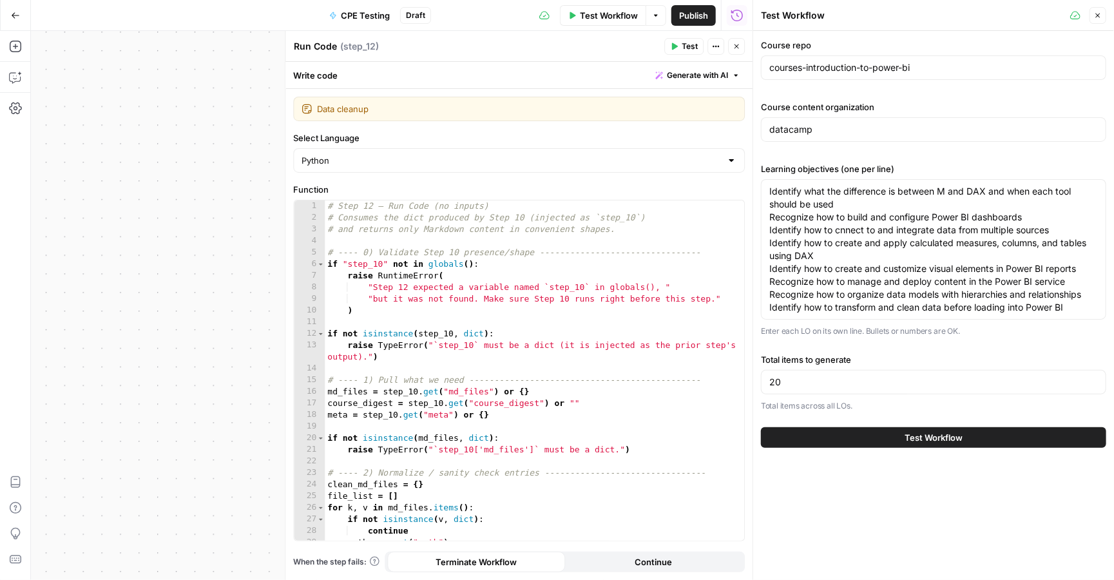
click at [863, 429] on button "Test Workflow" at bounding box center [933, 437] width 345 height 21
click at [739, 48] on icon "button" at bounding box center [737, 47] width 8 height 8
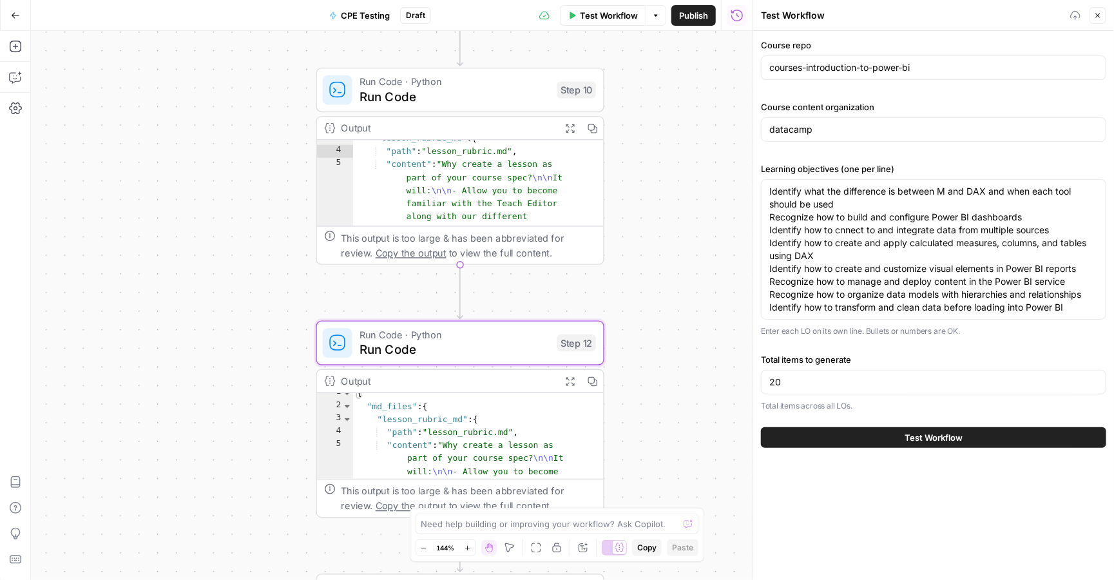
click at [913, 437] on span "Test Workflow" at bounding box center [934, 437] width 58 height 13
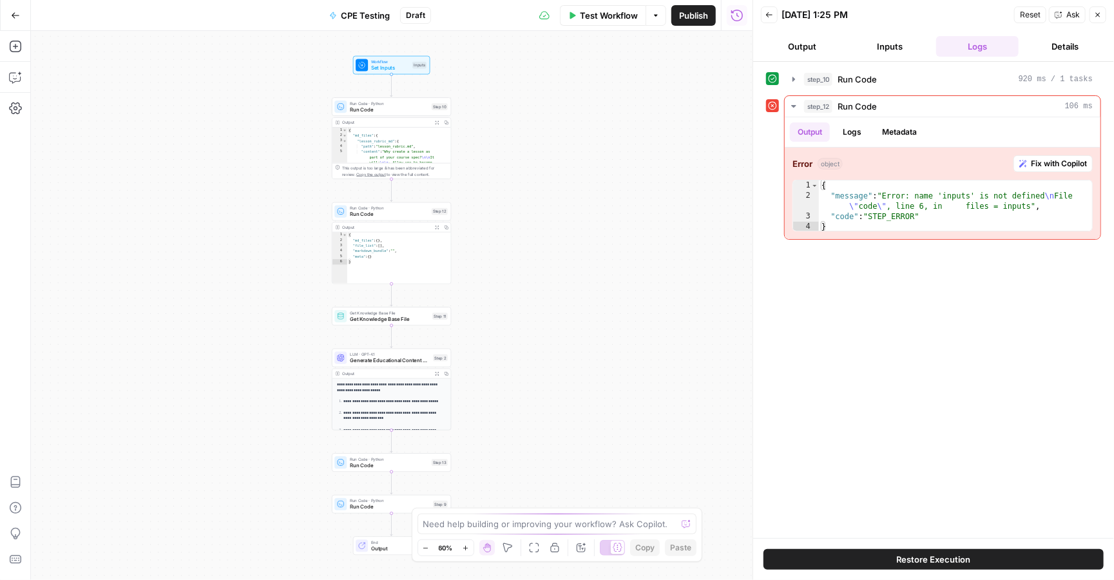
type textarea "**********"
click at [376, 269] on div "{ "md_files" : { } , "file_list" : [ ] , "markdown_bundle" : "" , "meta" : { } }" at bounding box center [399, 263] width 104 height 63
click at [381, 220] on div "Run Code · Python Run Code Step 12 Copy step Delete step Edit Note Test" at bounding box center [391, 211] width 119 height 19
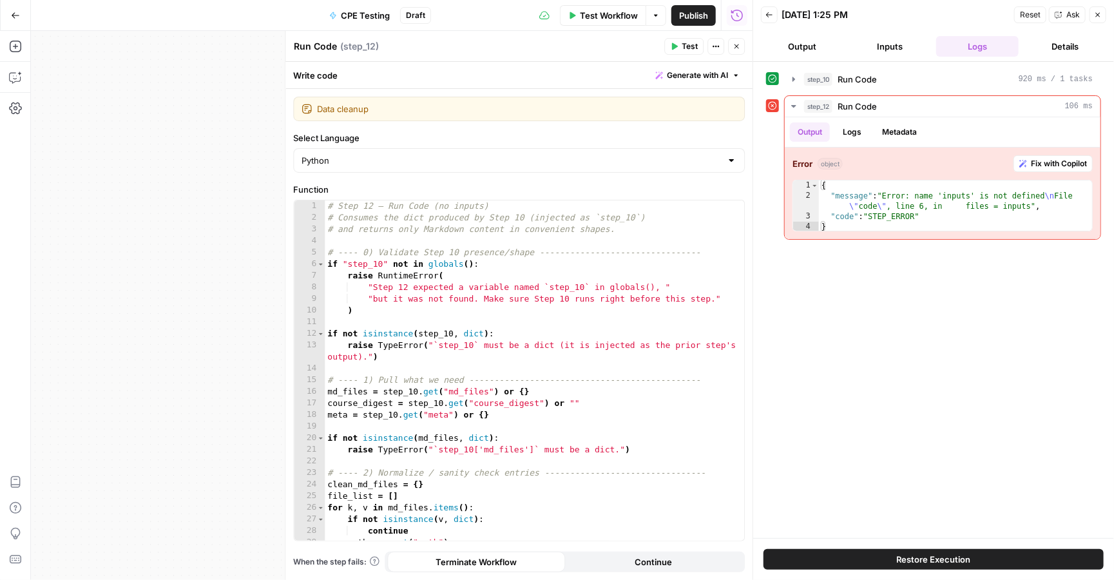
click at [681, 44] on button "Test" at bounding box center [683, 46] width 39 height 17
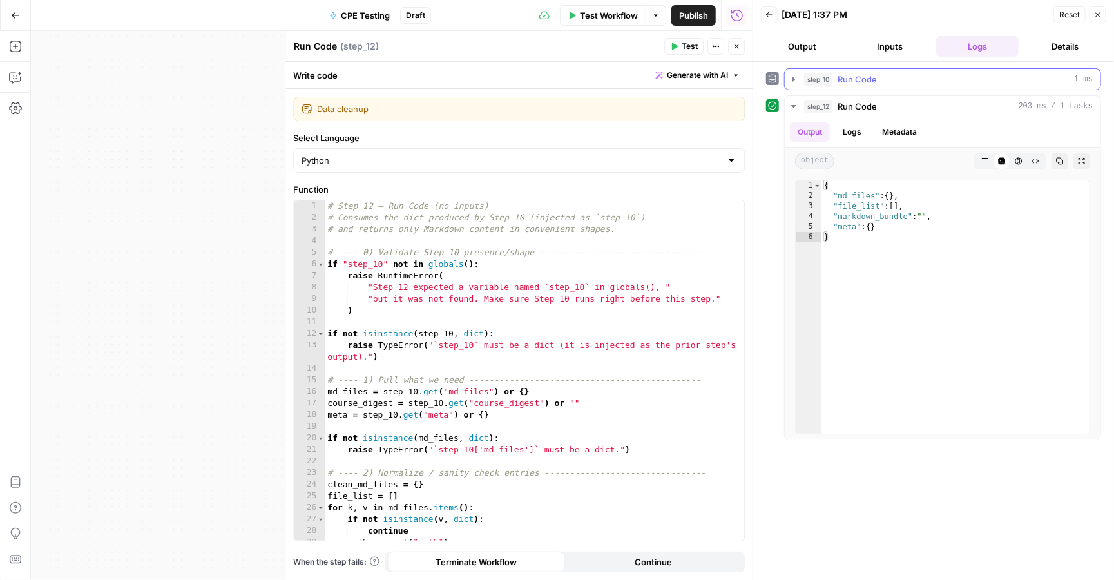
click at [867, 84] on span "Run Code" at bounding box center [857, 79] width 39 height 13
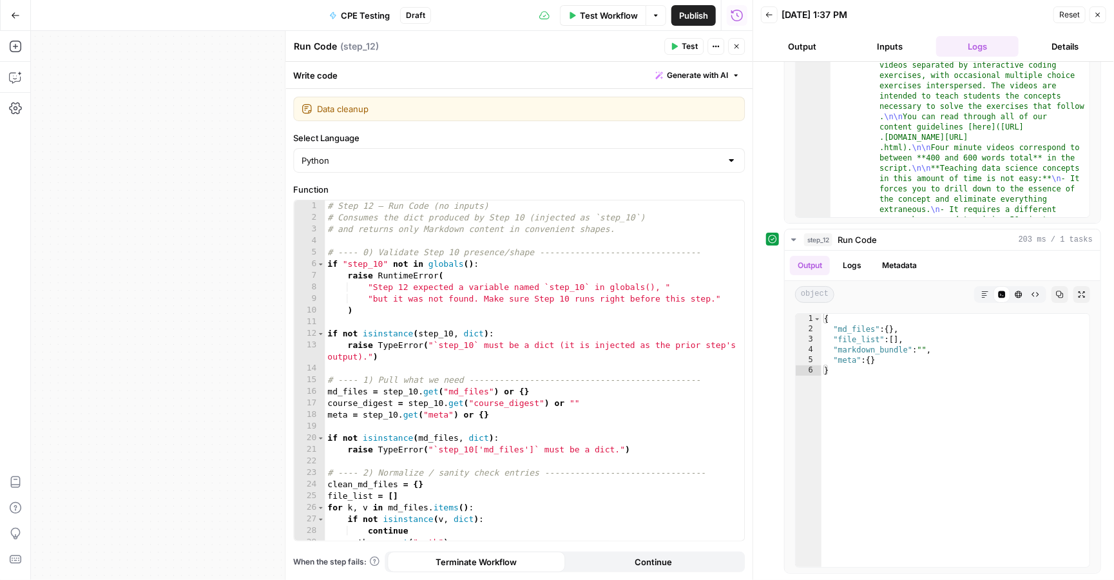
scroll to position [190, 0]
click at [847, 269] on button "Logs" at bounding box center [852, 265] width 34 height 19
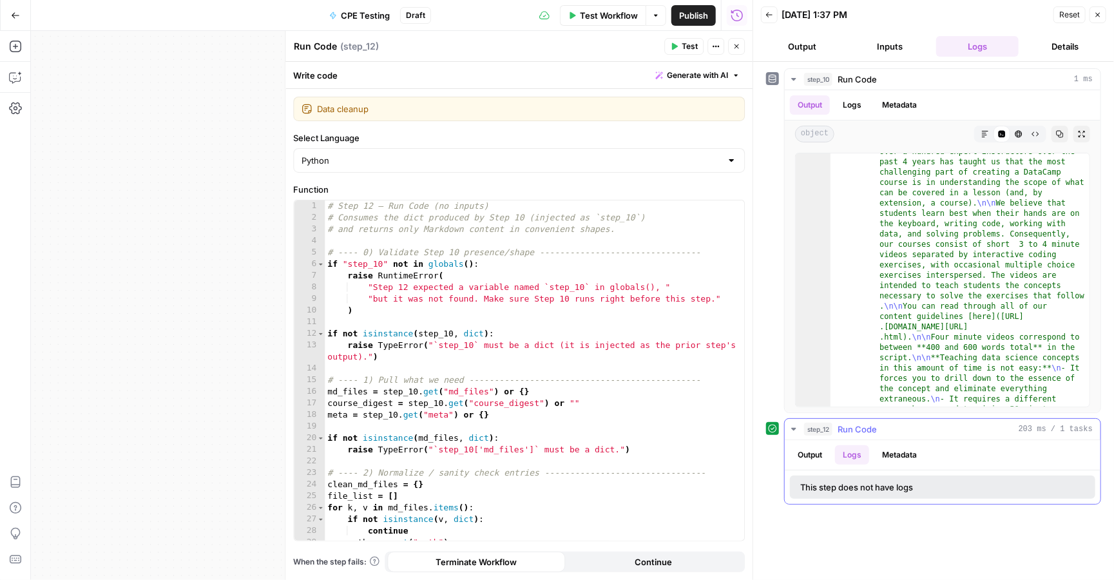
click at [820, 456] on button "Output" at bounding box center [810, 454] width 40 height 19
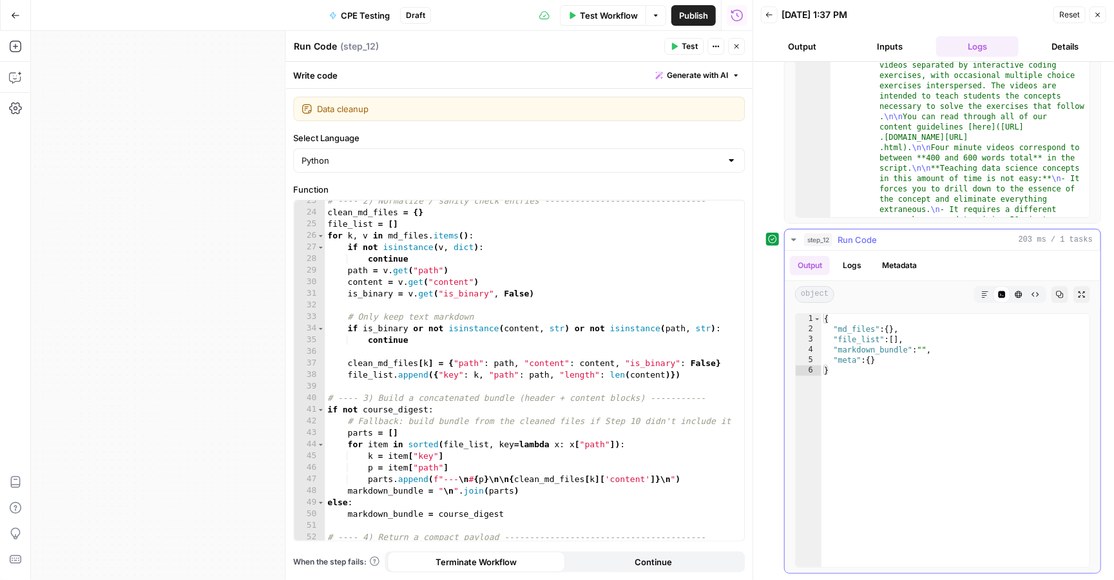
scroll to position [190, 0]
click at [1097, 14] on icon "button" at bounding box center [1098, 15] width 5 height 5
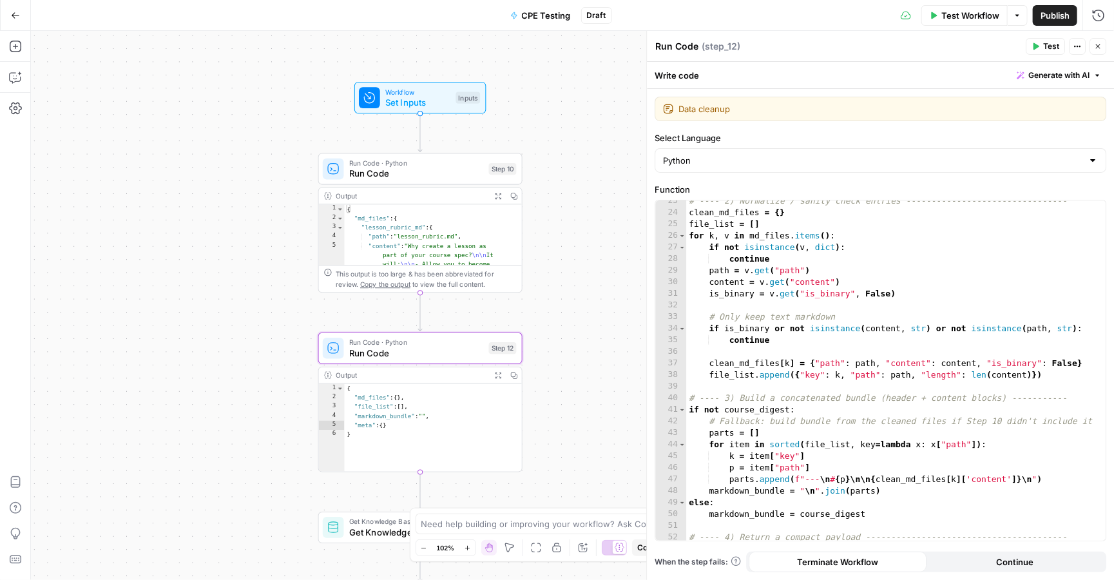
click at [964, 14] on span "Test Workflow" at bounding box center [971, 15] width 58 height 13
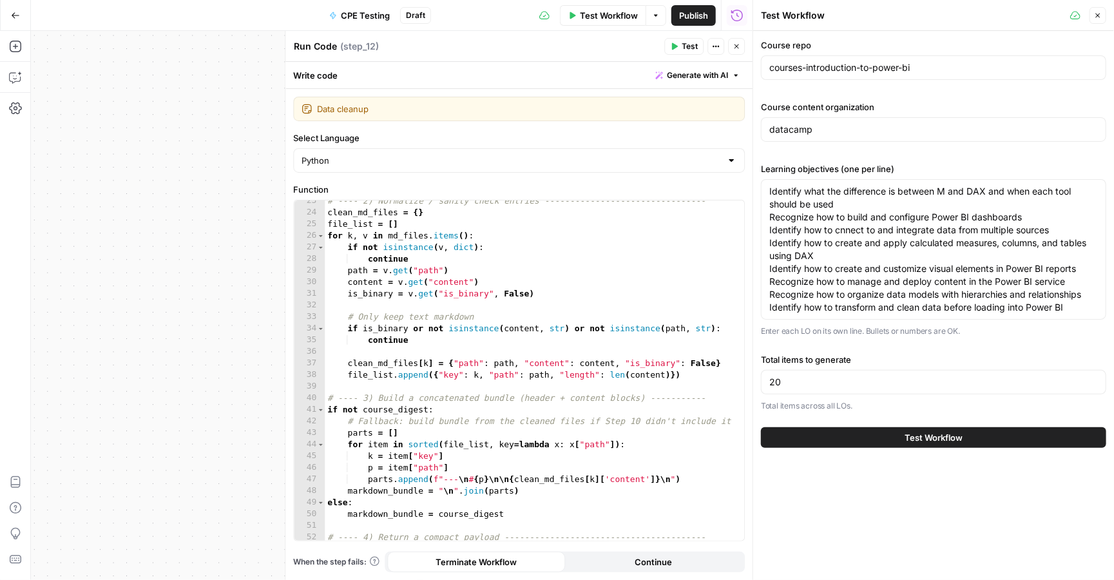
click at [904, 441] on button "Test Workflow" at bounding box center [933, 437] width 345 height 21
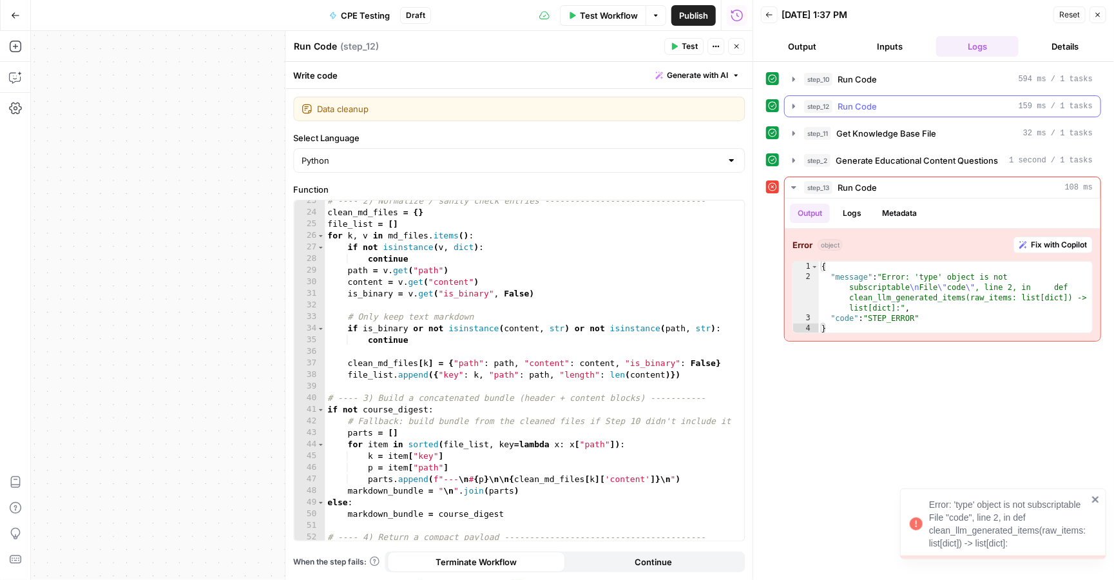
click at [849, 108] on span "Run Code" at bounding box center [857, 106] width 39 height 13
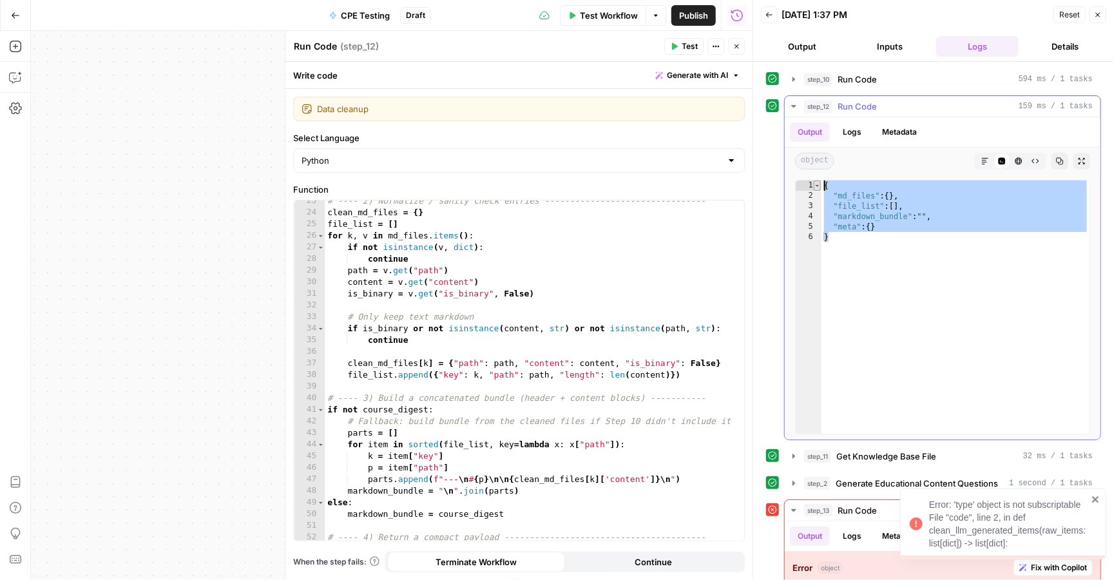
drag, startPoint x: 854, startPoint y: 251, endPoint x: 813, endPoint y: 182, distance: 79.5
click at [813, 182] on div "* 1 2 3 4 5 6 { "md_files" : { } , "file_list" : [ ] , "markdown_bundle" : "" ,…" at bounding box center [942, 307] width 295 height 255
type textarea "**********"
click at [740, 49] on button "Close" at bounding box center [736, 46] width 17 height 17
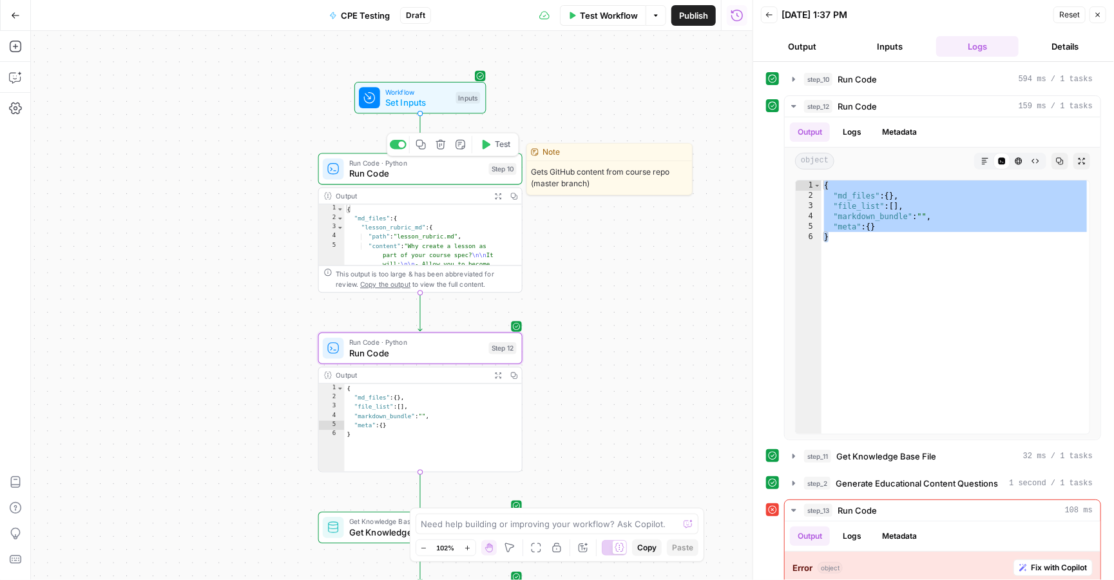
click at [437, 175] on span "Run Code" at bounding box center [416, 173] width 135 height 13
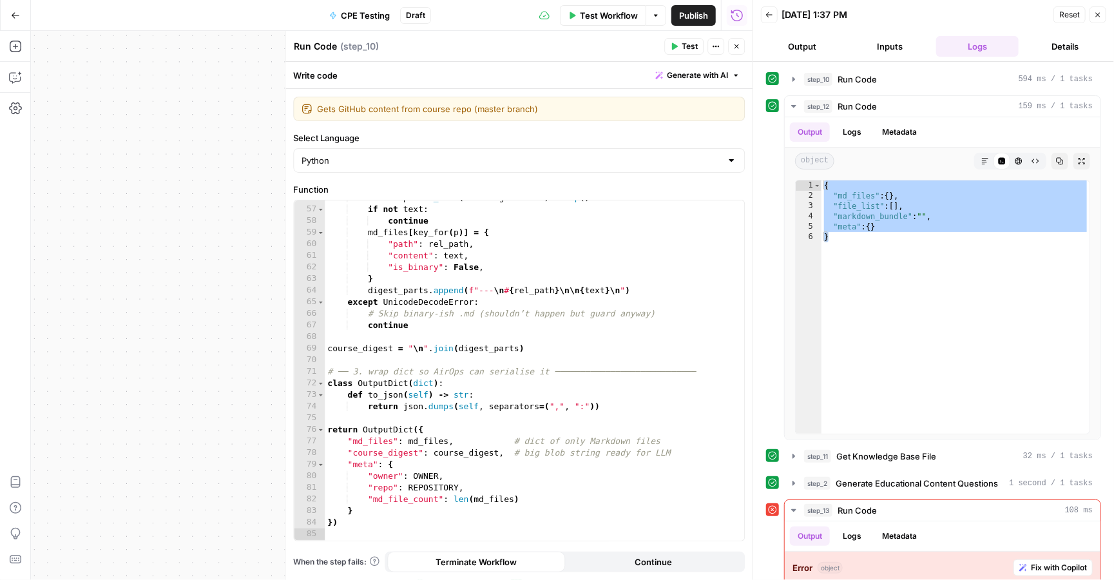
click at [547, 372] on div "text = p . read_text ( encoding = "utf-8" ) . strip ( ) if not text : continue …" at bounding box center [535, 373] width 420 height 363
type textarea "**"
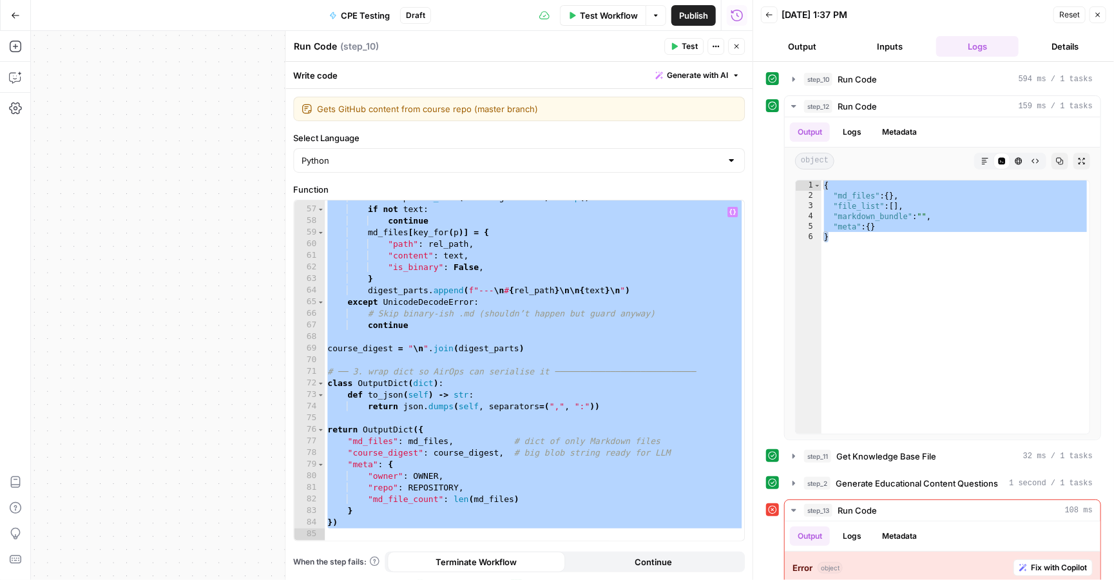
click at [737, 44] on icon "button" at bounding box center [737, 47] width 8 height 8
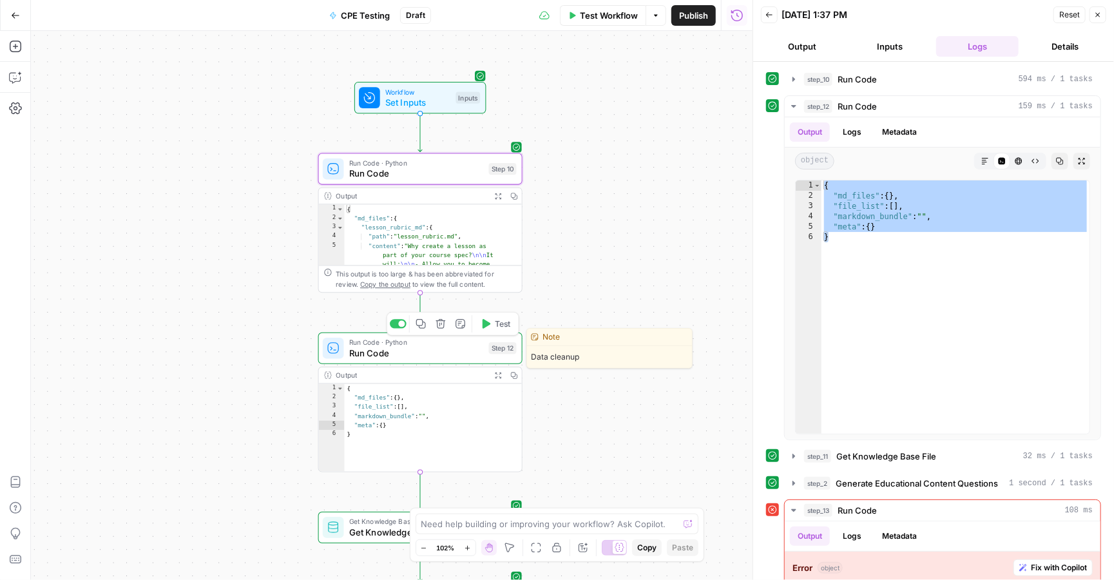
click at [474, 343] on span "Run Code · Python" at bounding box center [416, 342] width 135 height 10
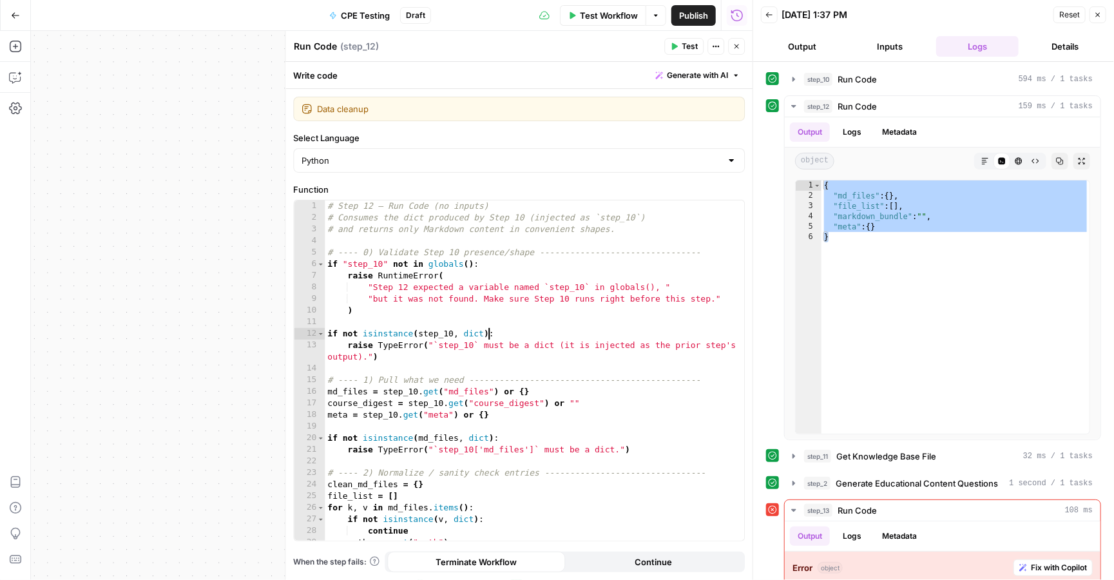
click at [490, 332] on div "# Step 12 — Run Code (no inputs) # Consumes the dict produced by Step 10 (injec…" at bounding box center [535, 381] width 420 height 363
type textarea "*"
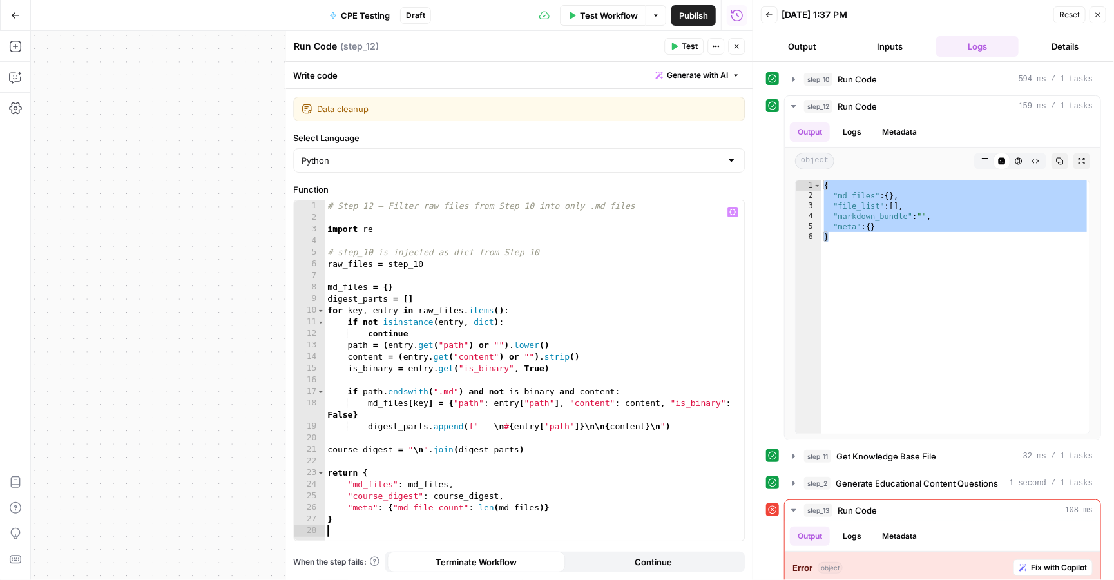
click at [682, 46] on span "Test" at bounding box center [690, 47] width 16 height 12
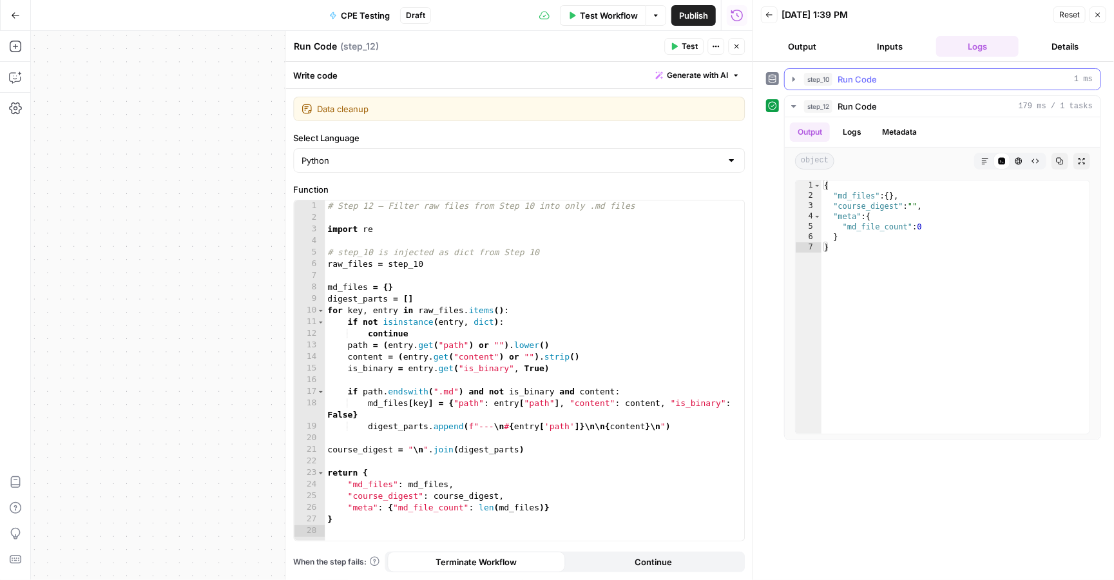
click at [860, 79] on span "Run Code" at bounding box center [857, 79] width 39 height 13
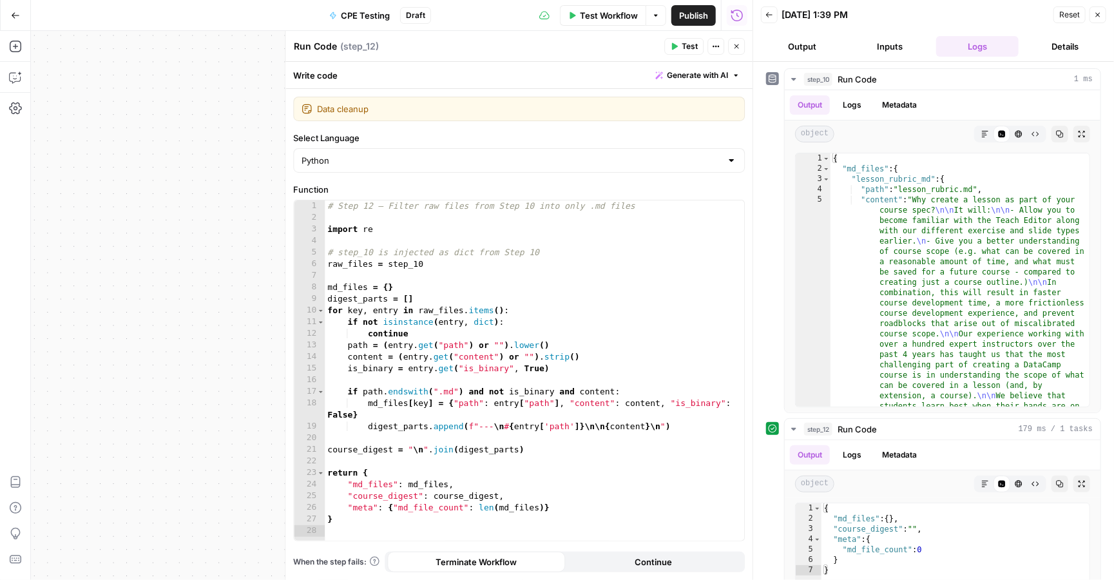
click at [737, 46] on icon "button" at bounding box center [737, 47] width 8 height 8
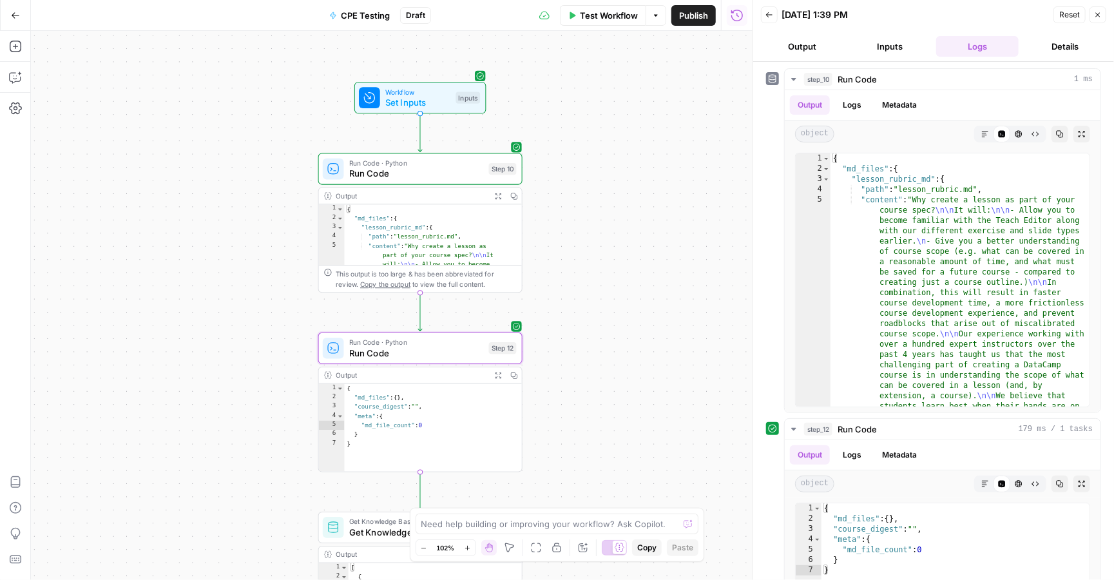
click at [476, 162] on div "Expand Output" at bounding box center [499, 170] width 72 height 22
click at [415, 170] on span "Run Code" at bounding box center [416, 173] width 135 height 13
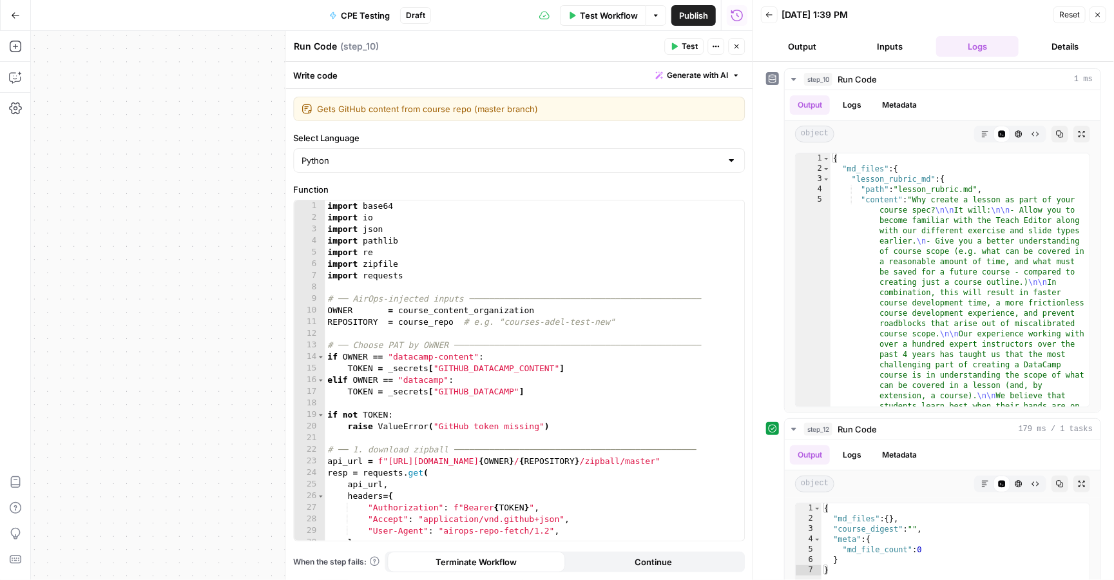
click at [526, 271] on div "import base64 import io import json import pathlib import re import zipfile imp…" at bounding box center [535, 381] width 420 height 363
type textarea "**"
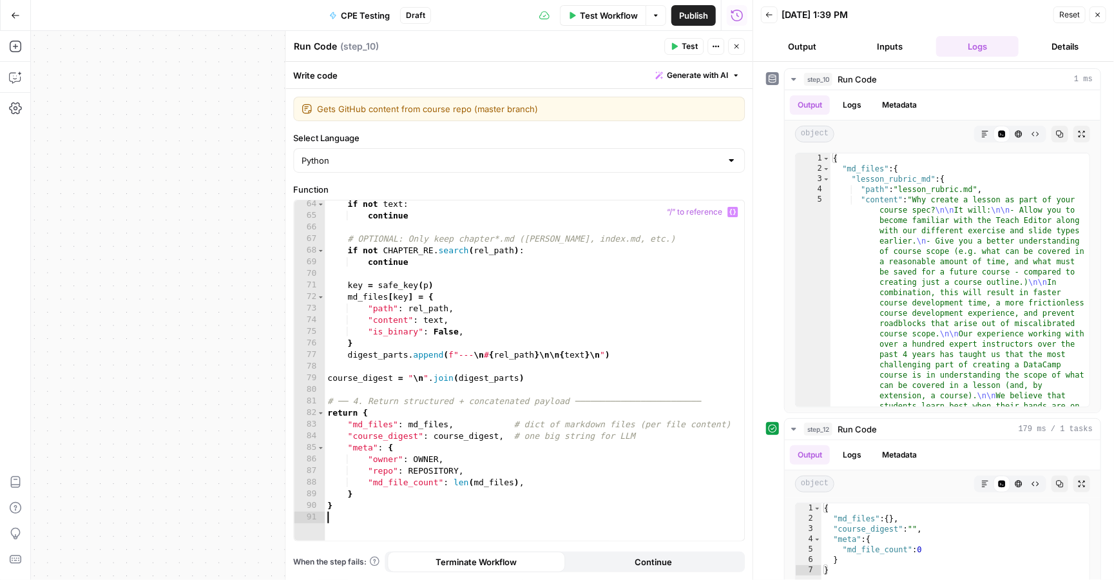
scroll to position [715, 0]
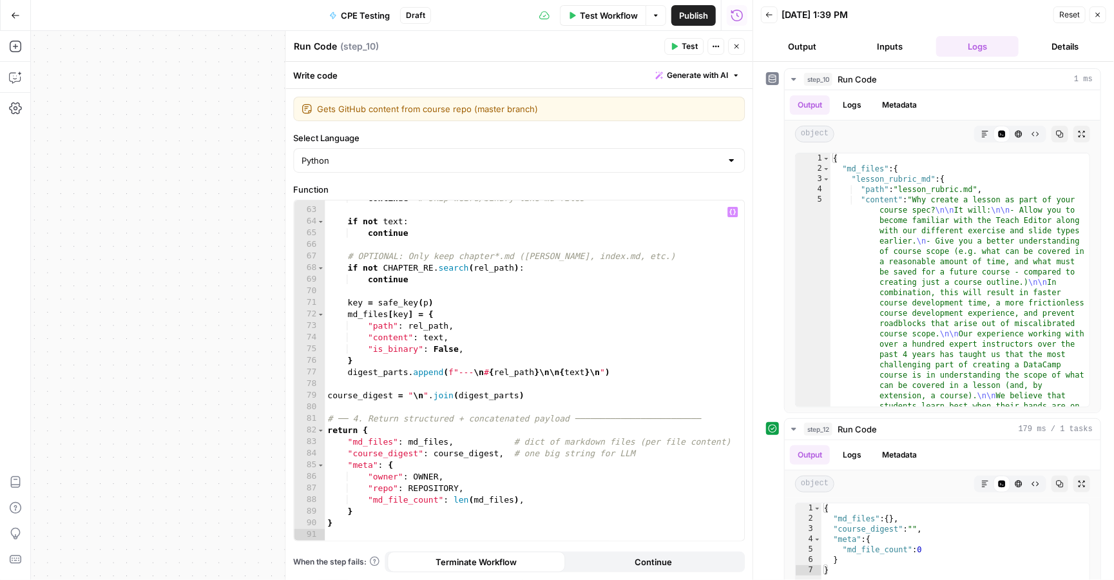
click at [681, 48] on button "Test" at bounding box center [683, 46] width 39 height 17
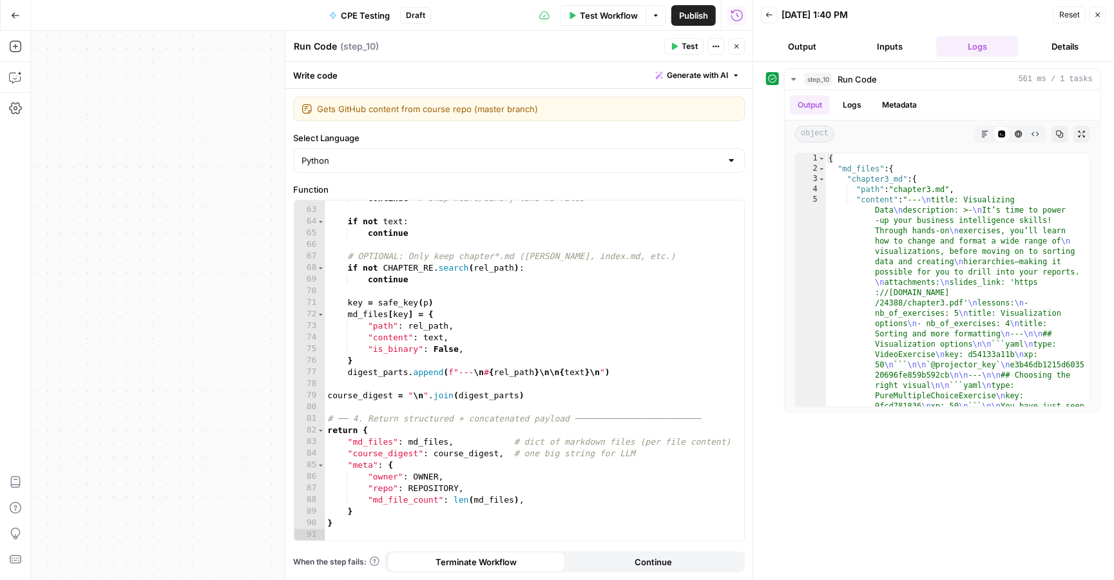
click at [891, 50] on button "Inputs" at bounding box center [890, 46] width 82 height 21
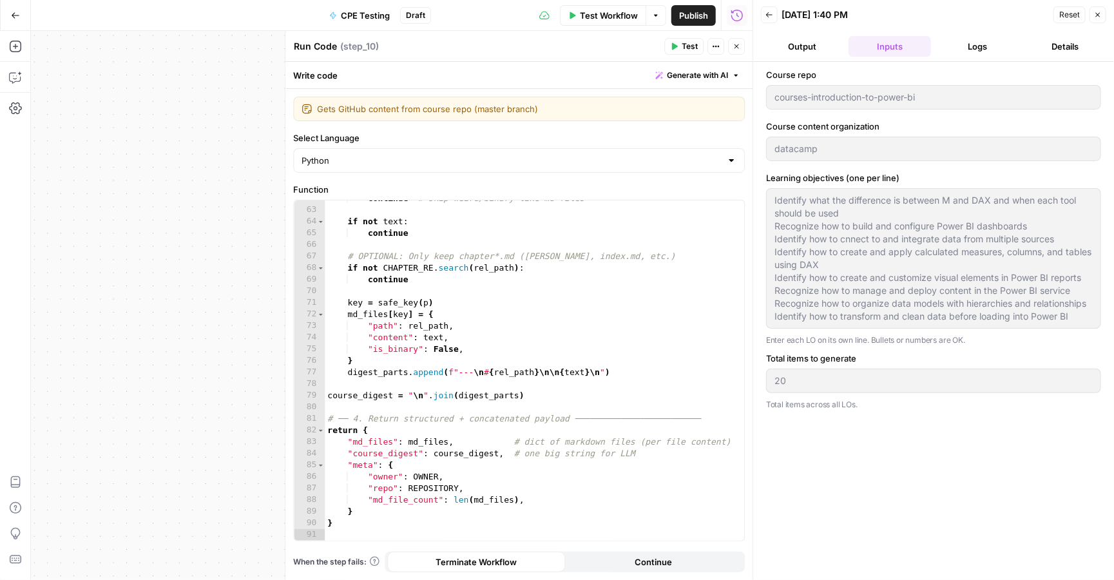
click at [973, 40] on button "Logs" at bounding box center [977, 46] width 82 height 21
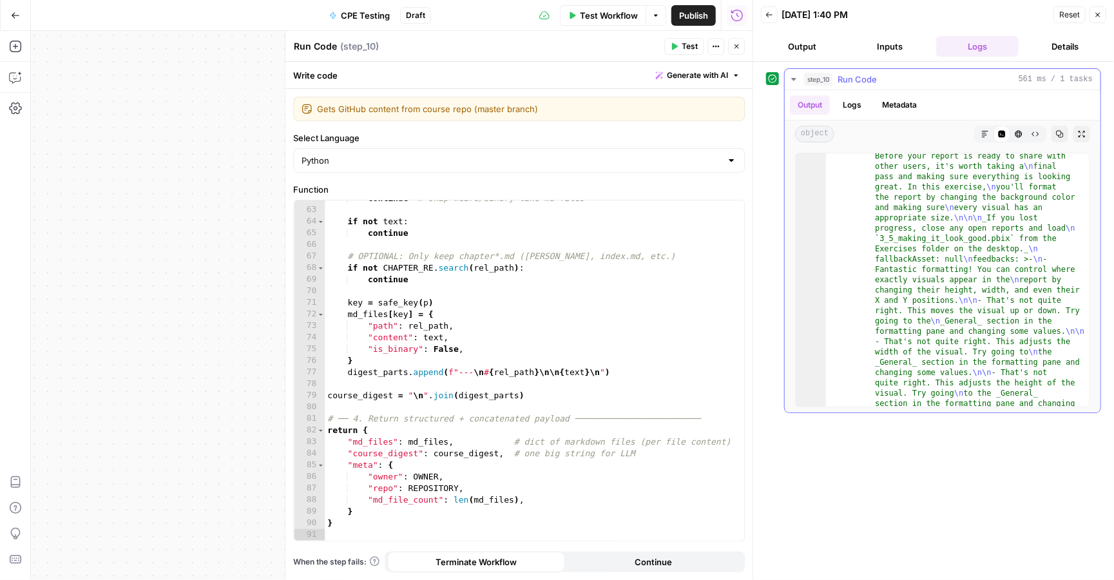
scroll to position [1957, 0]
type textarea "* *"
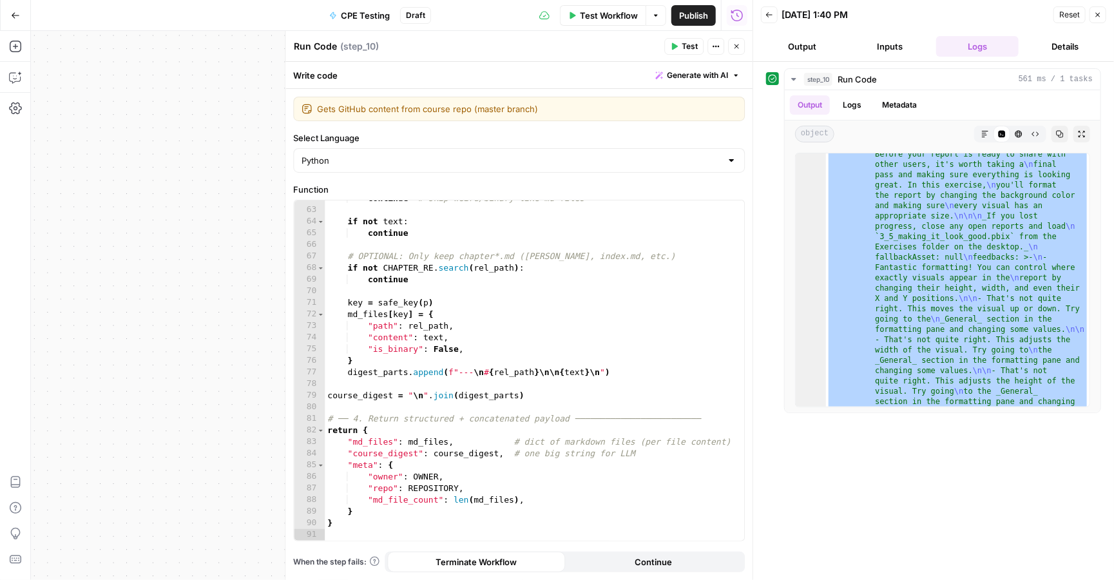
click at [737, 48] on icon "button" at bounding box center [737, 47] width 8 height 8
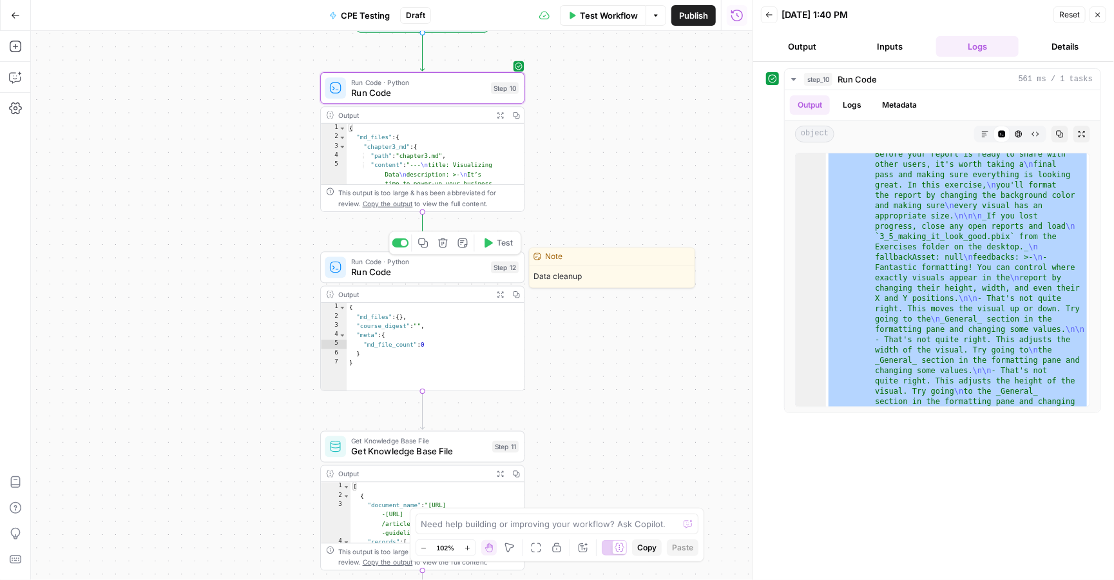
click at [453, 274] on span "Run Code" at bounding box center [418, 272] width 135 height 13
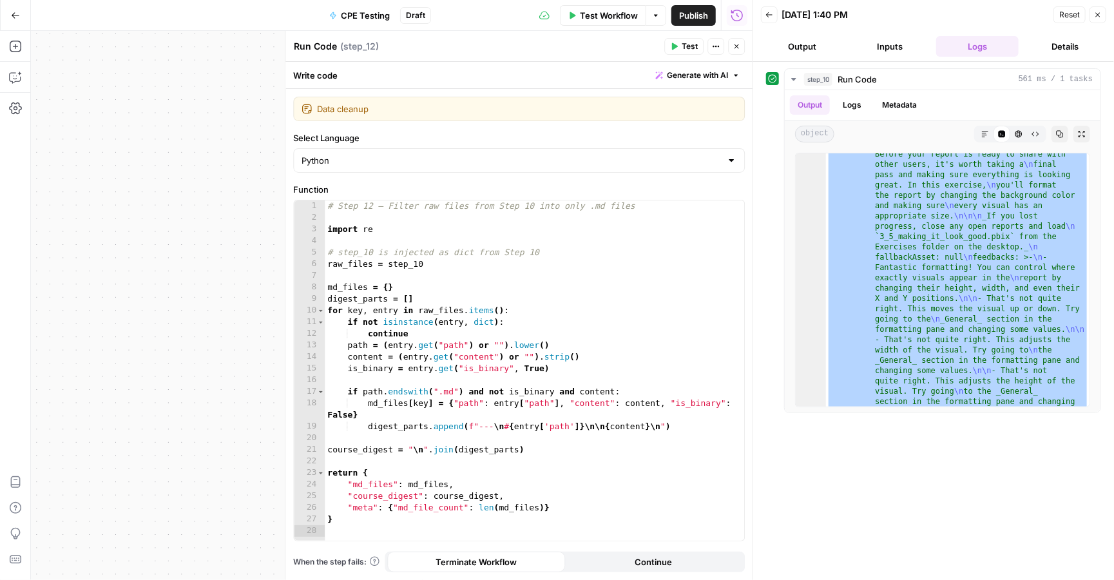
click at [738, 44] on icon "button" at bounding box center [737, 47] width 8 height 8
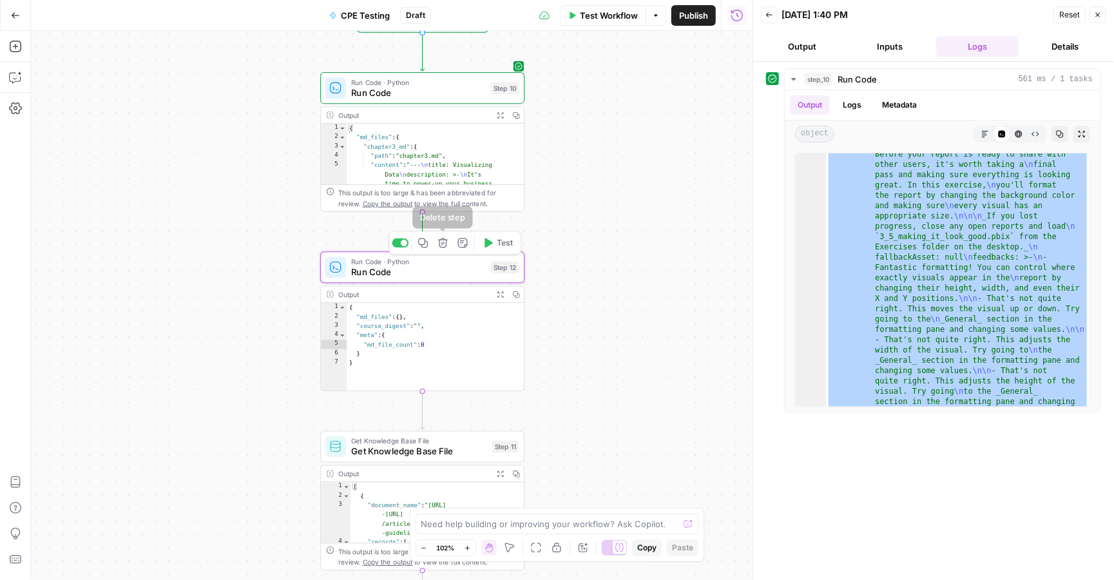
click at [443, 246] on icon "button" at bounding box center [443, 243] width 10 height 10
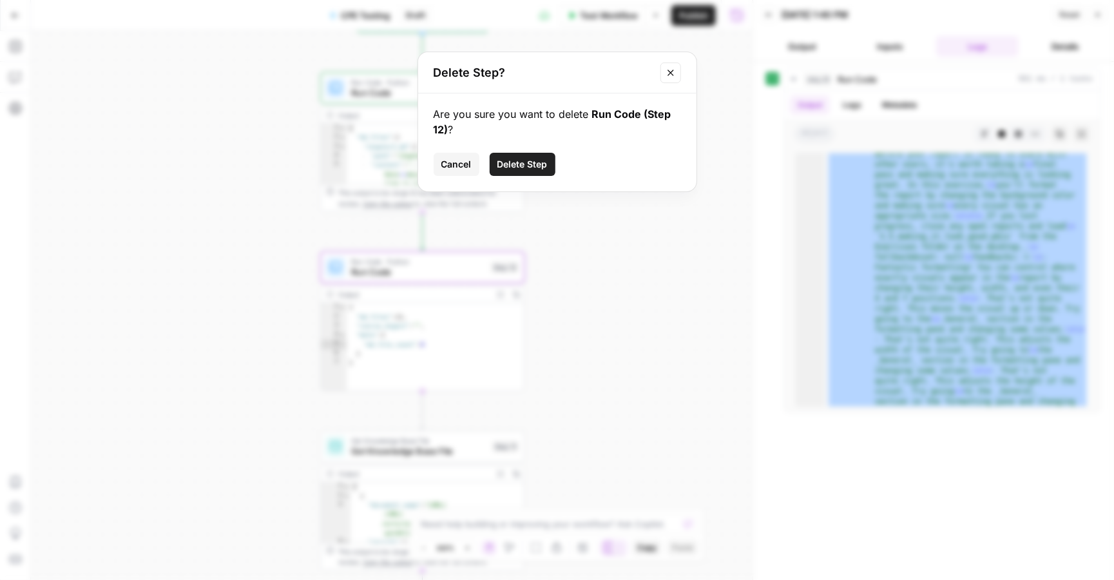
click at [517, 169] on span "Delete Step" at bounding box center [523, 164] width 50 height 13
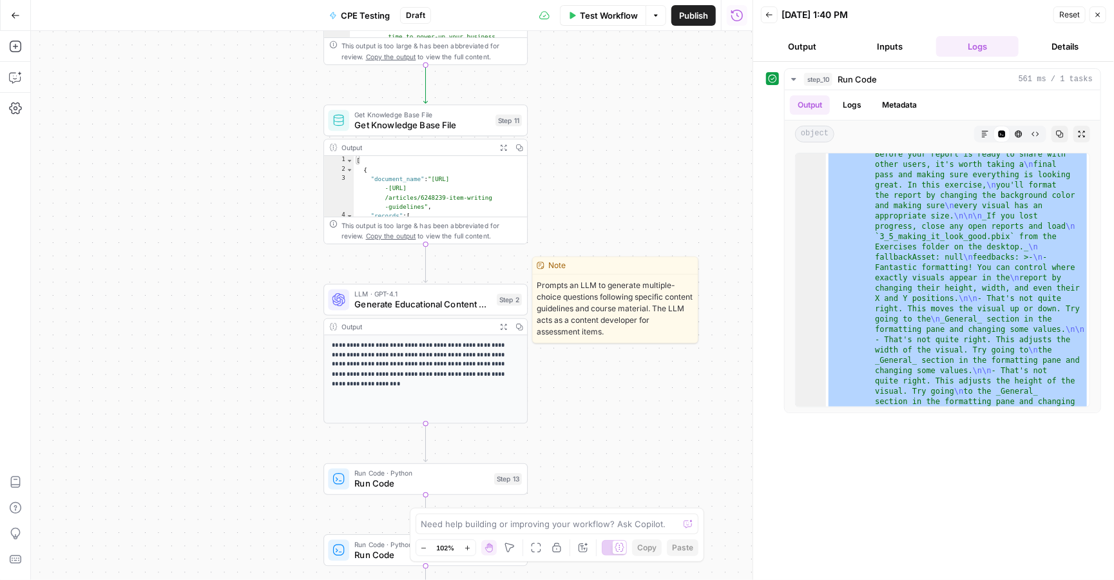
click at [415, 307] on span "Generate Educational Content Questions" at bounding box center [422, 304] width 137 height 13
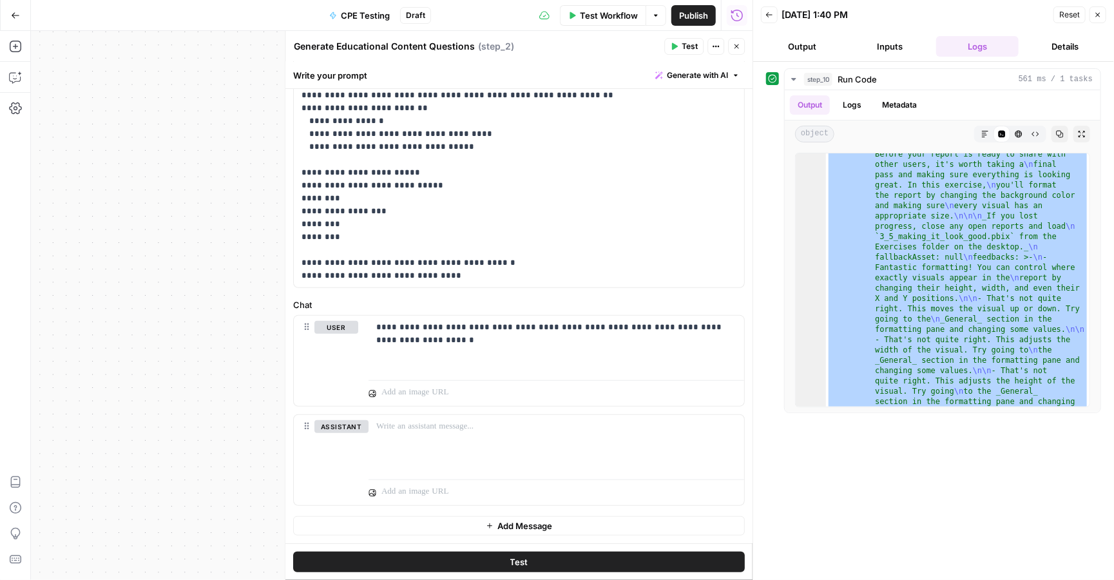
scroll to position [320, 0]
click at [206, 207] on div "Workflow Set Inputs Inputs Run Code · Python Run Code Step 10 Output Expand Out…" at bounding box center [392, 305] width 722 height 549
click at [745, 46] on button "Close" at bounding box center [736, 46] width 17 height 17
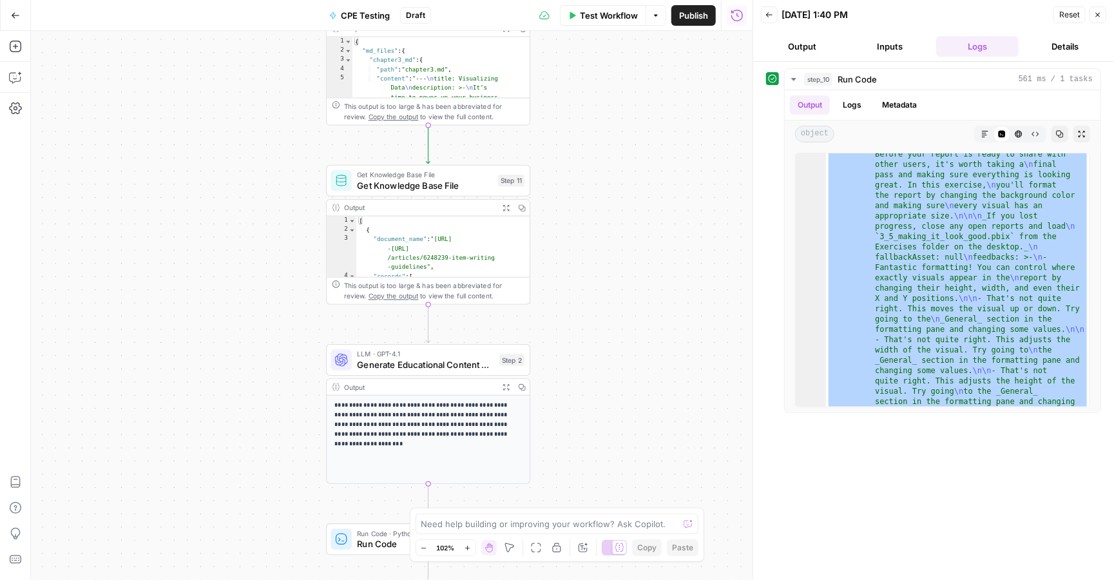
scroll to position [0, 0]
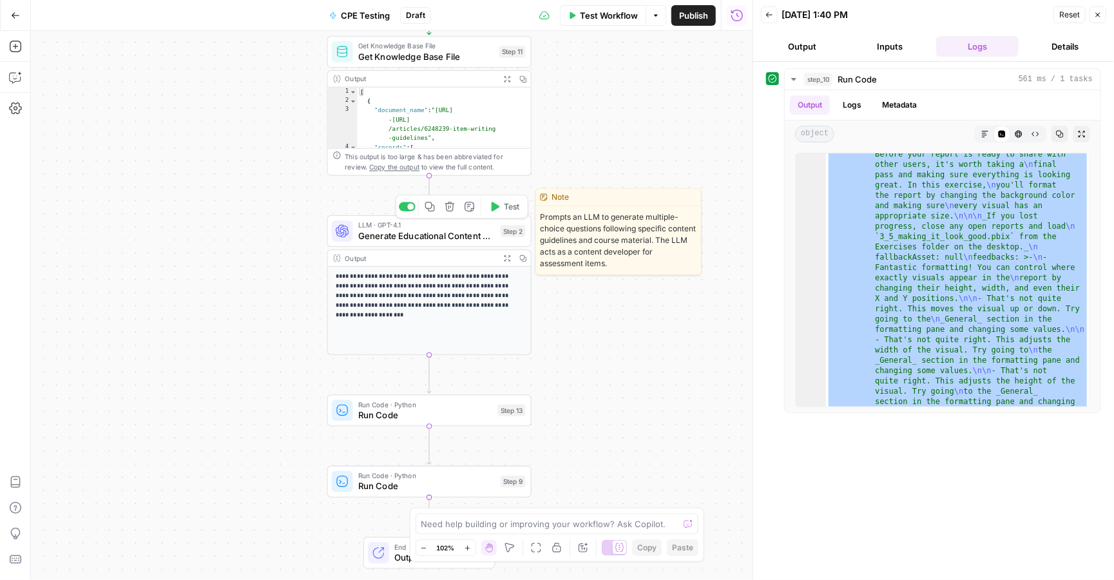
click at [434, 238] on span "Generate Educational Content Questions" at bounding box center [426, 235] width 137 height 13
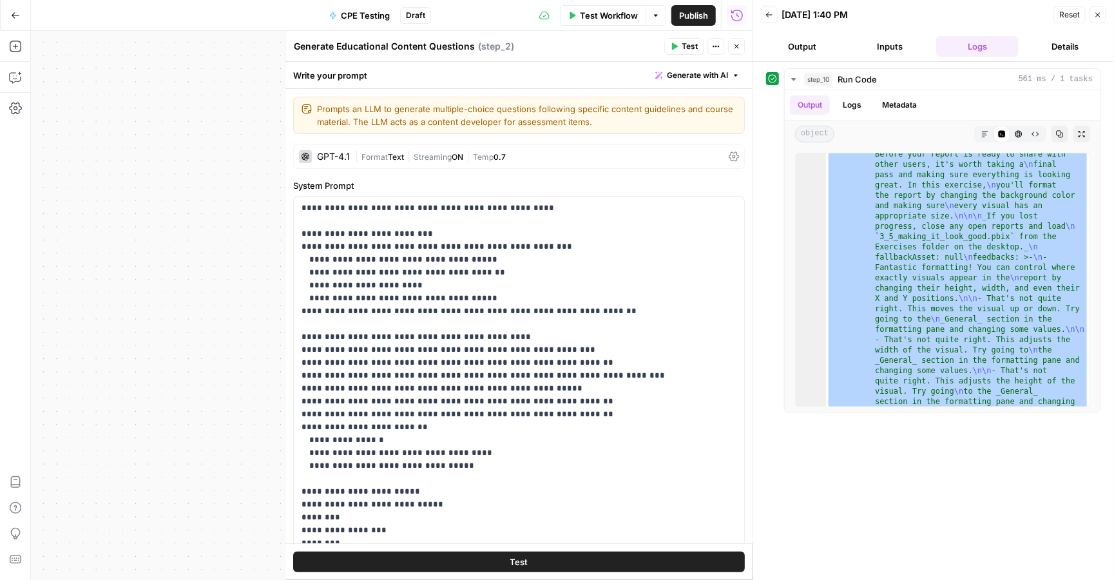
scroll to position [22, 0]
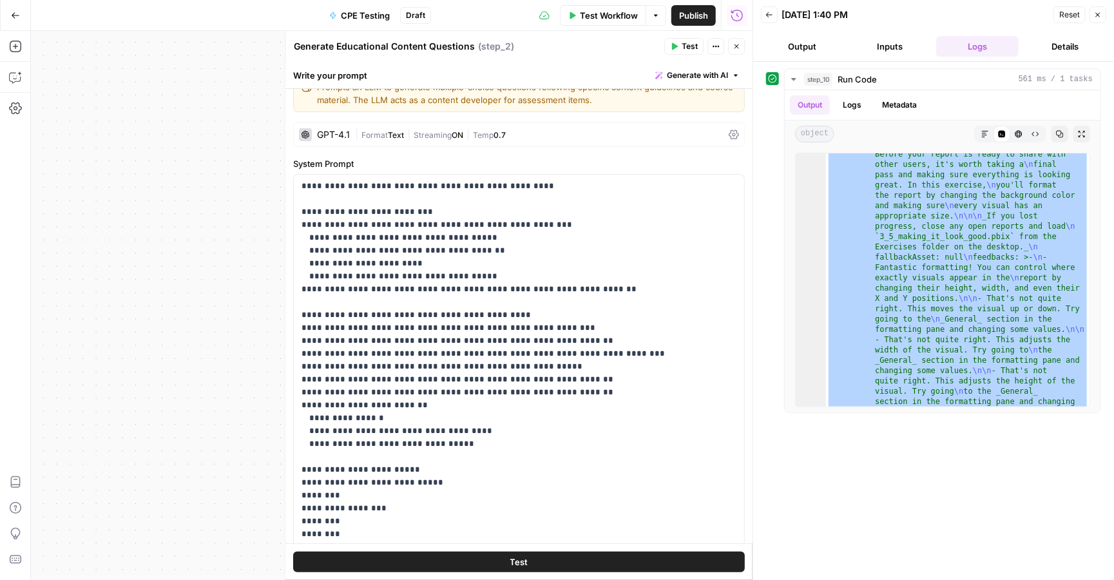
click at [340, 132] on div "GPT-4.1" at bounding box center [333, 134] width 33 height 9
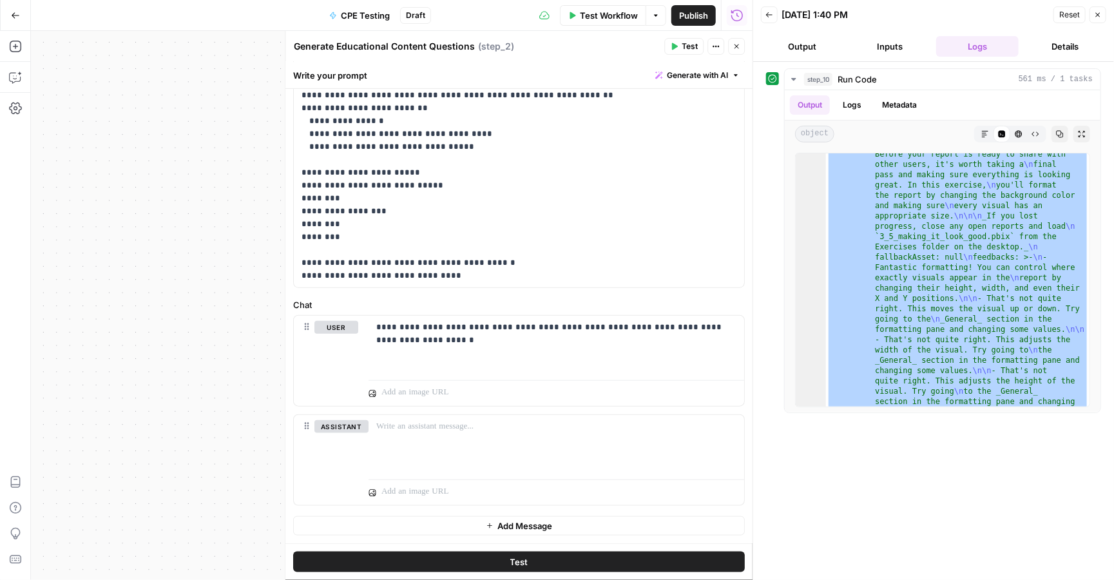
scroll to position [652, 0]
click at [682, 49] on span "Test" at bounding box center [690, 47] width 16 height 12
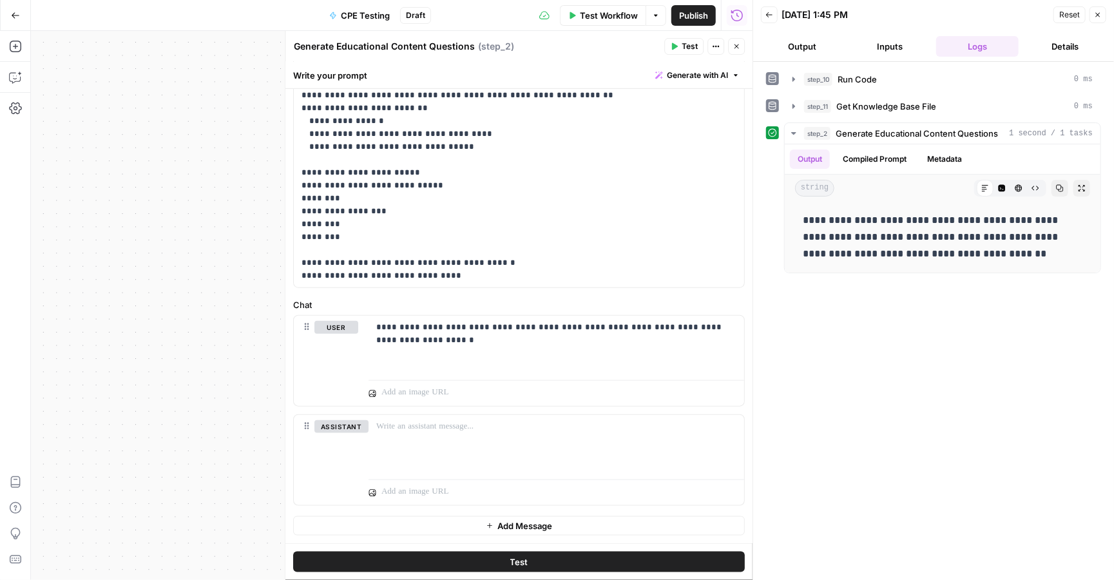
click at [738, 50] on icon "button" at bounding box center [737, 47] width 8 height 8
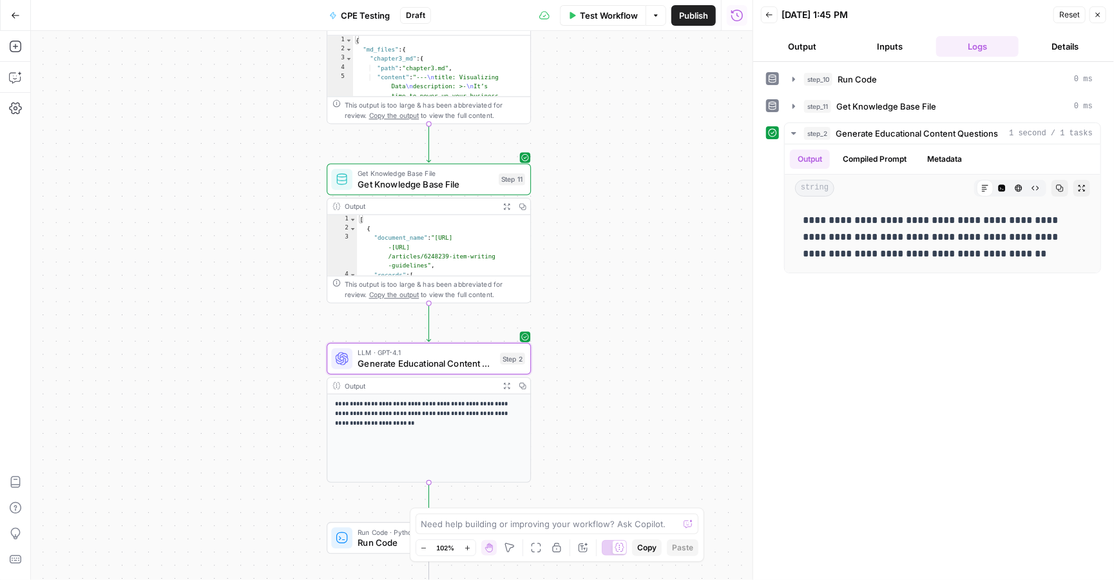
click at [467, 185] on span "Get Knowledge Base File" at bounding box center [426, 183] width 136 height 13
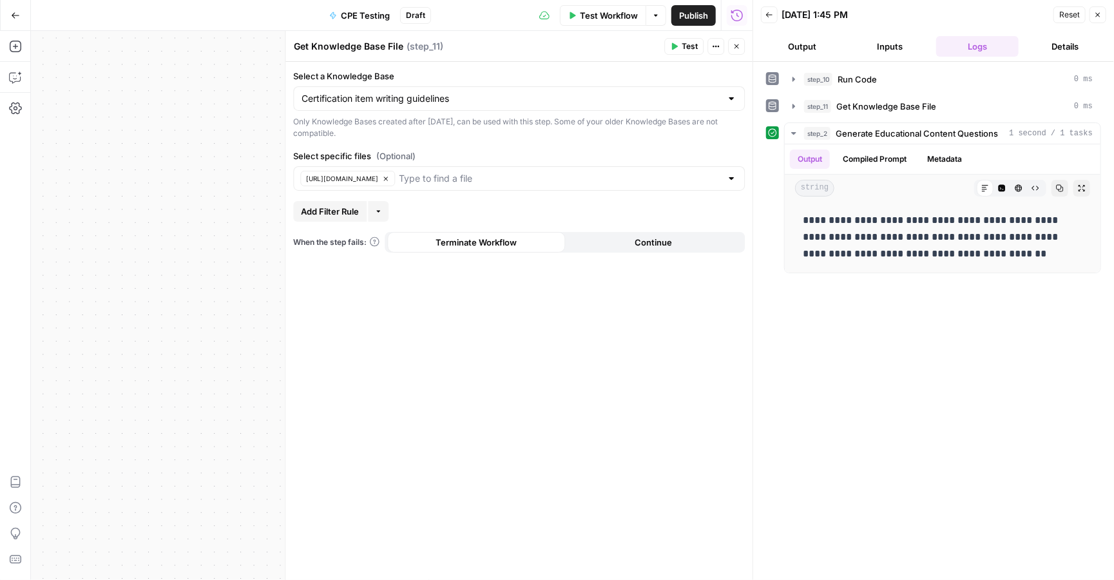
click at [608, 11] on span "Test Workflow" at bounding box center [609, 15] width 58 height 13
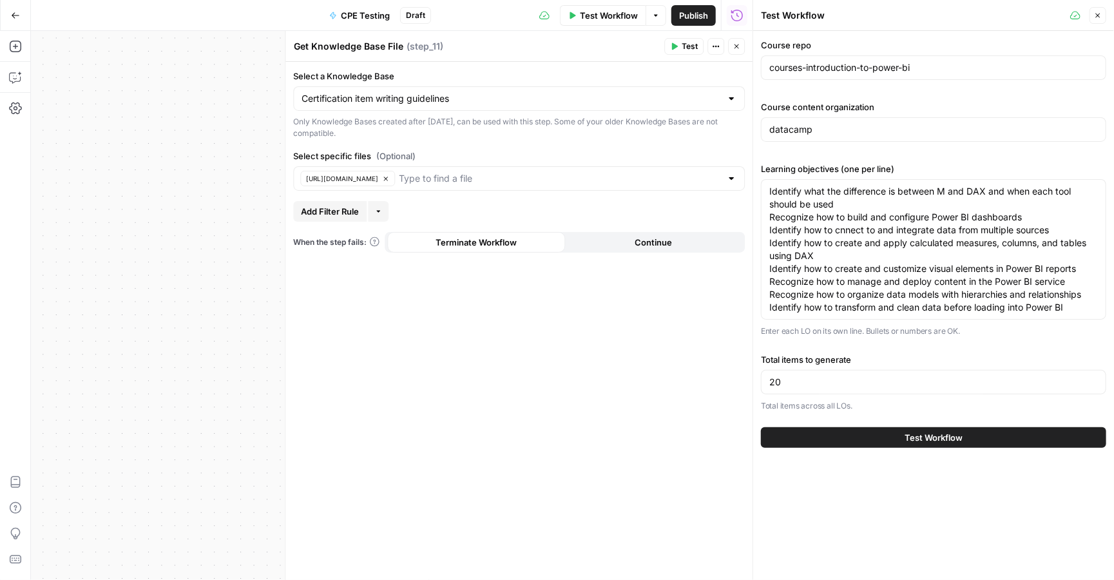
click at [898, 441] on button "Test Workflow" at bounding box center [933, 437] width 345 height 21
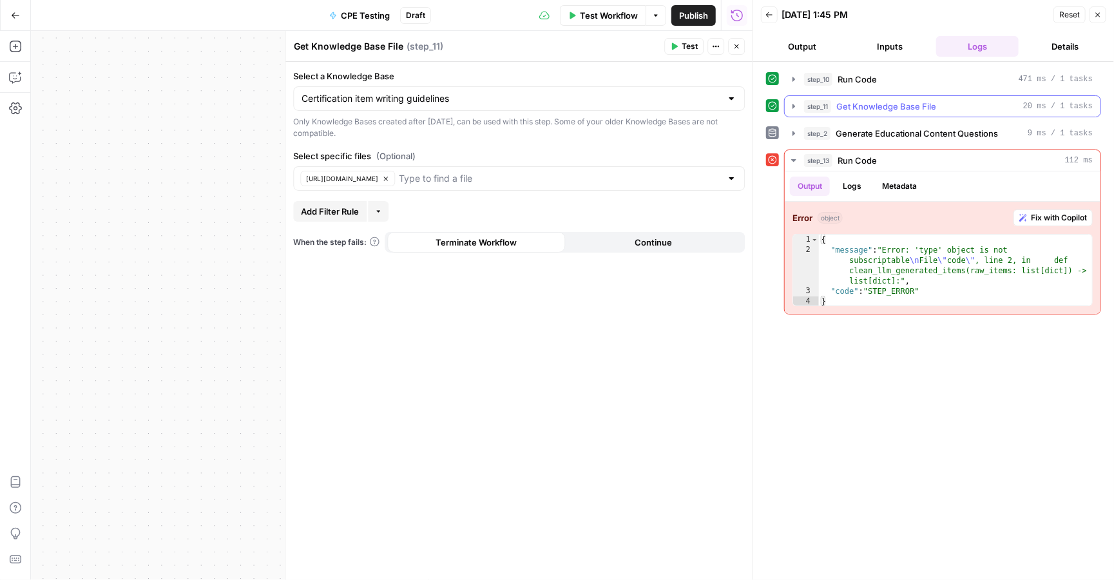
click at [877, 112] on span "Get Knowledge Base File" at bounding box center [886, 106] width 100 height 13
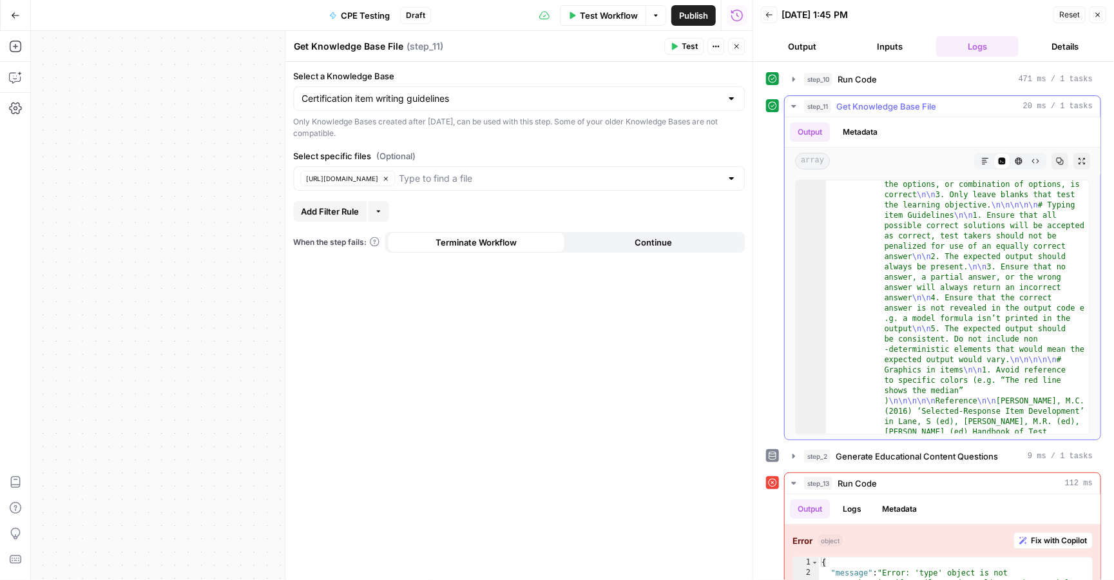
scroll to position [1056, 0]
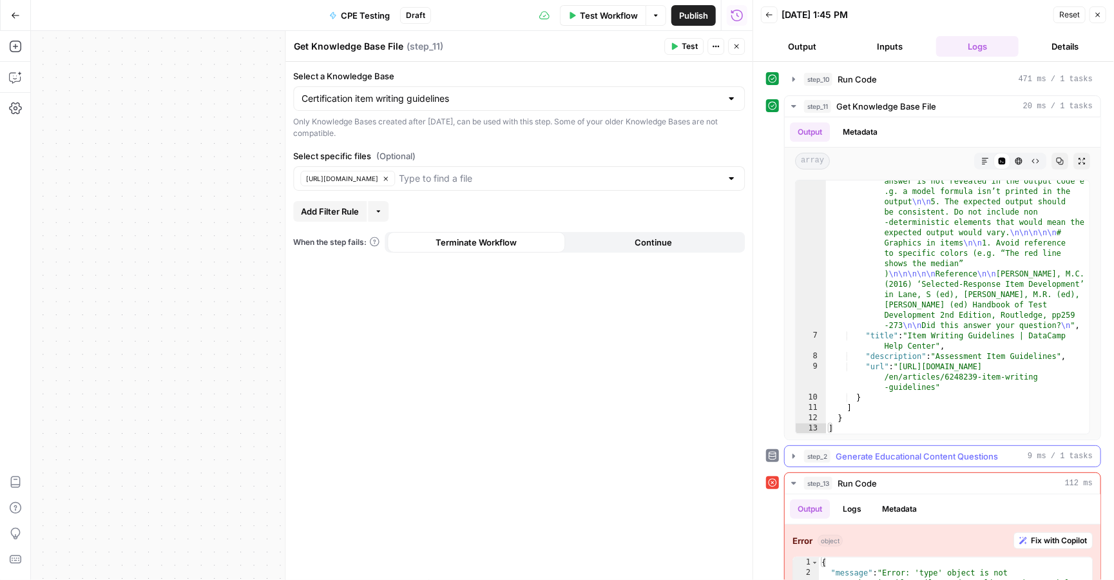
click at [884, 458] on span "Generate Educational Content Questions" at bounding box center [917, 456] width 162 height 13
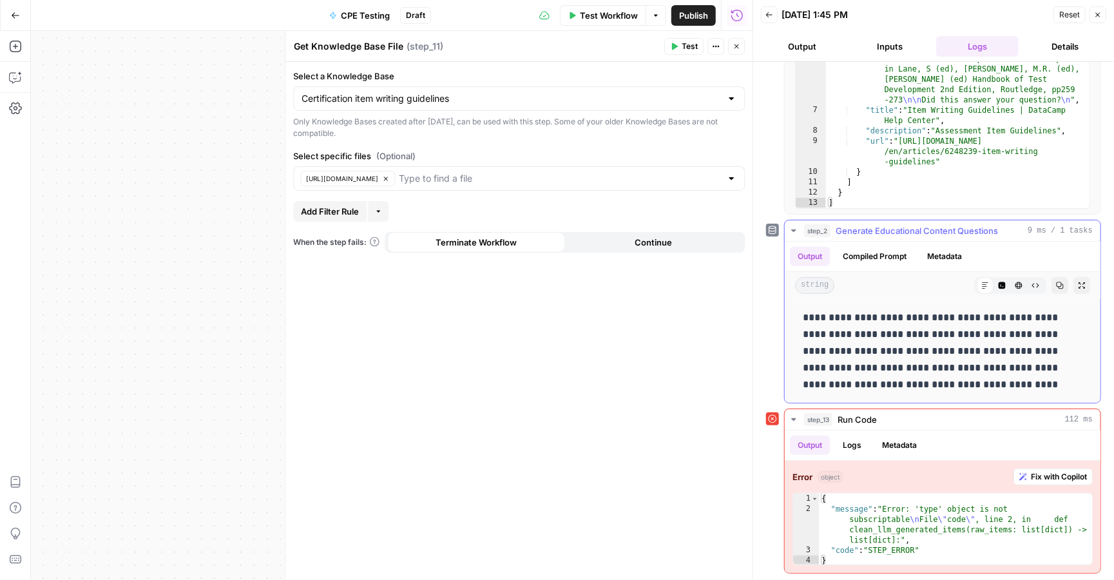
scroll to position [0, 0]
click at [740, 50] on icon "button" at bounding box center [737, 47] width 8 height 8
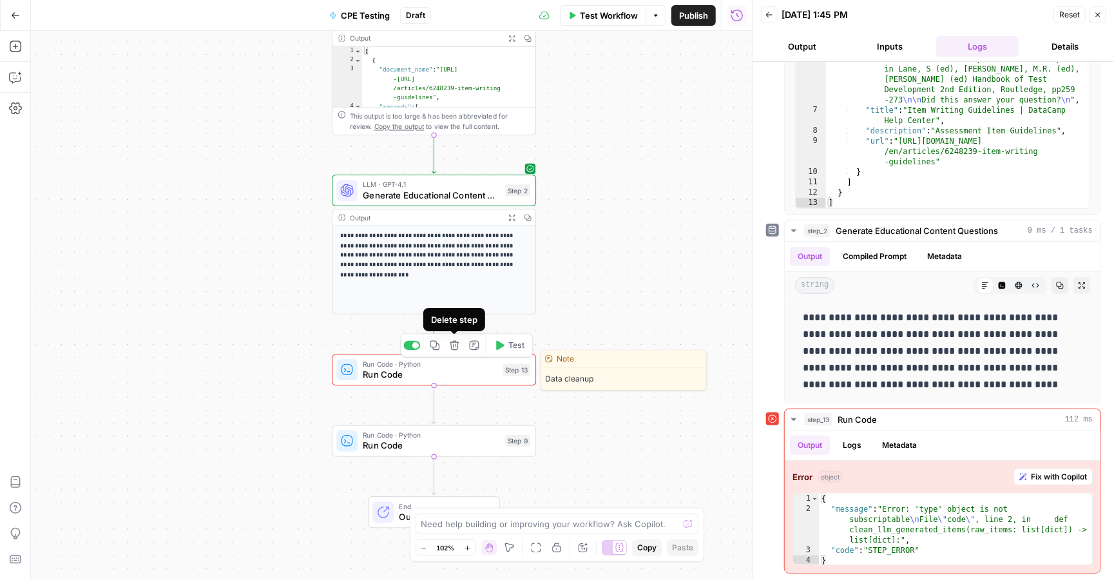
click at [454, 353] on button "Delete step" at bounding box center [454, 345] width 17 height 17
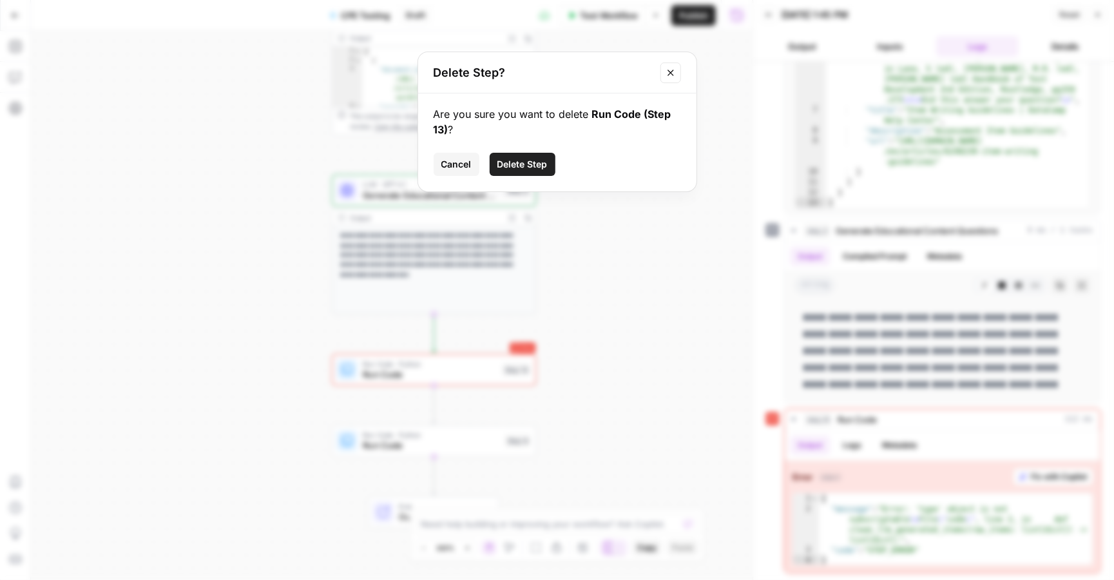
click at [515, 160] on span "Delete Step" at bounding box center [523, 164] width 50 height 13
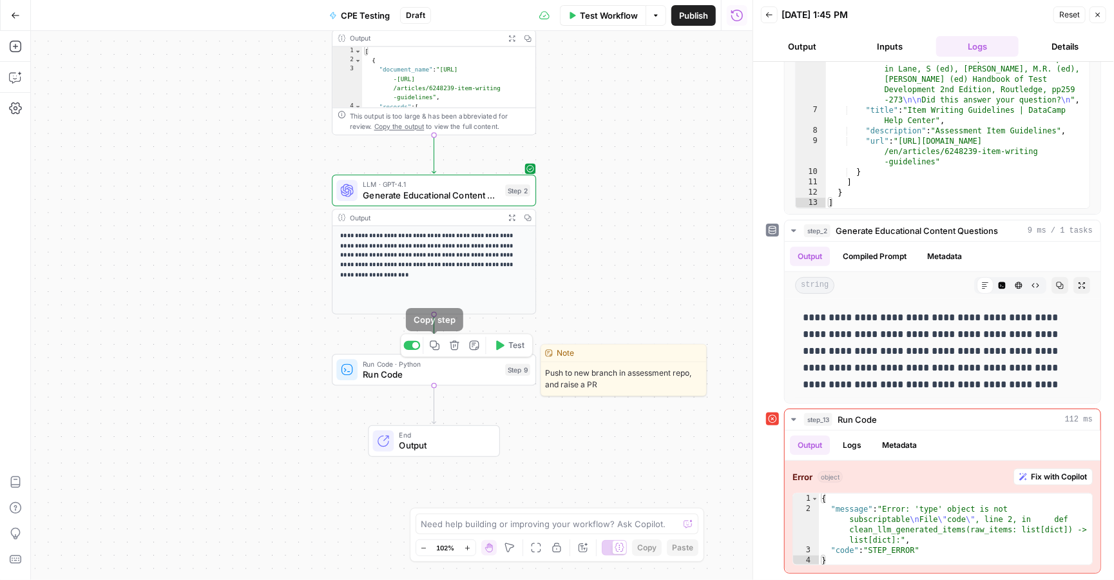
click at [453, 350] on icon "button" at bounding box center [454, 345] width 10 height 10
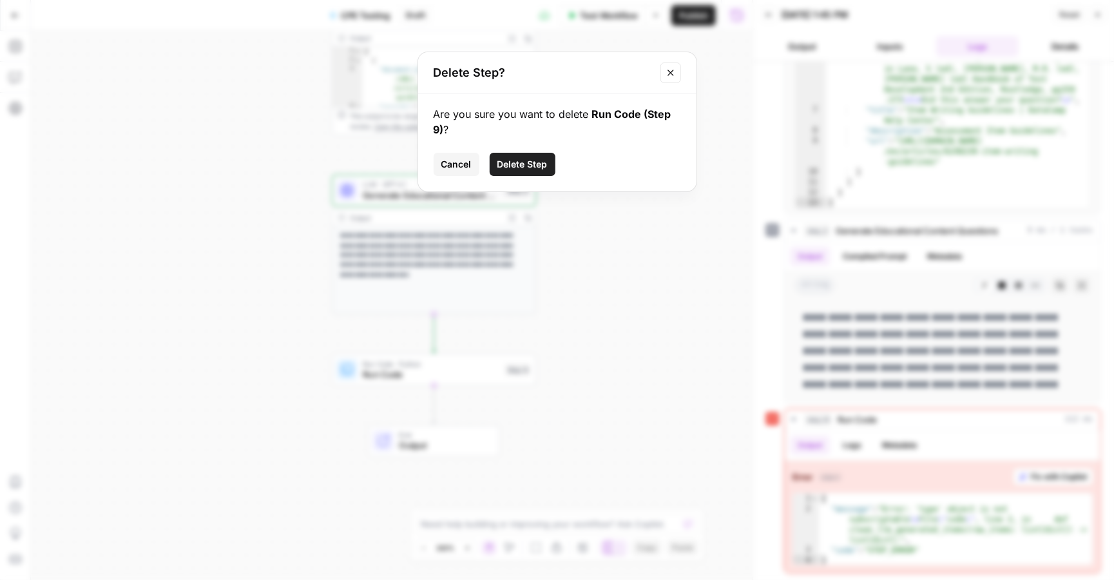
click at [536, 164] on span "Delete Step" at bounding box center [523, 164] width 50 height 13
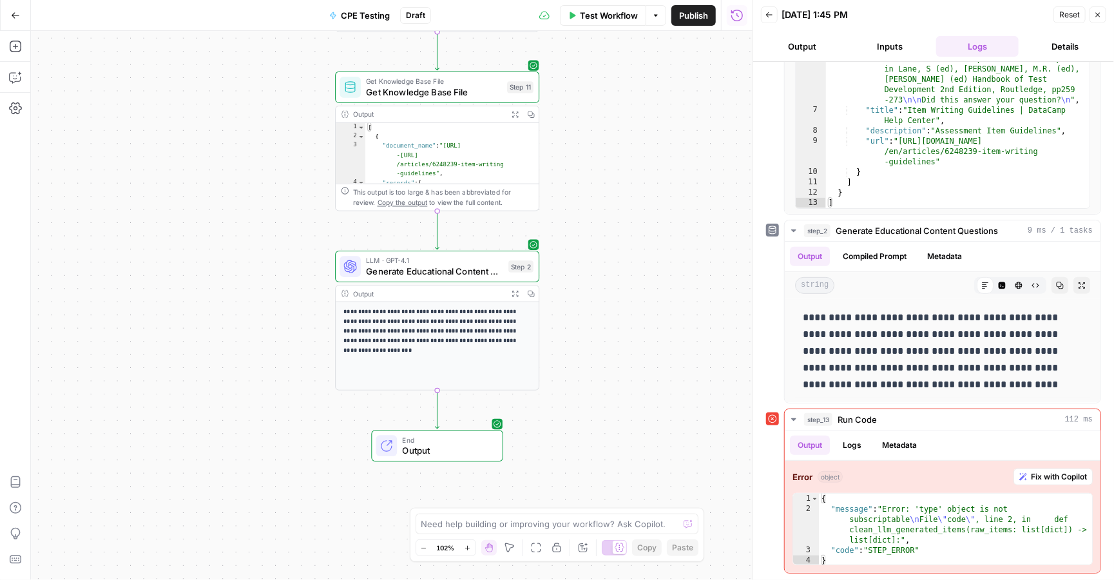
type textarea "**********"
click at [467, 157] on div "[ { "document_name" : "https://instructor -support.datacamp.com/en /articles/62…" at bounding box center [452, 163] width 174 height 81
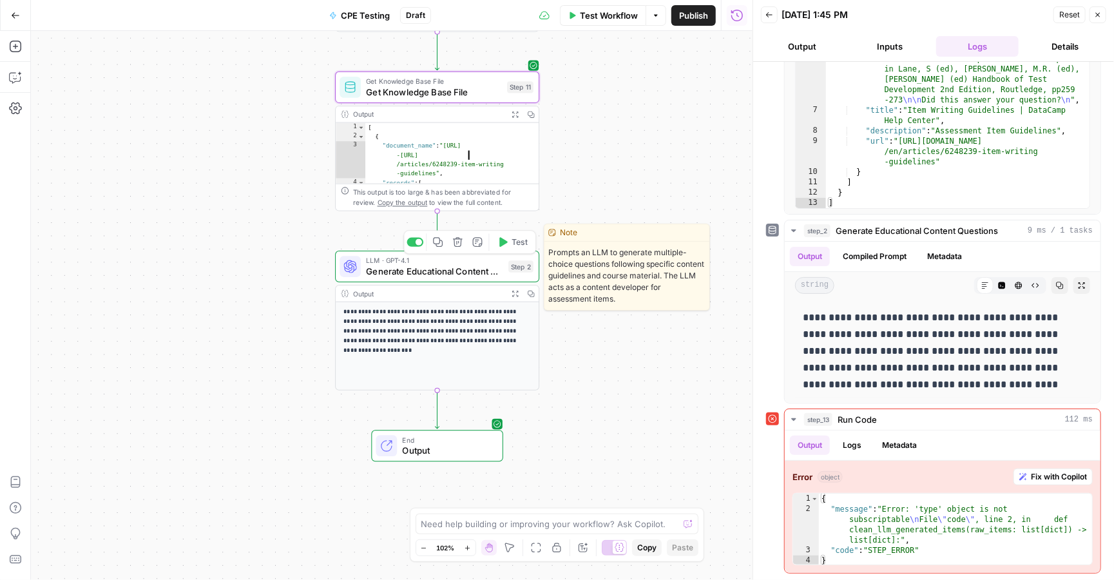
click at [456, 280] on div "LLM · GPT-4.1 Generate Educational Content Questions Step 2 Copy step Delete st…" at bounding box center [437, 267] width 204 height 32
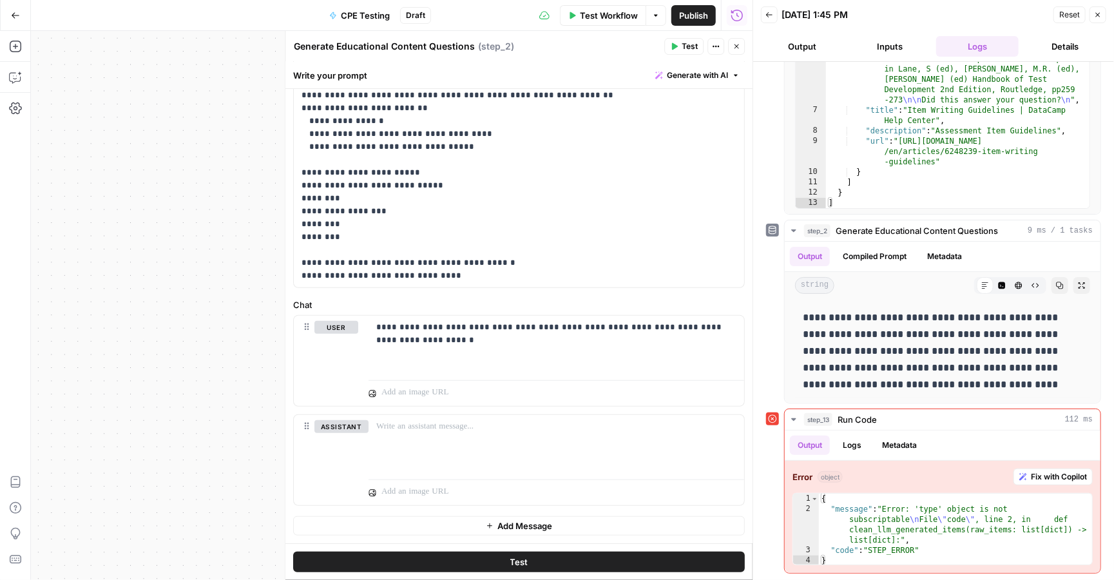
scroll to position [320, 0]
click at [506, 161] on p "**********" at bounding box center [519, 83] width 435 height 400
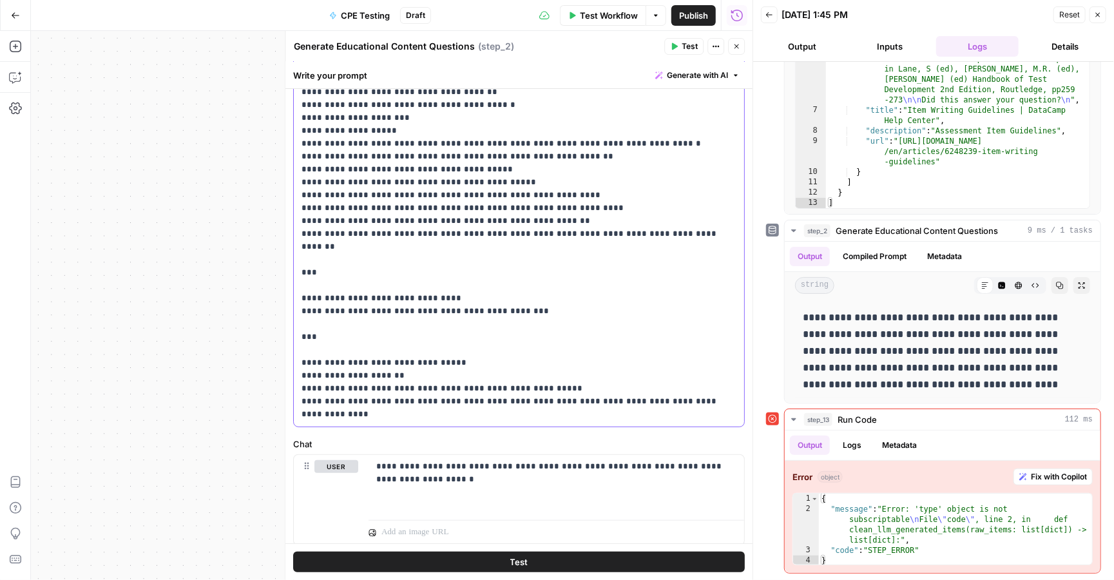
scroll to position [929, 0]
click at [685, 41] on span "Test" at bounding box center [690, 47] width 16 height 12
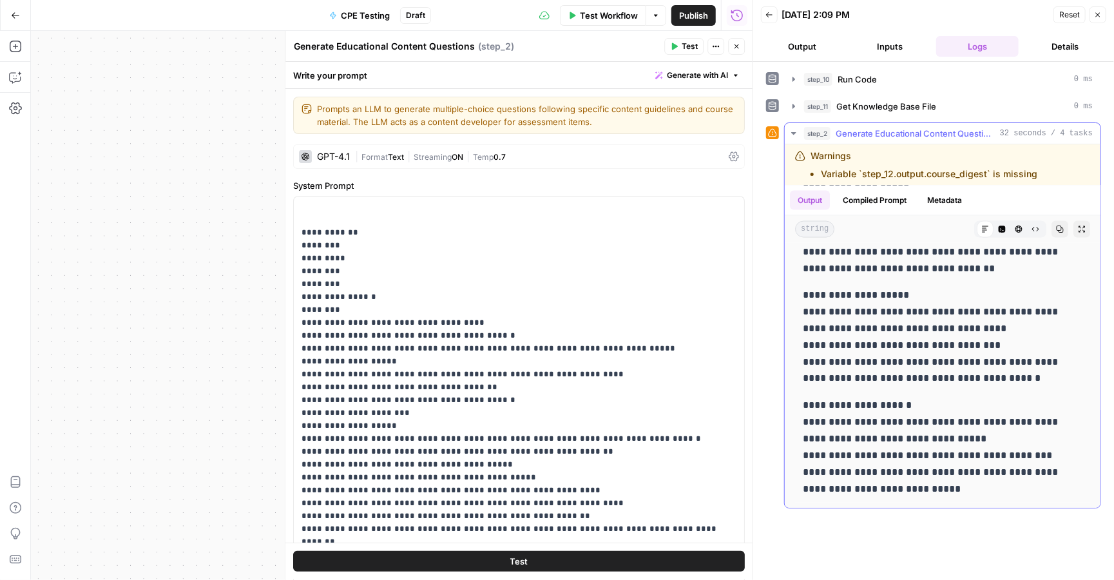
scroll to position [4007, 0]
click at [1057, 227] on icon "button" at bounding box center [1060, 229] width 7 height 7
click at [896, 110] on span "Get Knowledge Base File" at bounding box center [886, 106] width 100 height 13
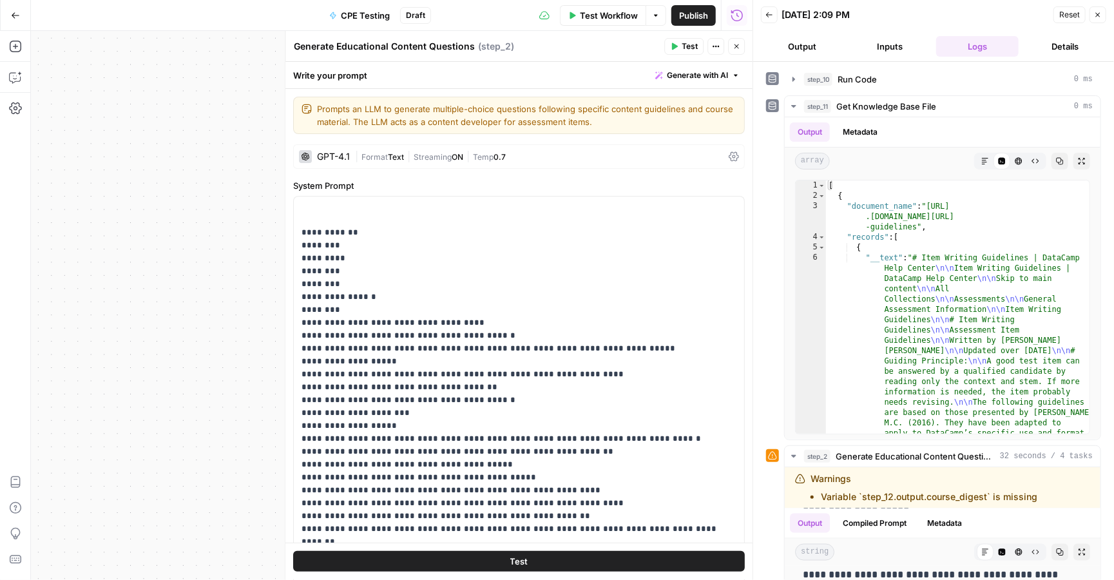
click at [739, 43] on icon "button" at bounding box center [737, 47] width 8 height 8
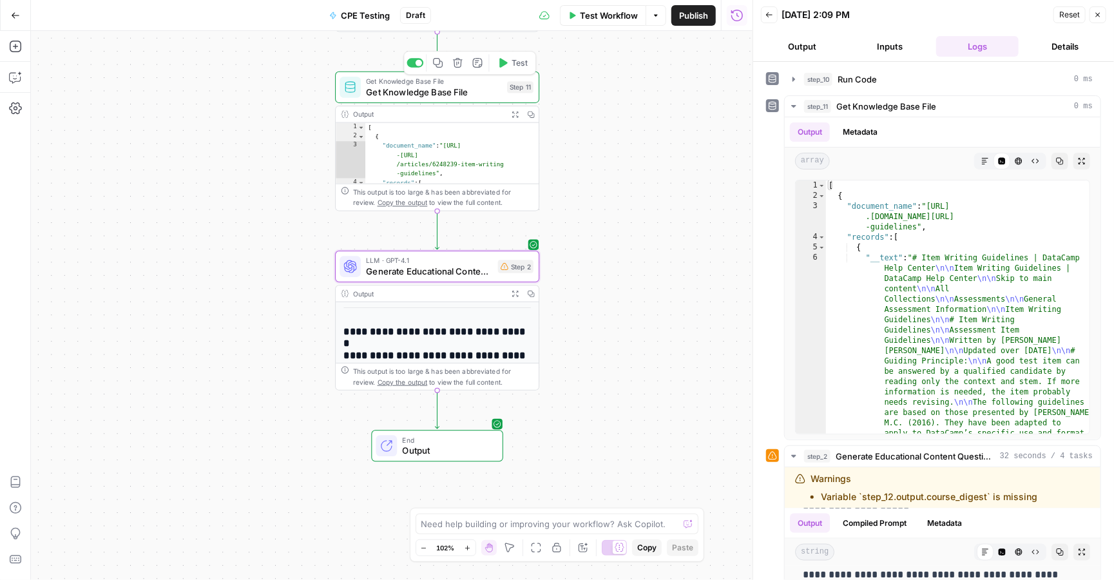
click at [452, 92] on span "Get Knowledge Base File" at bounding box center [434, 91] width 136 height 13
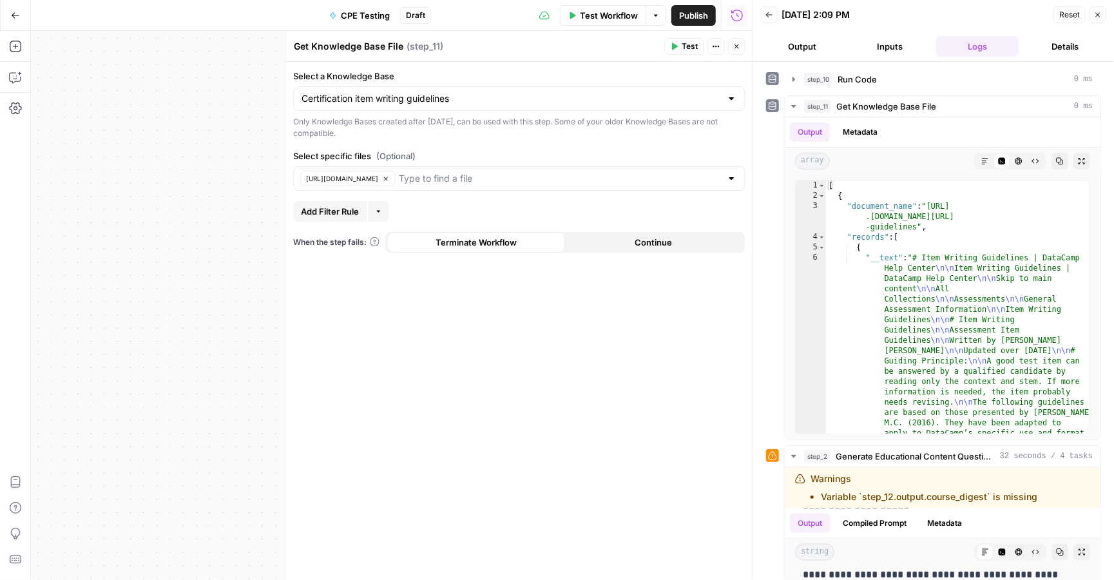
click at [744, 48] on button "Close" at bounding box center [736, 46] width 17 height 17
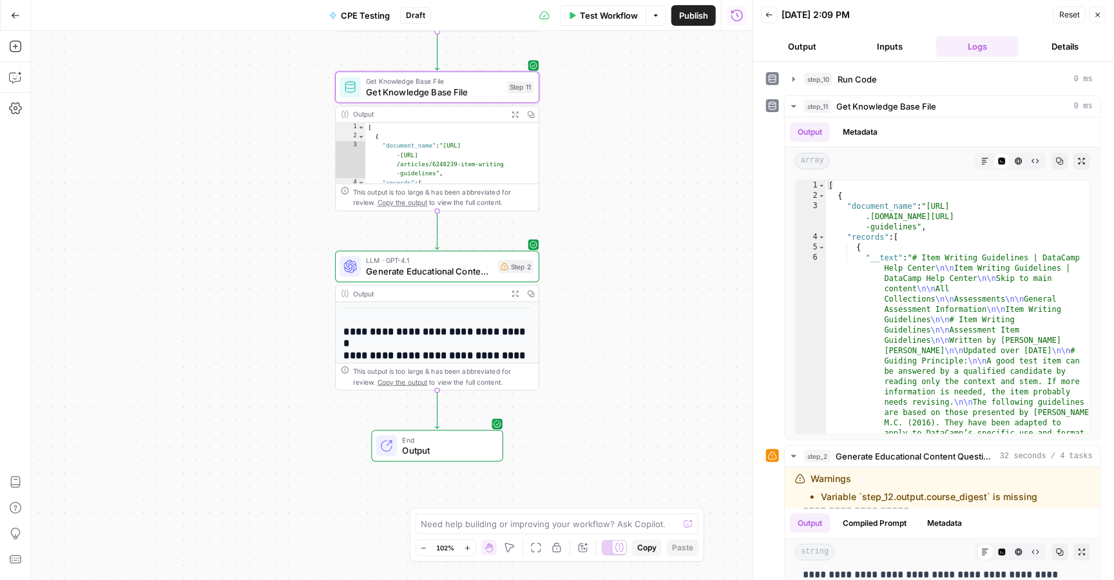
click at [453, 349] on h2 "**********" at bounding box center [437, 355] width 188 height 58
click at [456, 267] on span "Generate Educational Content Questions" at bounding box center [429, 271] width 126 height 13
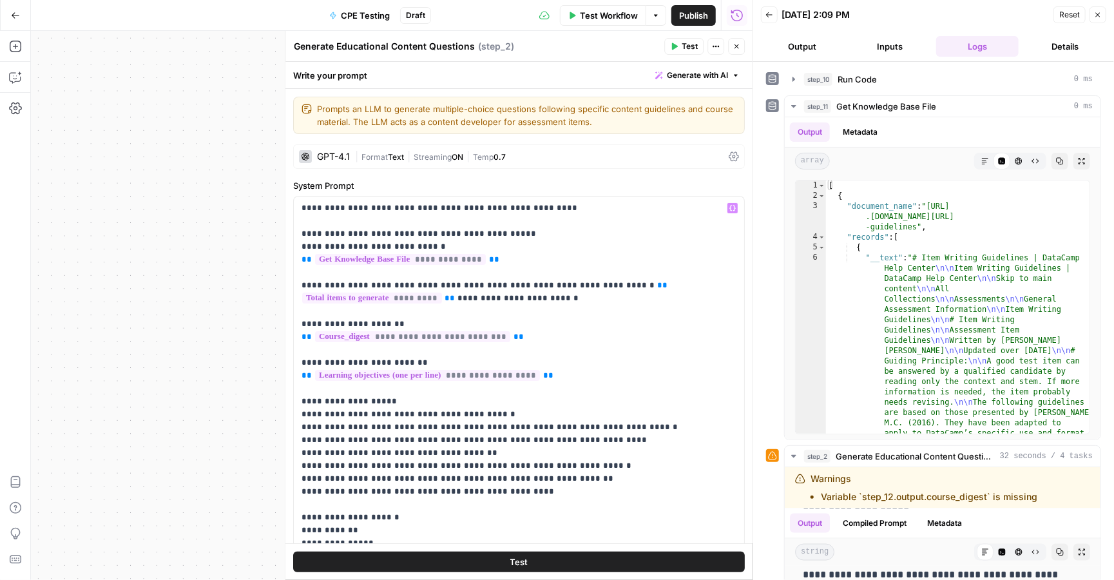
click at [603, 10] on span "Test Workflow" at bounding box center [609, 15] width 58 height 13
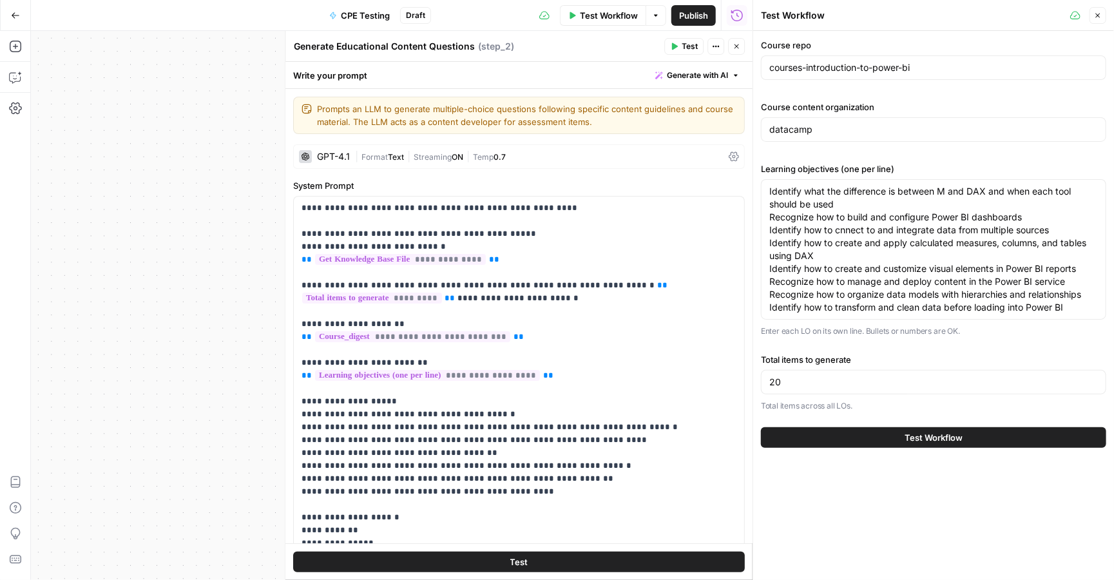
click at [894, 435] on button "Test Workflow" at bounding box center [933, 437] width 345 height 21
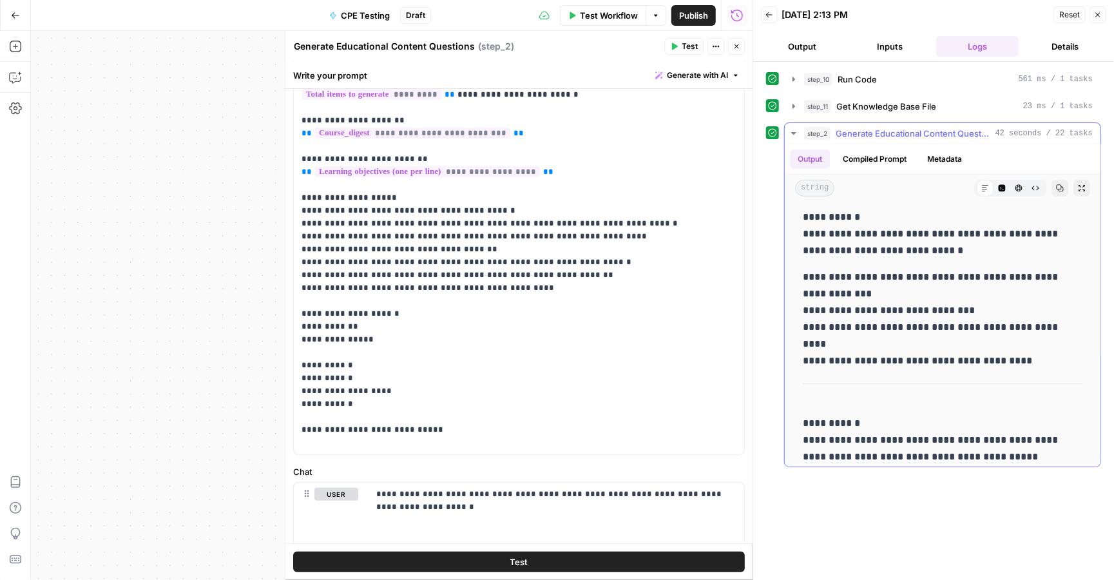
scroll to position [3058, 0]
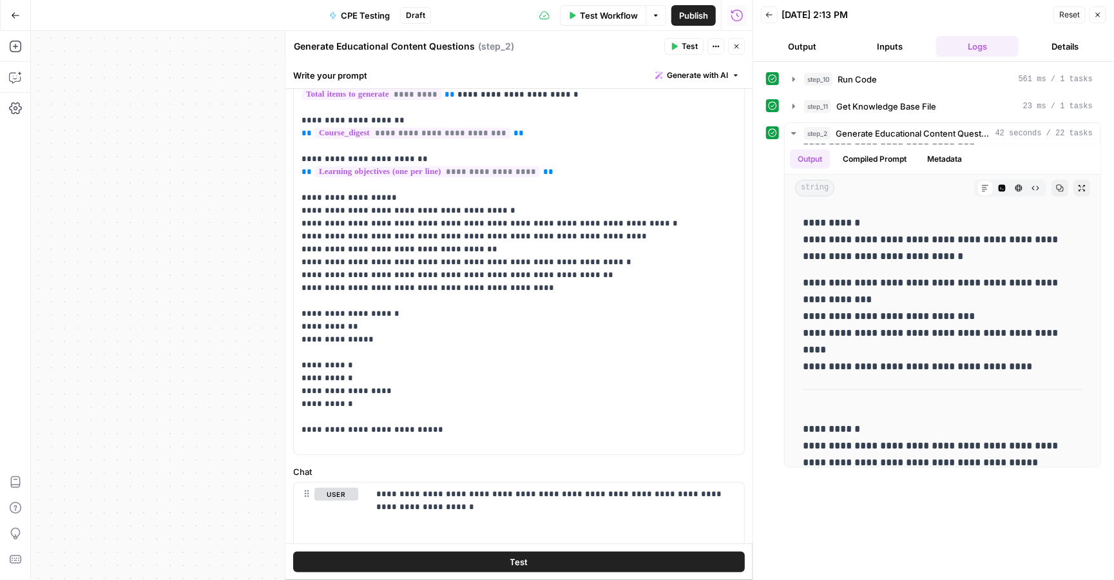
click at [893, 48] on button "Inputs" at bounding box center [890, 46] width 82 height 21
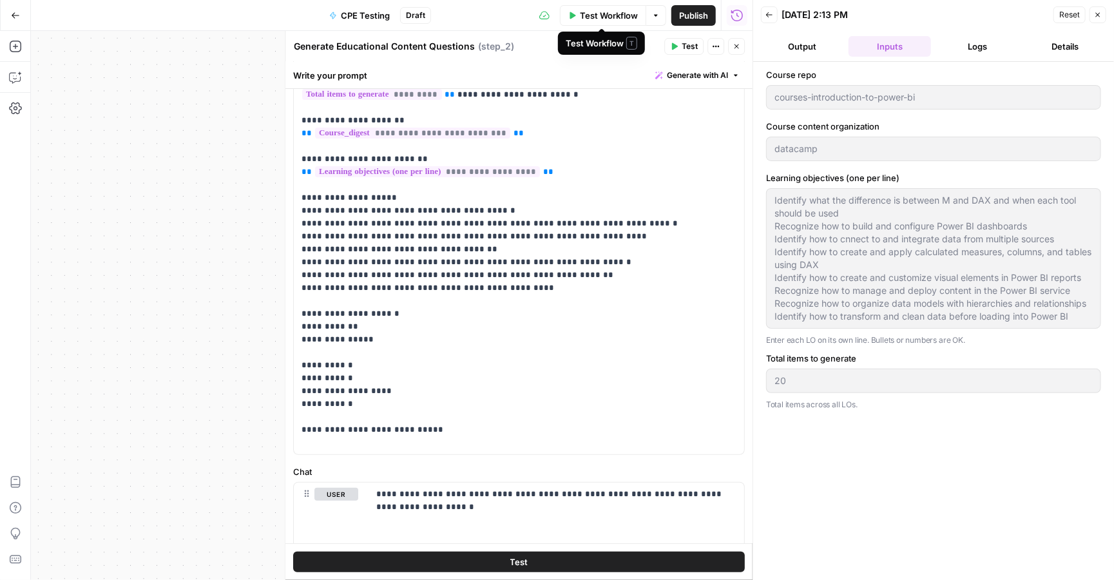
click at [595, 15] on span "Test Workflow" at bounding box center [609, 15] width 58 height 13
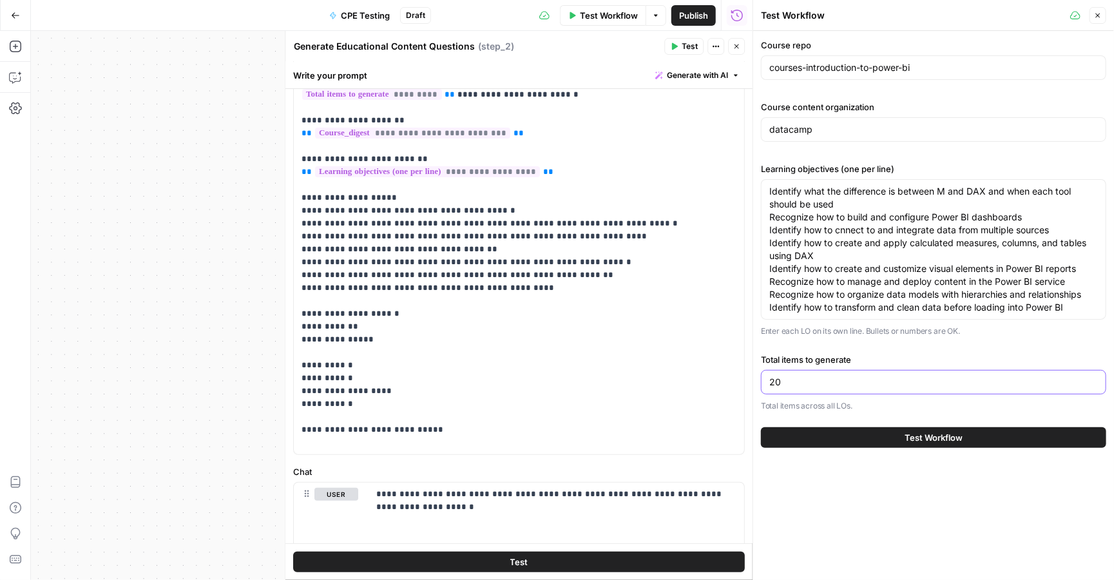
click at [795, 388] on input "20" at bounding box center [933, 382] width 329 height 13
type input "2"
type input "10"
click at [853, 439] on button "Test Workflow" at bounding box center [933, 437] width 345 height 21
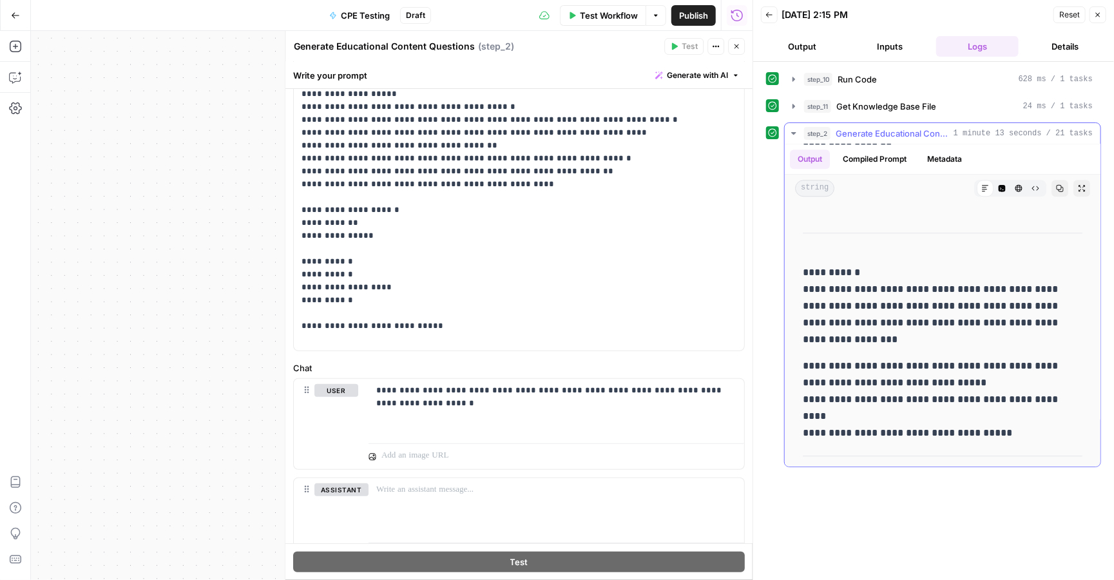
scroll to position [1855, 0]
click at [516, 251] on p "**********" at bounding box center [519, 119] width 435 height 451
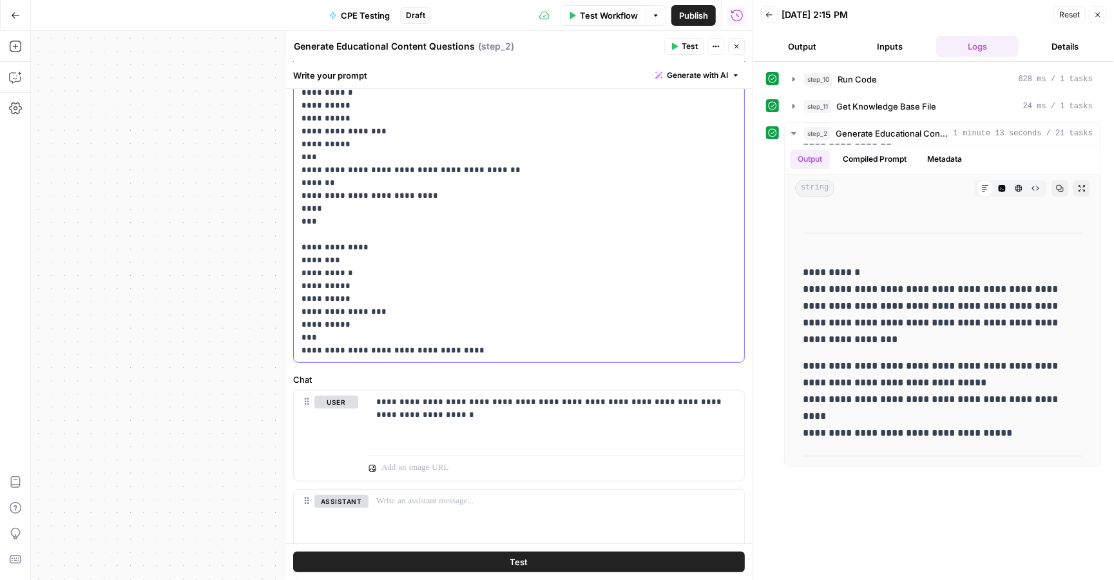
scroll to position [208, 0]
click at [682, 45] on span "Test" at bounding box center [690, 47] width 16 height 12
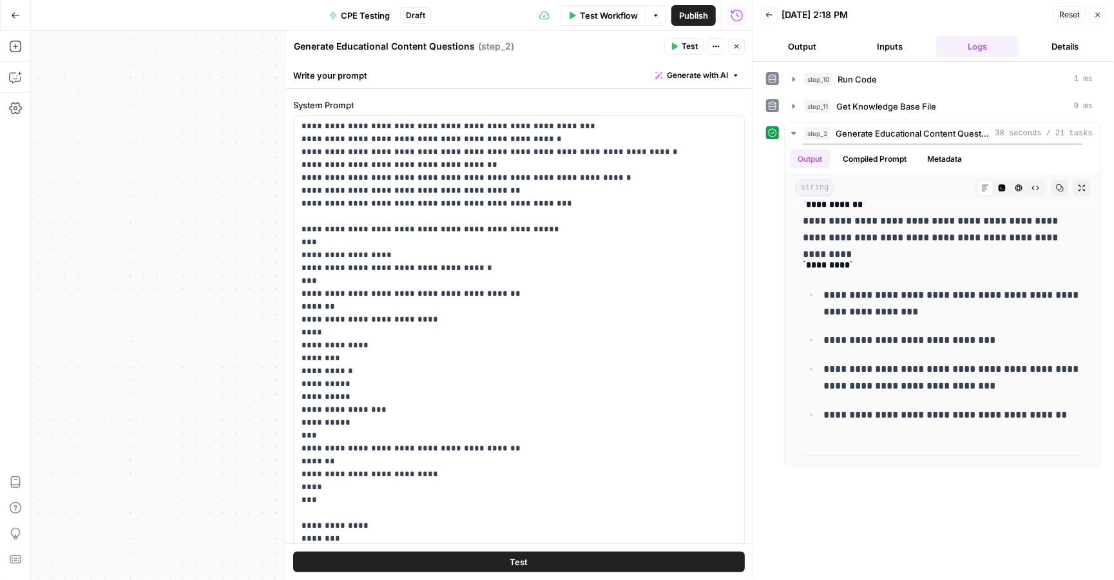
click at [487, 75] on div "Write your prompt Generate with AI" at bounding box center [518, 75] width 467 height 26
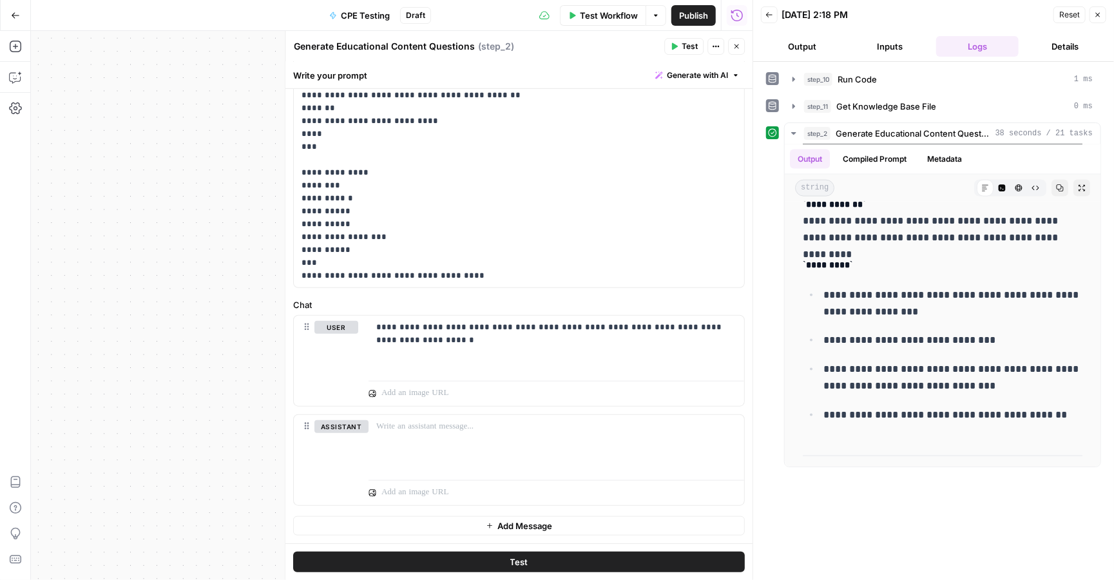
scroll to position [436, 0]
click at [445, 337] on p "**********" at bounding box center [556, 334] width 360 height 26
drag, startPoint x: 445, startPoint y: 337, endPoint x: 371, endPoint y: 319, distance: 76.3
click at [371, 319] on div "**********" at bounding box center [557, 345] width 376 height 59
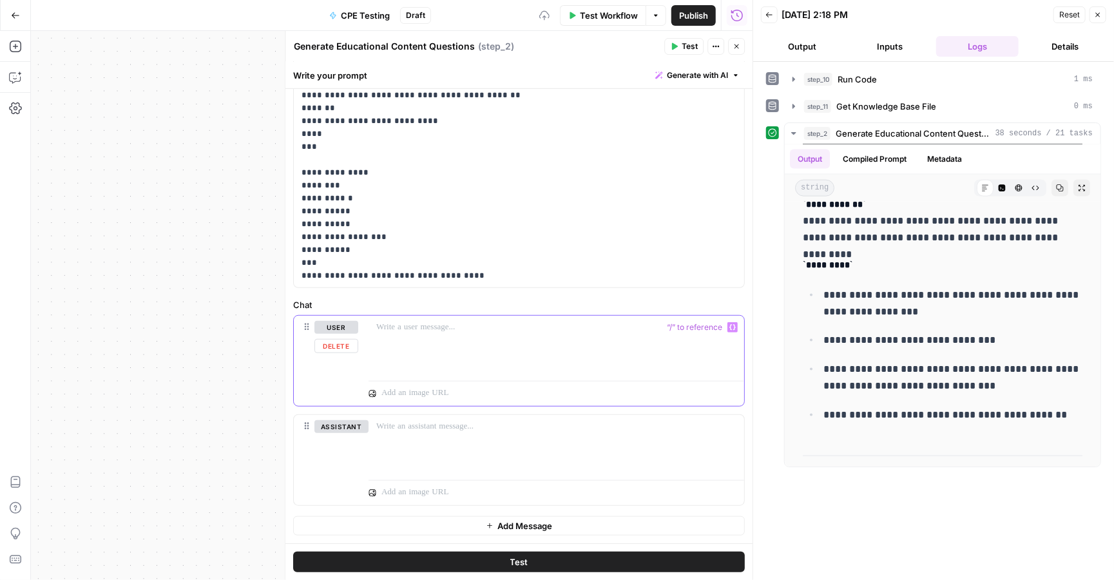
click at [333, 347] on button "Delete" at bounding box center [336, 346] width 44 height 14
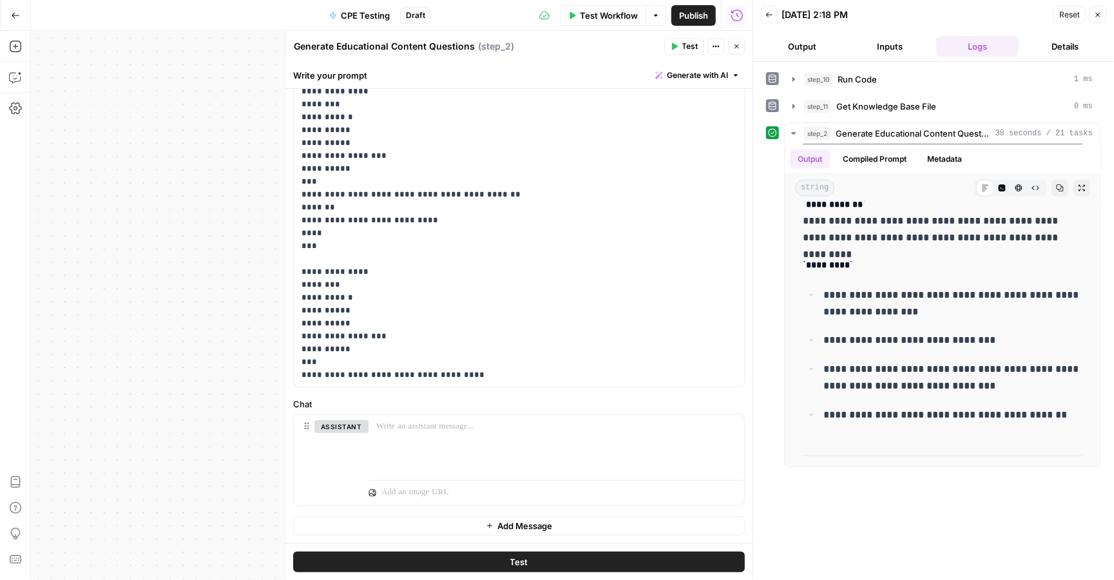
scroll to position [329, 0]
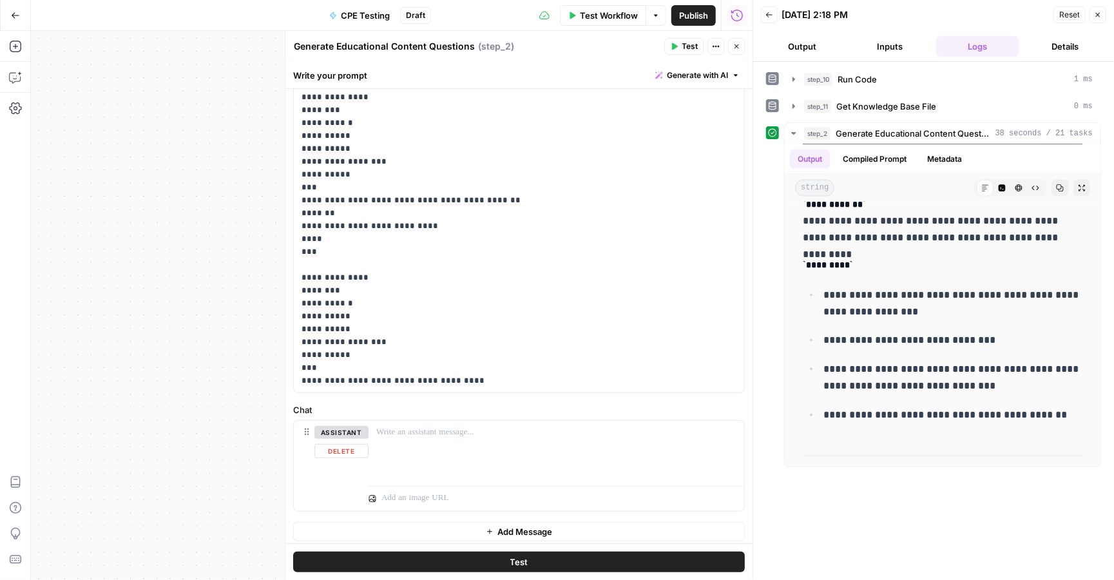
click at [347, 463] on div "assistant Delete" at bounding box center [340, 466] width 53 height 80
click at [351, 460] on div "assistant Delete" at bounding box center [340, 466] width 53 height 80
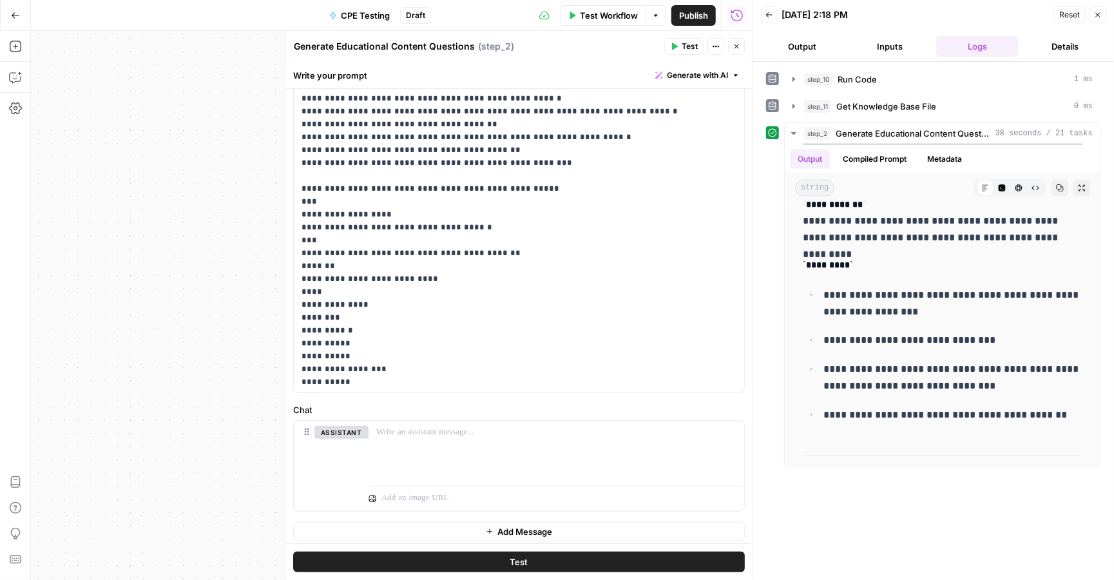
scroll to position [0, 0]
click at [508, 195] on p "**********" at bounding box center [519, 234] width 435 height 722
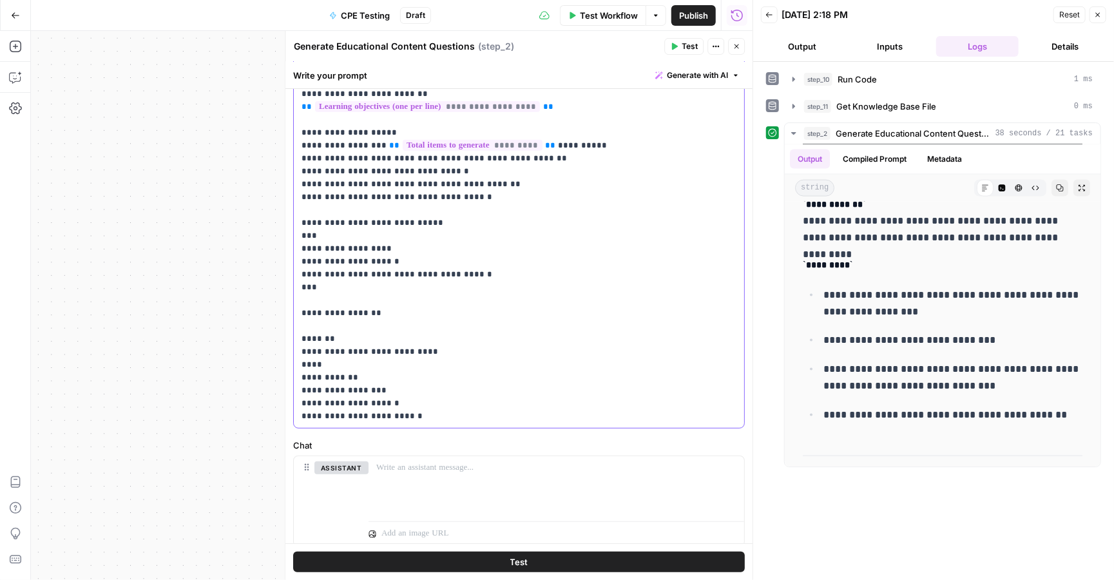
scroll to position [296, 0]
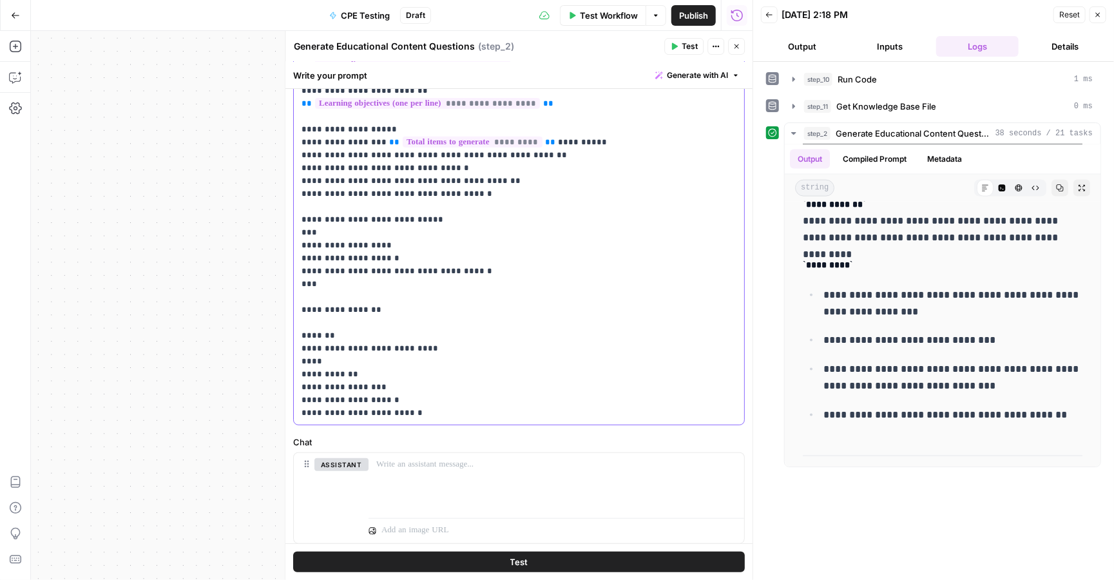
drag, startPoint x: 413, startPoint y: 398, endPoint x: 349, endPoint y: 392, distance: 64.8
click at [349, 392] on p "**********" at bounding box center [519, 104] width 435 height 632
click at [400, 400] on p "**********" at bounding box center [519, 104] width 435 height 632
drag, startPoint x: 376, startPoint y: 373, endPoint x: 296, endPoint y: 362, distance: 80.7
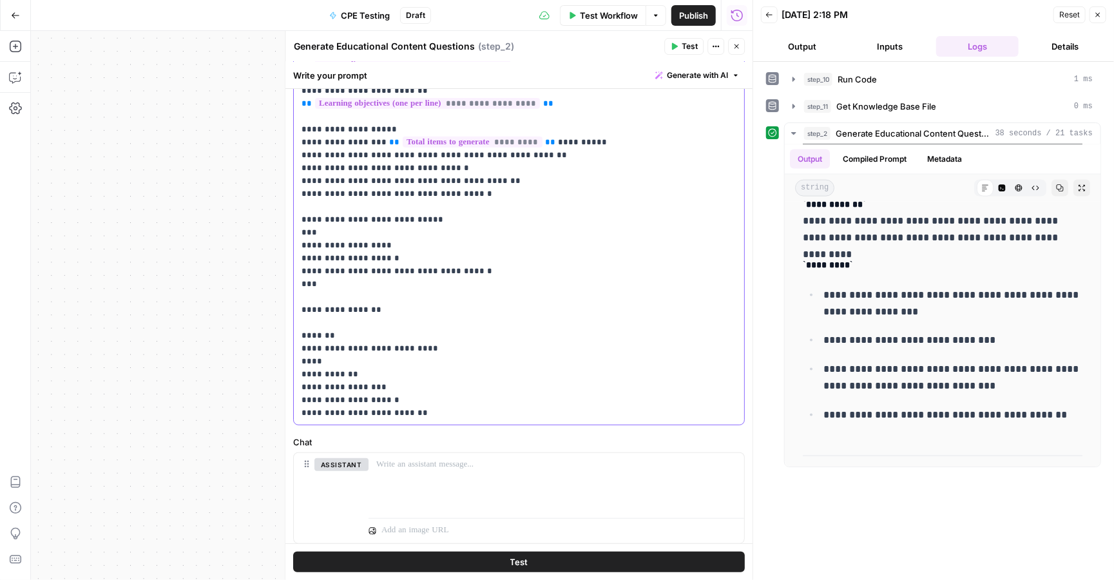
click at [296, 362] on div "**********" at bounding box center [519, 162] width 450 height 525
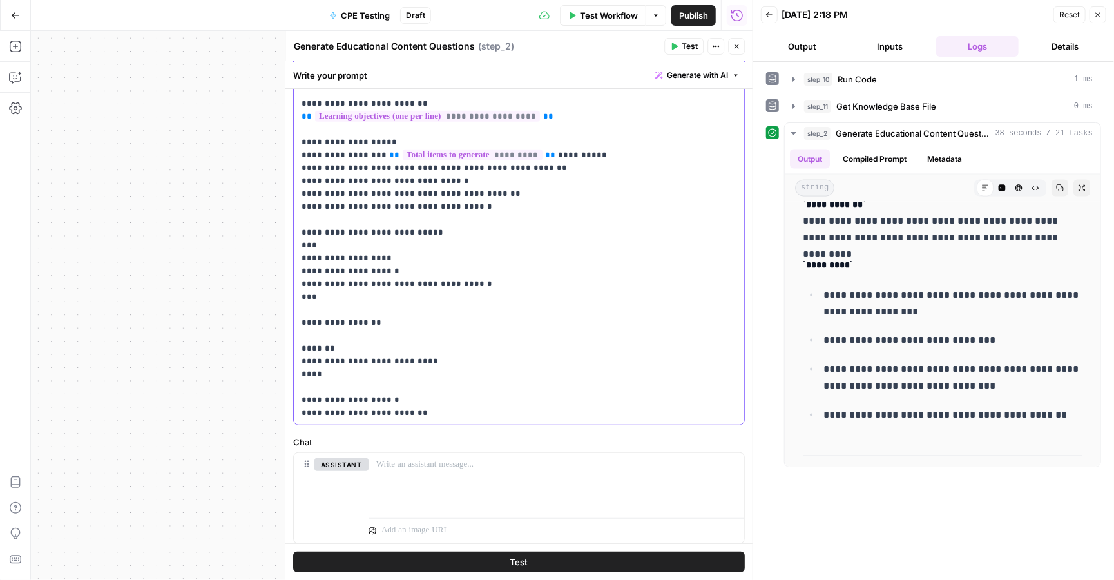
scroll to position [309, 0]
click at [376, 374] on p "**********" at bounding box center [519, 104] width 435 height 606
drag, startPoint x: 376, startPoint y: 374, endPoint x: 300, endPoint y: 378, distance: 76.1
click at [300, 378] on div "**********" at bounding box center [519, 149] width 450 height 525
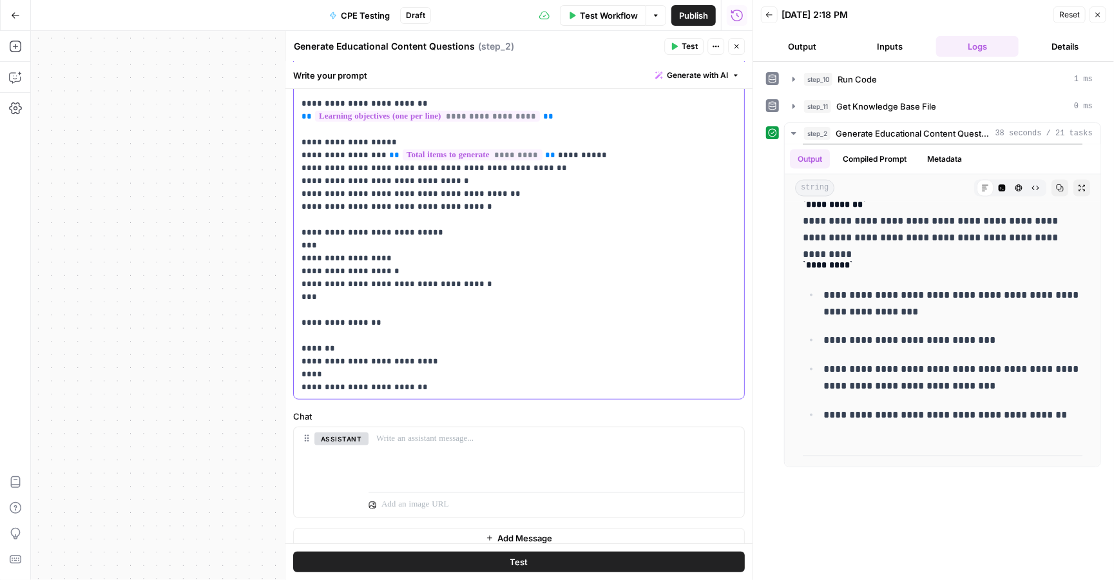
click at [437, 376] on p "**********" at bounding box center [519, 97] width 435 height 593
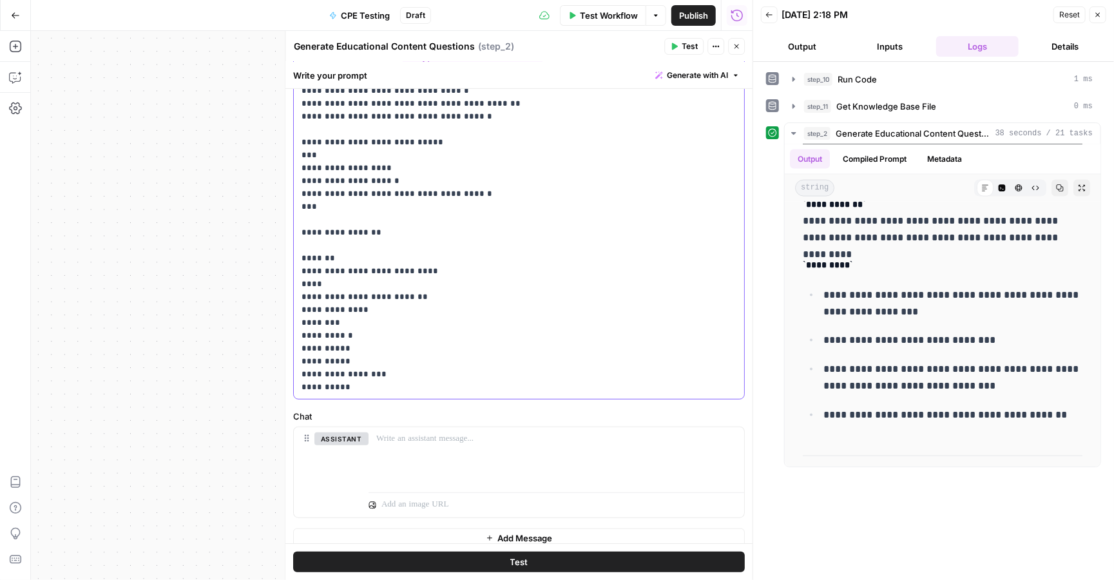
scroll to position [169, 0]
click at [433, 283] on p "**********" at bounding box center [519, 52] width 435 height 683
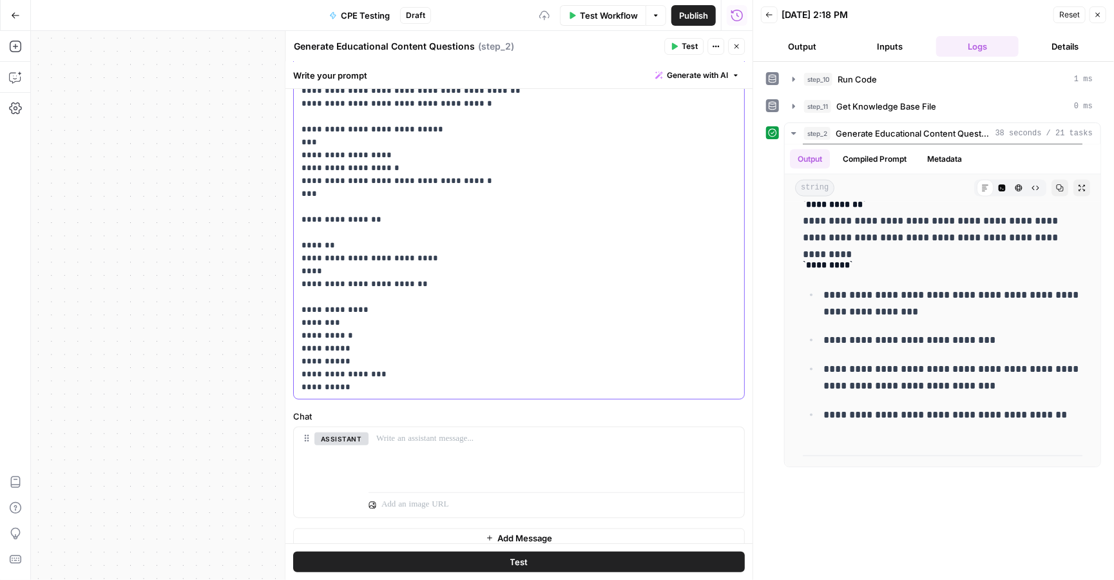
scroll to position [182, 0]
click at [351, 383] on p "**********" at bounding box center [519, 46] width 435 height 696
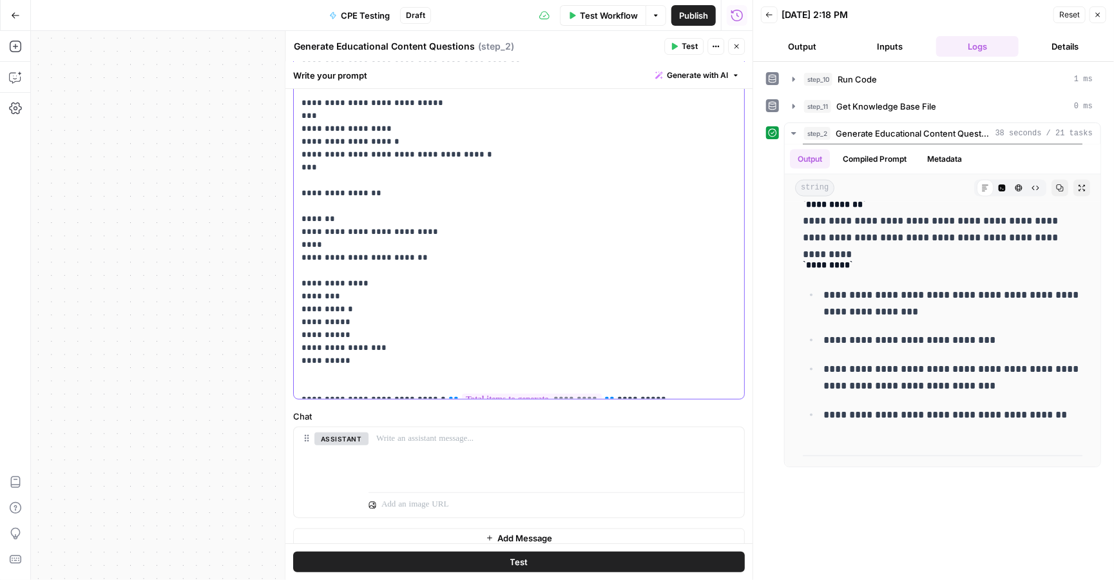
scroll to position [208, 0]
click at [317, 366] on p "**********" at bounding box center [519, 33] width 435 height 722
click at [360, 345] on p "**********" at bounding box center [519, 33] width 435 height 722
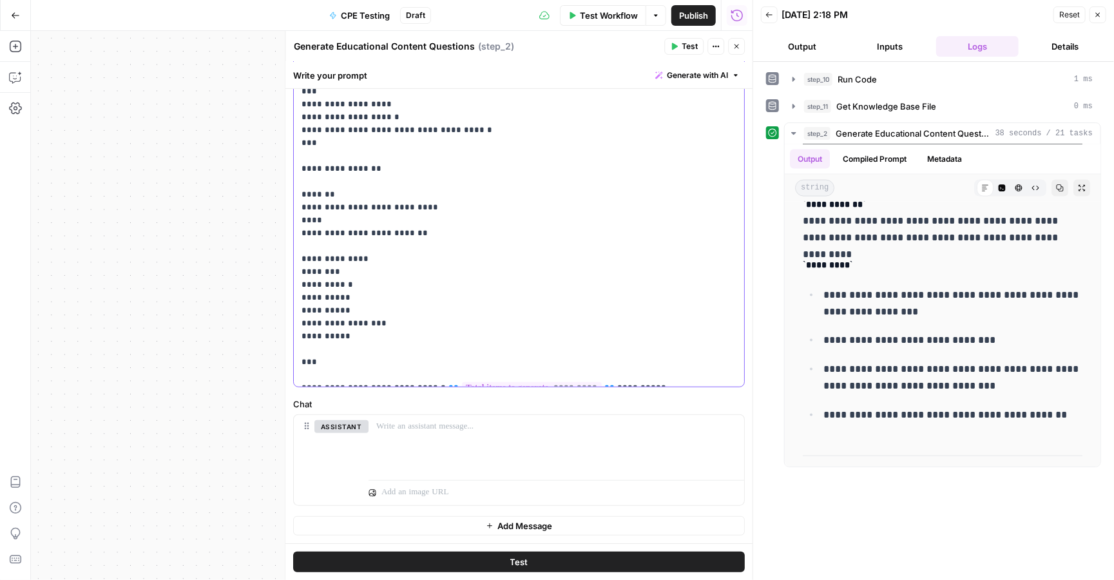
drag, startPoint x: 300, startPoint y: 252, endPoint x: 371, endPoint y: 345, distance: 116.8
click at [371, 345] on div "**********" at bounding box center [519, 124] width 450 height 525
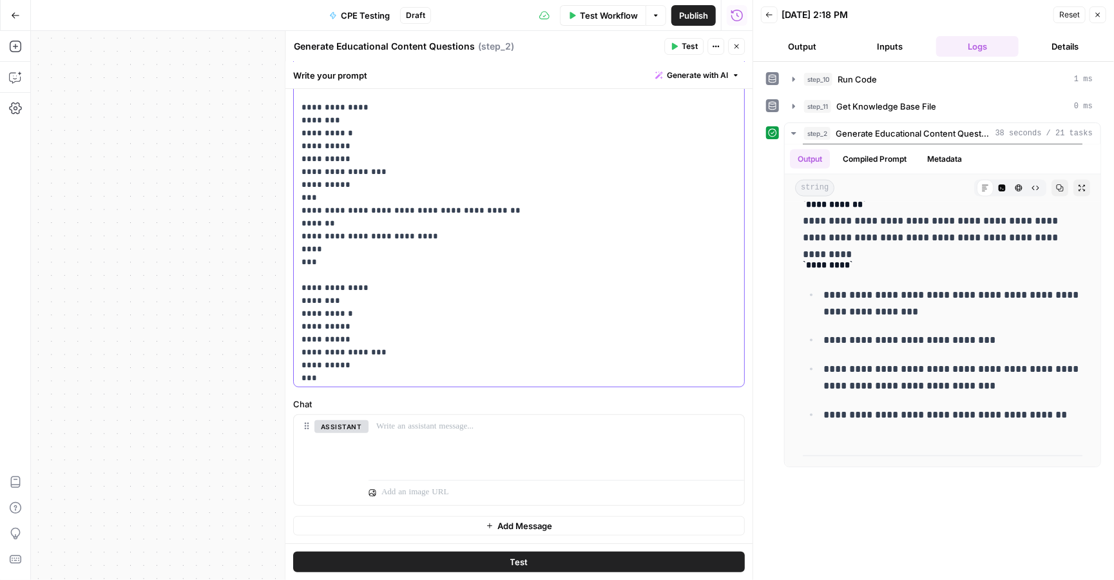
scroll to position [361, 0]
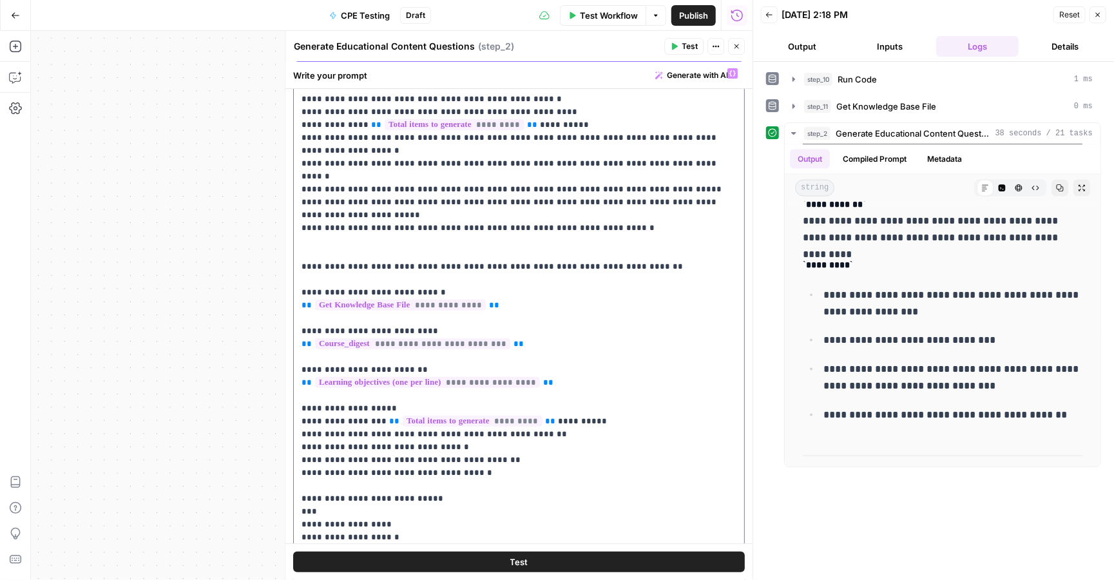
scroll to position [0, 0]
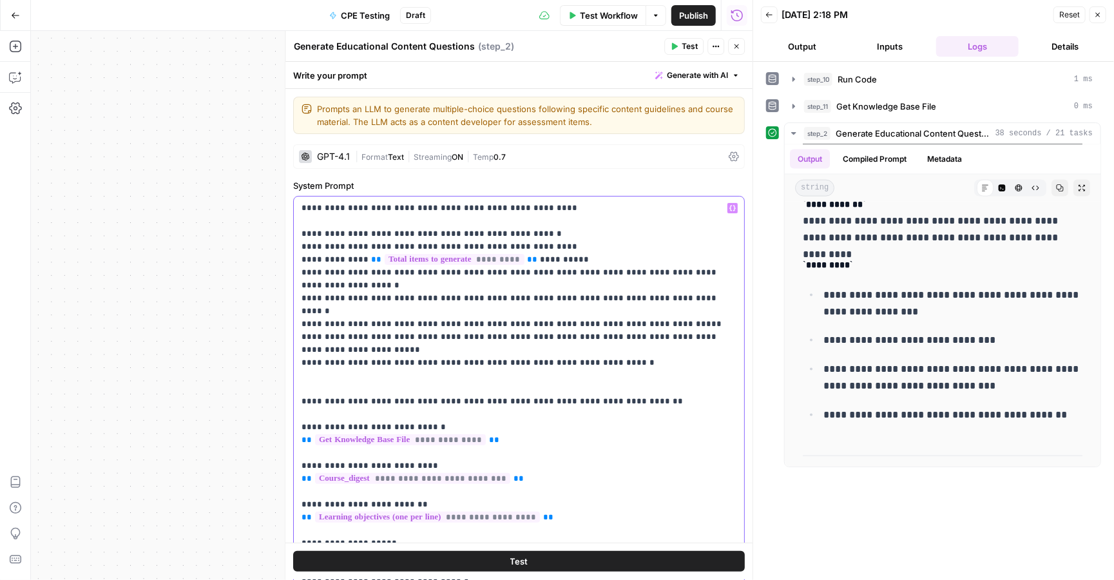
drag, startPoint x: 660, startPoint y: 378, endPoint x: 311, endPoint y: 46, distance: 481.4
click at [311, 46] on div "**********" at bounding box center [519, 305] width 468 height 549
click at [663, 173] on div "**********" at bounding box center [518, 483] width 467 height 789
click at [682, 51] on span "Test" at bounding box center [690, 47] width 16 height 12
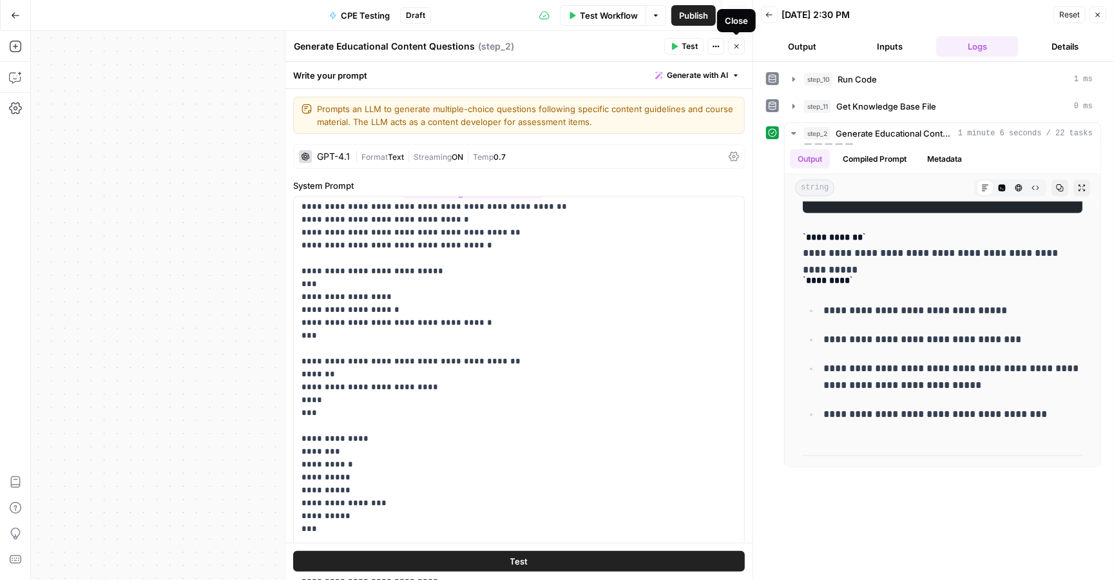
click at [736, 46] on icon "button" at bounding box center [737, 46] width 5 height 5
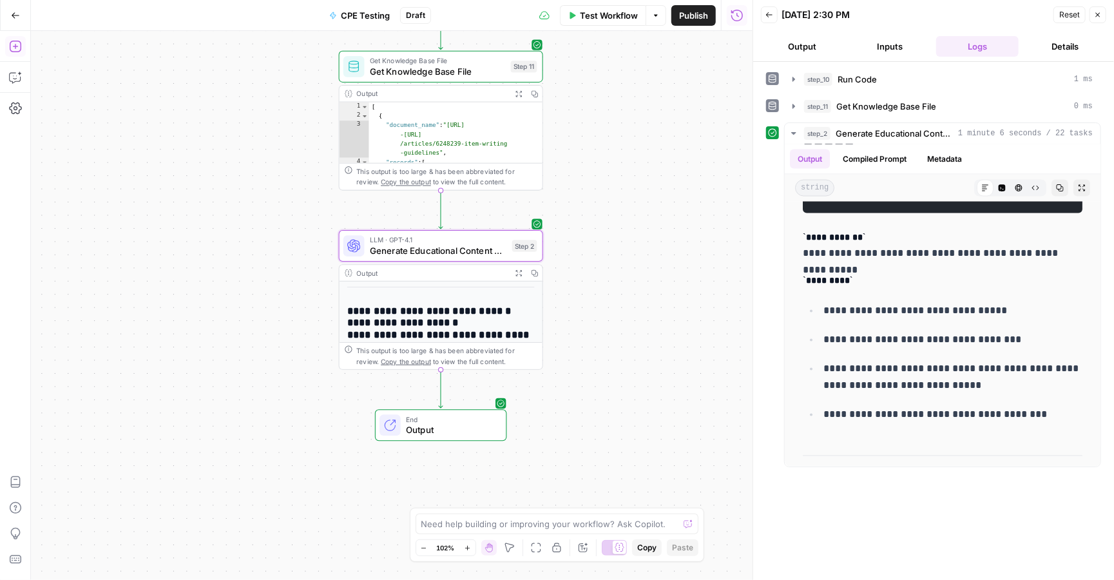
click at [12, 52] on icon "button" at bounding box center [15, 46] width 13 height 13
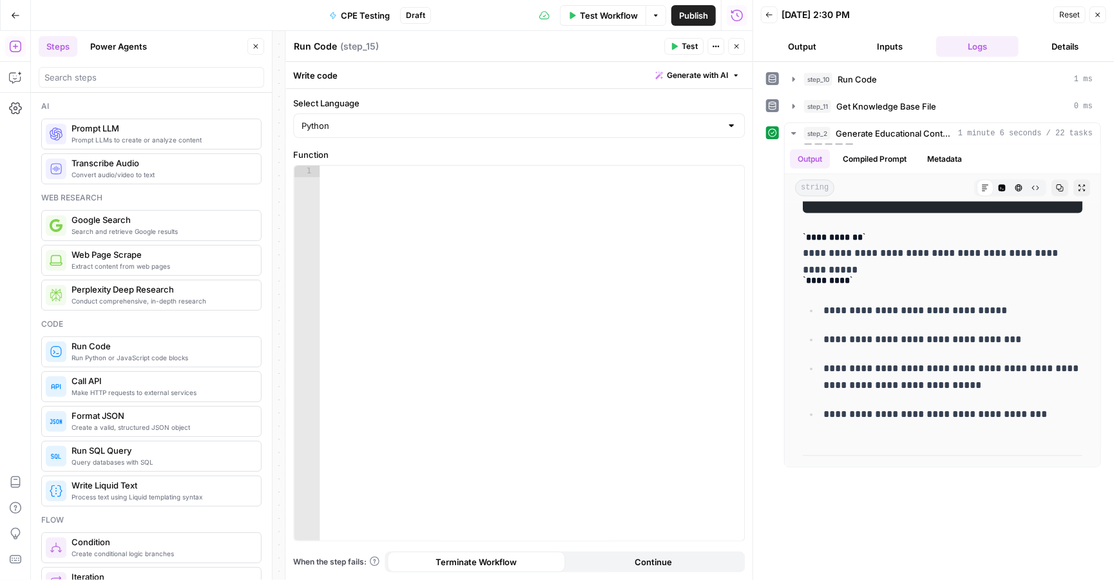
click at [407, 198] on div at bounding box center [532, 365] width 425 height 398
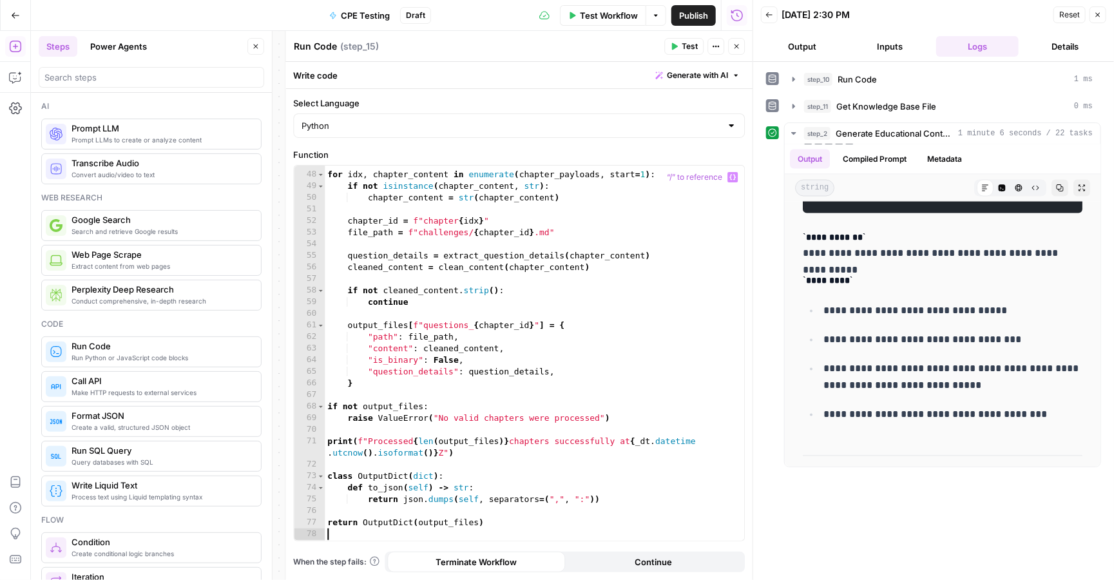
scroll to position [553, 0]
click at [684, 48] on span "Test" at bounding box center [690, 47] width 16 height 12
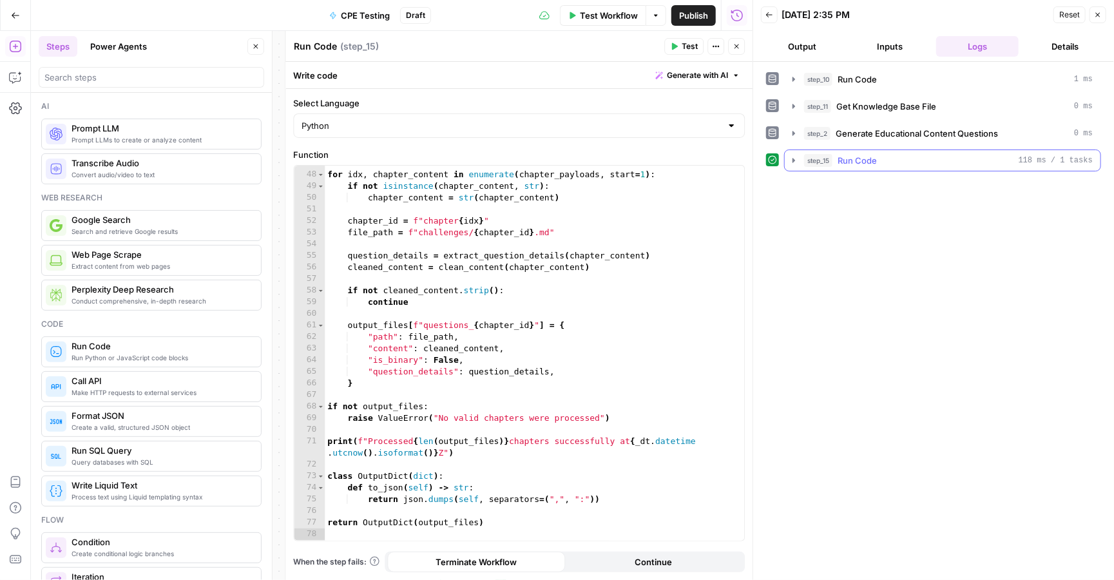
click at [860, 161] on span "Run Code" at bounding box center [857, 160] width 39 height 13
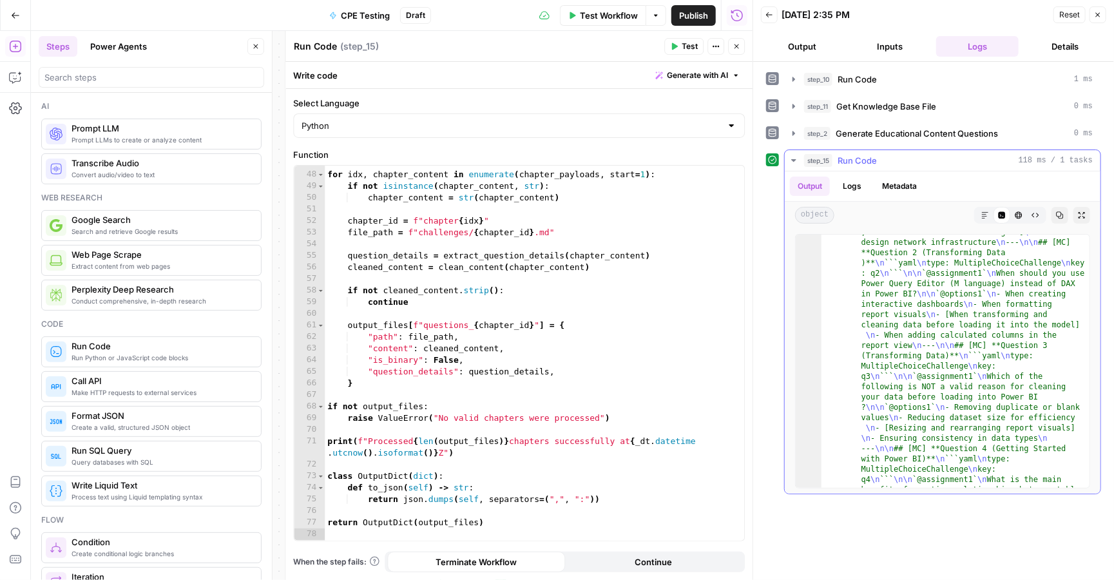
scroll to position [0, 0]
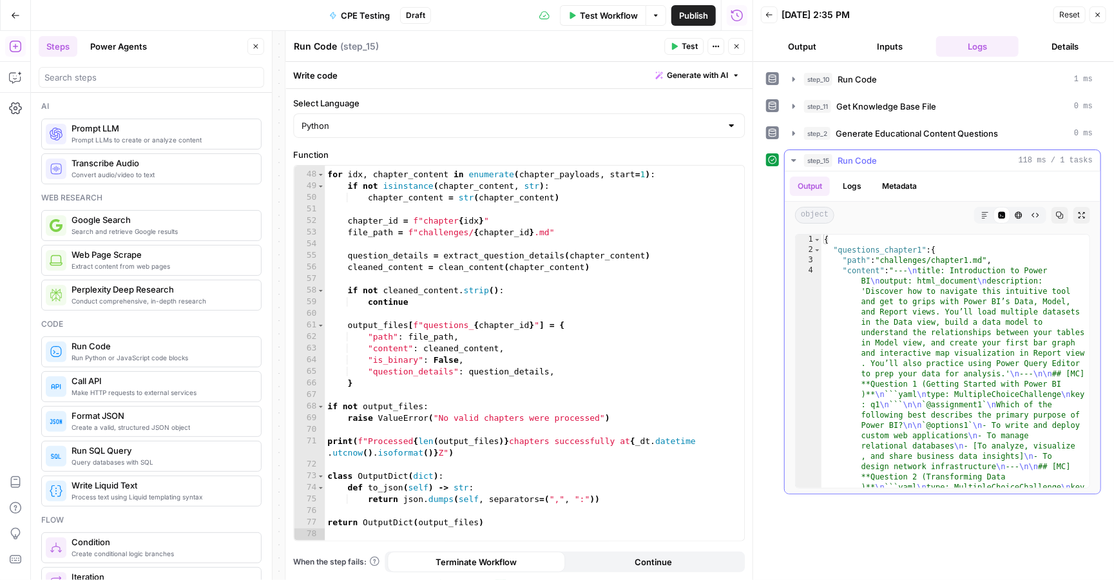
click at [1061, 214] on icon "button" at bounding box center [1060, 215] width 7 height 7
click at [1103, 19] on button "Close" at bounding box center [1098, 14] width 17 height 17
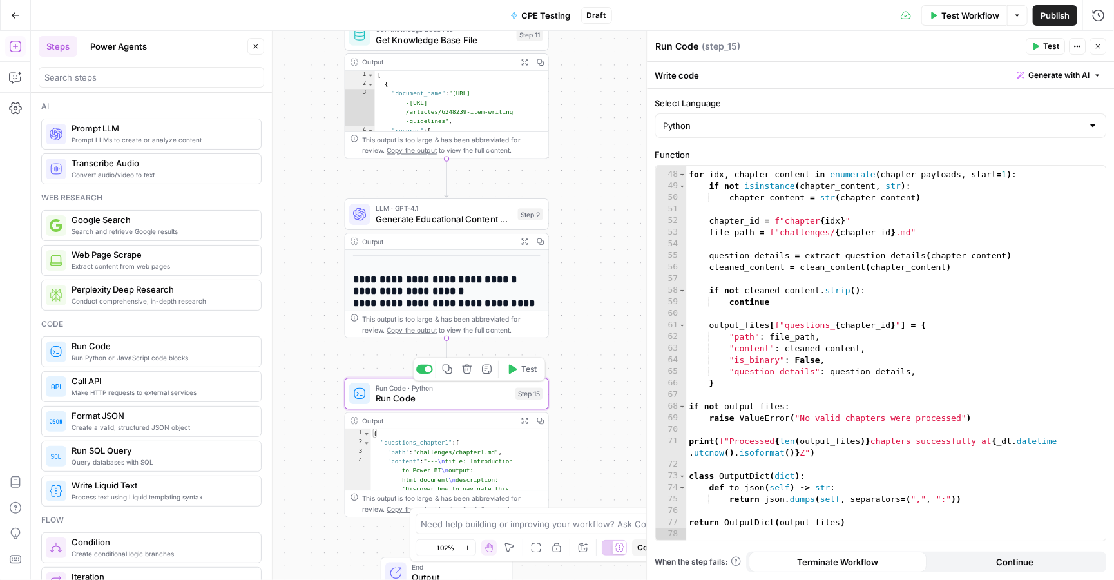
click at [470, 376] on button "Delete step" at bounding box center [467, 369] width 17 height 17
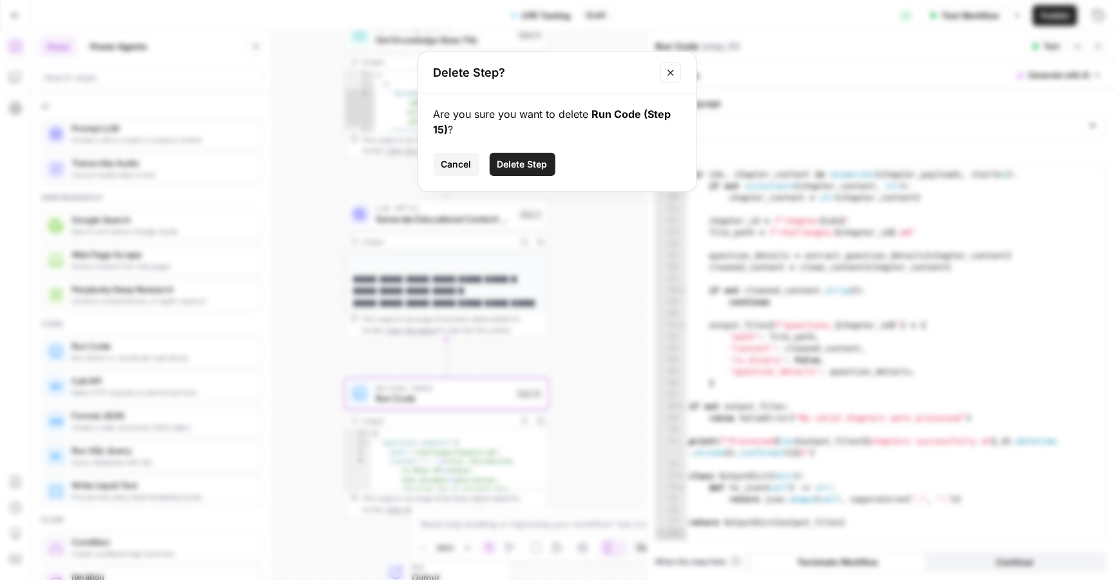
click at [519, 160] on span "Delete Step" at bounding box center [523, 164] width 50 height 13
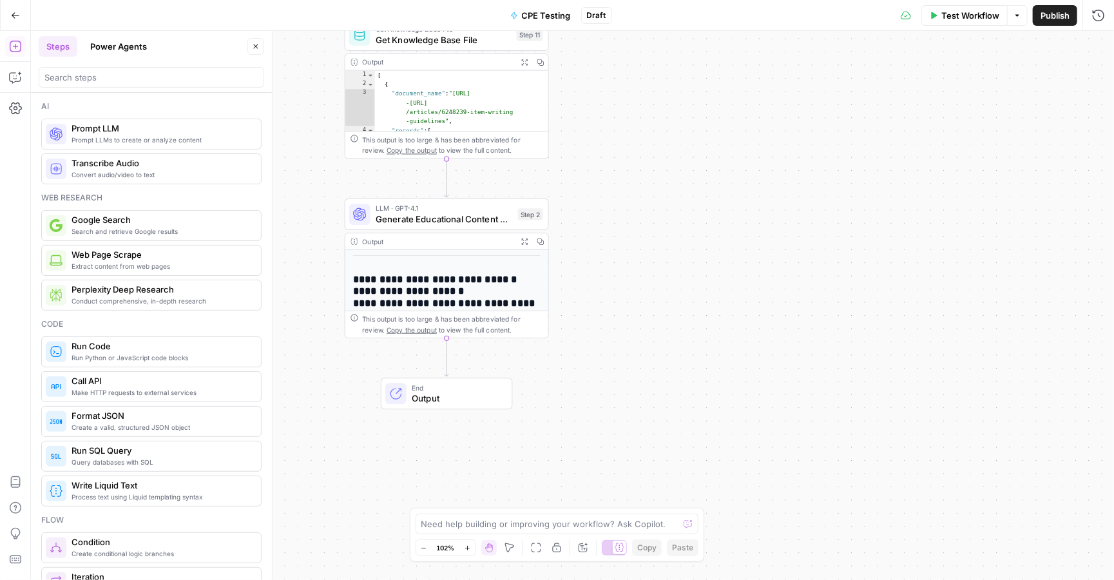
click at [458, 290] on h2 "**********" at bounding box center [447, 349] width 188 height 151
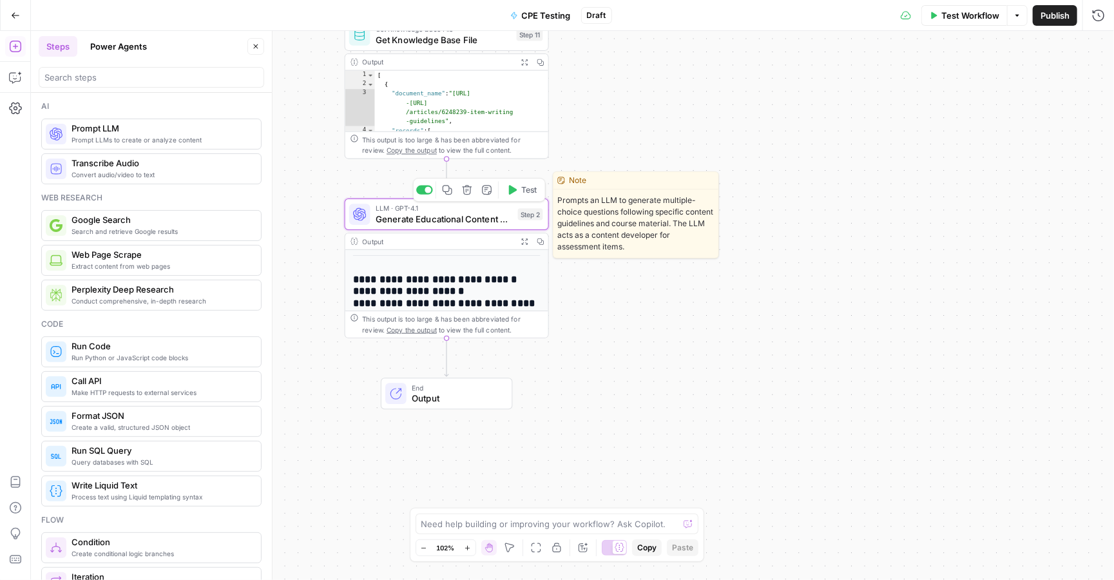
click at [482, 220] on span "Generate Educational Content Questions" at bounding box center [444, 219] width 137 height 13
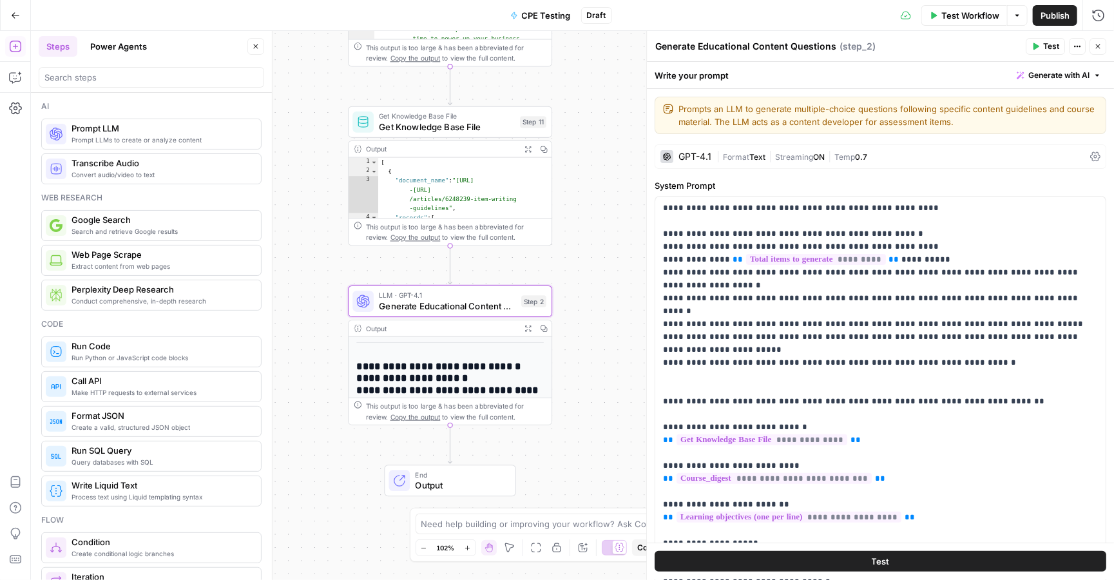
click at [478, 379] on h2 "**********" at bounding box center [450, 436] width 188 height 151
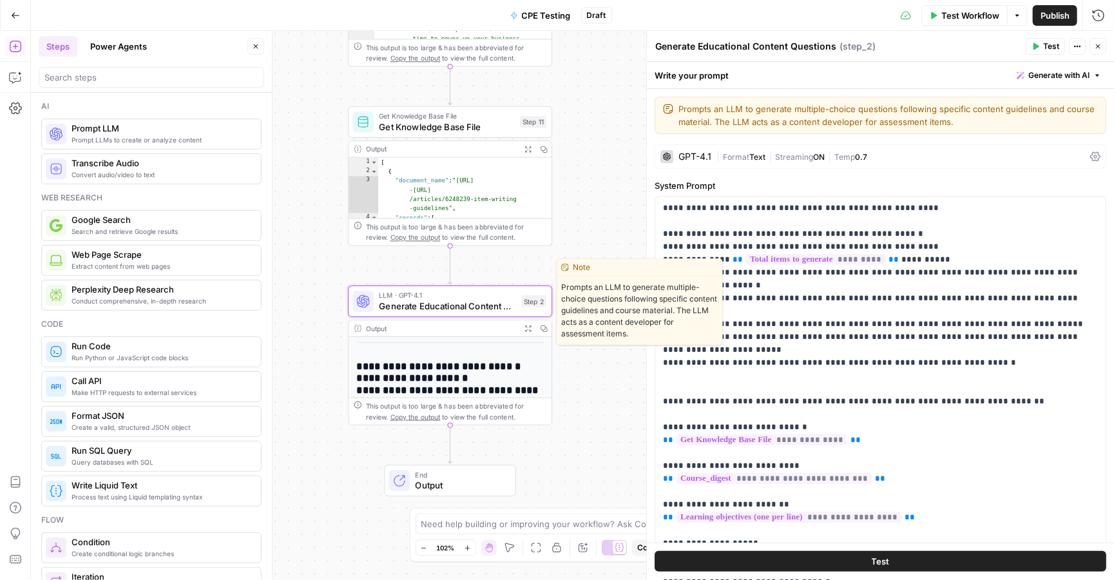
click at [473, 302] on span "Generate Educational Content Questions" at bounding box center [447, 306] width 137 height 13
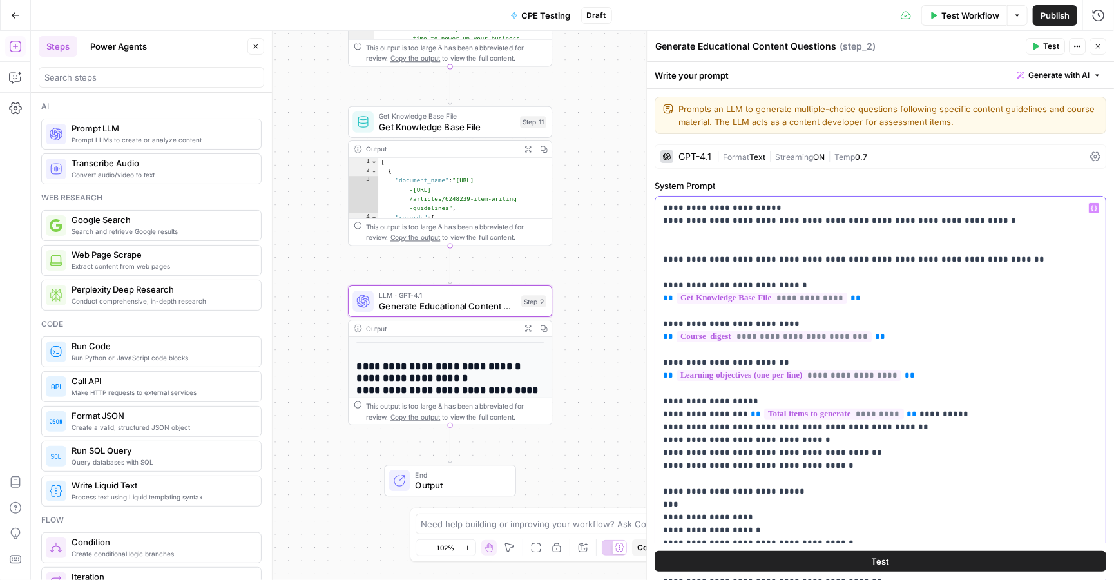
scroll to position [189, 0]
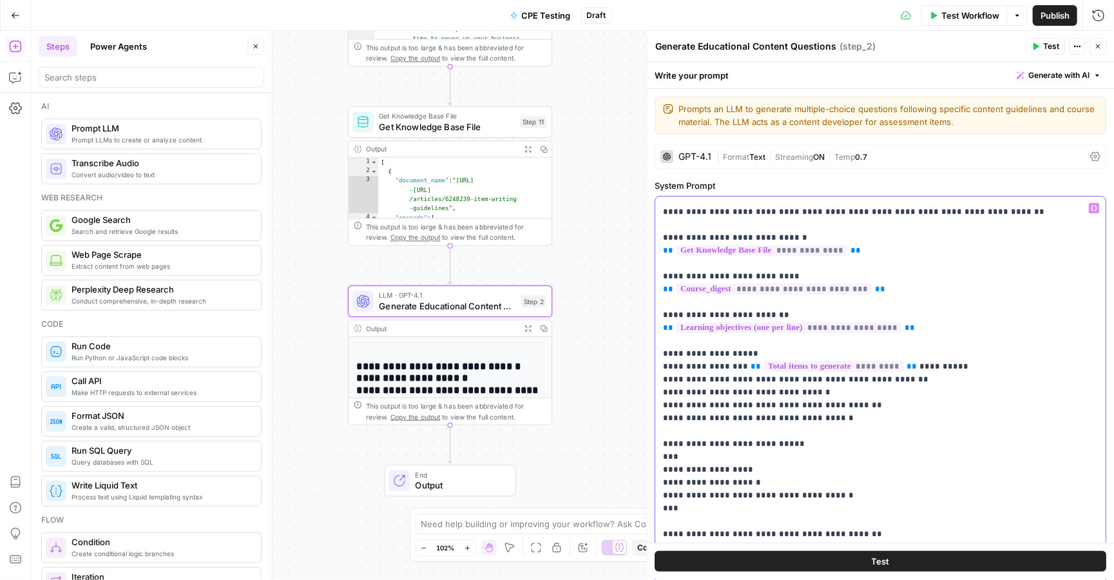
drag, startPoint x: 836, startPoint y: 412, endPoint x: 652, endPoint y: 345, distance: 196.1
click at [652, 345] on div "**********" at bounding box center [880, 305] width 468 height 549
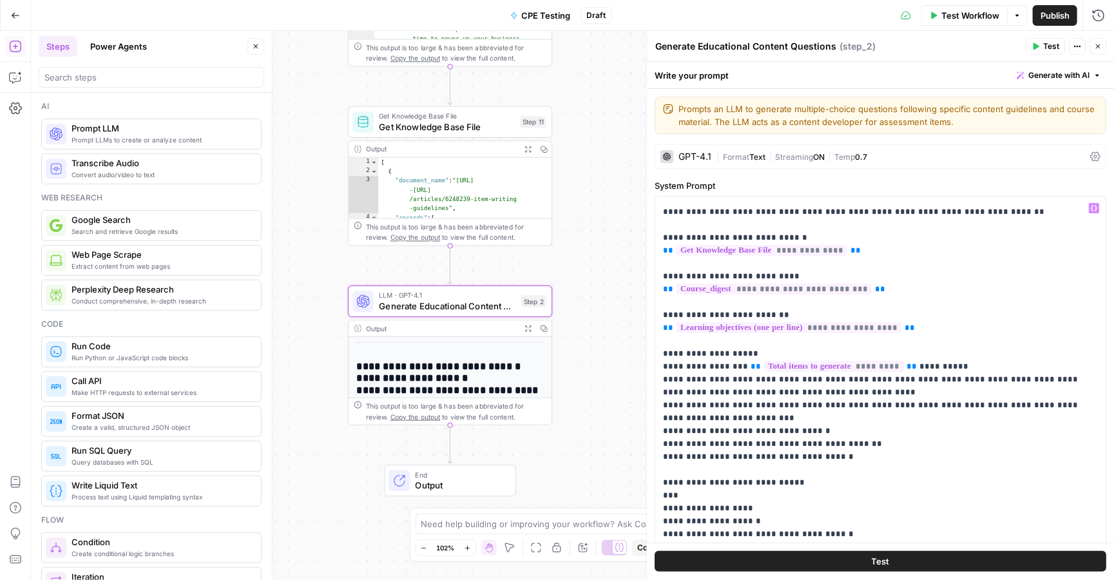
click at [875, 562] on span "Test" at bounding box center [881, 562] width 18 height 13
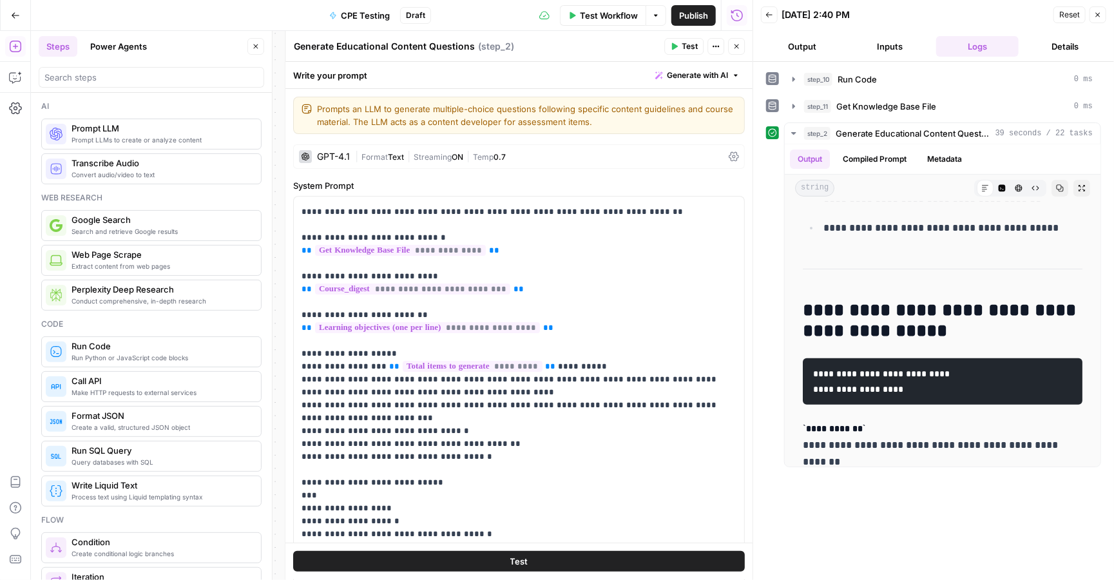
scroll to position [2979, 0]
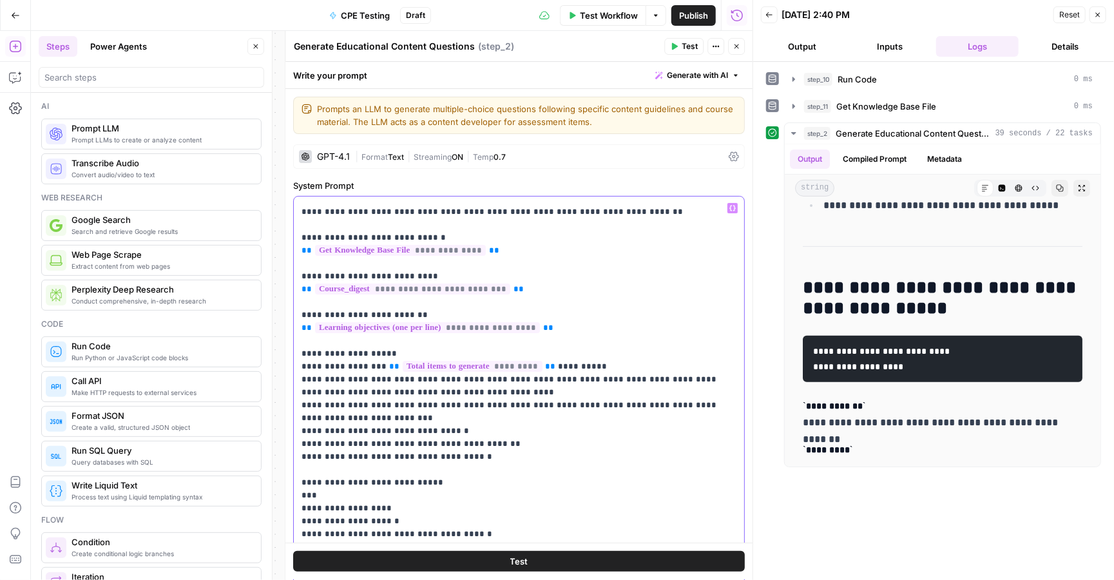
drag, startPoint x: 479, startPoint y: 445, endPoint x: 298, endPoint y: 338, distance: 210.3
click at [298, 338] on div "**********" at bounding box center [519, 459] width 450 height 525
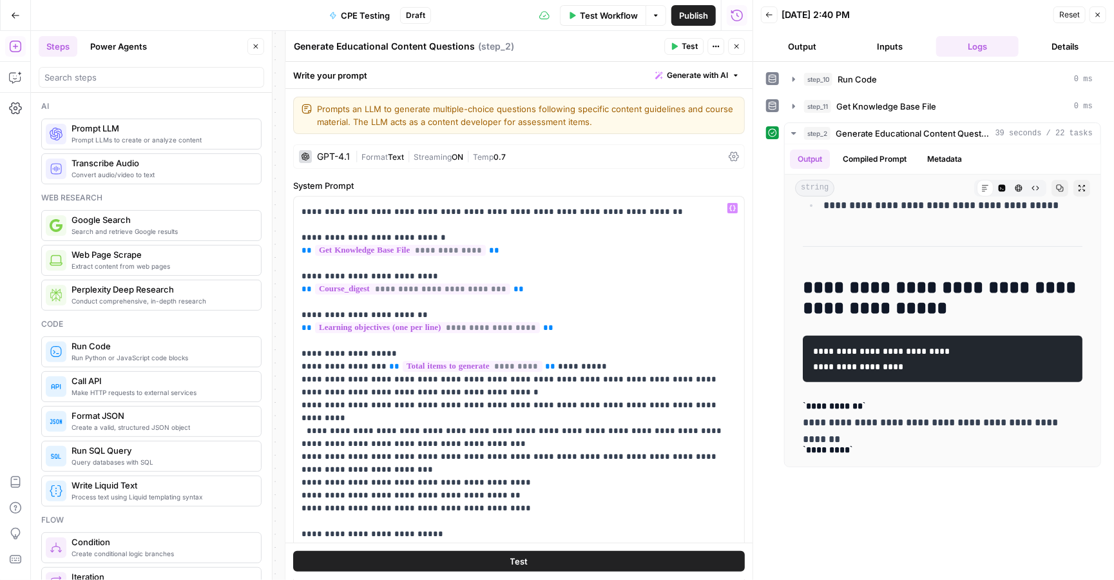
click at [516, 556] on span "Test" at bounding box center [519, 562] width 18 height 13
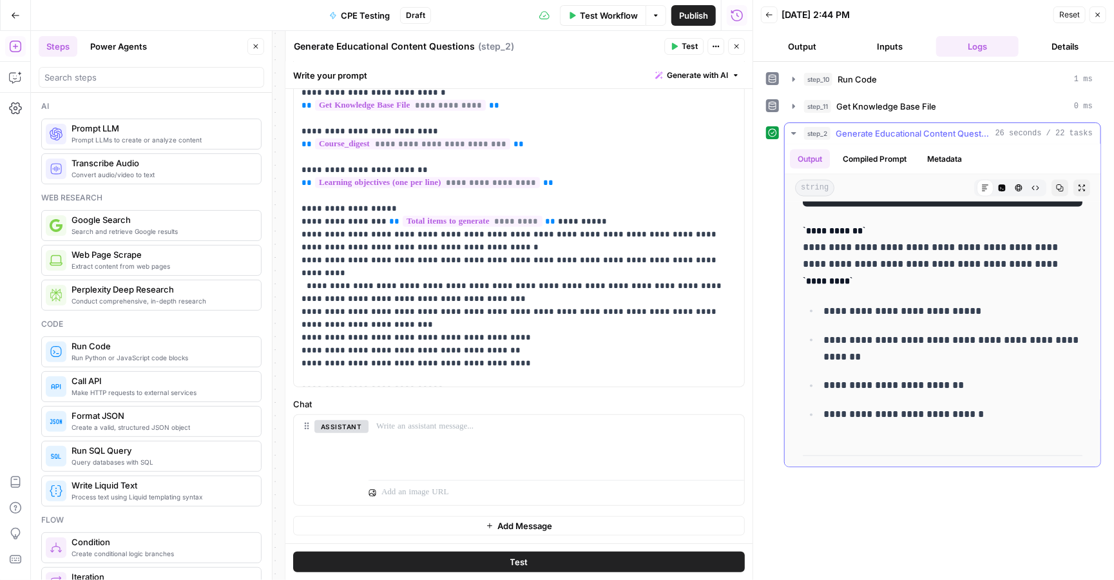
scroll to position [3959, 0]
drag, startPoint x: 508, startPoint y: 334, endPoint x: 293, endPoint y: 208, distance: 249.6
click at [293, 208] on div "**********" at bounding box center [519, 305] width 468 height 549
click at [495, 316] on p "**********" at bounding box center [519, 357] width 435 height 980
drag, startPoint x: 509, startPoint y: 334, endPoint x: 288, endPoint y: 187, distance: 265.8
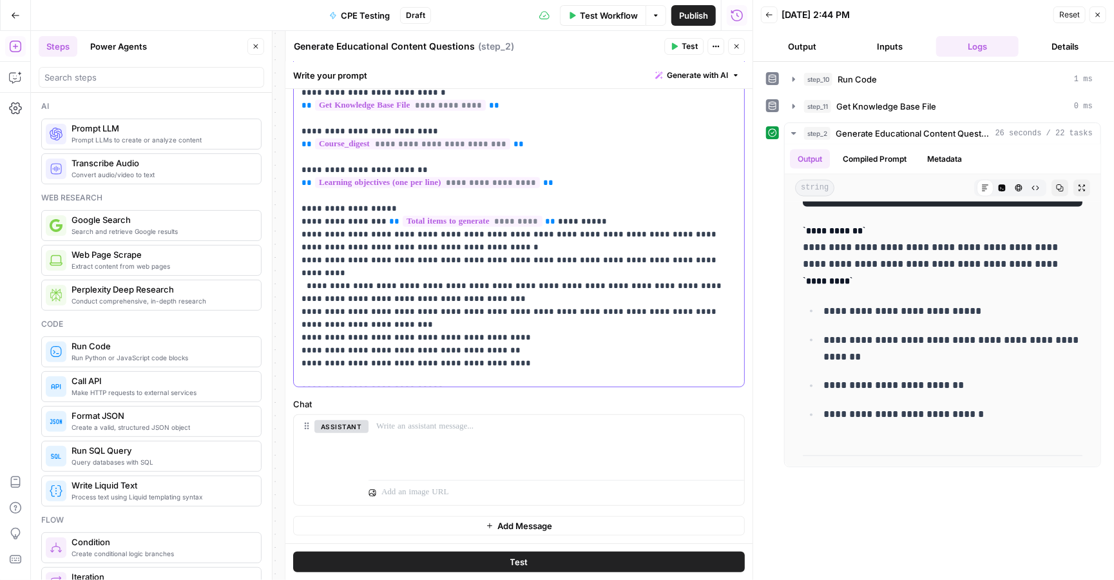
click at [288, 187] on div "**********" at bounding box center [519, 305] width 468 height 549
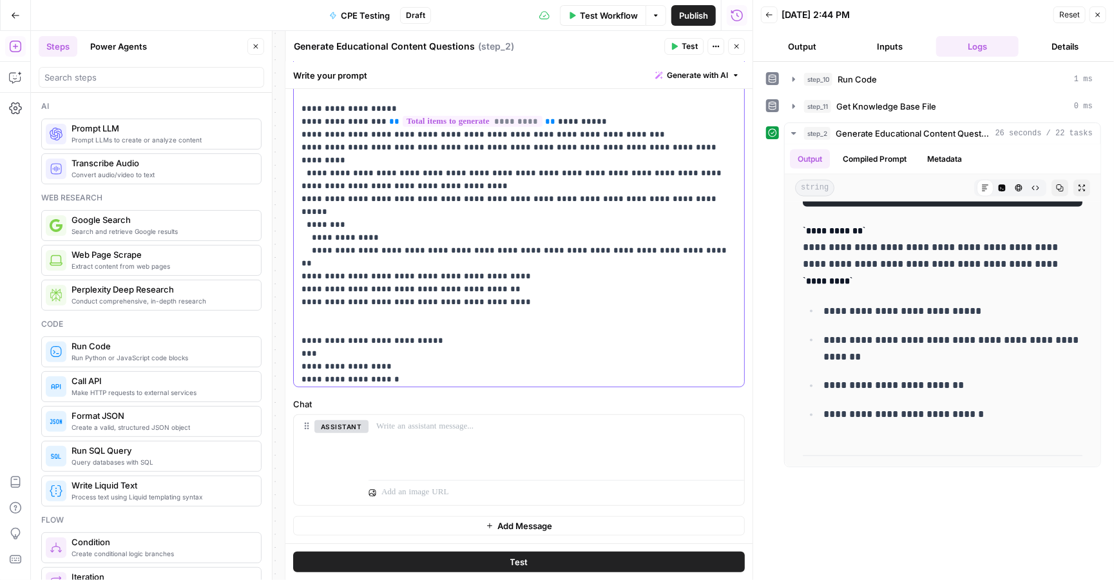
scroll to position [102, 0]
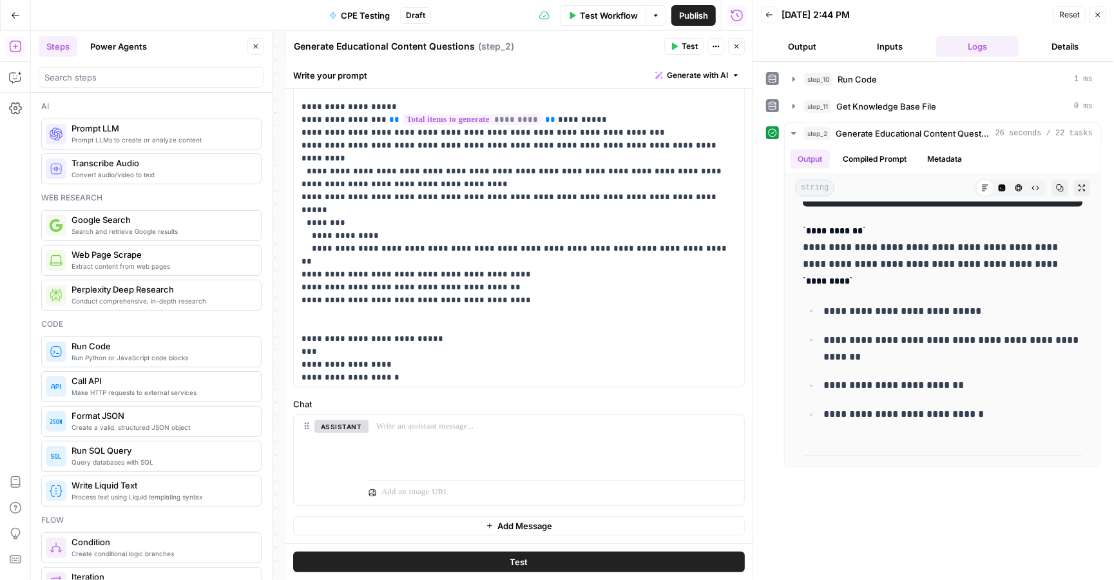
click at [533, 561] on button "Test" at bounding box center [519, 562] width 452 height 21
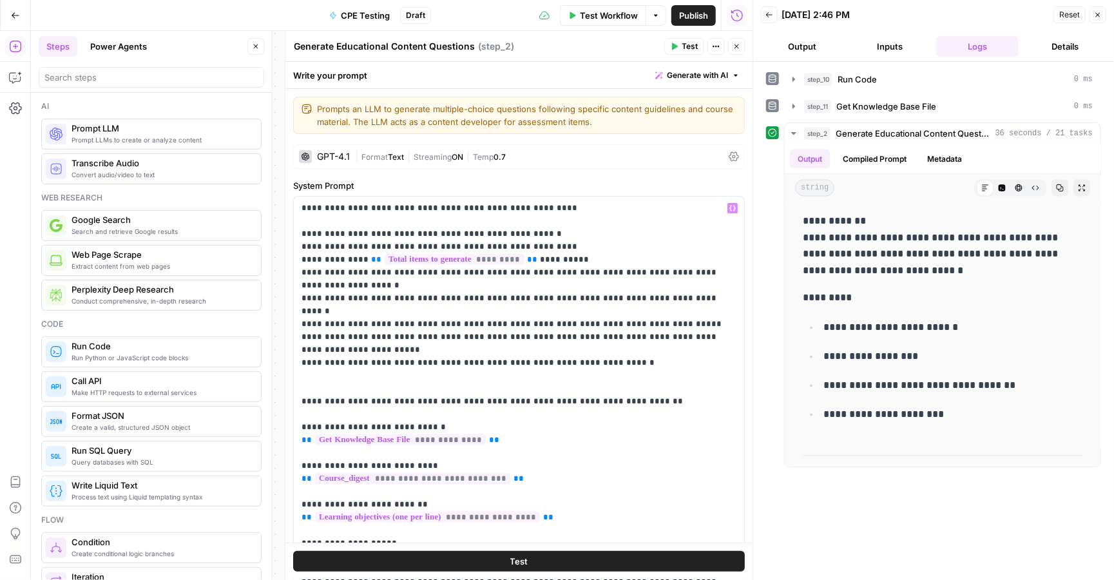
scroll to position [0, 0]
click at [733, 35] on header "Generate Educational Content Questions Generate Educational Content Questions (…" at bounding box center [518, 46] width 467 height 31
click at [733, 45] on icon "button" at bounding box center [737, 47] width 8 height 8
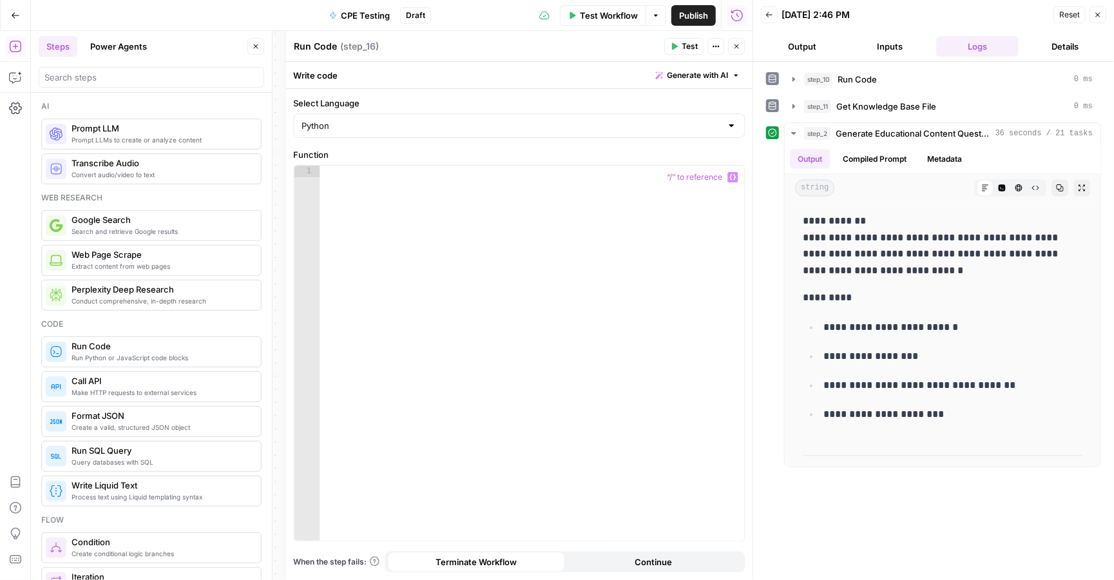
click at [483, 239] on div at bounding box center [532, 365] width 425 height 398
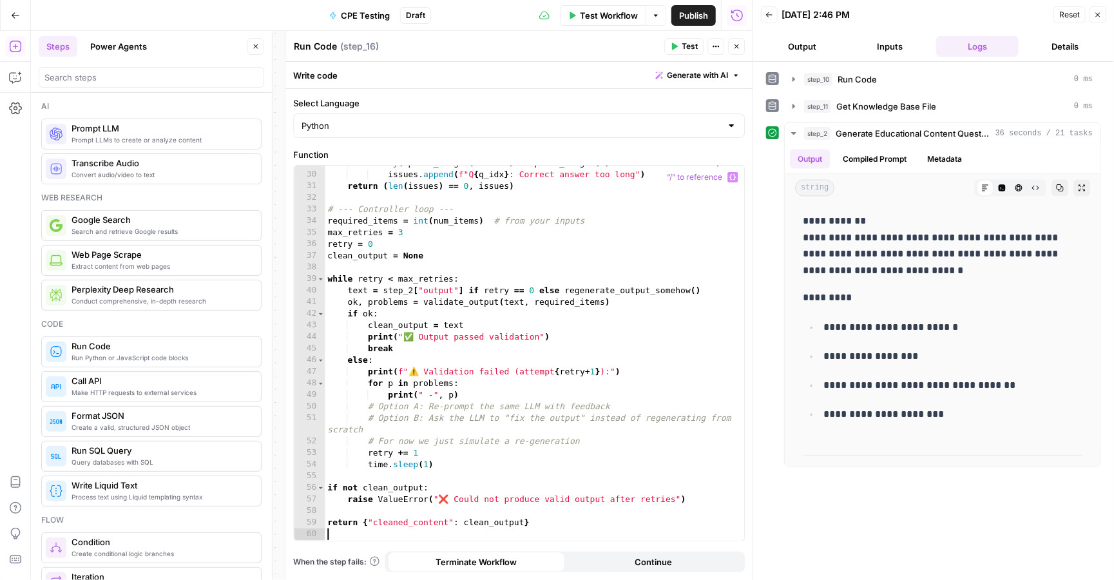
scroll to position [356, 0]
click at [684, 41] on span "Test" at bounding box center [690, 47] width 16 height 12
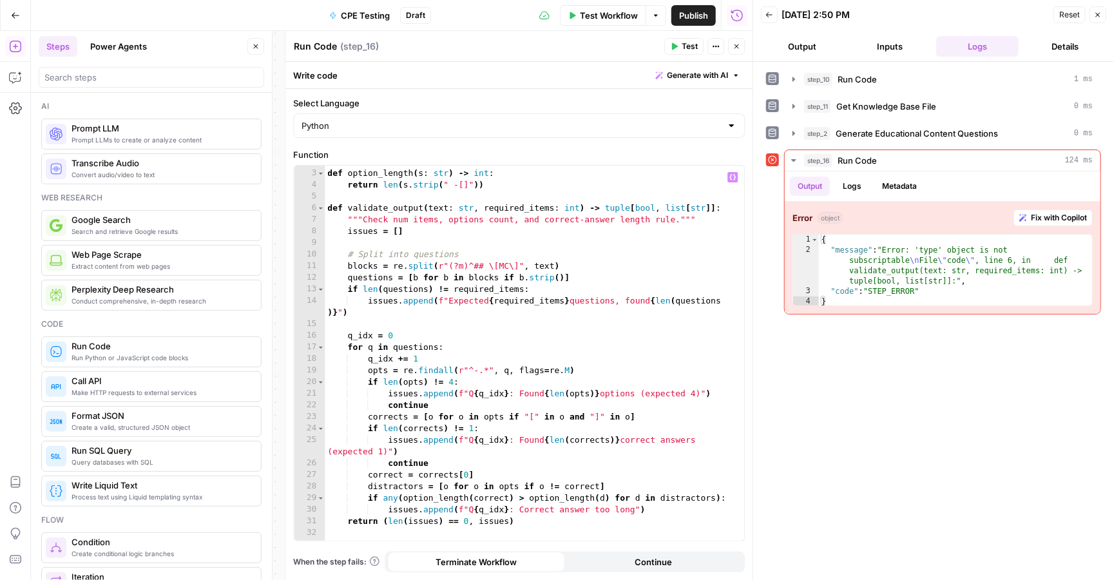
scroll to position [21, 0]
click at [733, 50] on icon "button" at bounding box center [737, 47] width 8 height 8
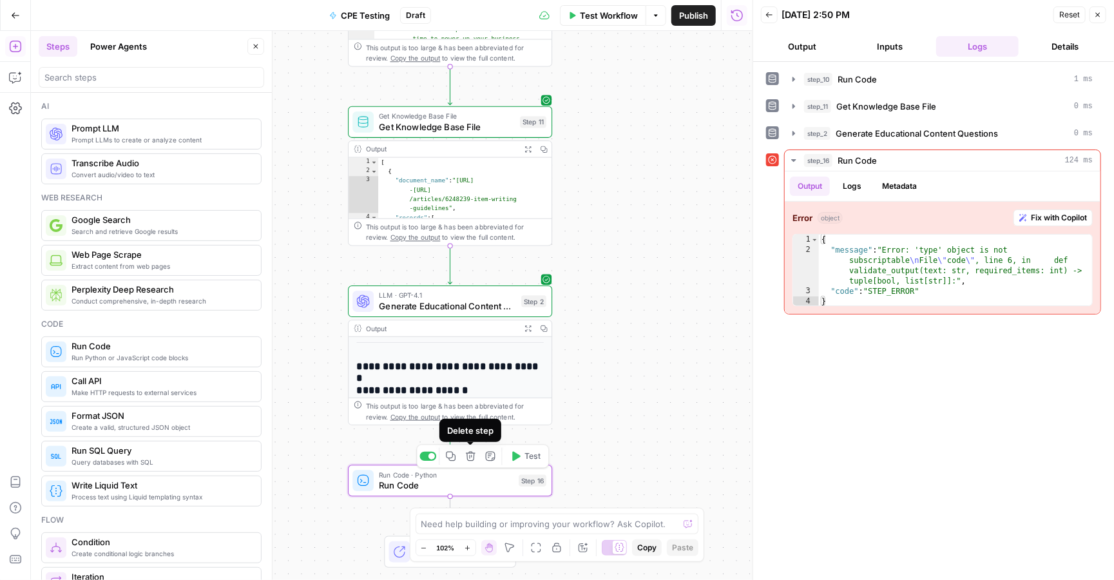
click at [469, 458] on icon "button" at bounding box center [471, 457] width 10 height 10
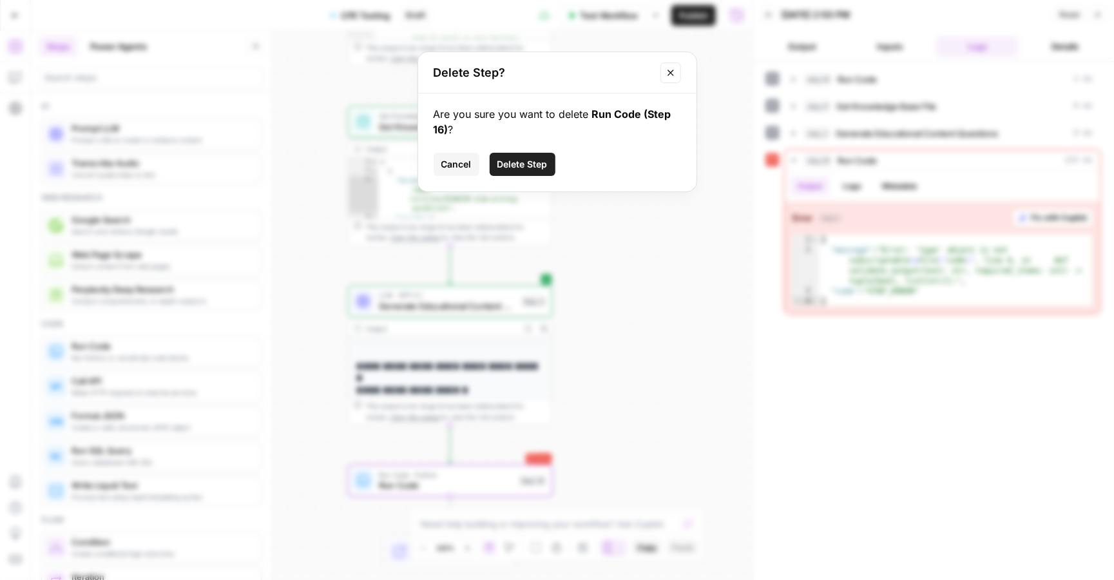
click at [515, 161] on span "Delete Step" at bounding box center [523, 164] width 50 height 13
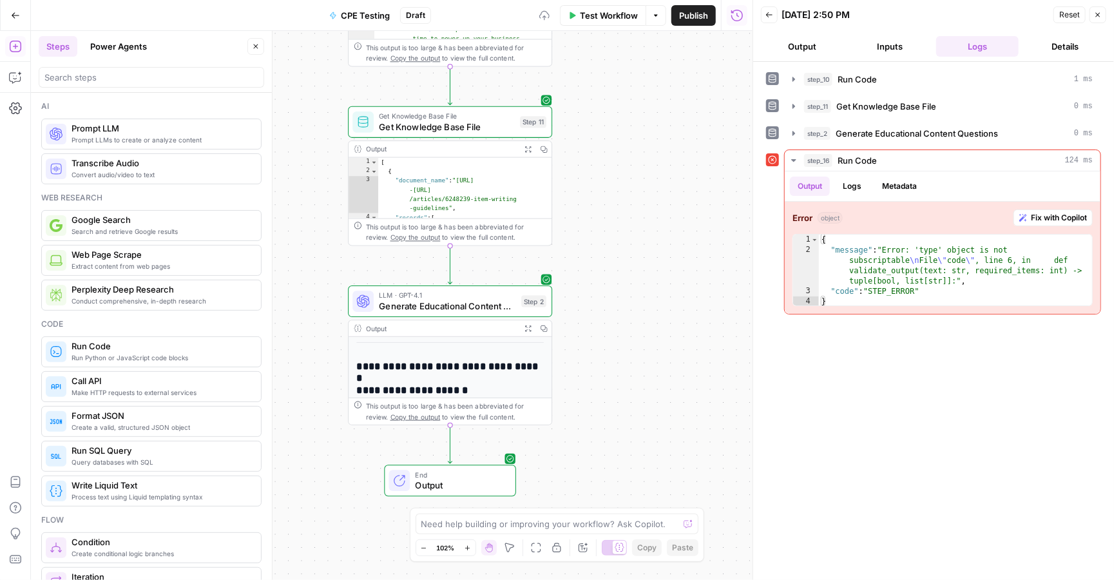
click at [458, 306] on span "Generate Educational Content Questions" at bounding box center [447, 306] width 137 height 13
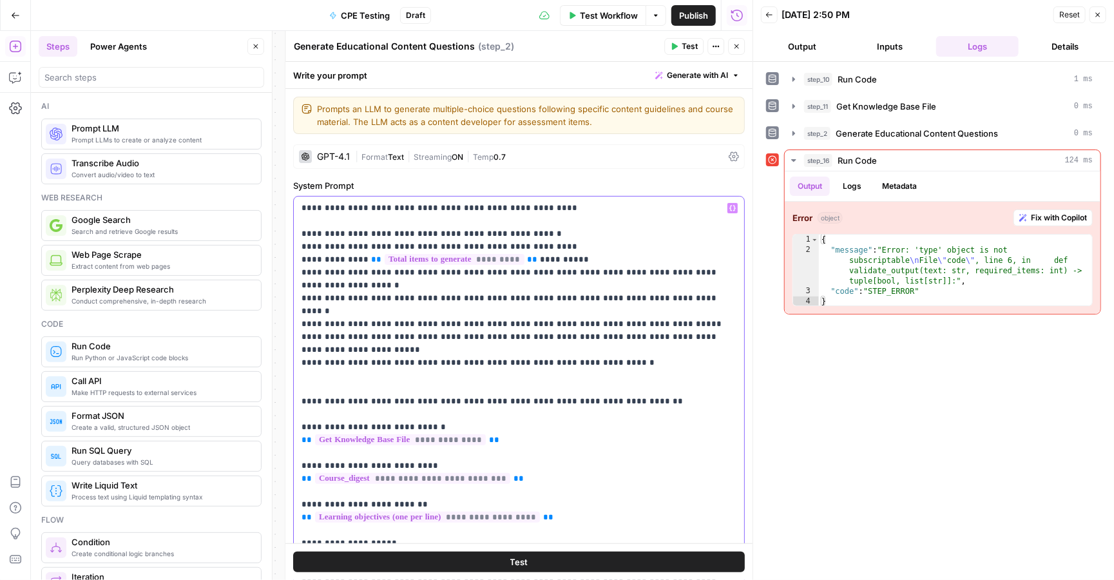
click at [670, 188] on label "System Prompt" at bounding box center [519, 185] width 452 height 13
click at [737, 46] on icon "button" at bounding box center [737, 47] width 8 height 8
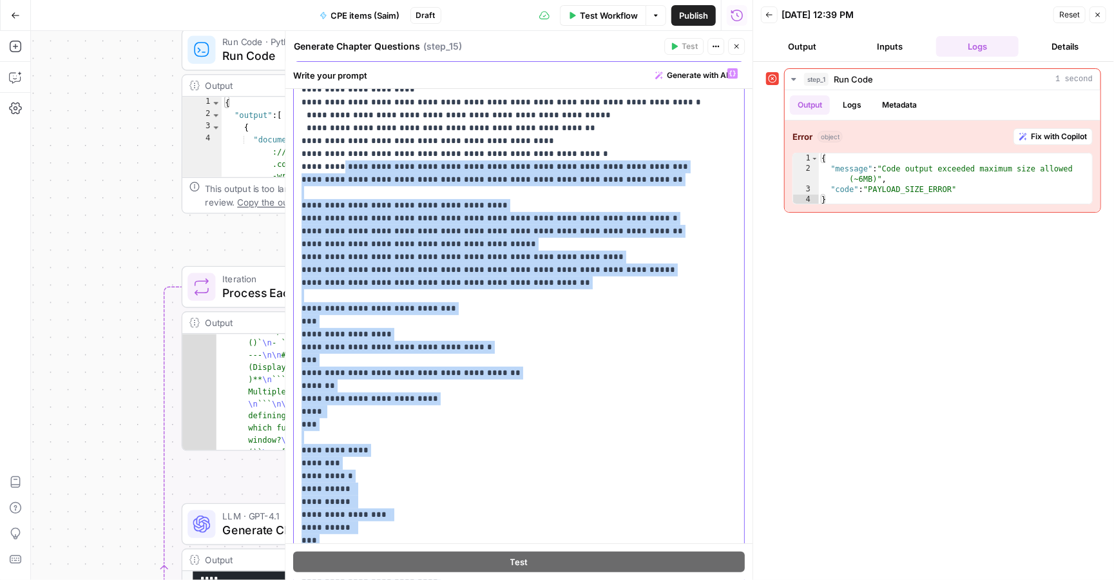
scroll to position [791, 0]
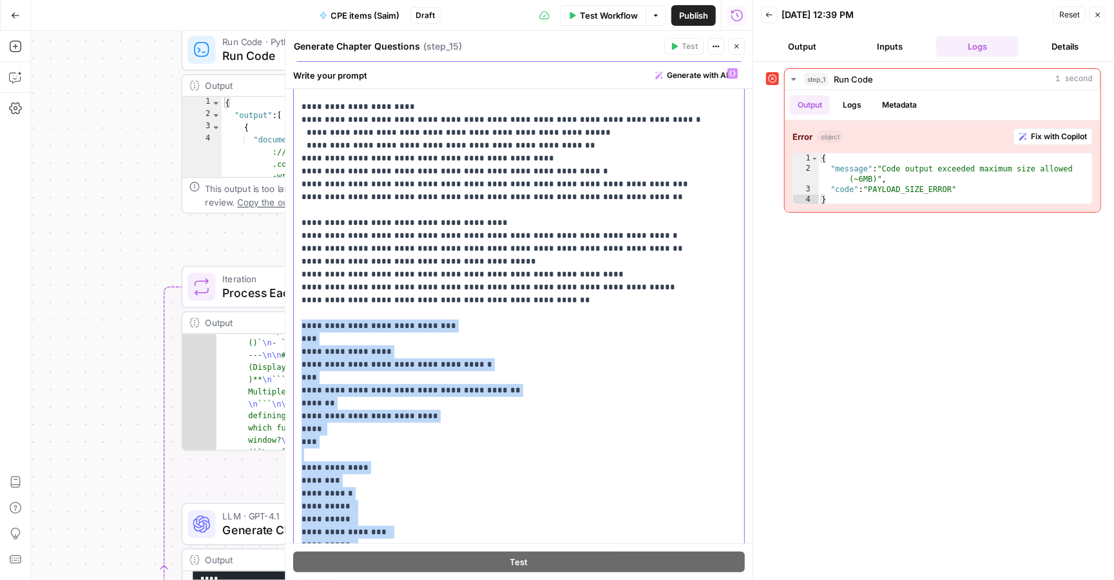
drag, startPoint x: 368, startPoint y: 372, endPoint x: 301, endPoint y: 204, distance: 181.1
click at [301, 204] on div "**********" at bounding box center [519, 324] width 450 height 525
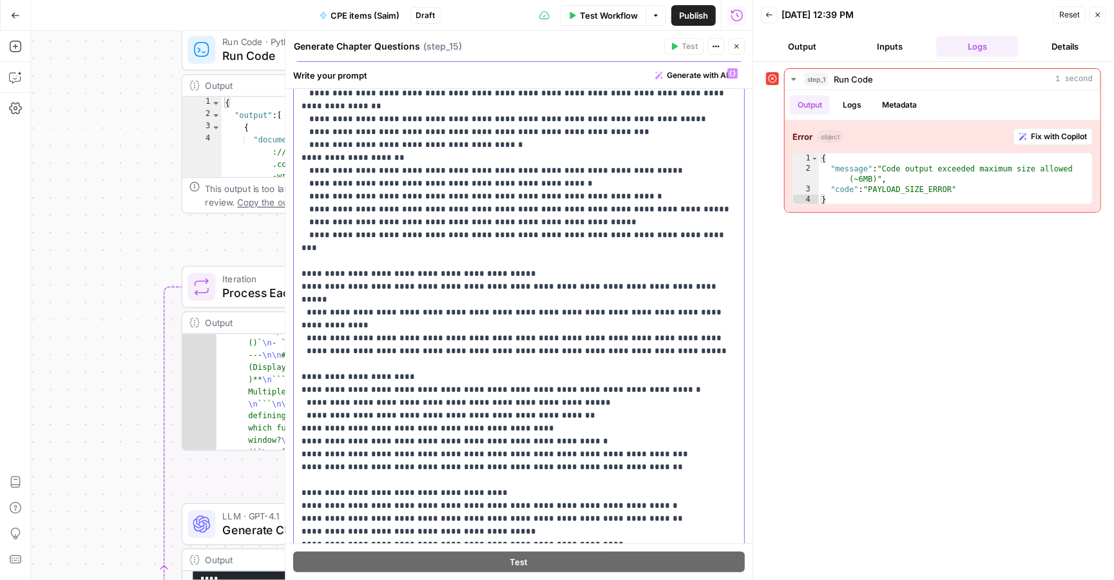
scroll to position [523, 0]
copy p "**********"
click at [425, 276] on p "**********" at bounding box center [519, 575] width 435 height 2062
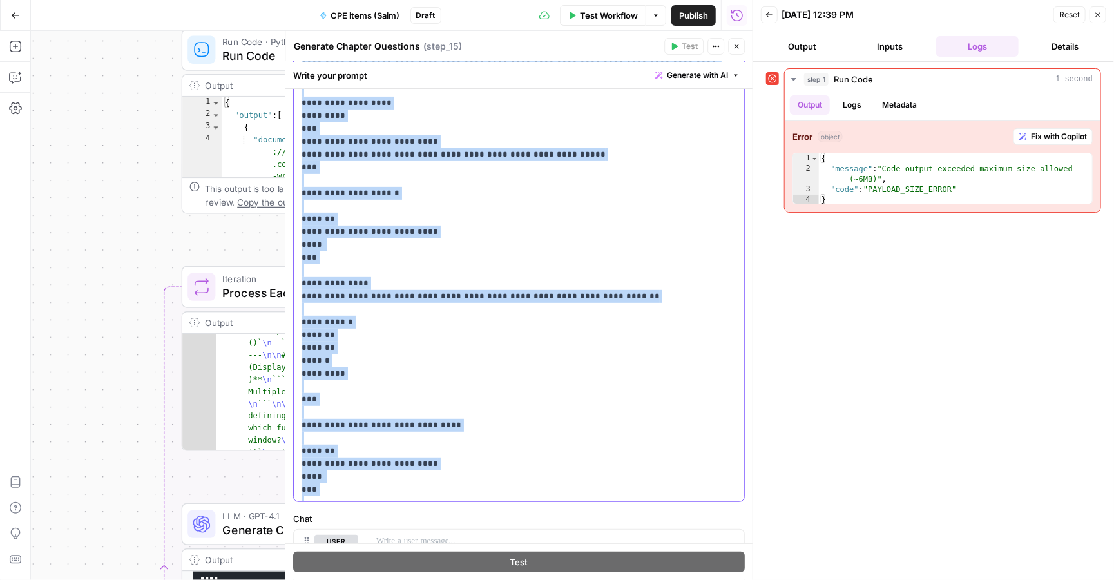
scroll to position [288, 0]
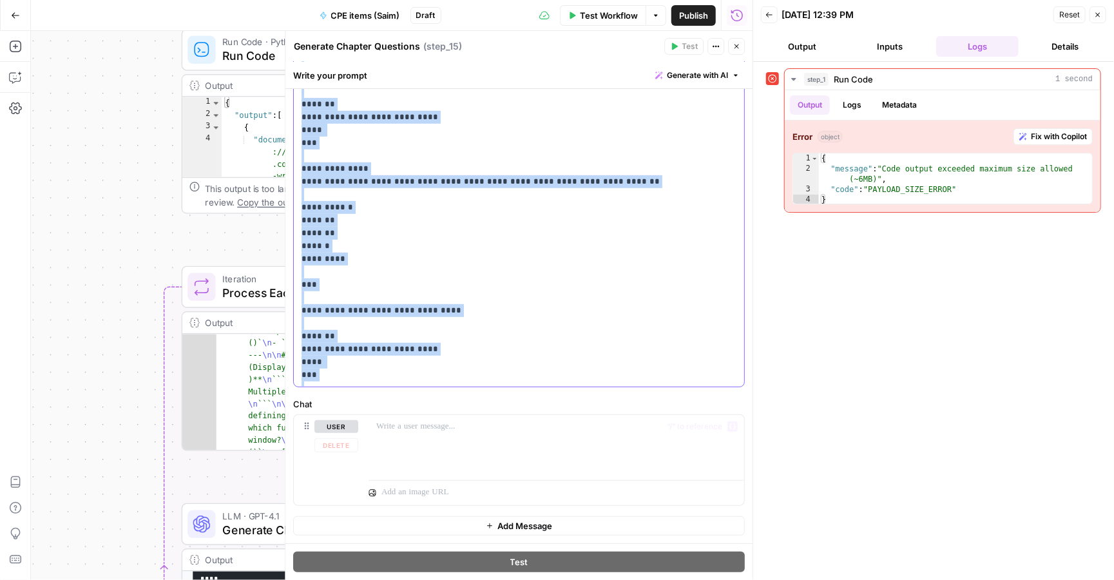
drag, startPoint x: 301, startPoint y: 251, endPoint x: 443, endPoint y: 383, distance: 193.8
click at [443, 383] on div "**********" at bounding box center [519, 124] width 450 height 525
copy p "**********"
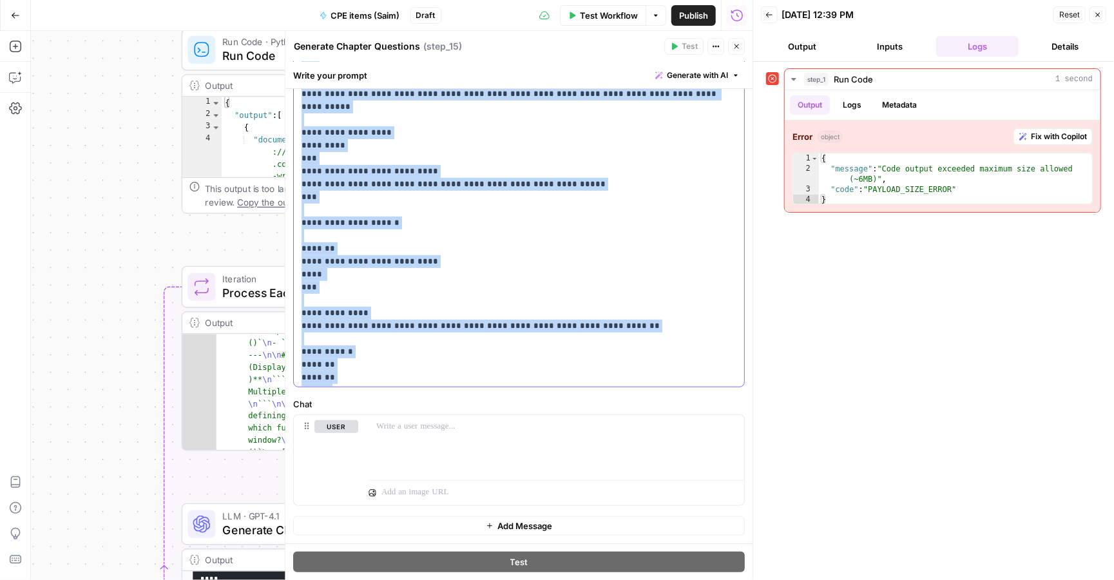
scroll to position [1389, 0]
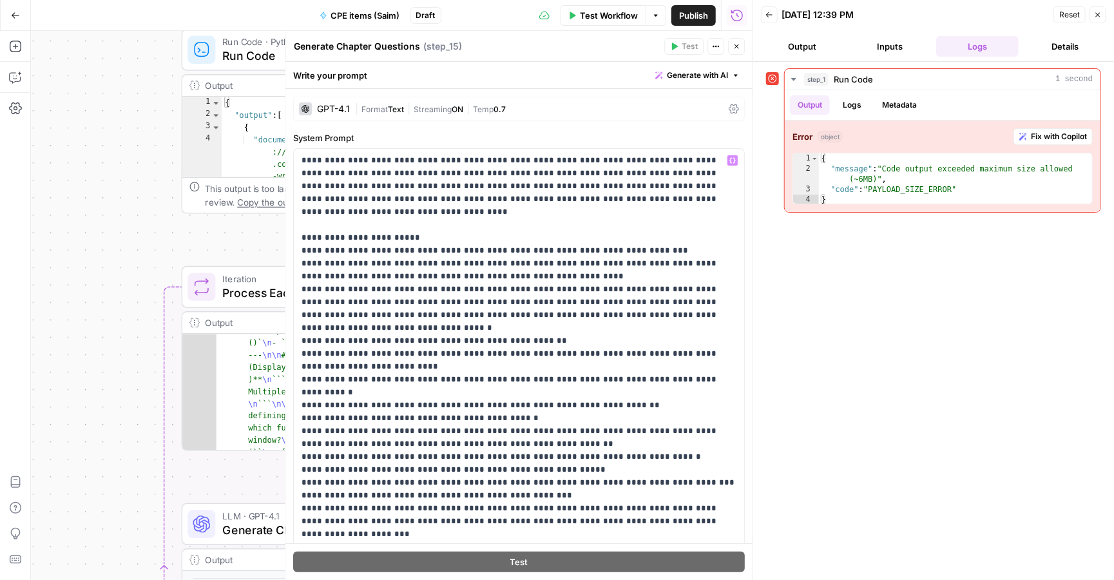
scroll to position [1389, 0]
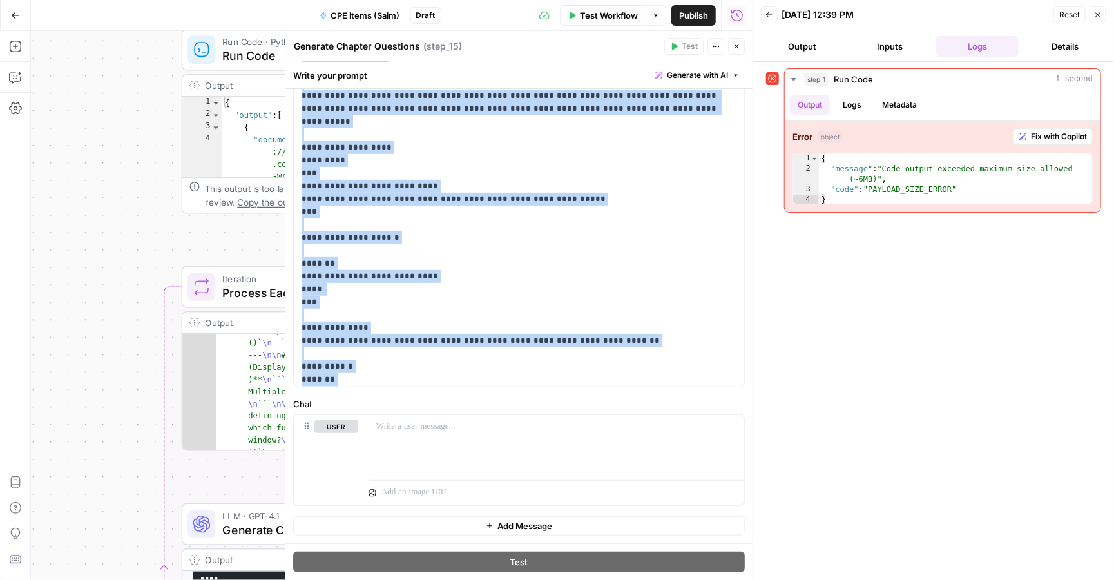
click at [740, 50] on icon "button" at bounding box center [737, 47] width 8 height 8
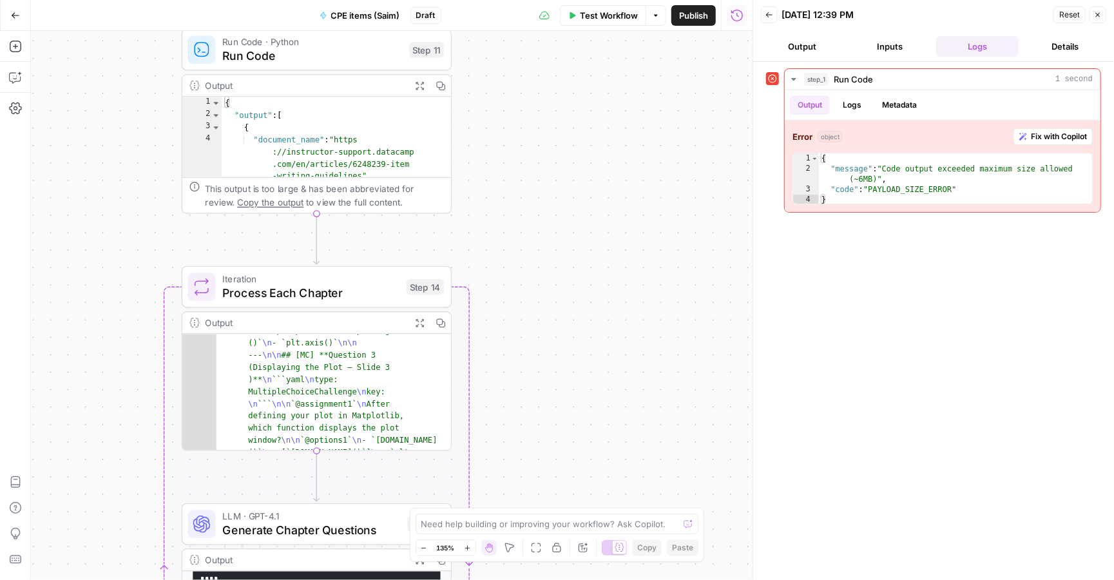
scroll to position [0, 0]
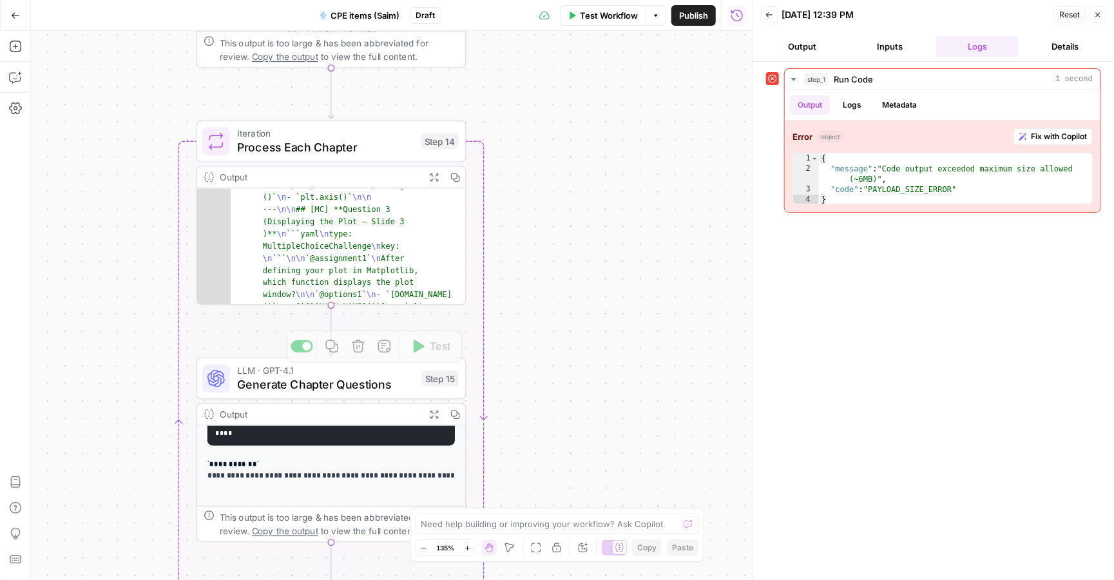
click at [329, 372] on span "LLM · GPT-4.1" at bounding box center [326, 370] width 178 height 14
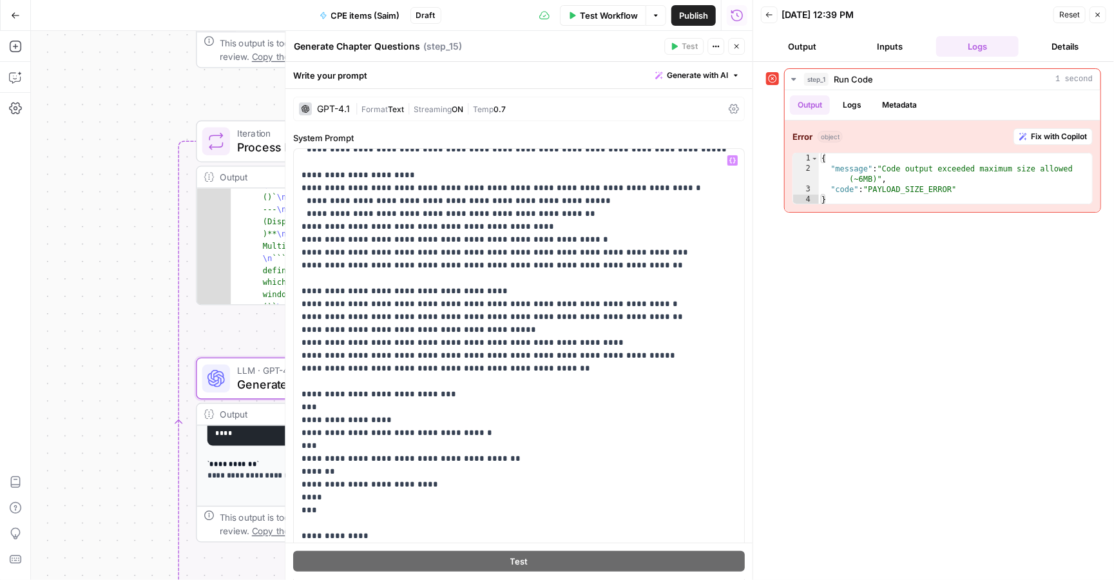
scroll to position [821, 0]
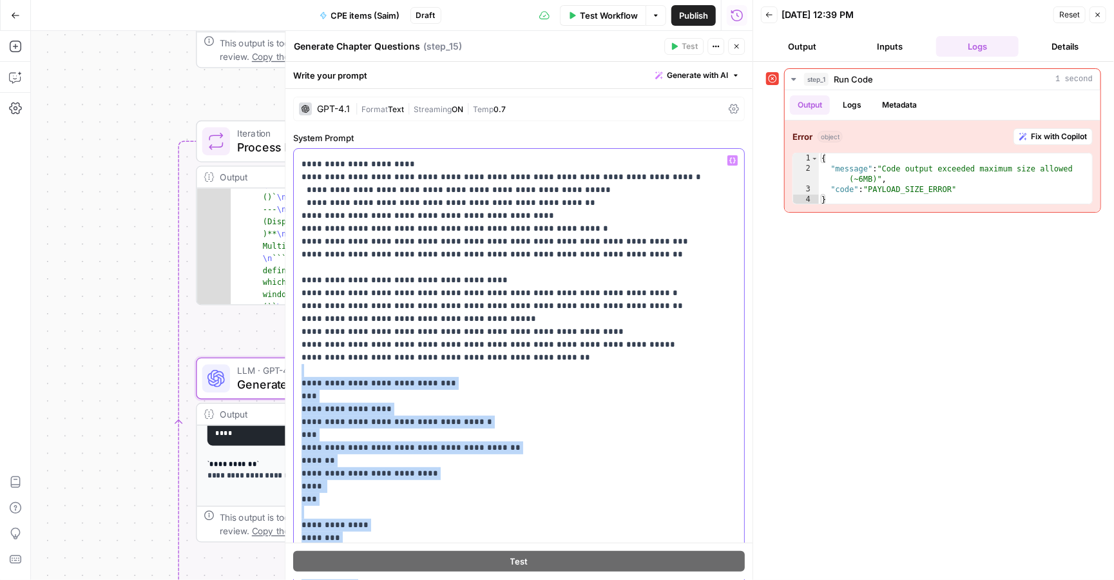
drag, startPoint x: 302, startPoint y: 265, endPoint x: 518, endPoint y: 498, distance: 317.8
click at [518, 498] on div "**********" at bounding box center [519, 411] width 450 height 525
click at [518, 498] on p "**********" at bounding box center [519, 364] width 435 height 2062
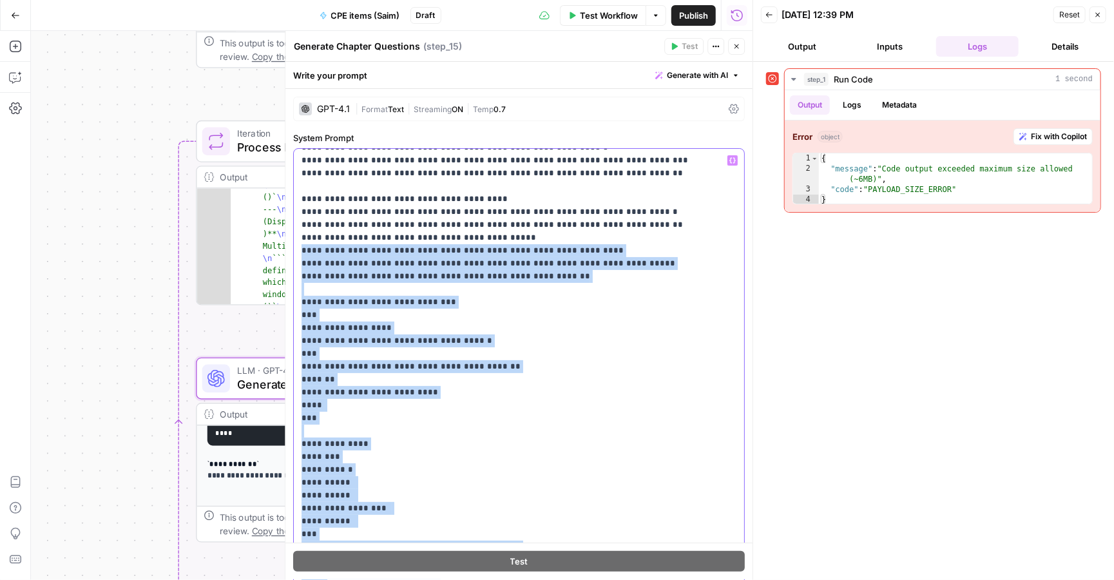
scroll to position [891, 0]
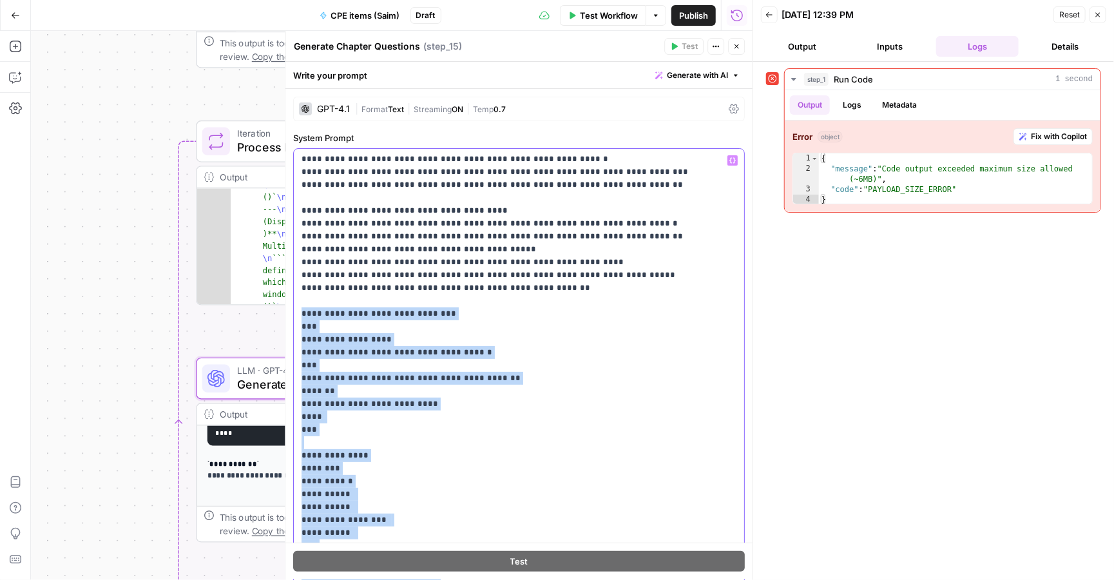
drag, startPoint x: 478, startPoint y: 494, endPoint x: 295, endPoint y: 193, distance: 352.8
click at [295, 193] on div "**********" at bounding box center [519, 411] width 450 height 525
copy p "**********"
click at [415, 354] on p "**********" at bounding box center [519, 294] width 435 height 2062
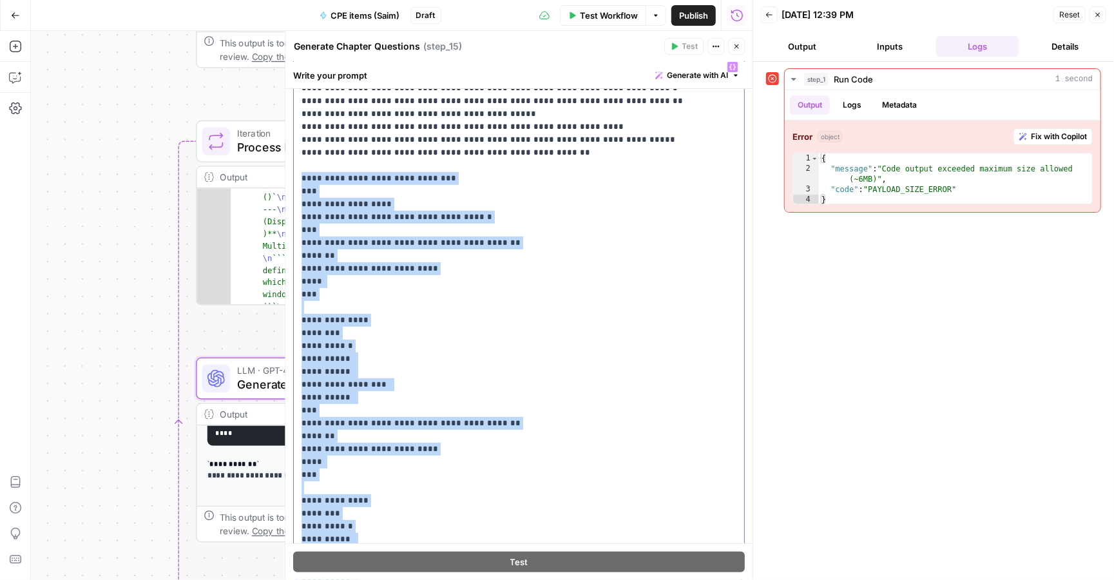
scroll to position [965, 0]
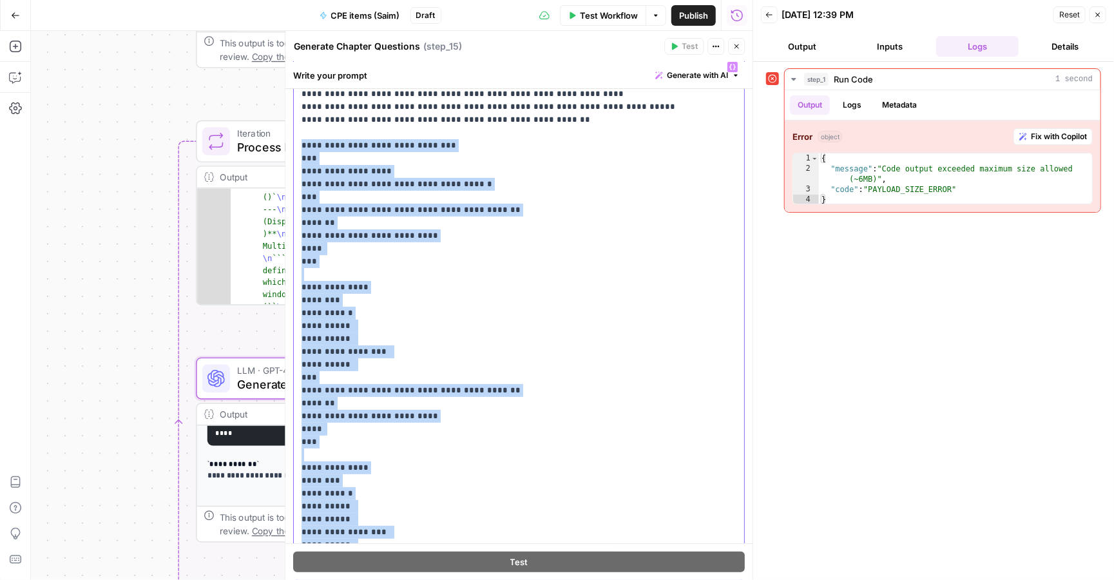
drag, startPoint x: 299, startPoint y: 334, endPoint x: 478, endPoint y: 456, distance: 216.1
click at [478, 456] on div "**********" at bounding box center [519, 317] width 450 height 525
copy p "**********"
click at [430, 349] on p "**********" at bounding box center [519, 126] width 435 height 2062
drag, startPoint x: 298, startPoint y: 349, endPoint x: 388, endPoint y: 420, distance: 114.2
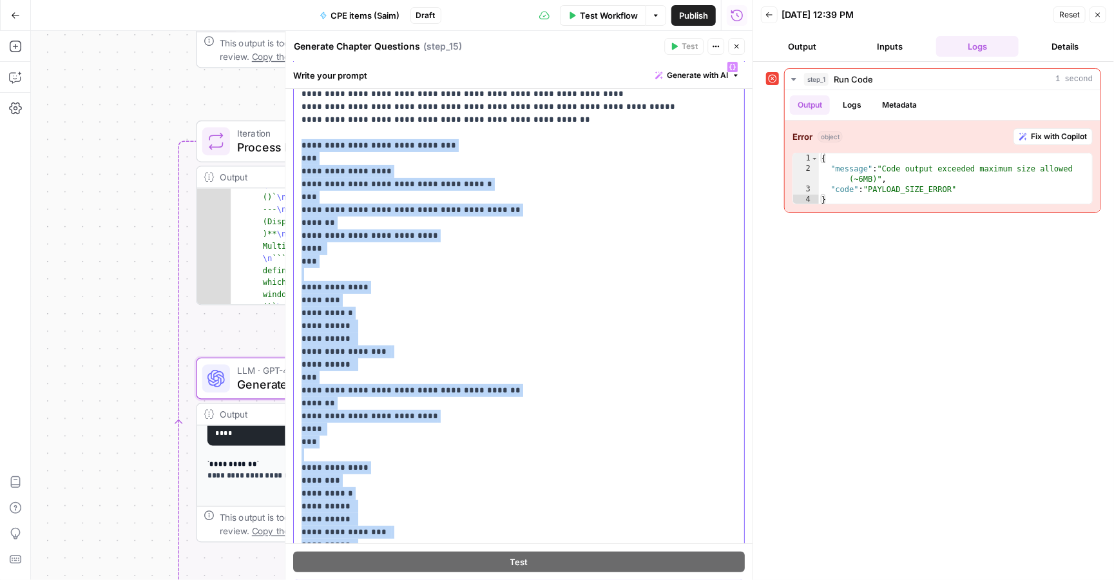
click at [388, 420] on div "**********" at bounding box center [519, 317] width 450 height 525
copy p "**********"
click at [388, 391] on p "**********" at bounding box center [519, 126] width 435 height 2062
drag, startPoint x: 333, startPoint y: 440, endPoint x: 298, endPoint y: 440, distance: 34.8
click at [298, 440] on div "**********" at bounding box center [519, 317] width 450 height 525
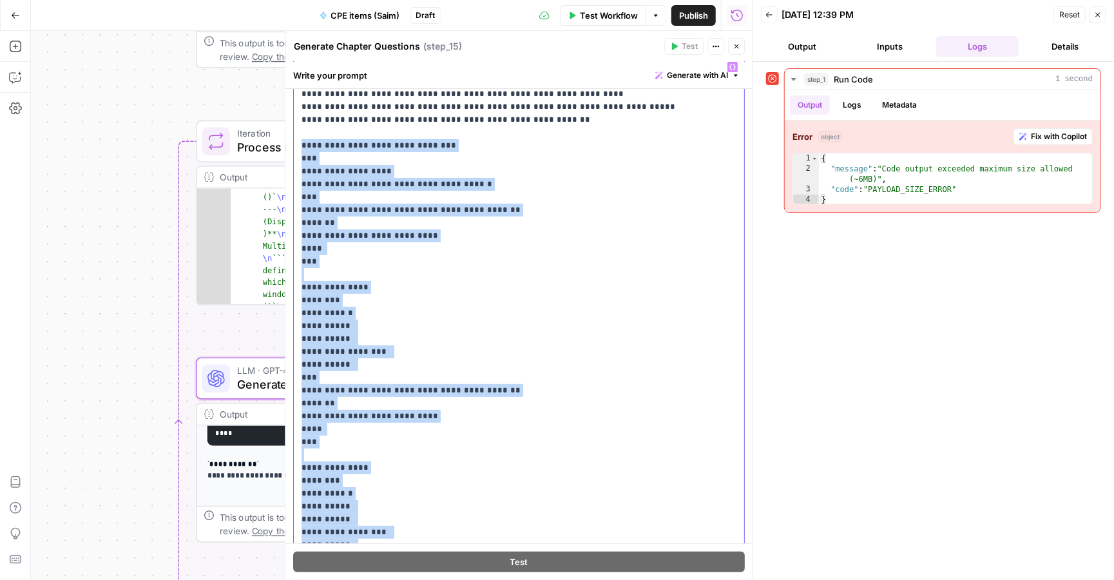
copy p "***"
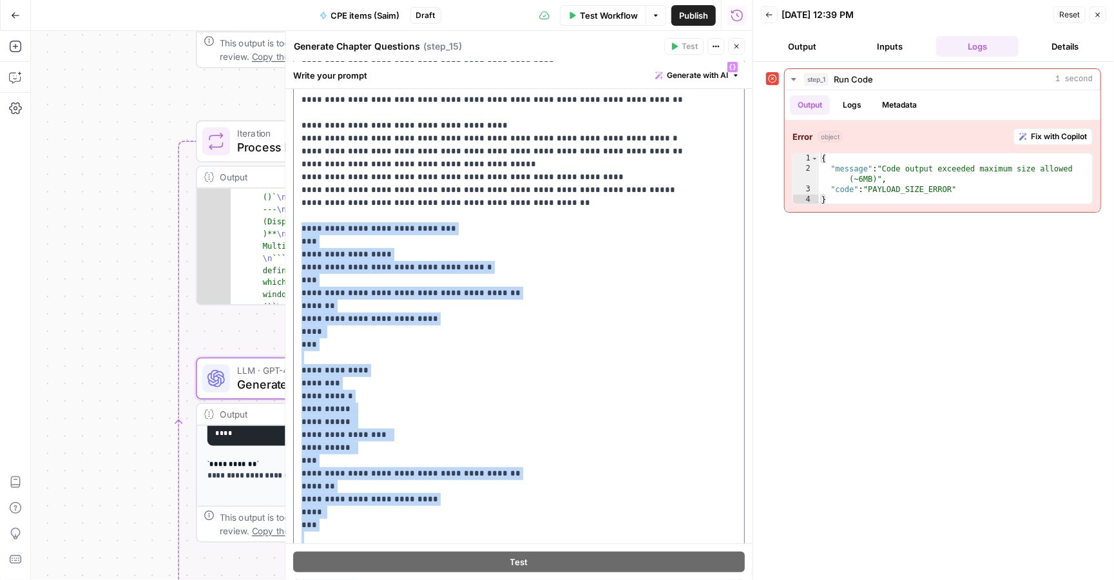
scroll to position [882, 0]
drag, startPoint x: 302, startPoint y: 175, endPoint x: 341, endPoint y: 202, distance: 48.1
click at [341, 202] on div "**********" at bounding box center [519, 317] width 450 height 525
click at [360, 229] on p "**********" at bounding box center [519, 210] width 435 height 2062
click at [299, 177] on div "**********" at bounding box center [519, 317] width 450 height 525
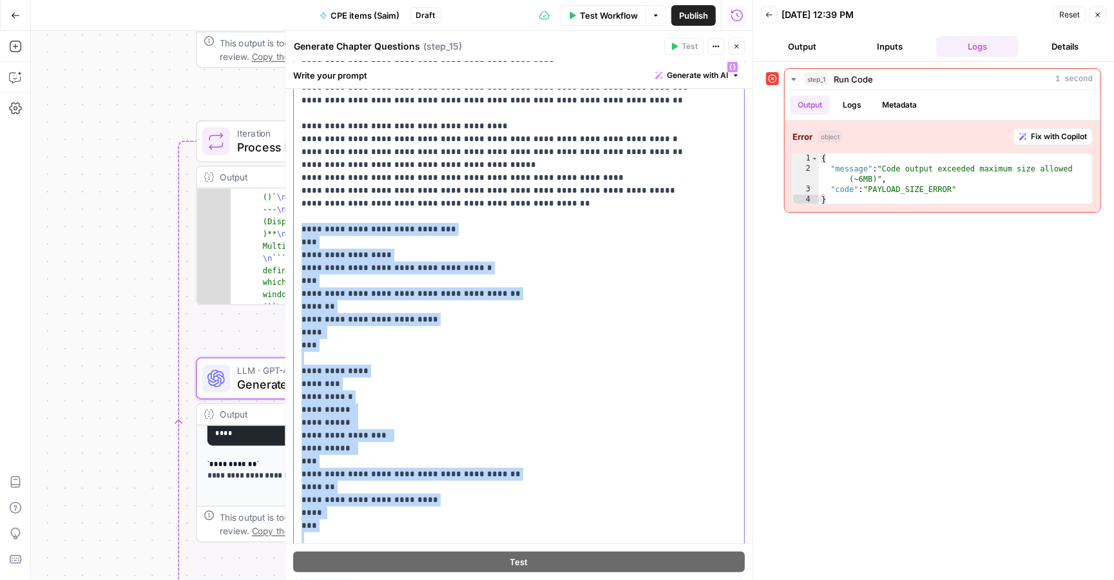
drag, startPoint x: 302, startPoint y: 174, endPoint x: 367, endPoint y: 345, distance: 183.0
click at [367, 345] on div "**********" at bounding box center [519, 317] width 450 height 525
click at [367, 345] on p "**********" at bounding box center [519, 210] width 435 height 2062
drag, startPoint x: 301, startPoint y: 177, endPoint x: 345, endPoint y: 346, distance: 174.6
click at [345, 346] on div "**********" at bounding box center [519, 317] width 450 height 525
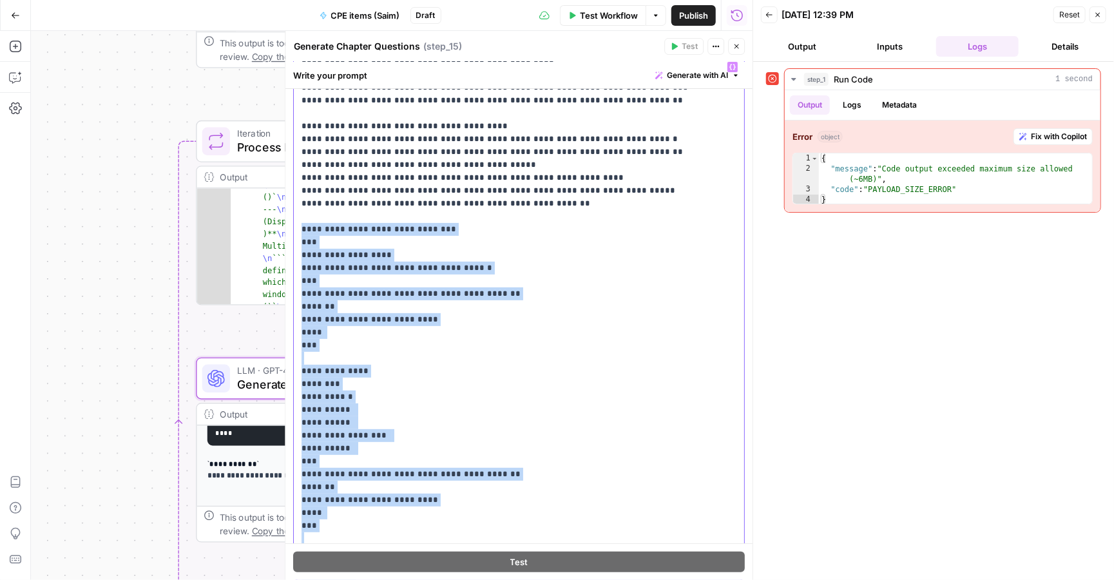
copy p "**********"
click at [345, 346] on p "**********" at bounding box center [519, 210] width 435 height 2062
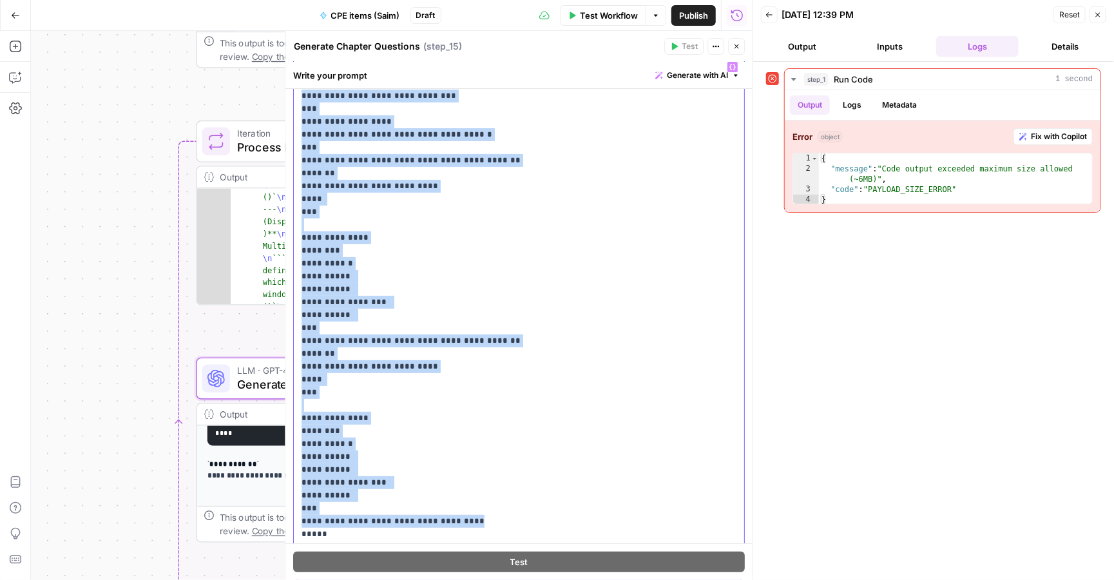
scroll to position [1023, 0]
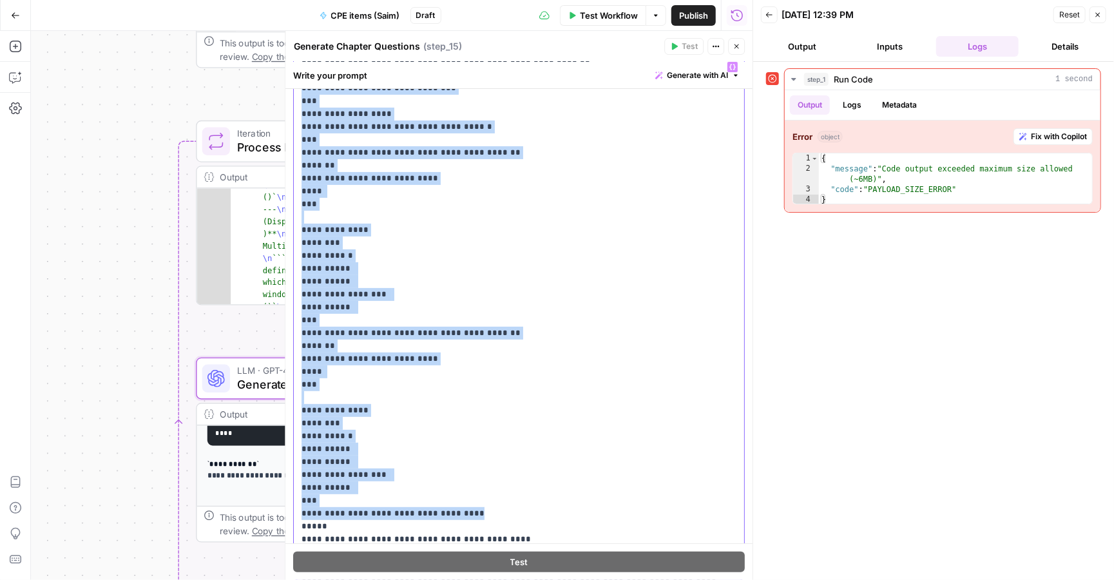
drag, startPoint x: 300, startPoint y: 175, endPoint x: 420, endPoint y: 386, distance: 243.3
click at [420, 386] on div "**********" at bounding box center [519, 317] width 450 height 525
copy p "**********"
click at [739, 48] on icon "button" at bounding box center [737, 47] width 8 height 8
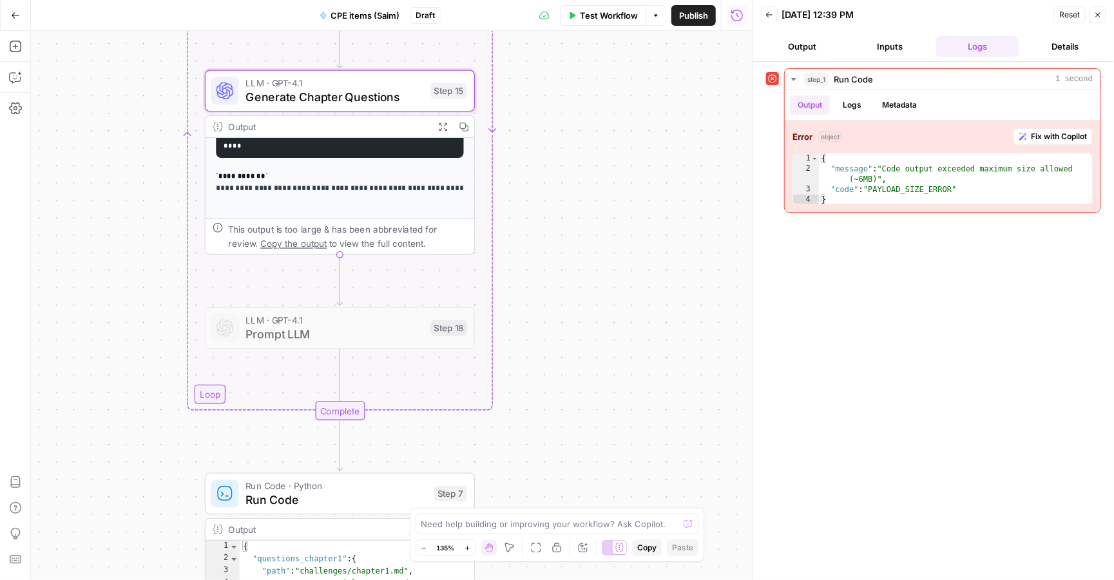
click at [347, 332] on span "Prompt LLM" at bounding box center [335, 333] width 178 height 17
click at [304, 342] on span "Prompt LLM" at bounding box center [335, 333] width 178 height 17
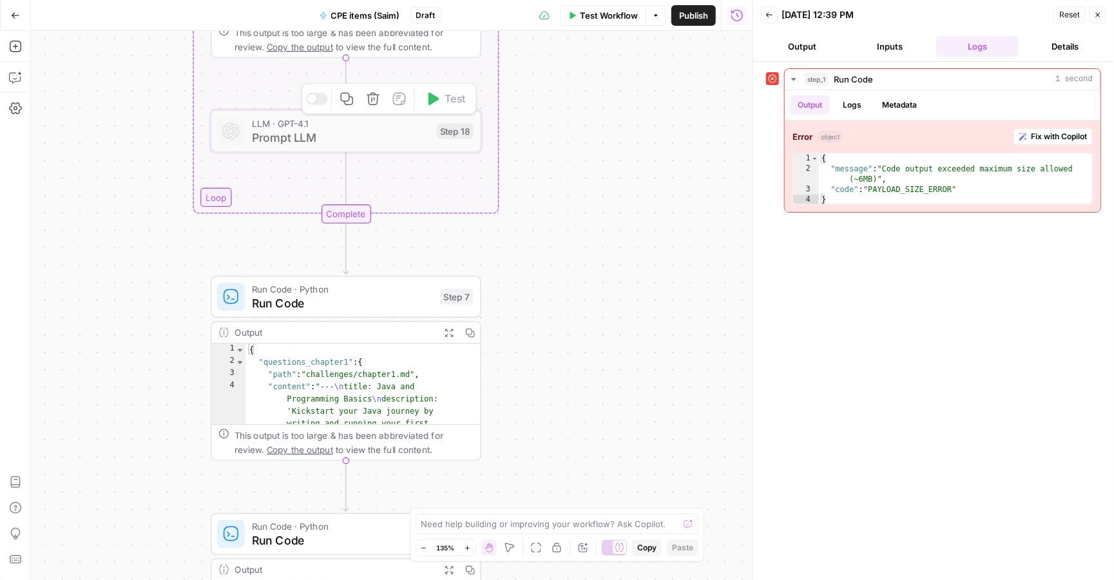
scroll to position [0, 0]
type textarea "**********"
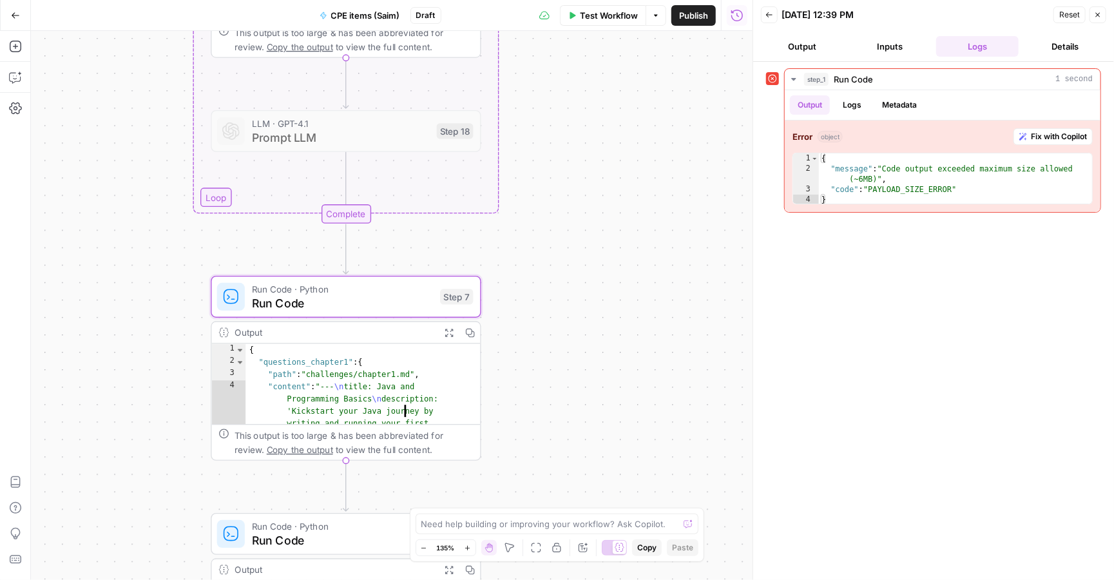
click at [354, 289] on span "Run Code · Python" at bounding box center [342, 289] width 181 height 14
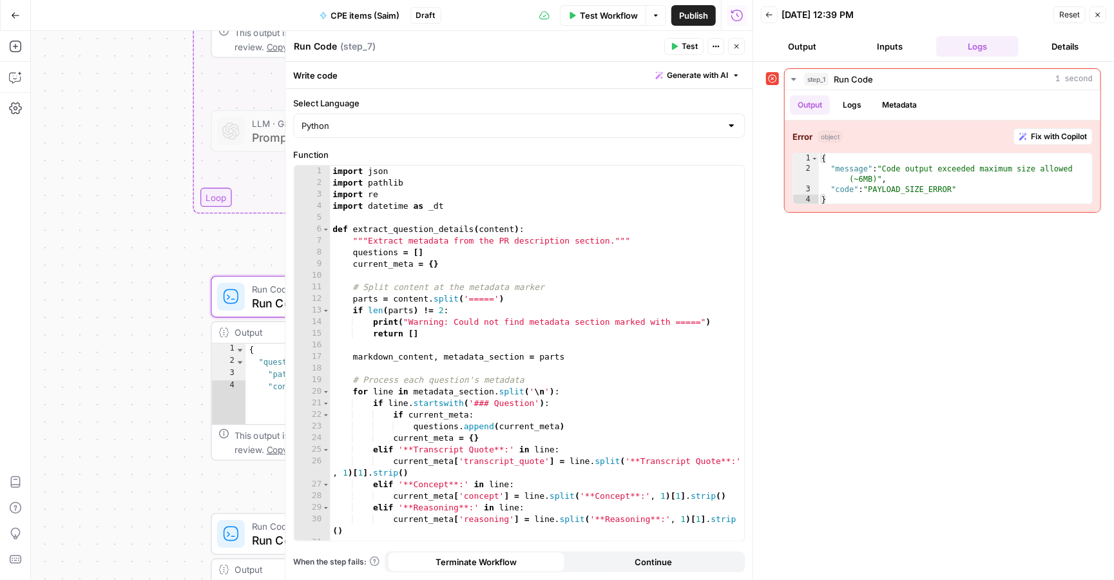
click at [170, 306] on div "Workflow Set Inputs Inputs Error Run Code · Python Run Code Step 1 Output Expan…" at bounding box center [392, 305] width 722 height 549
click at [744, 49] on button "Close" at bounding box center [736, 46] width 17 height 17
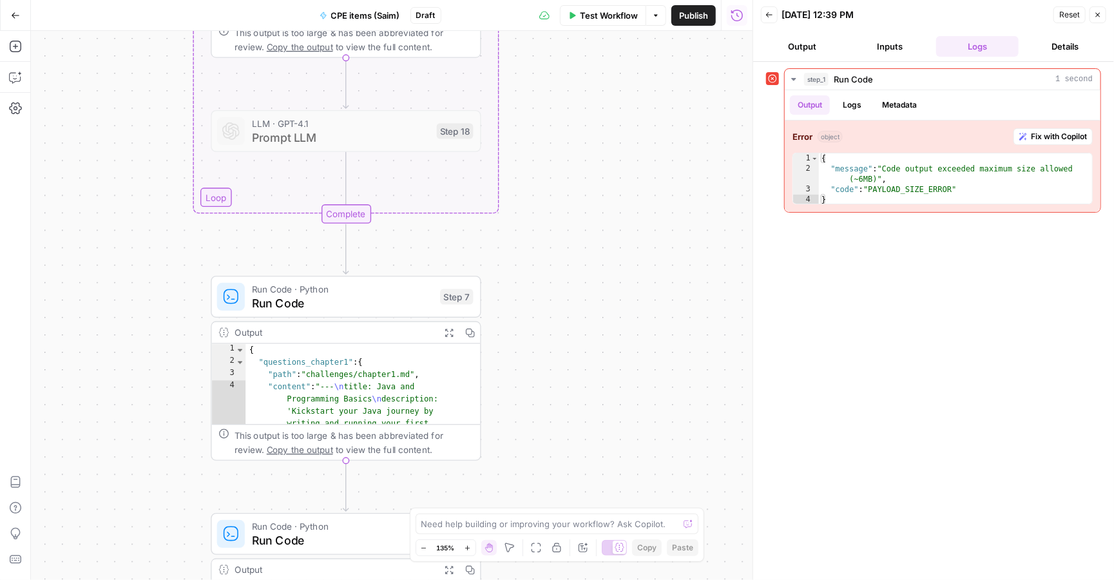
click at [607, 15] on span "Test Workflow" at bounding box center [609, 15] width 58 height 13
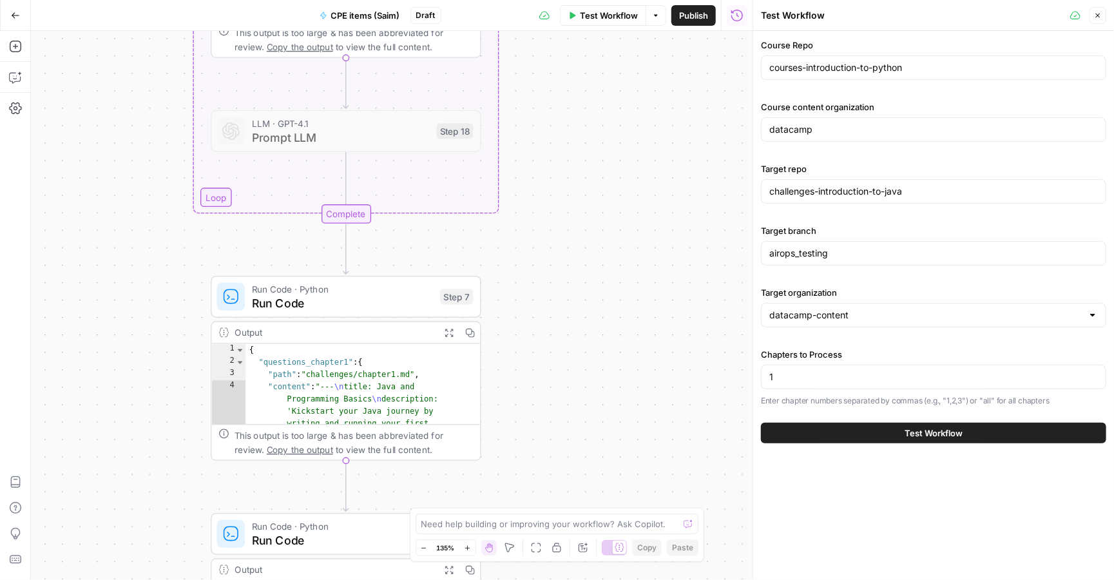
click at [857, 435] on button "Test Workflow" at bounding box center [933, 433] width 345 height 21
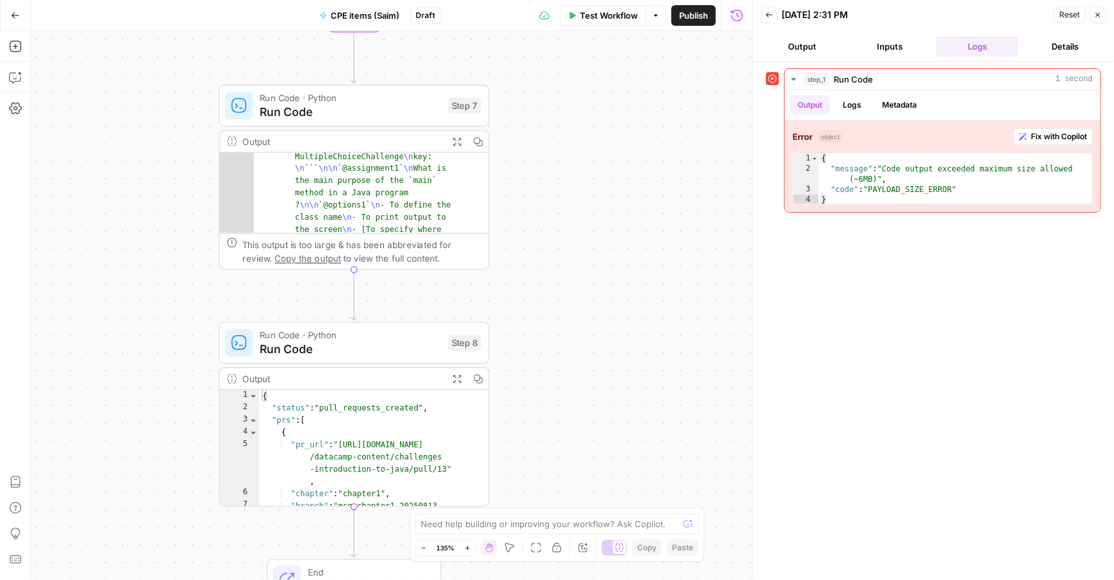
scroll to position [147, 0]
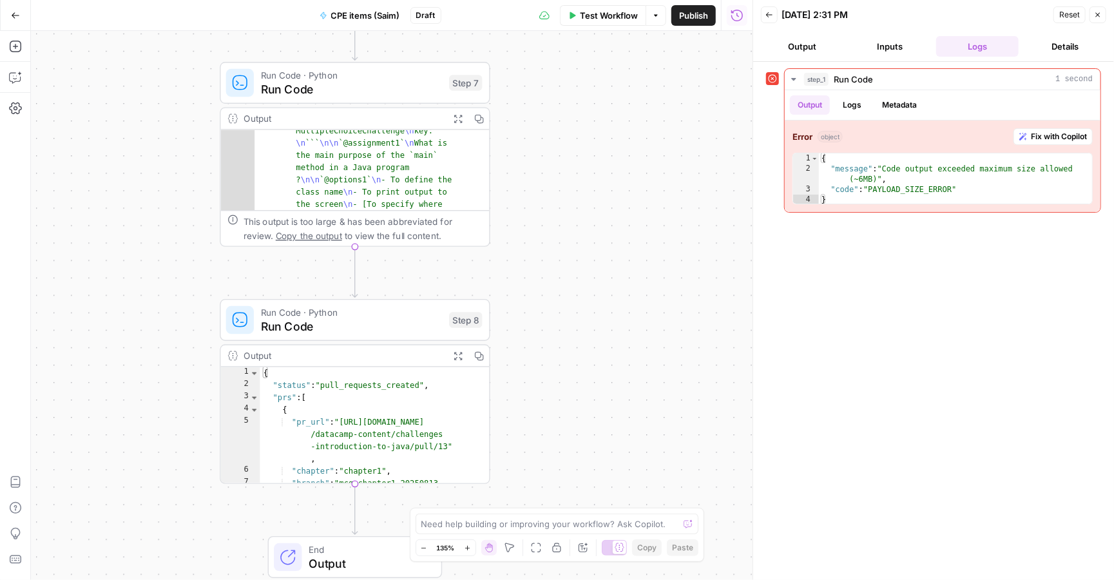
click at [368, 77] on span "Run Code · Python" at bounding box center [351, 75] width 181 height 14
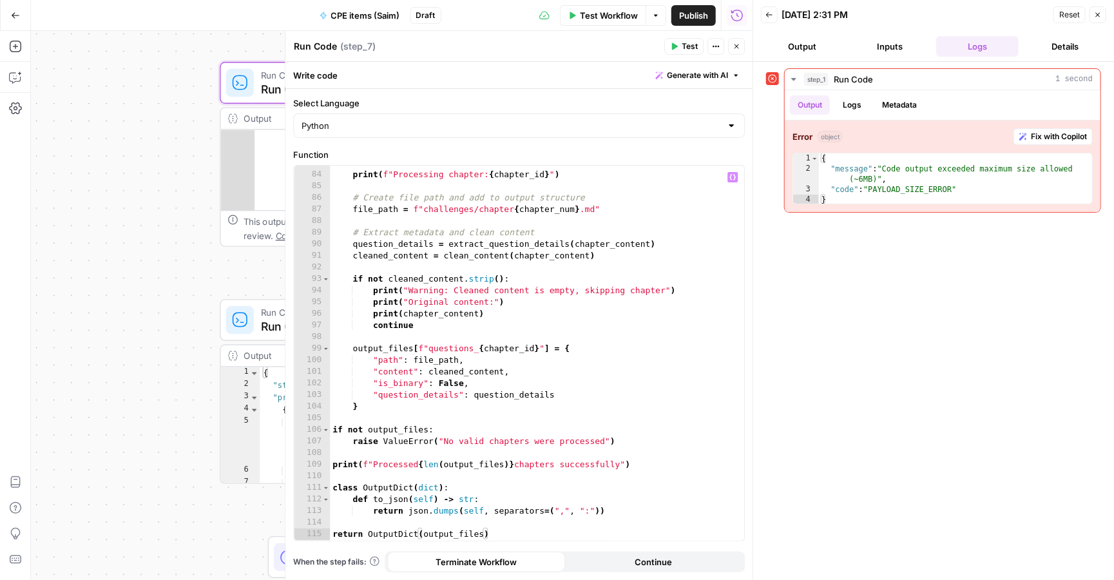
scroll to position [0, 0]
click at [467, 362] on div "print ( f"Processing chapter: { chapter_id } " ) # Create file path and add to …" at bounding box center [537, 356] width 414 height 398
type textarea "**********"
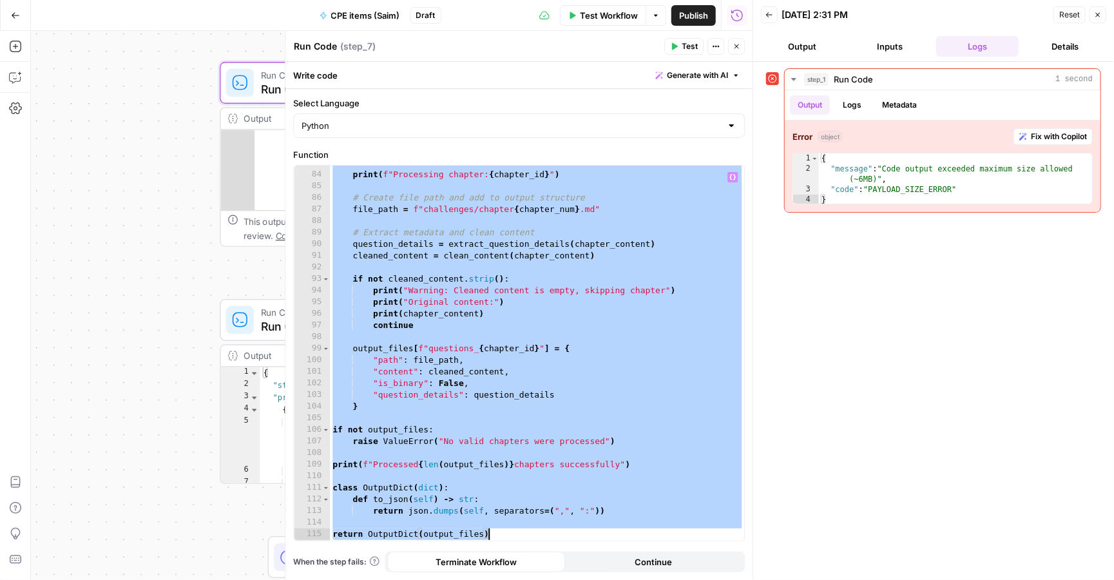
click at [211, 302] on div "Workflow Set Inputs Inputs Error Run Code · Python Run Code Step 1 Output Expan…" at bounding box center [392, 305] width 722 height 549
click at [1100, 14] on icon "button" at bounding box center [1098, 15] width 8 height 8
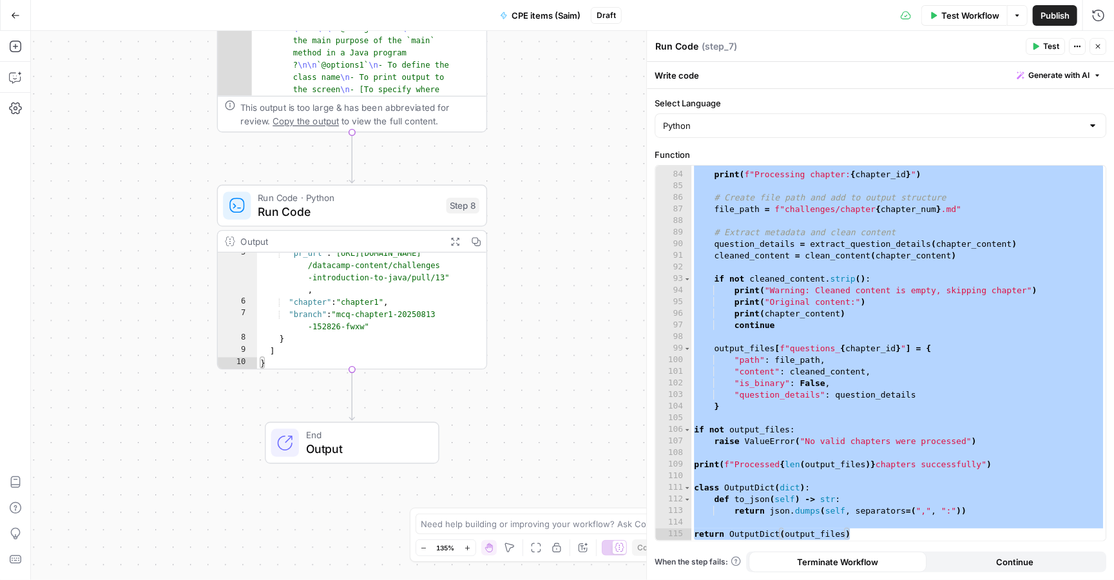
type textarea "*"
click at [411, 338] on div ""pr_url" : "[URL][DOMAIN_NAME] /datacamp-content/challenges -introduction-to-ja…" at bounding box center [372, 336] width 230 height 178
click at [357, 221] on div "Run Code · Python Run Code Step 8 Copy step Delete step Add Note Test" at bounding box center [352, 206] width 270 height 42
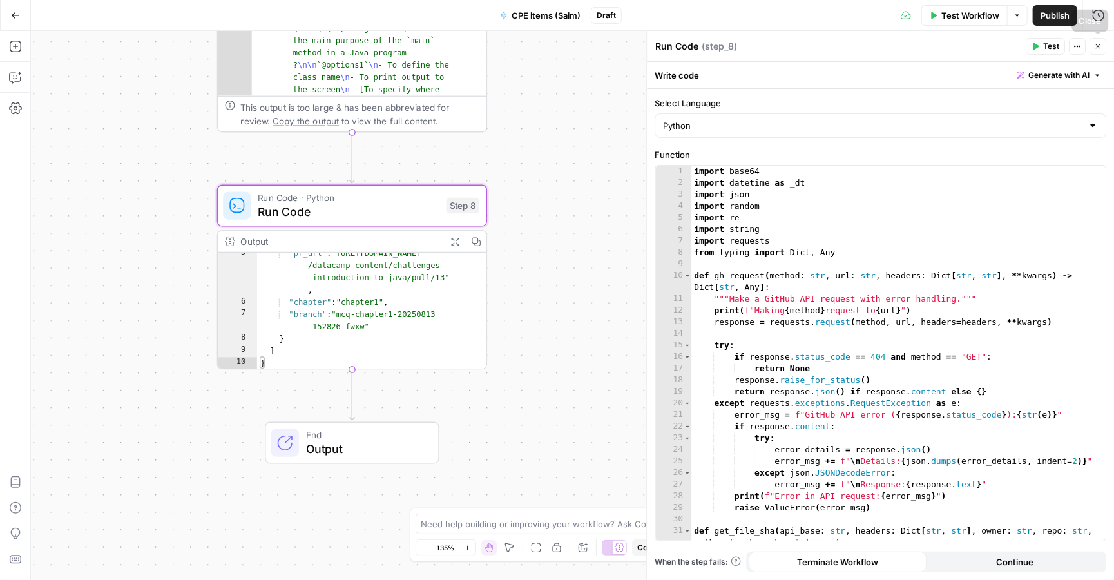
click at [1099, 46] on icon "button" at bounding box center [1098, 46] width 5 height 5
